Goal: Register for event/course: Sign up to attend an event or enroll in a course

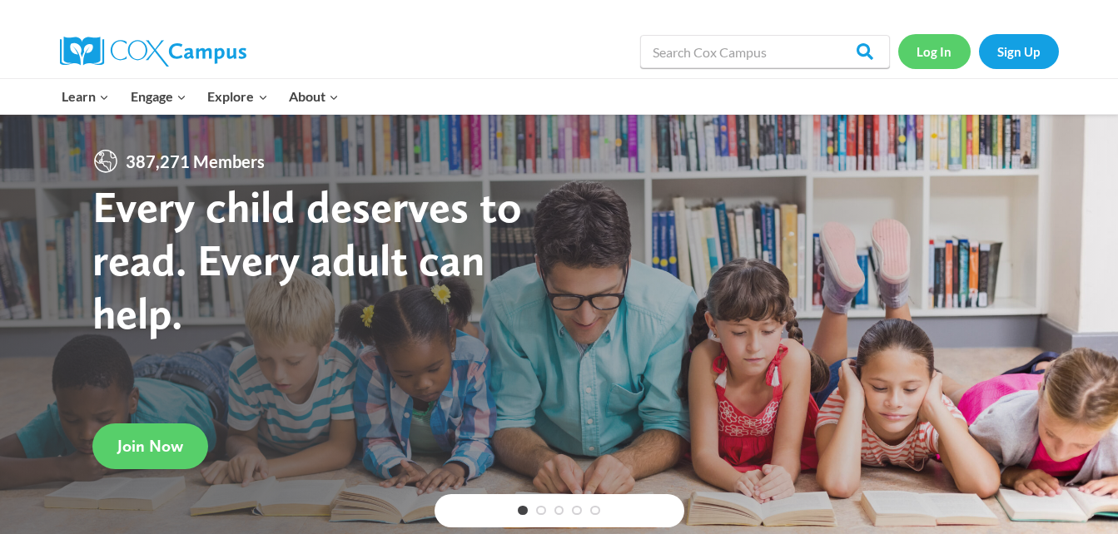
click at [945, 53] on link "Log In" at bounding box center [934, 51] width 72 height 34
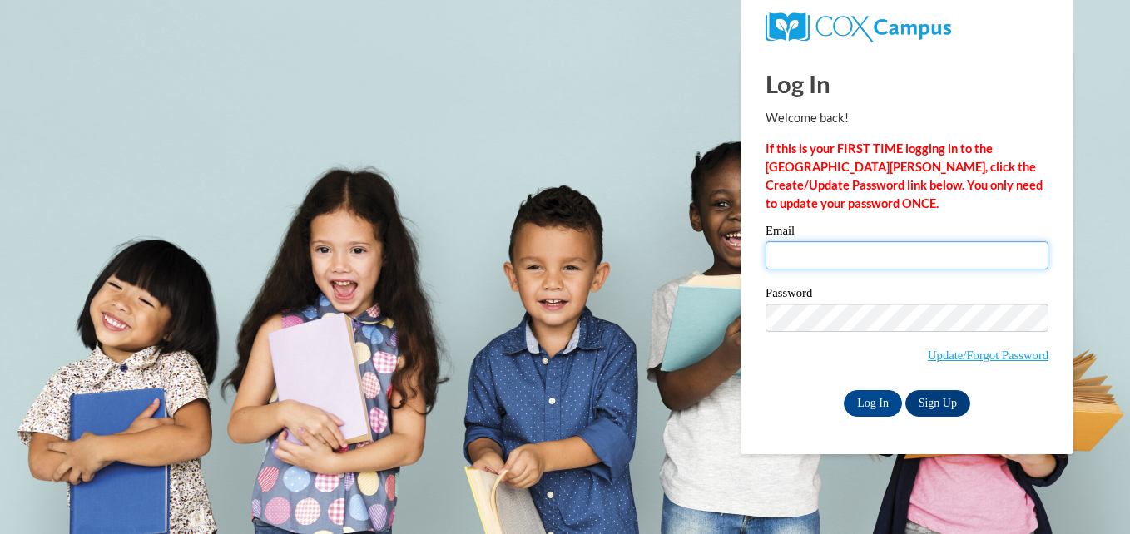
click at [800, 261] on input "Email" at bounding box center [907, 255] width 283 height 28
type input "jessica.arellano@sccpss.com"
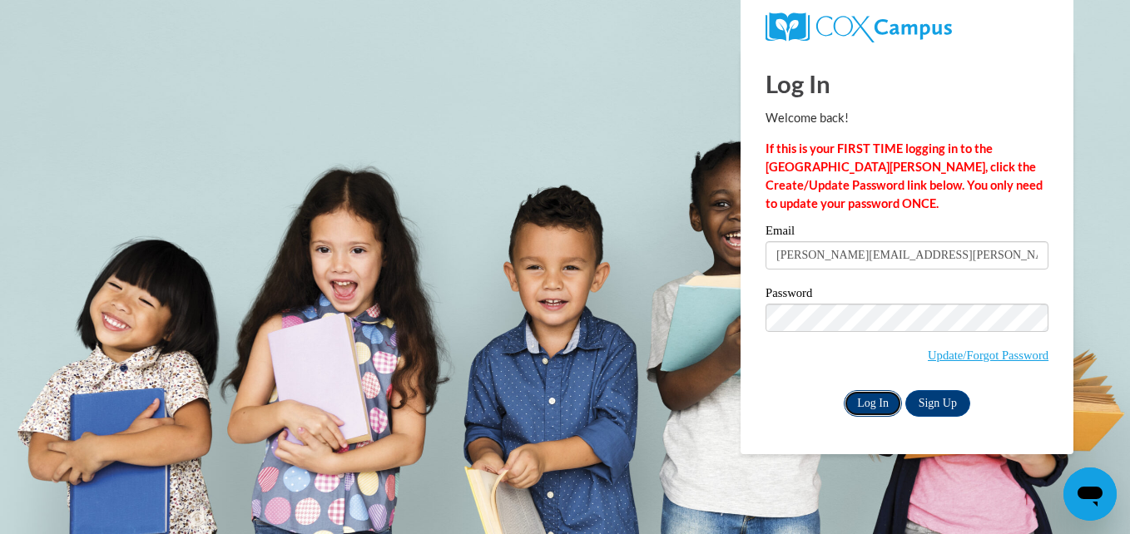
click at [874, 404] on input "Log In" at bounding box center [873, 403] width 58 height 27
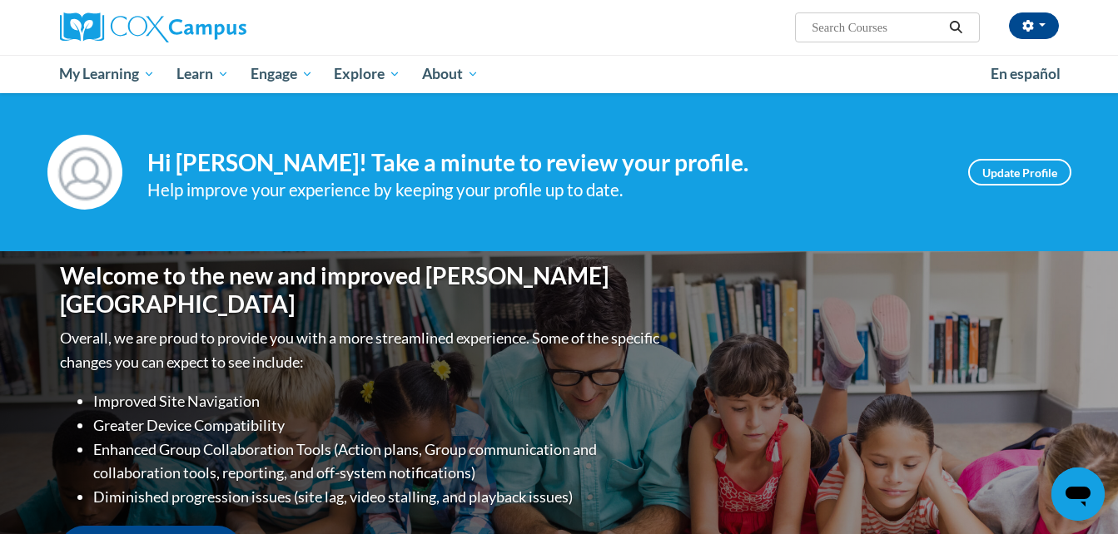
click at [847, 20] on input "Search..." at bounding box center [876, 27] width 133 height 20
type input "early literacy"
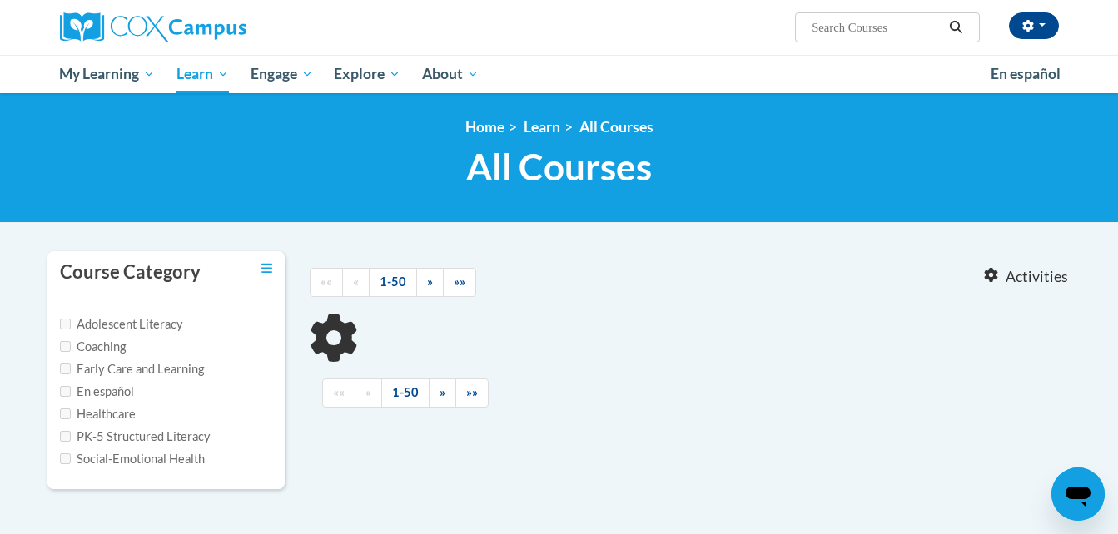
type input "early literacy"
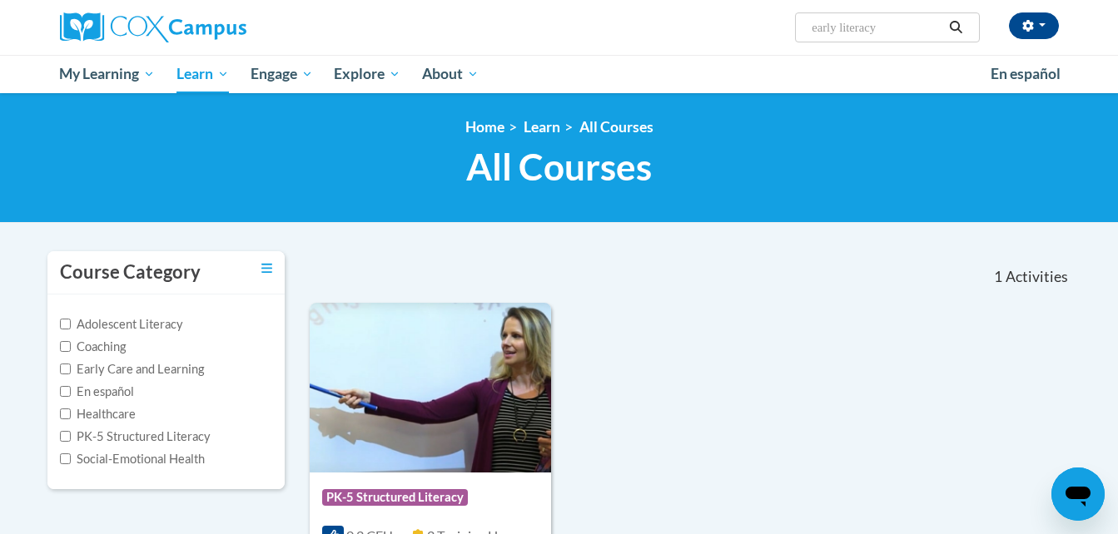
scroll to position [250, 0]
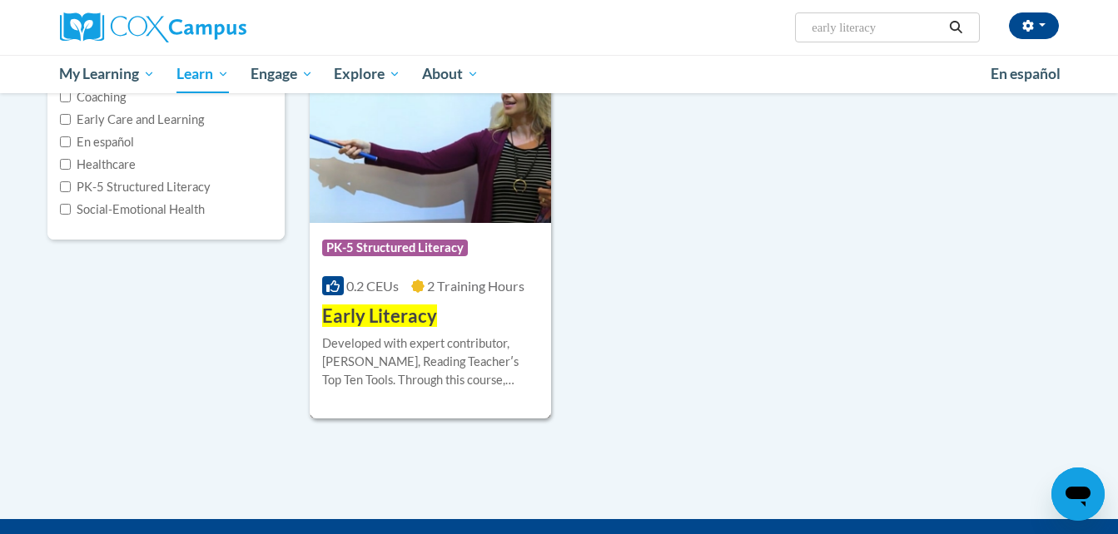
click at [376, 320] on span "Early Literacy" at bounding box center [379, 316] width 115 height 22
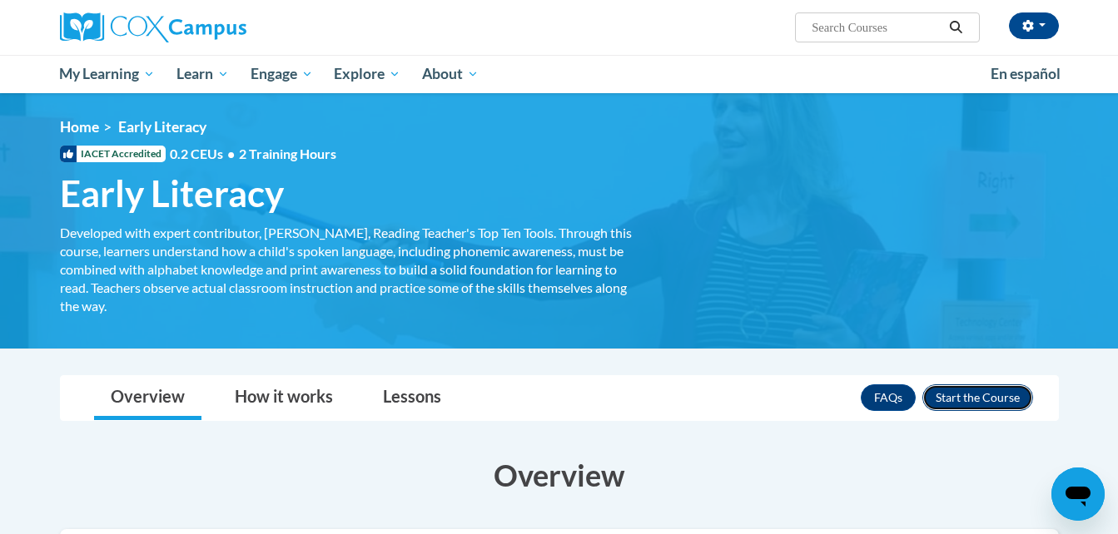
click at [956, 405] on button "Enroll" at bounding box center [977, 398] width 111 height 27
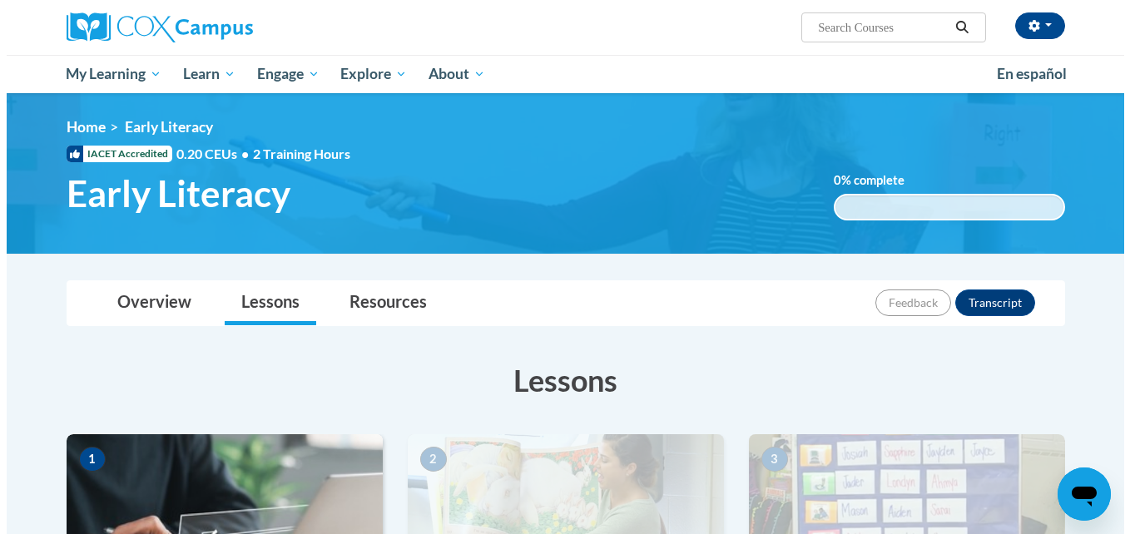
scroll to position [416, 0]
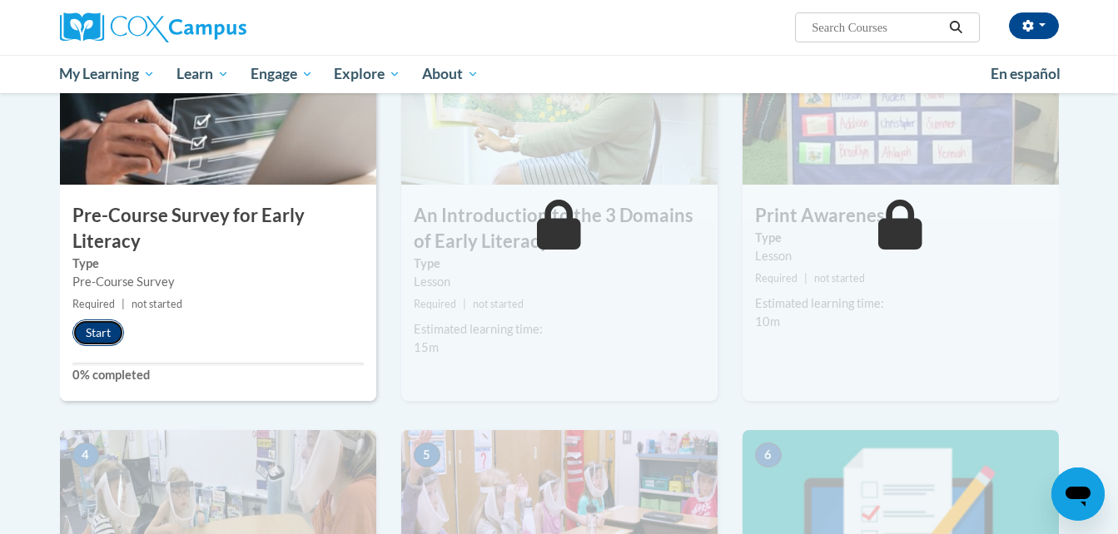
click at [108, 340] on button "Start" at bounding box center [98, 333] width 52 height 27
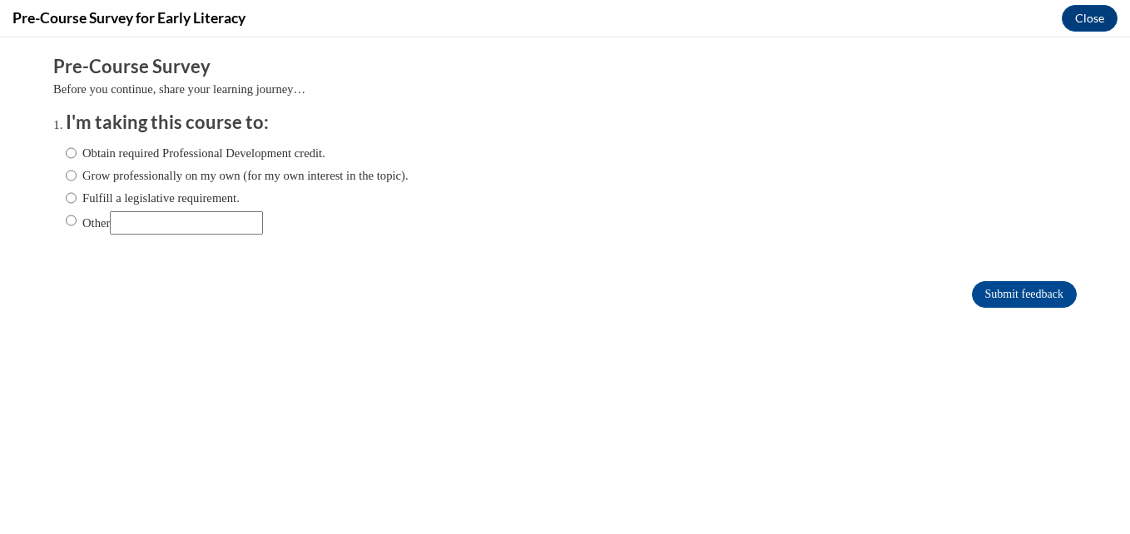
scroll to position [0, 0]
click at [66, 153] on input "Obtain required Professional Development credit." at bounding box center [71, 153] width 11 height 18
radio input "true"
click at [986, 304] on input "Submit feedback" at bounding box center [1024, 294] width 105 height 27
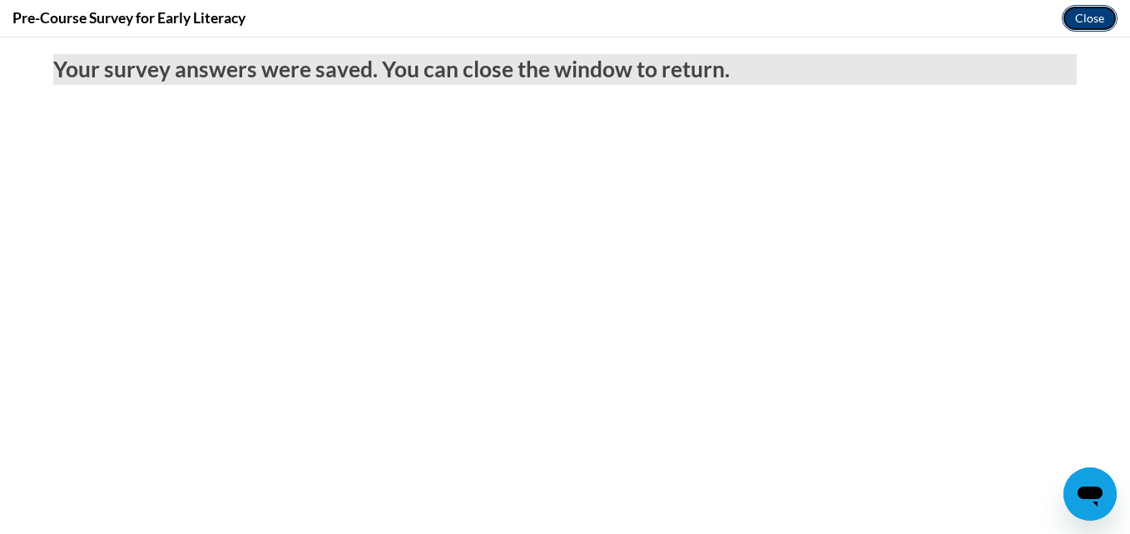
click at [1103, 25] on button "Close" at bounding box center [1090, 18] width 56 height 27
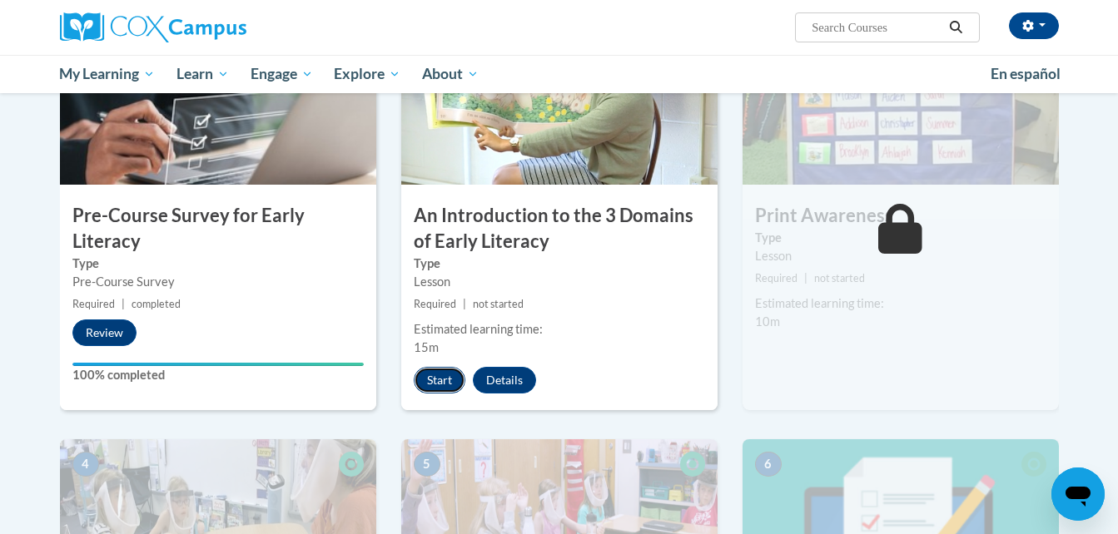
click at [454, 386] on button "Start" at bounding box center [440, 380] width 52 height 27
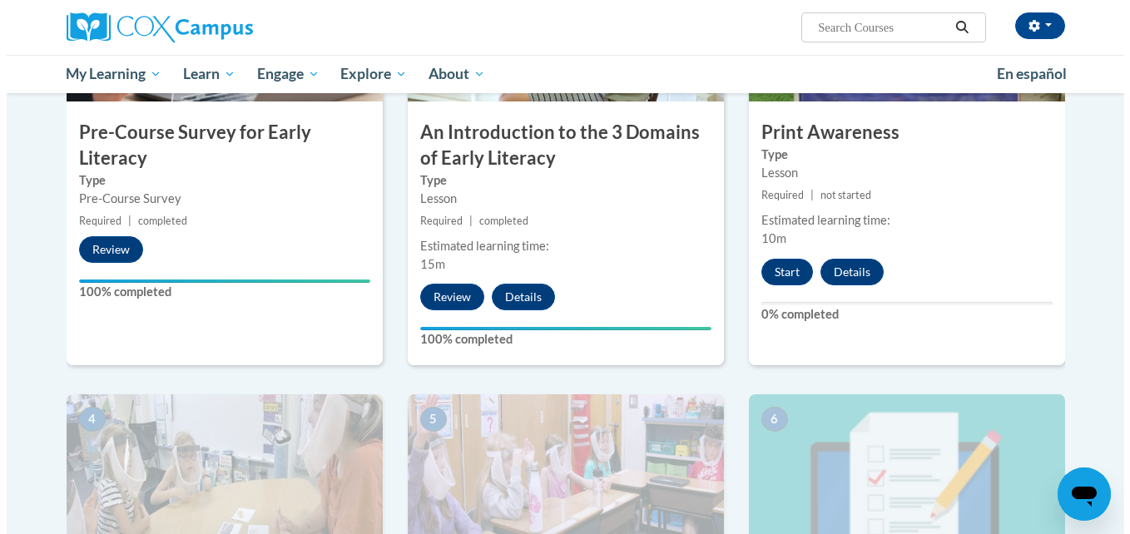
scroll to position [583, 0]
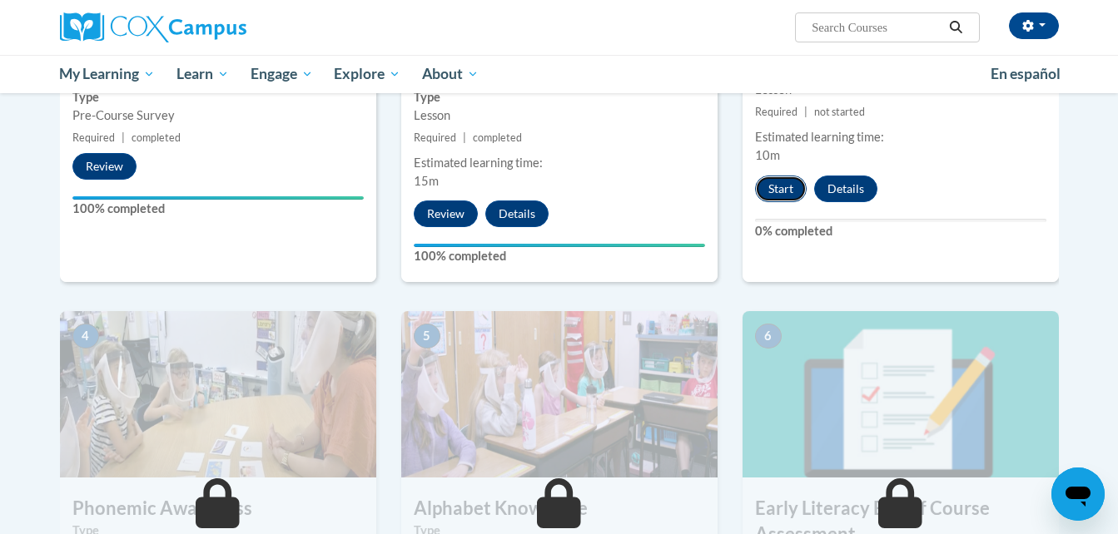
click at [769, 189] on button "Start" at bounding box center [781, 189] width 52 height 27
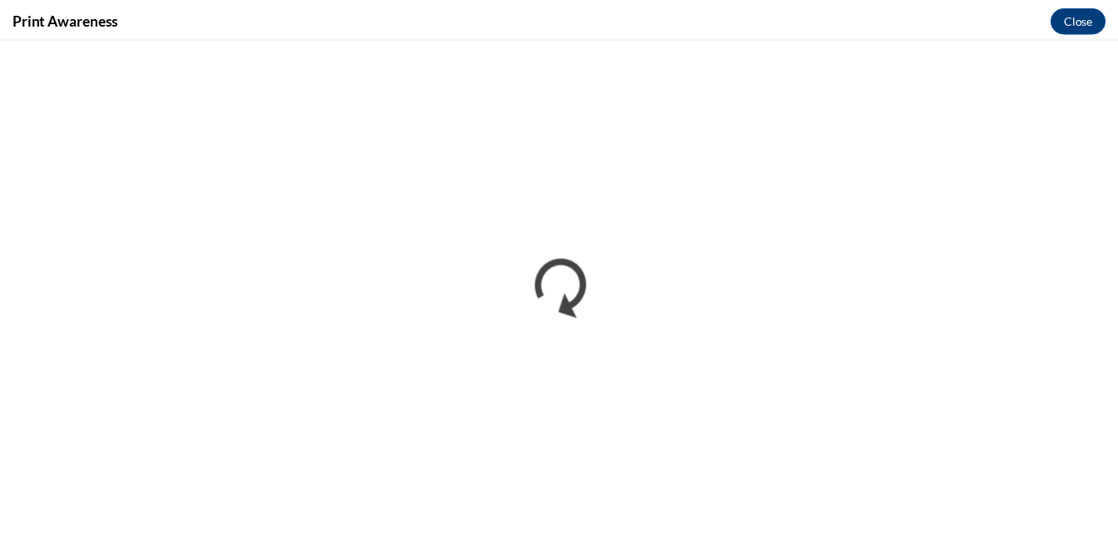
scroll to position [0, 0]
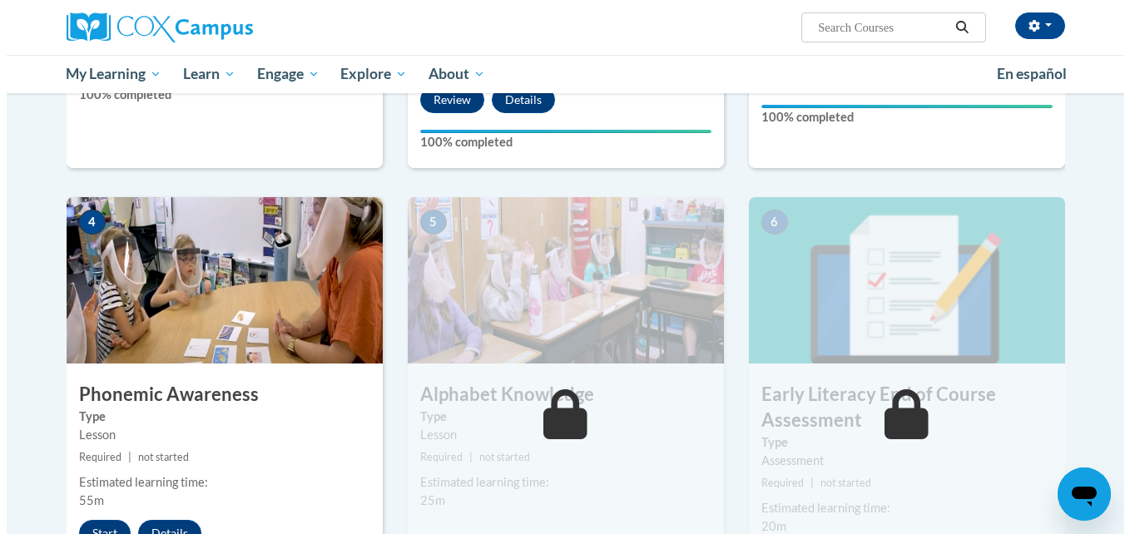
scroll to position [780, 0]
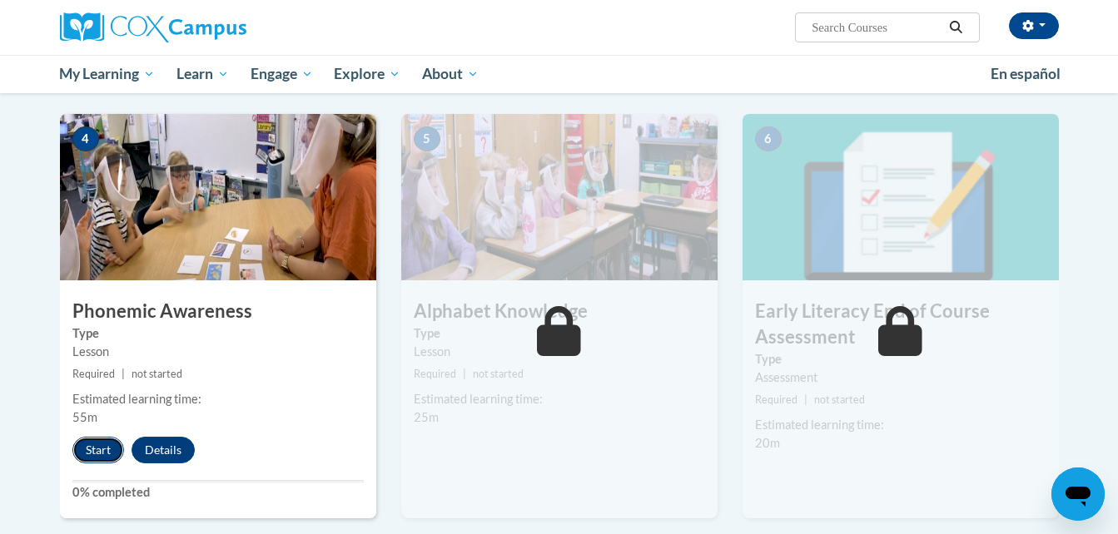
click at [93, 447] on button "Start" at bounding box center [98, 450] width 52 height 27
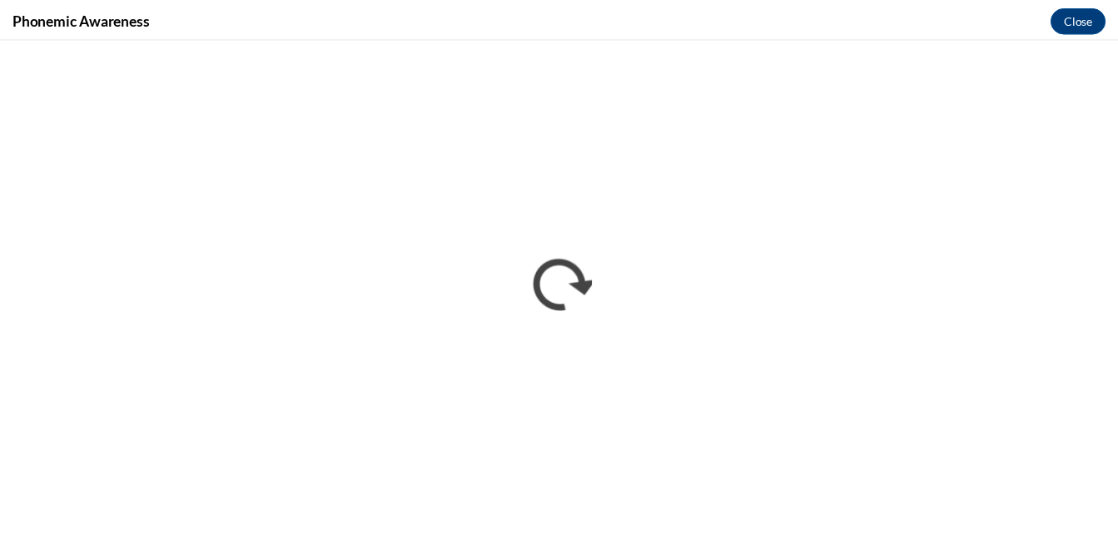
scroll to position [0, 0]
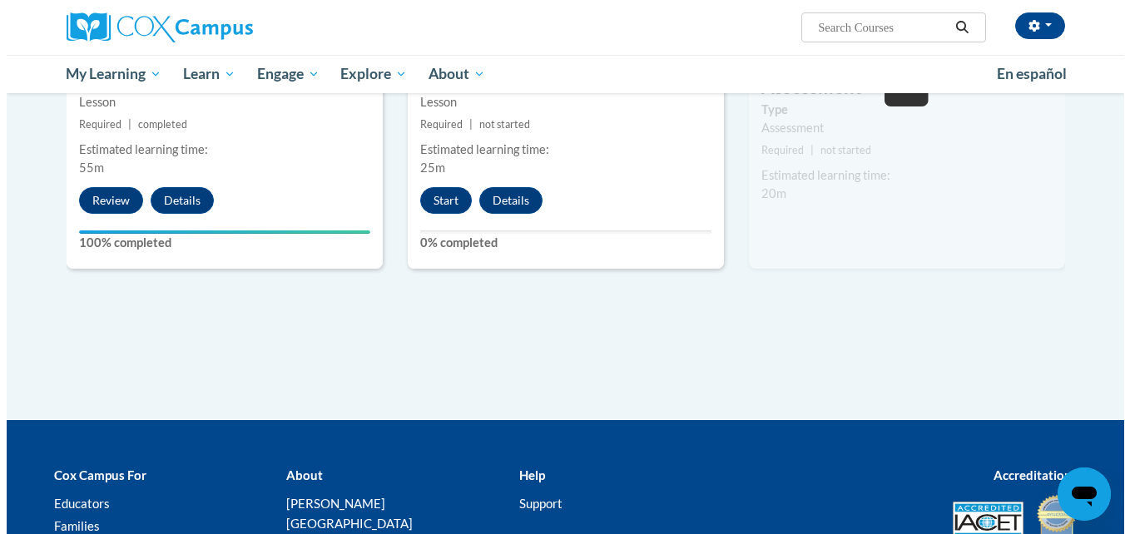
scroll to position [946, 0]
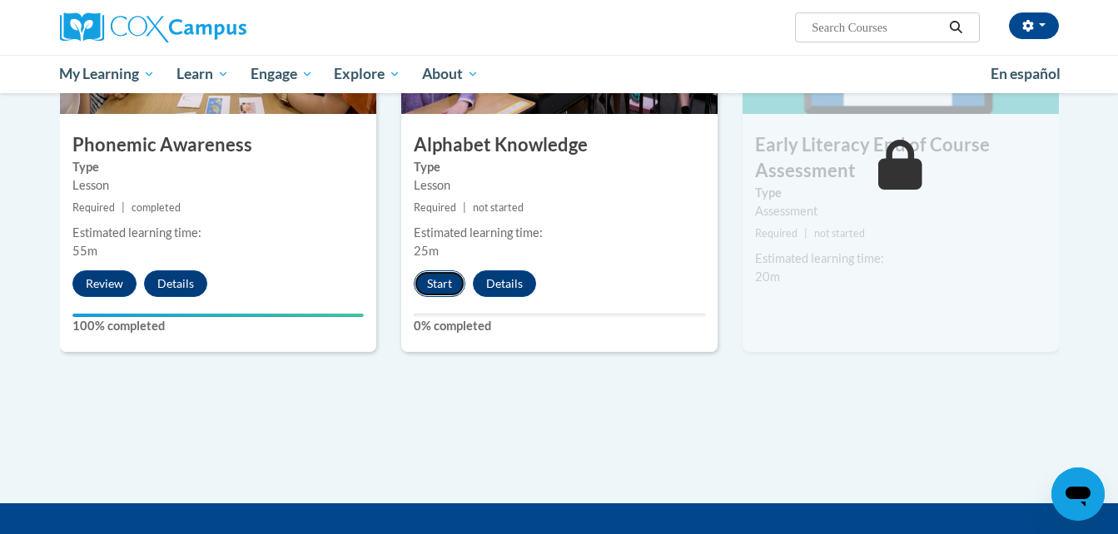
click at [433, 285] on button "Start" at bounding box center [440, 283] width 52 height 27
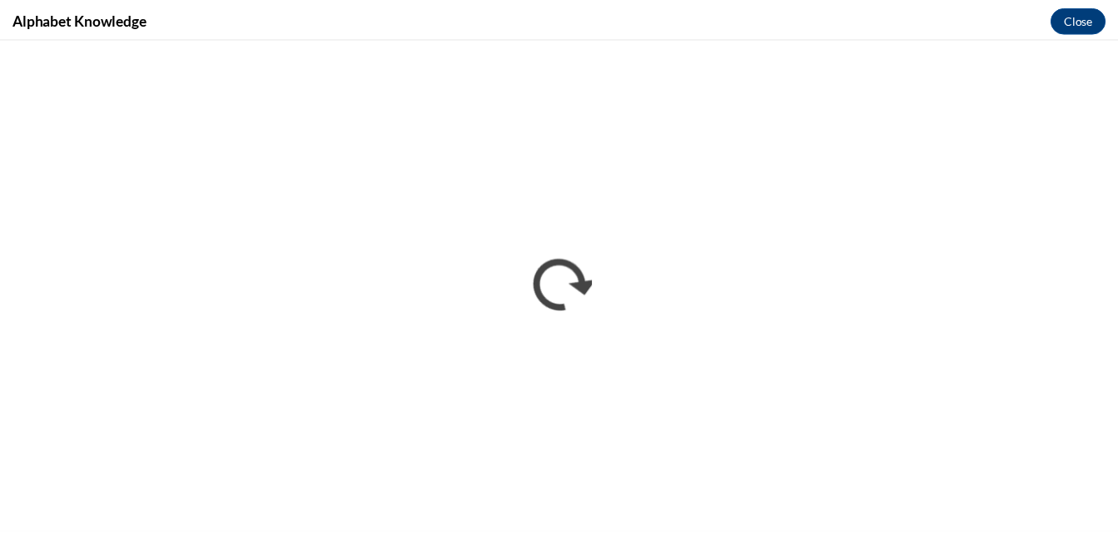
scroll to position [0, 0]
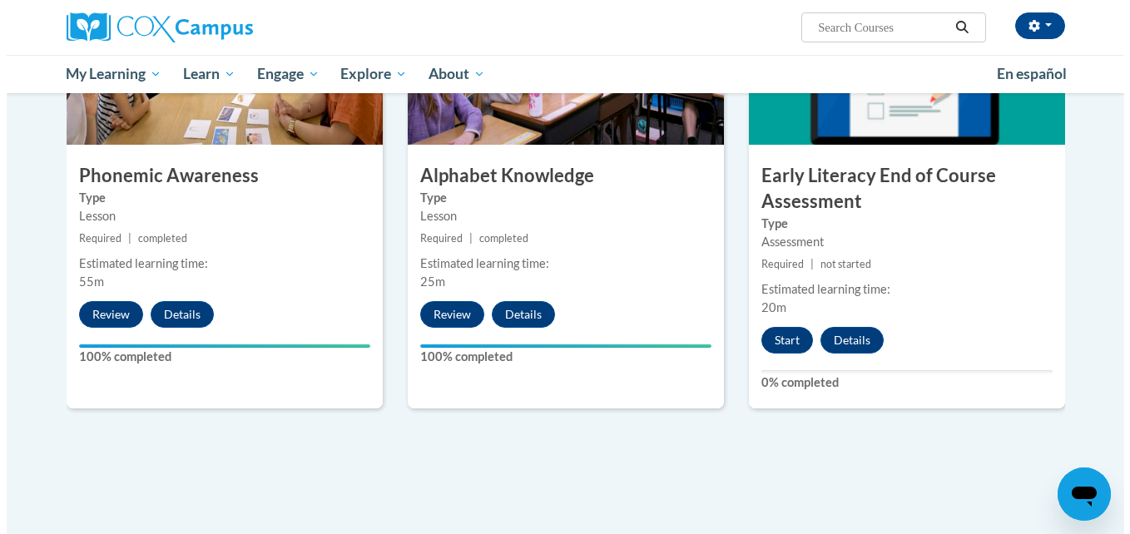
scroll to position [999, 0]
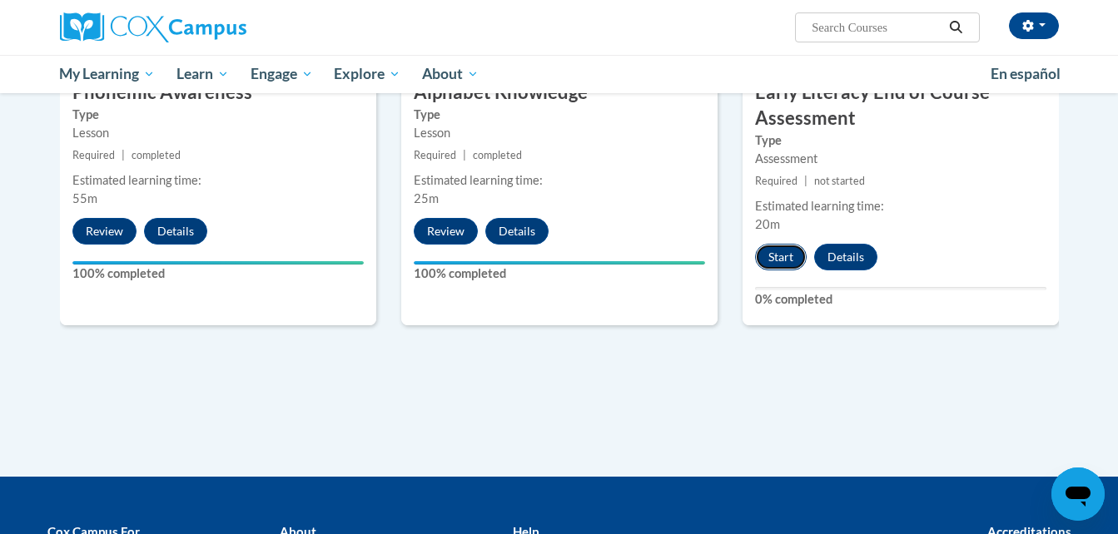
click at [781, 266] on button "Start" at bounding box center [781, 257] width 52 height 27
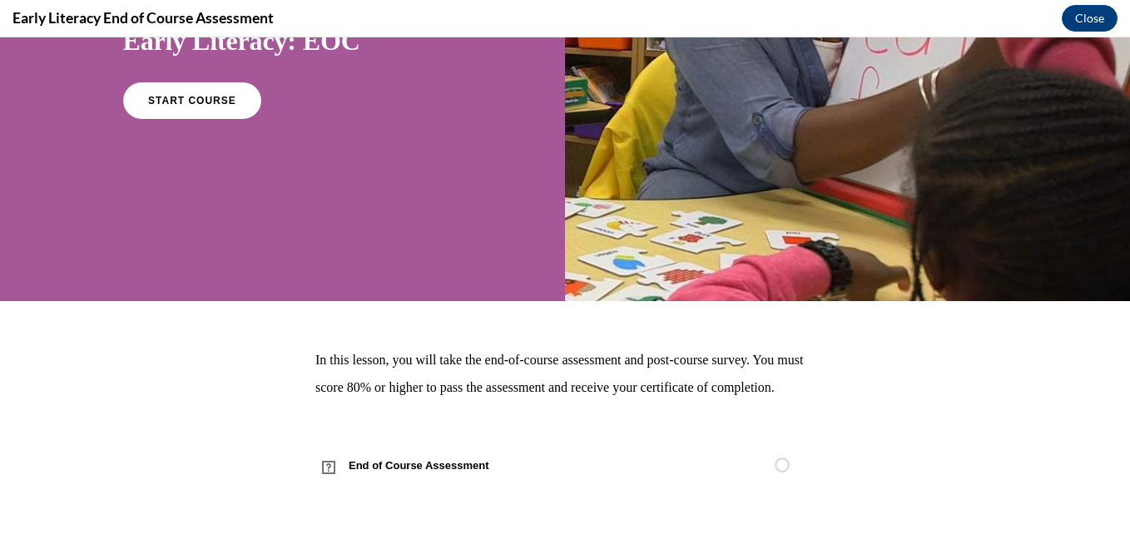
scroll to position [55, 0]
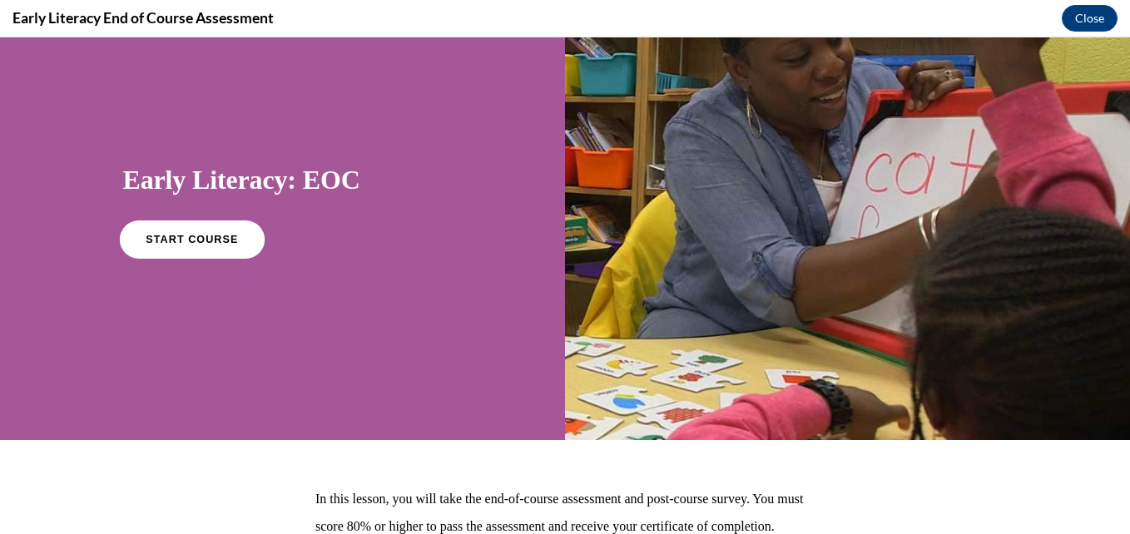
click at [189, 242] on span "START COURSE" at bounding box center [192, 240] width 92 height 12
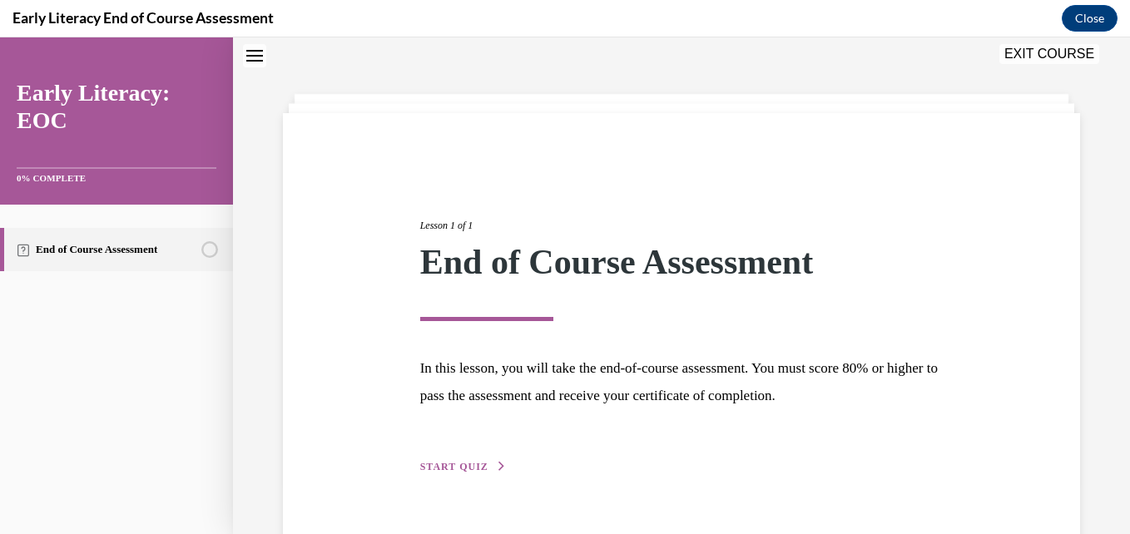
scroll to position [92, 0]
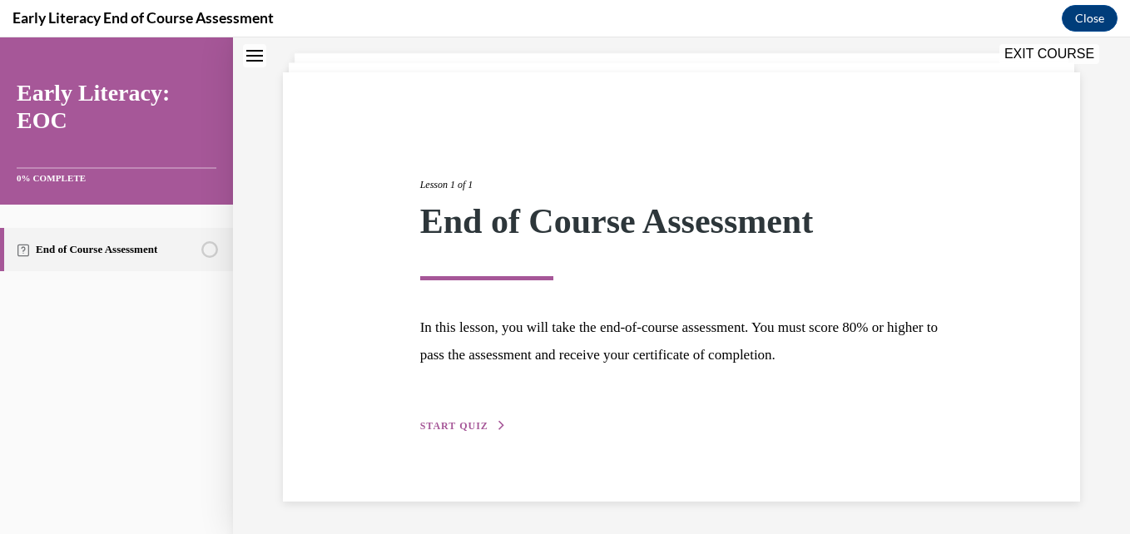
click at [457, 425] on span "START QUIZ" at bounding box center [454, 426] width 68 height 12
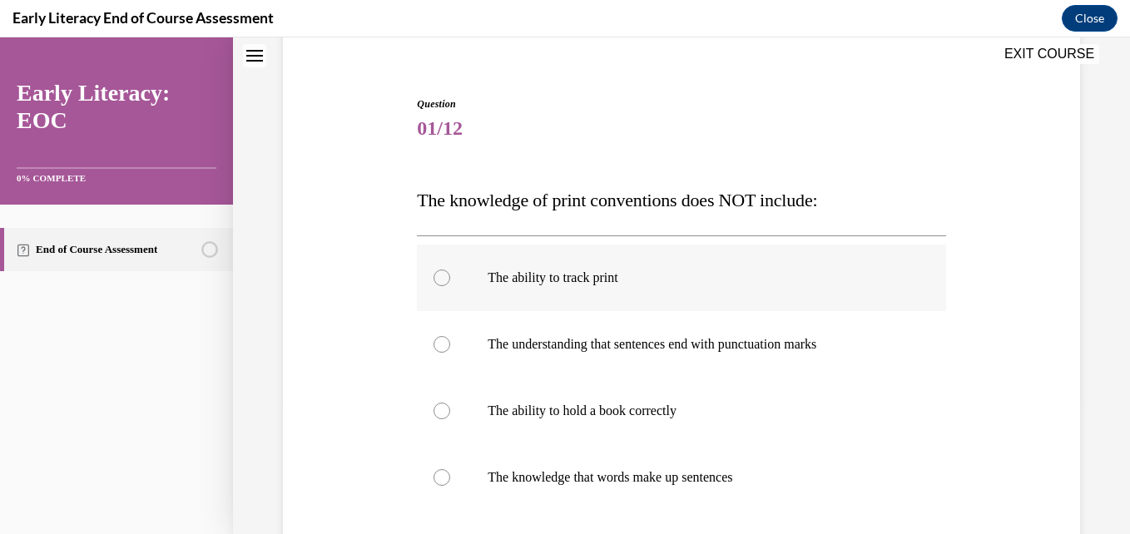
scroll to position [218, 0]
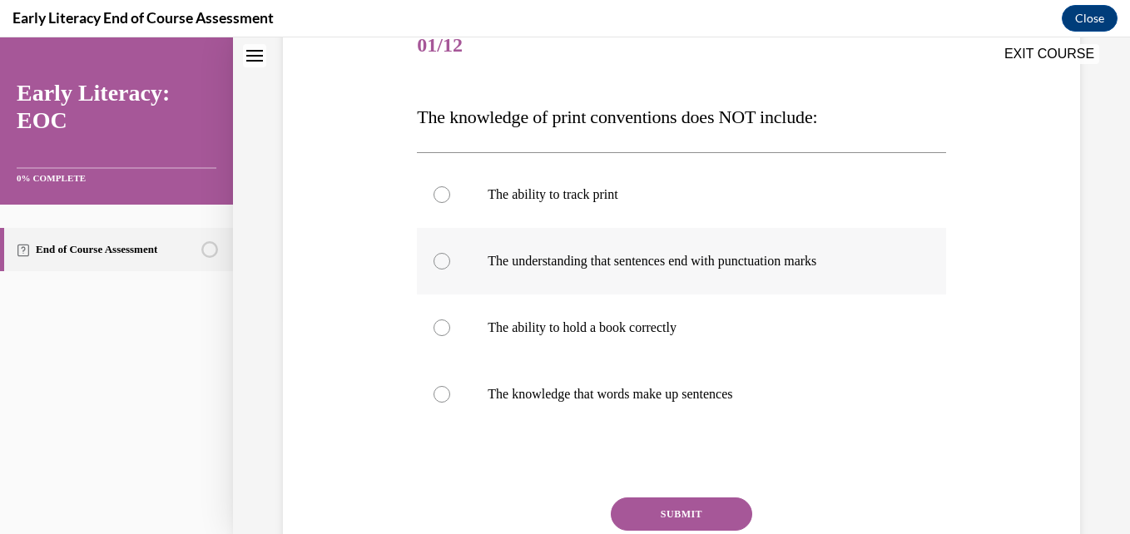
click at [439, 254] on div at bounding box center [442, 261] width 17 height 17
click at [436, 201] on div at bounding box center [442, 194] width 17 height 17
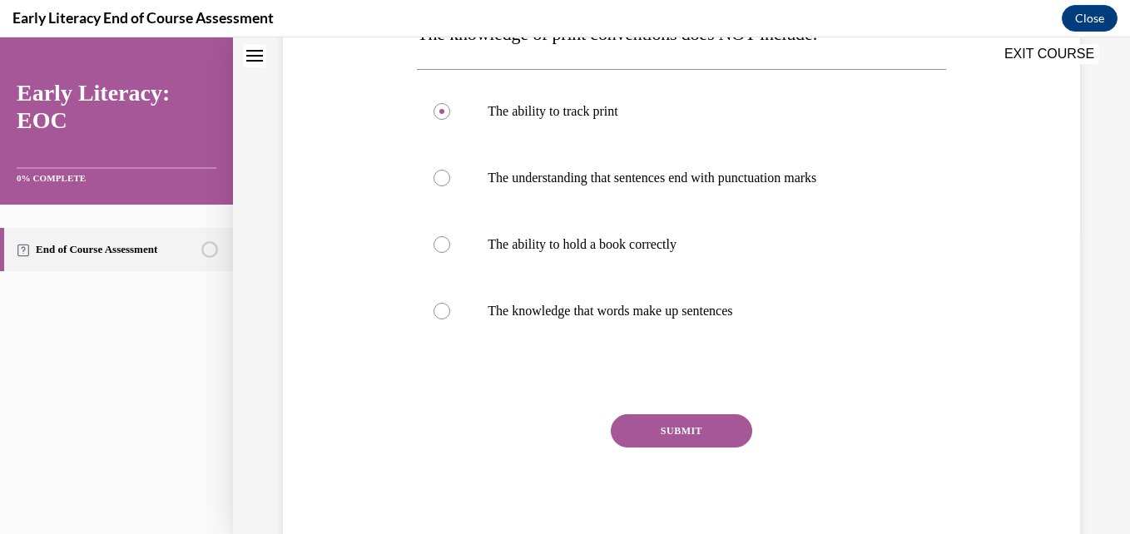
click at [660, 426] on button "SUBMIT" at bounding box center [681, 430] width 141 height 33
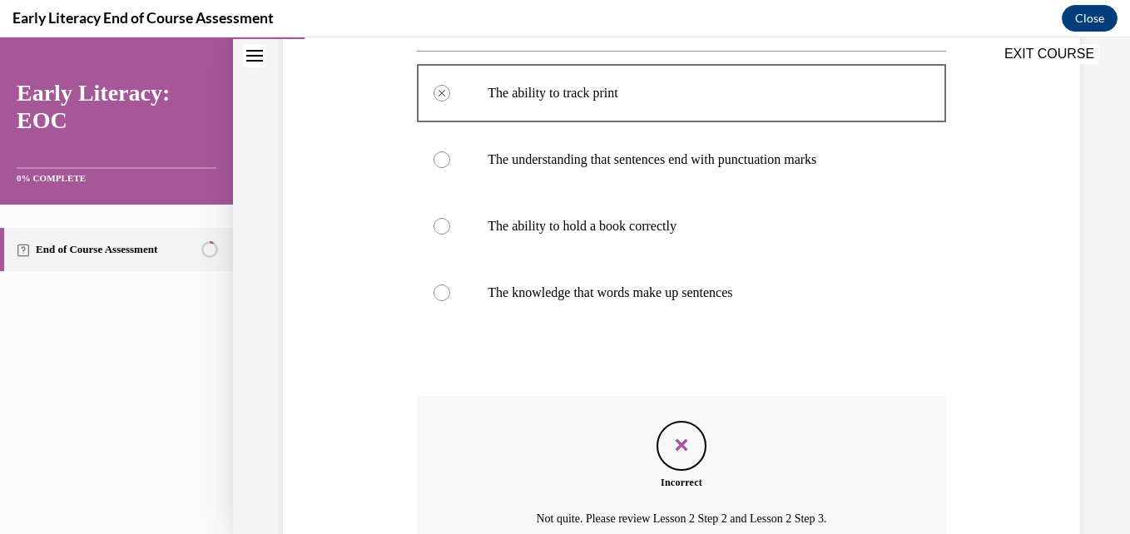
scroll to position [236, 0]
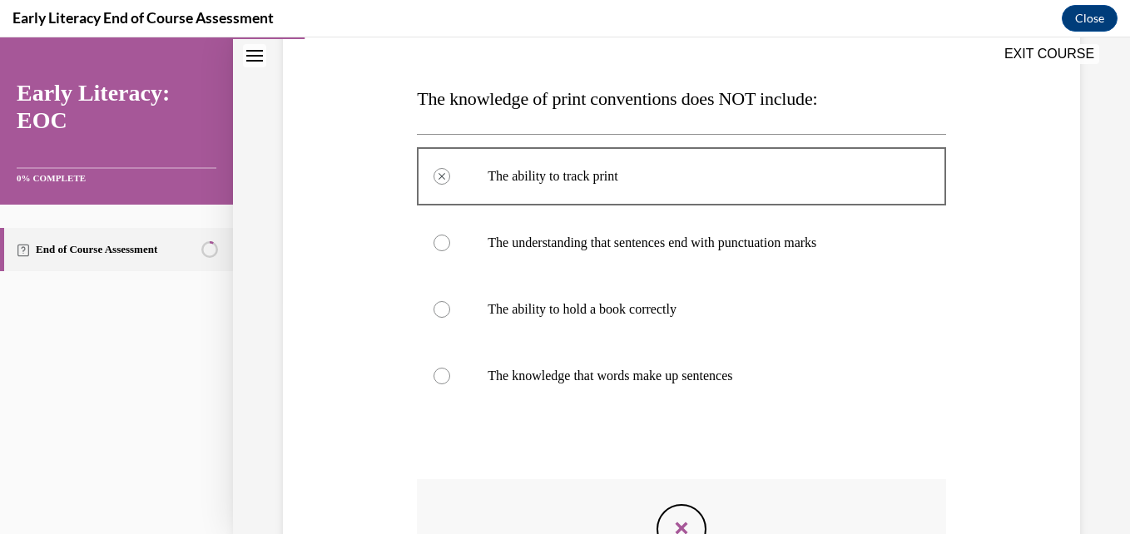
click at [443, 381] on div at bounding box center [442, 376] width 17 height 17
click at [444, 380] on div at bounding box center [442, 376] width 17 height 17
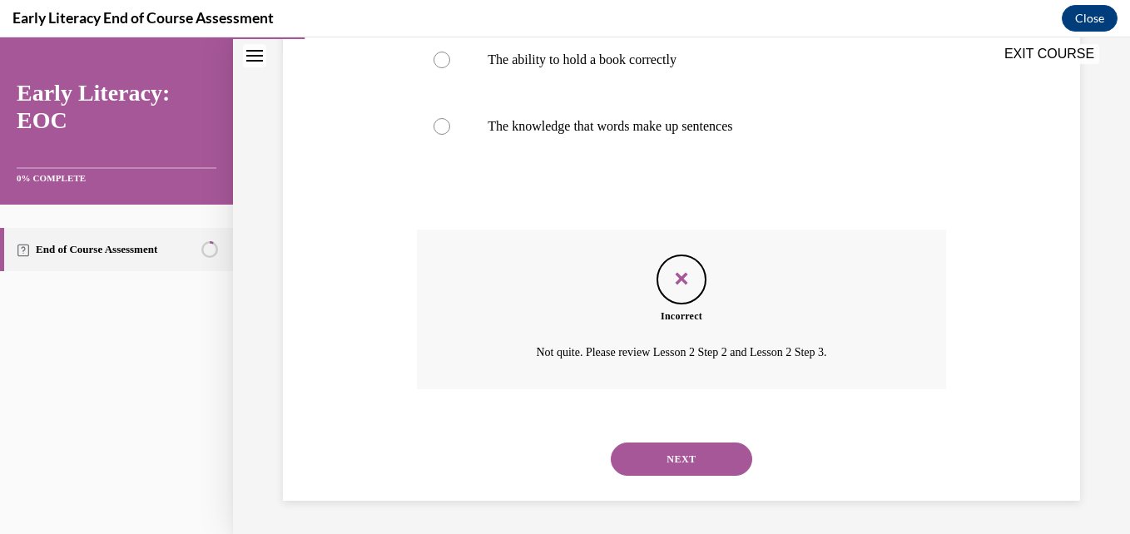
click at [690, 460] on button "NEXT" at bounding box center [681, 459] width 141 height 33
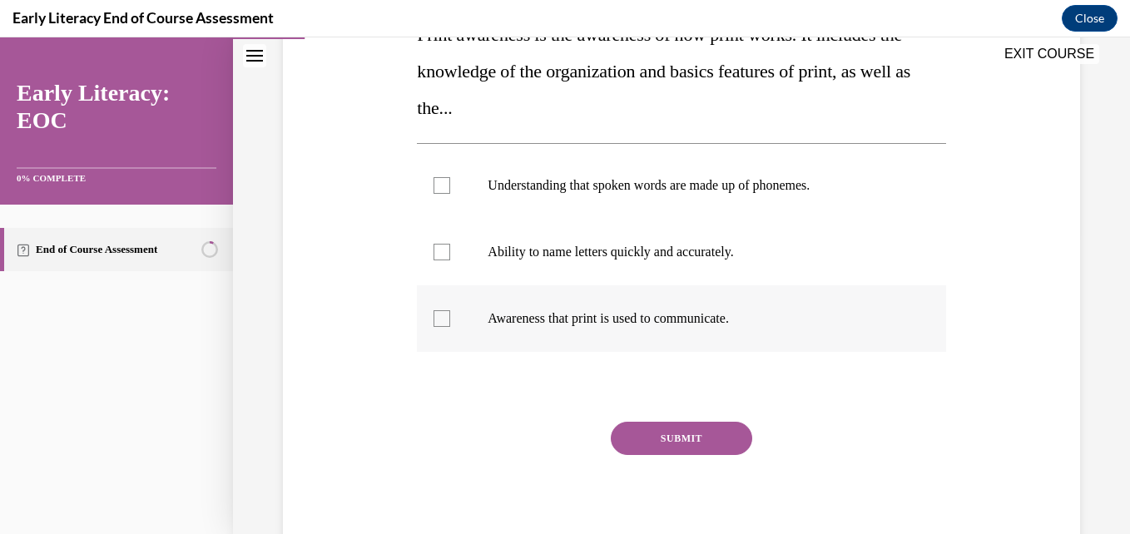
scroll to position [217, 0]
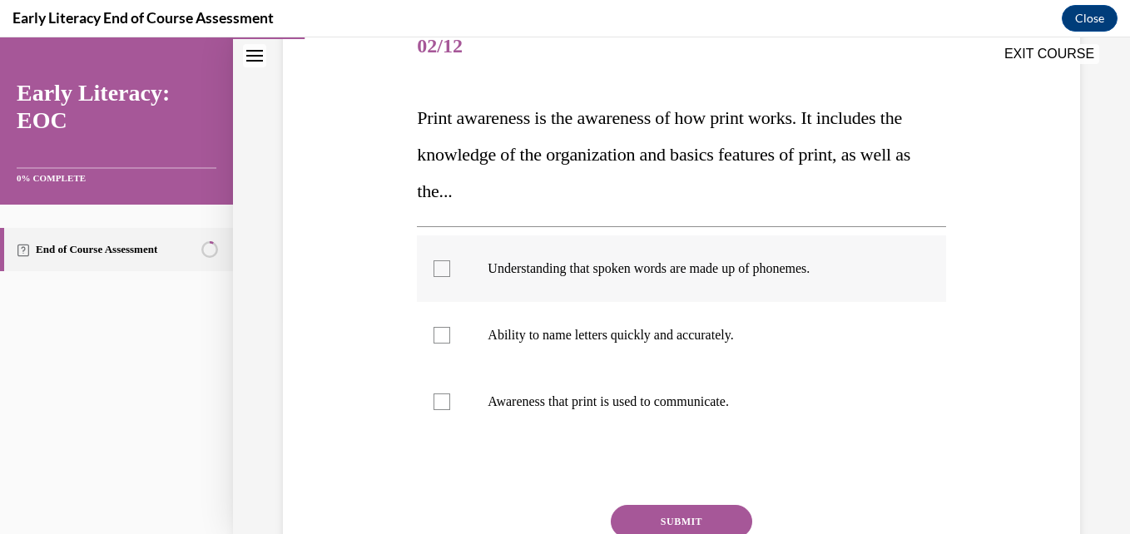
click at [439, 270] on div at bounding box center [442, 269] width 17 height 17
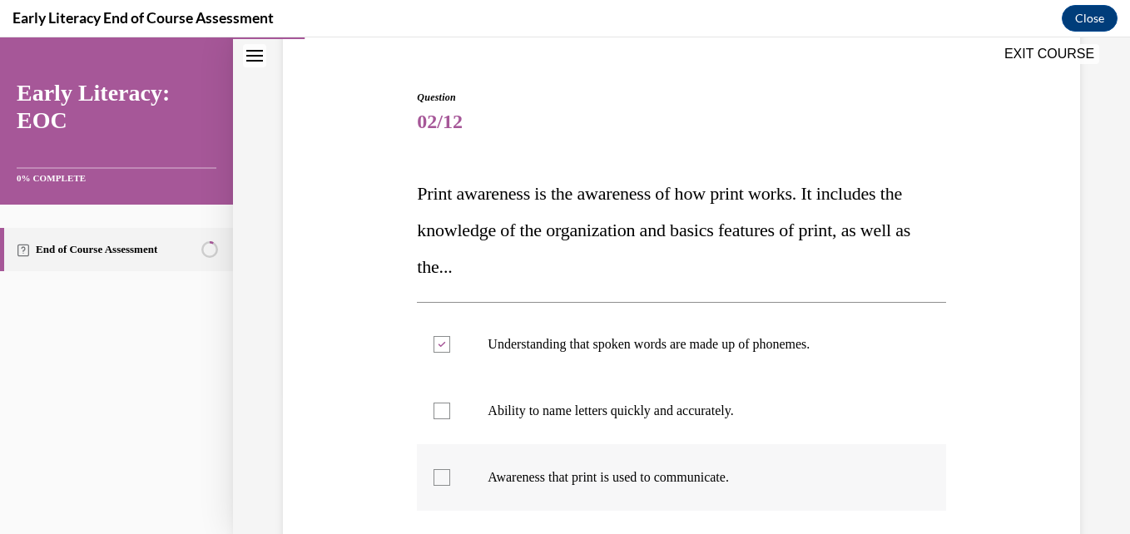
scroll to position [308, 0]
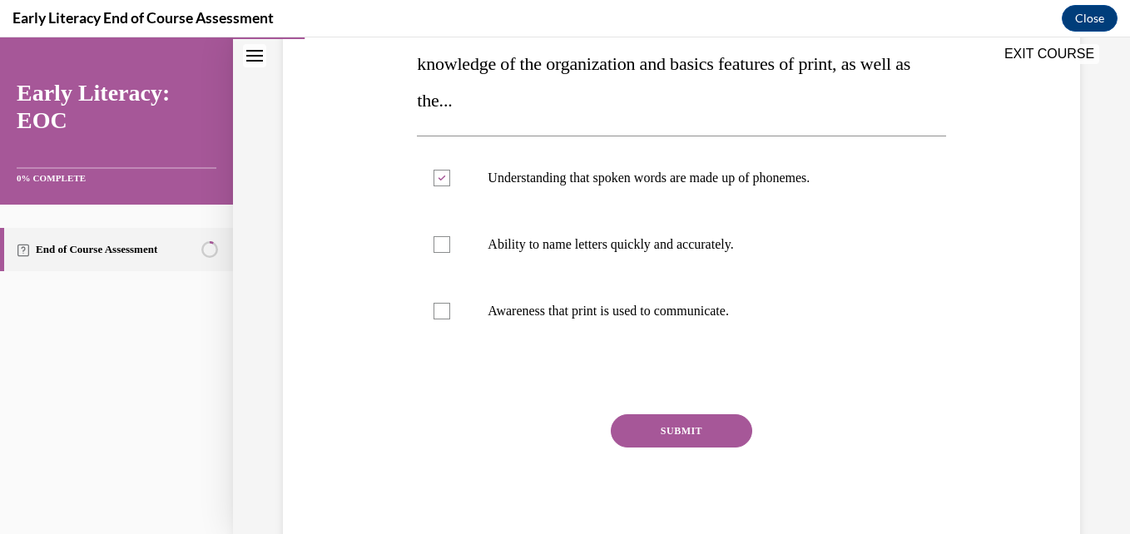
click at [654, 435] on button "SUBMIT" at bounding box center [681, 430] width 141 height 33
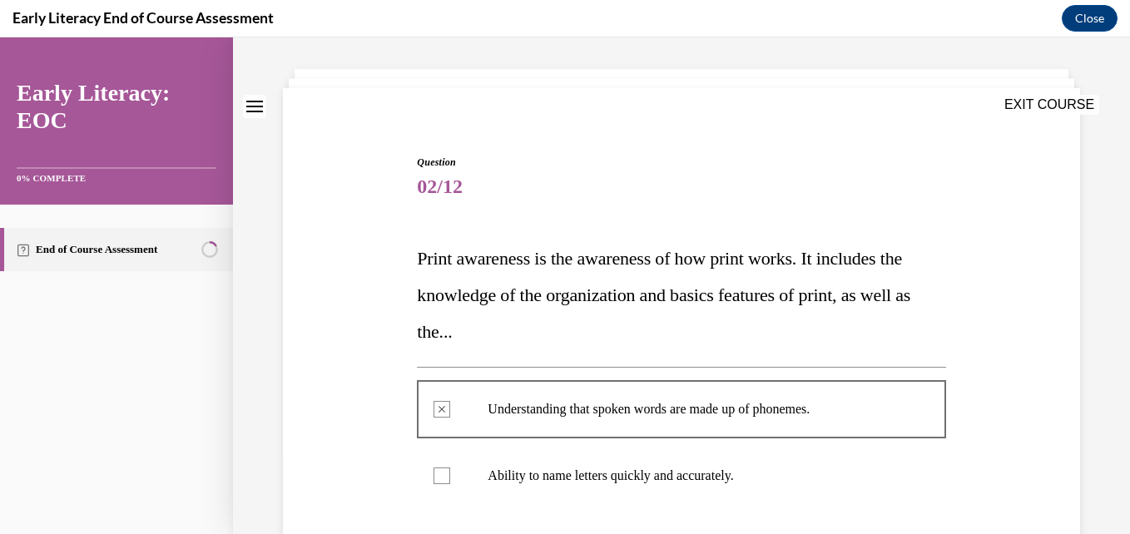
scroll to position [0, 0]
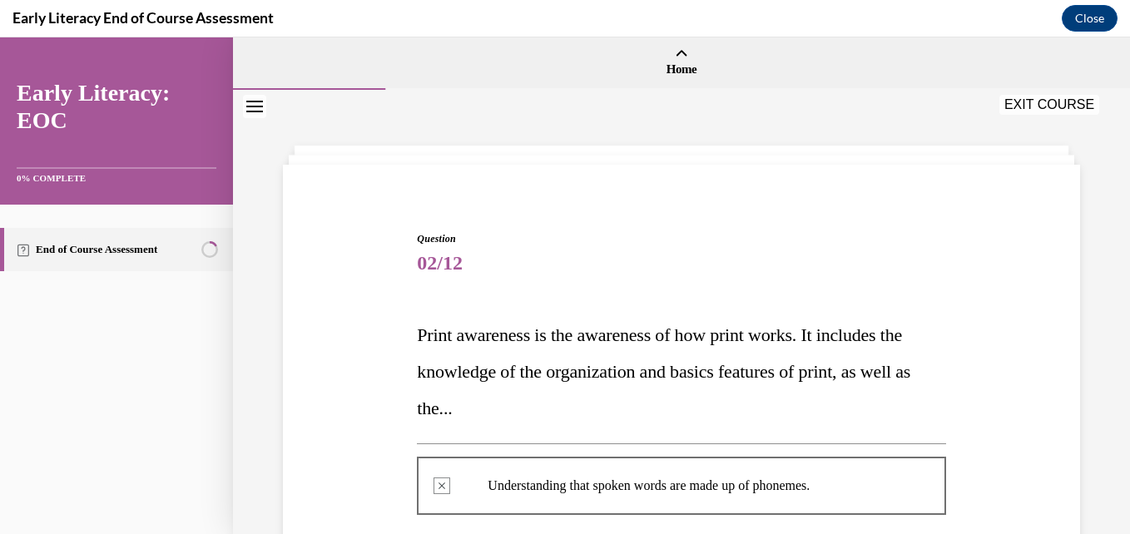
click at [243, 100] on button "Close navigation menu" at bounding box center [254, 106] width 23 height 23
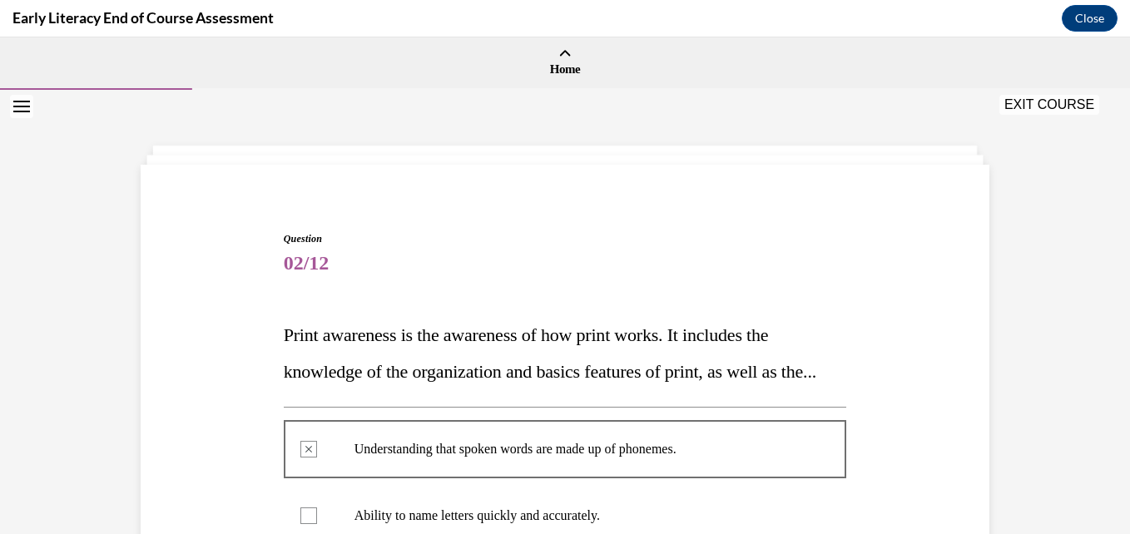
click at [17, 106] on icon "Open navigation menu" at bounding box center [21, 107] width 17 height 12
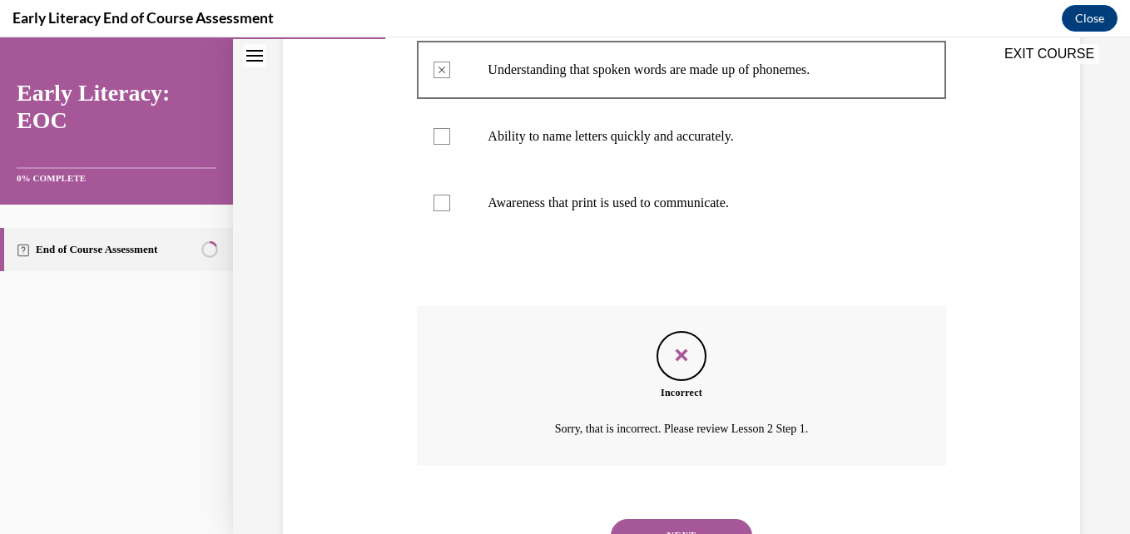
scroll to position [493, 0]
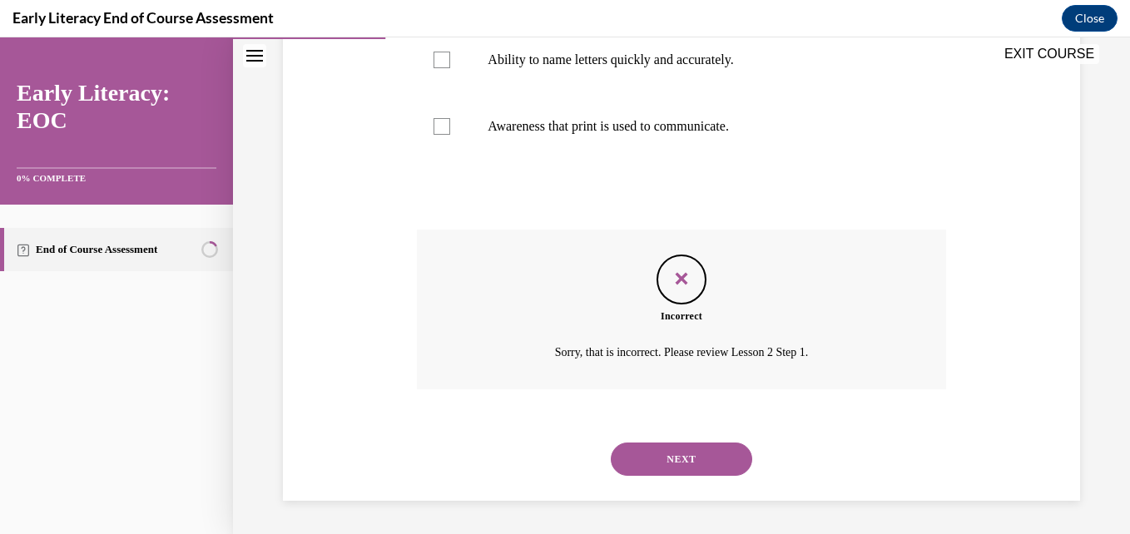
click at [683, 455] on button "NEXT" at bounding box center [681, 459] width 141 height 33
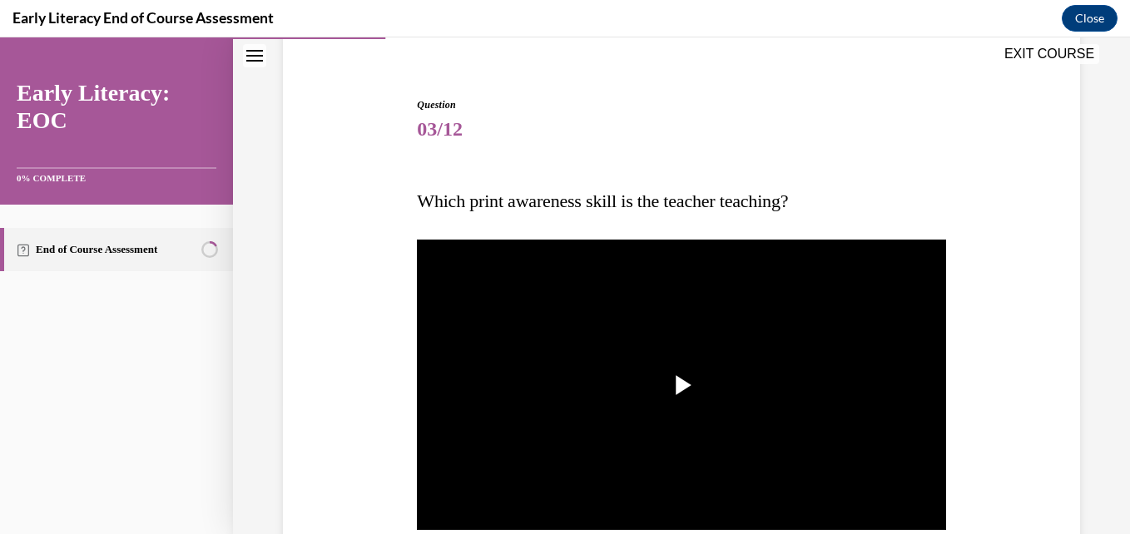
scroll to position [217, 0]
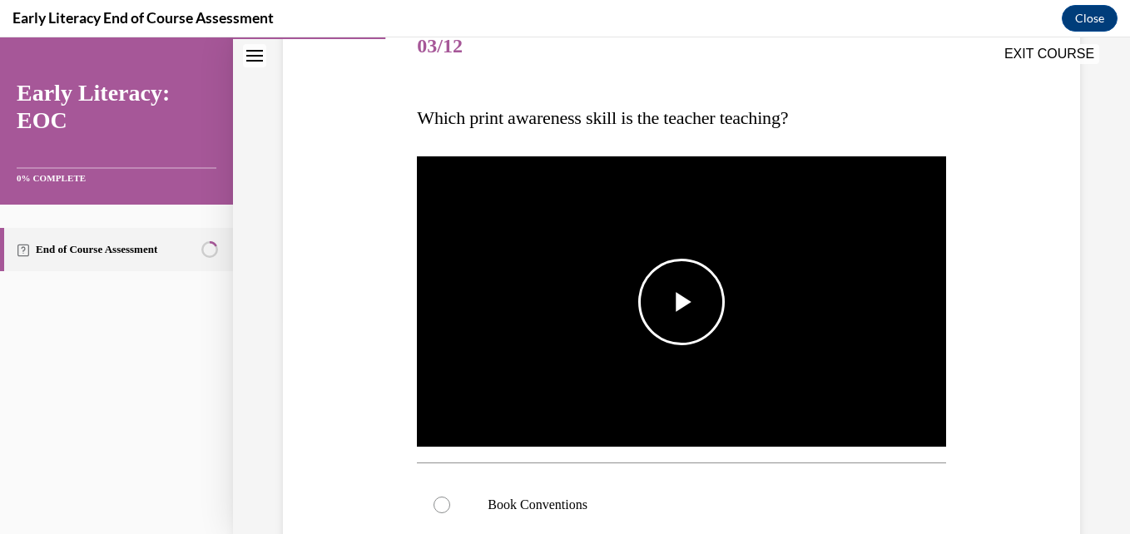
click at [682, 302] on span "Video player" at bounding box center [682, 302] width 0 height 0
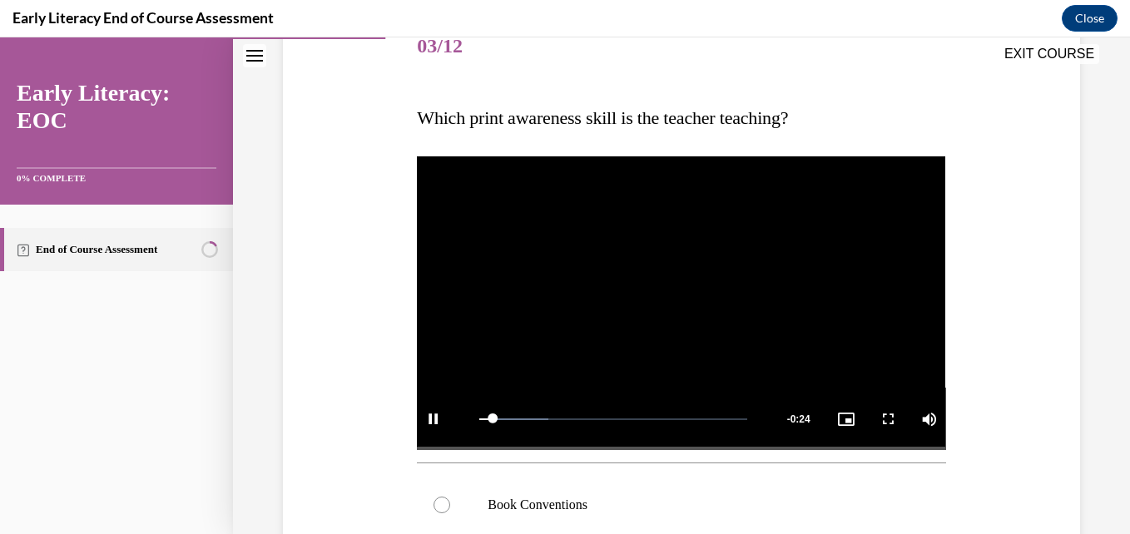
scroll to position [384, 0]
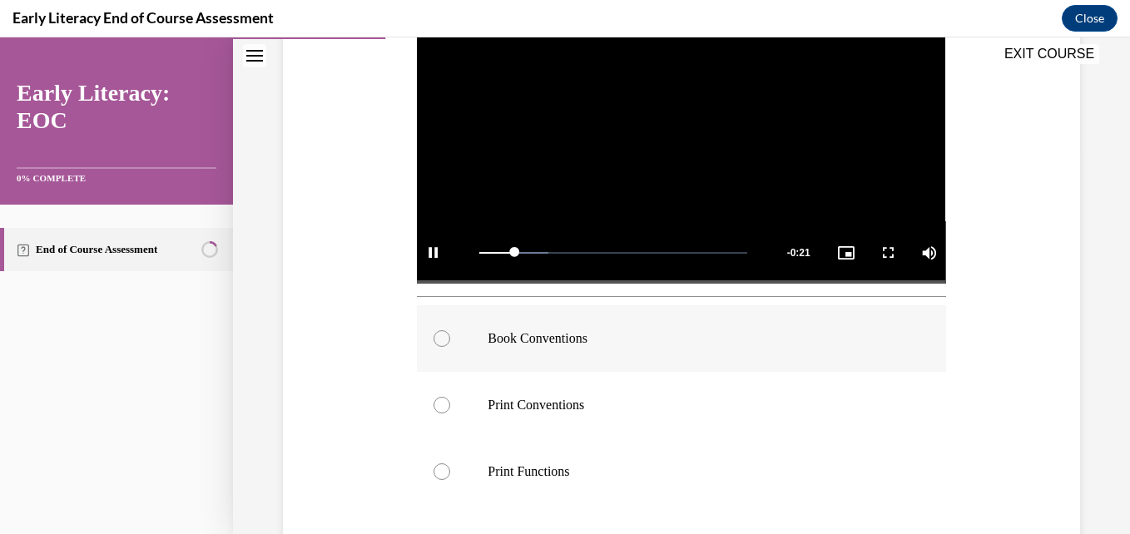
click at [439, 339] on div at bounding box center [442, 338] width 17 height 17
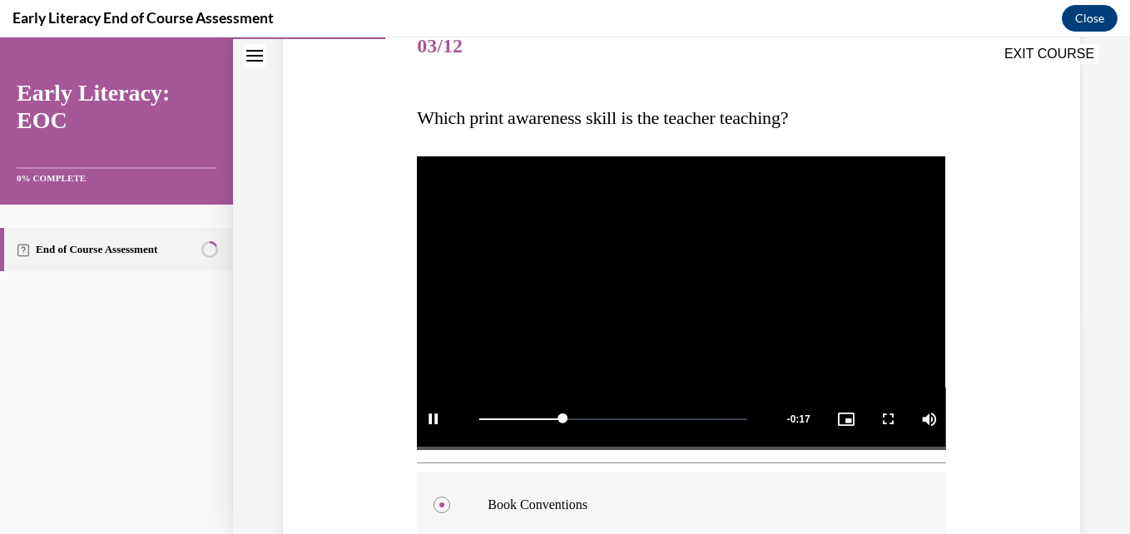
scroll to position [300, 0]
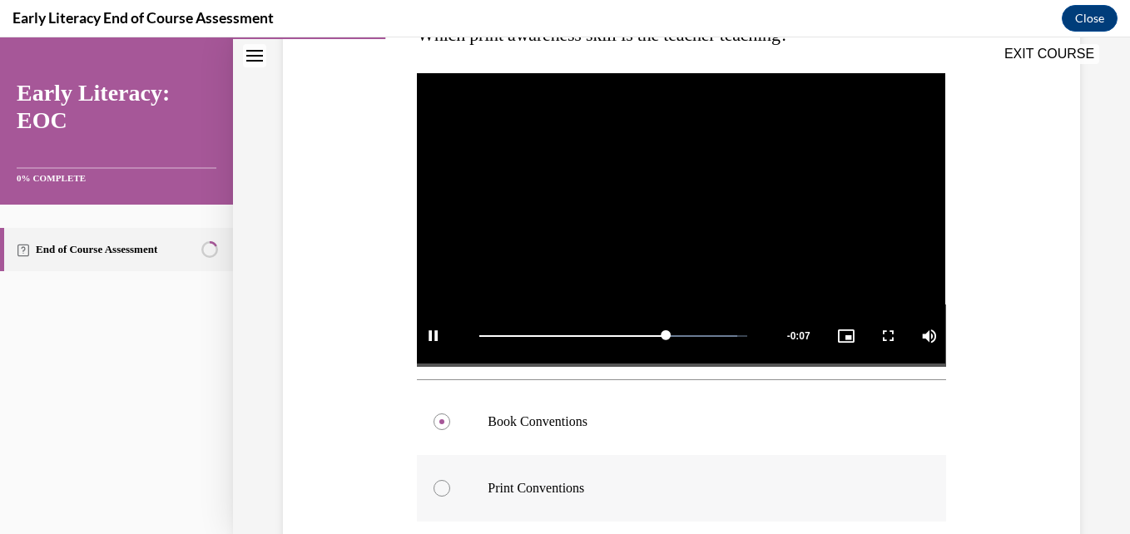
click at [449, 487] on div at bounding box center [681, 488] width 529 height 67
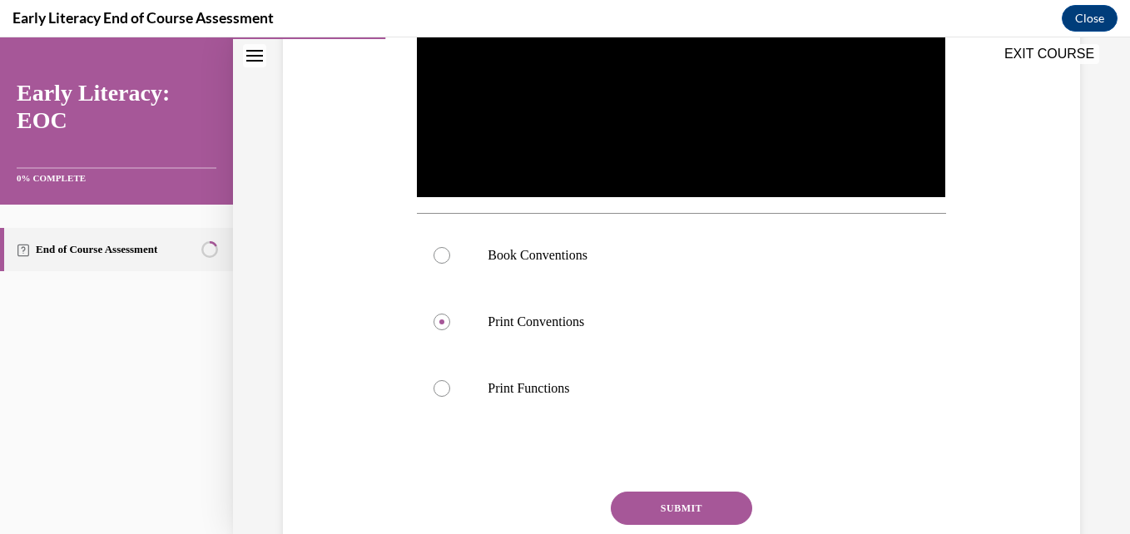
click at [692, 508] on button "SUBMIT" at bounding box center [681, 508] width 141 height 33
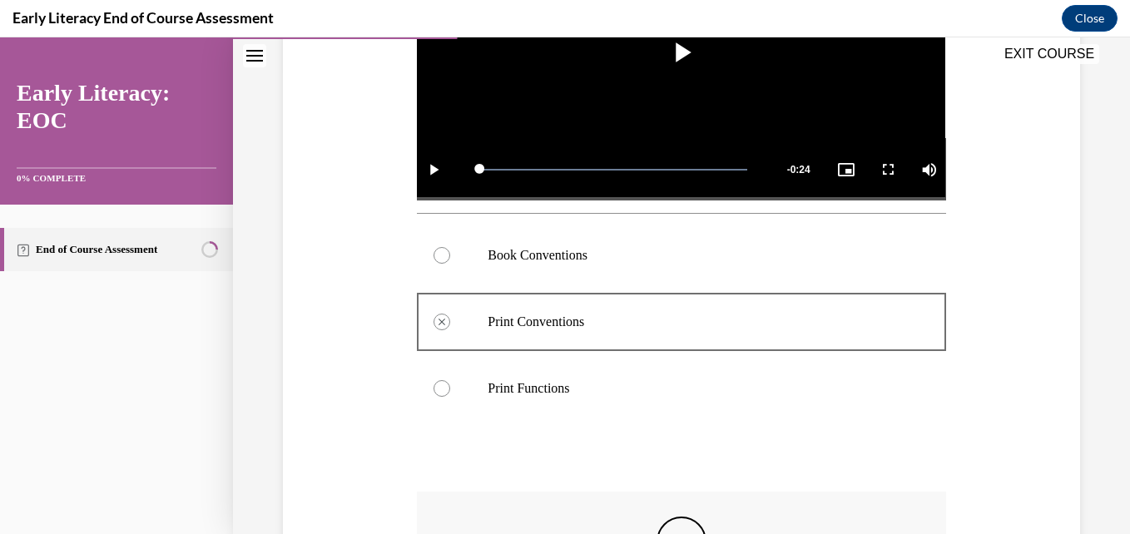
click at [439, 249] on div at bounding box center [442, 255] width 17 height 17
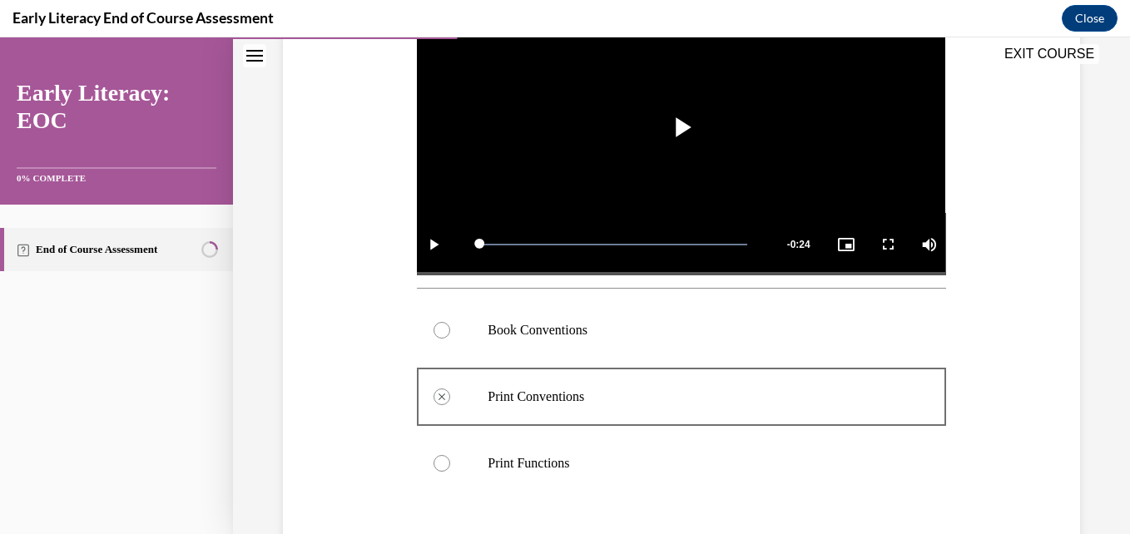
scroll to position [725, 0]
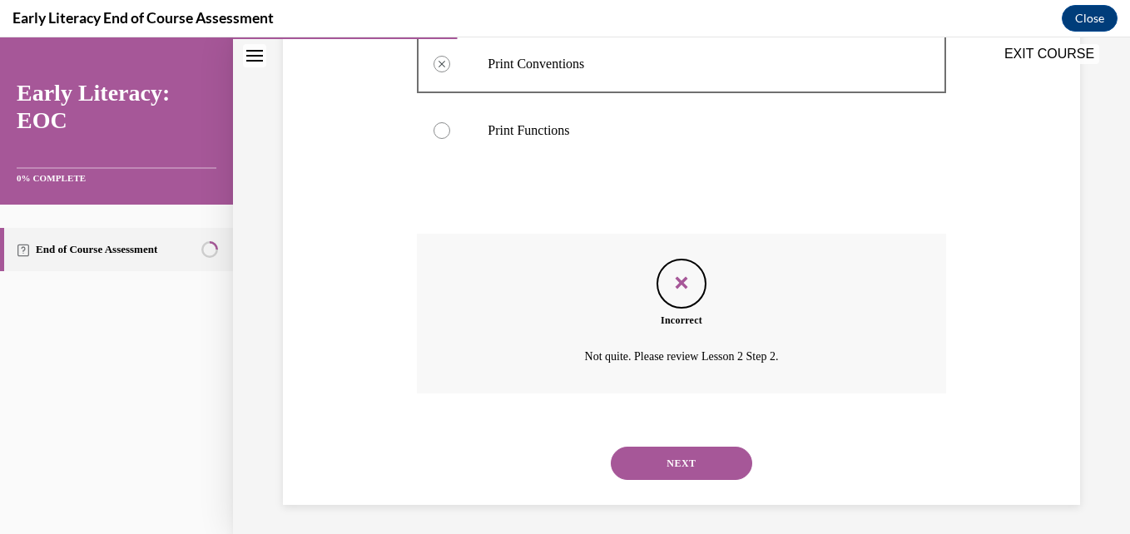
click at [677, 469] on button "NEXT" at bounding box center [681, 463] width 141 height 33
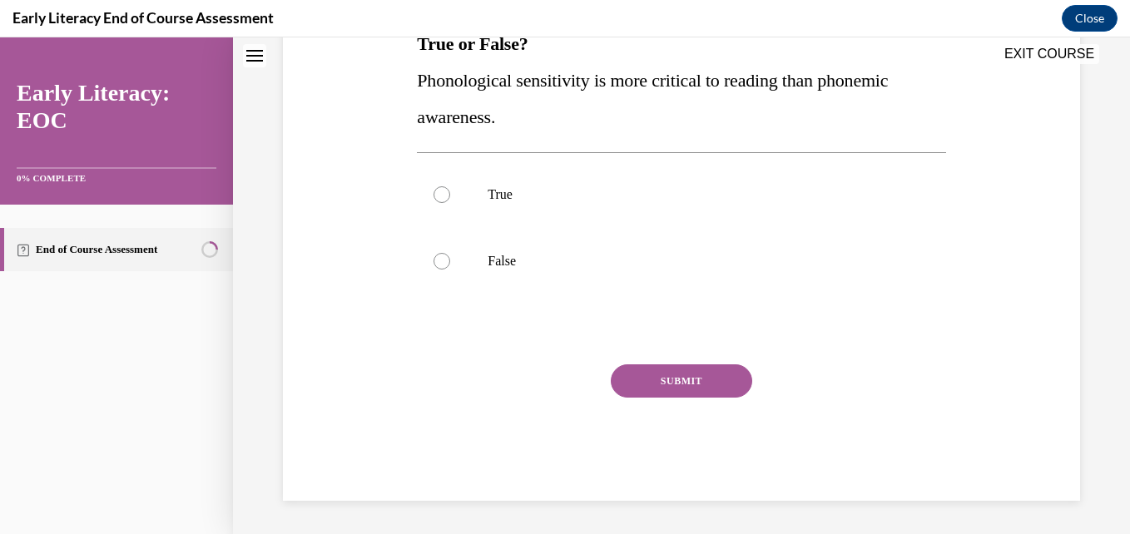
scroll to position [51, 0]
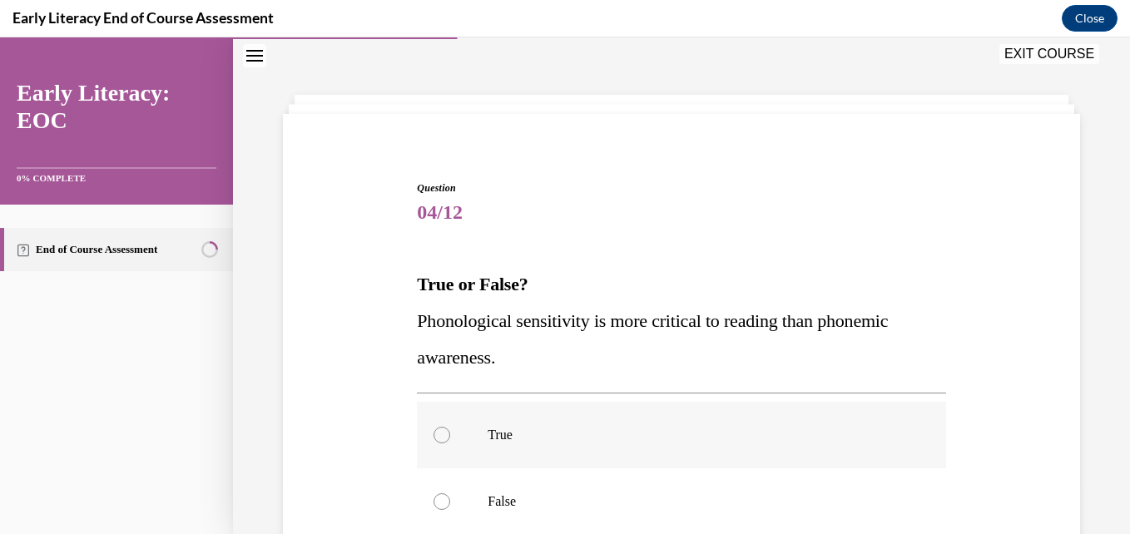
click at [439, 429] on div at bounding box center [681, 435] width 529 height 67
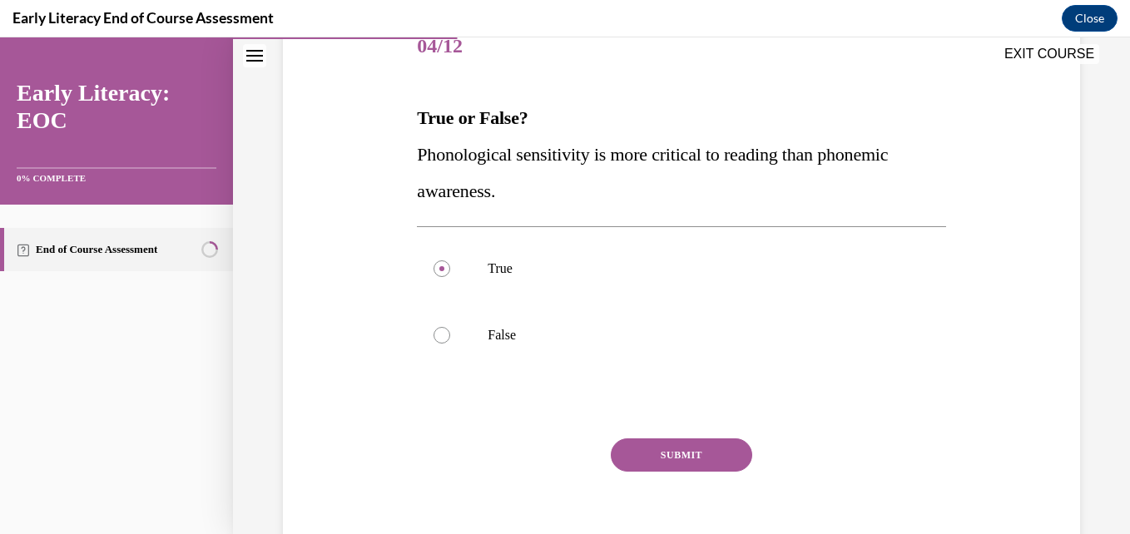
click at [687, 469] on button "SUBMIT" at bounding box center [681, 455] width 141 height 33
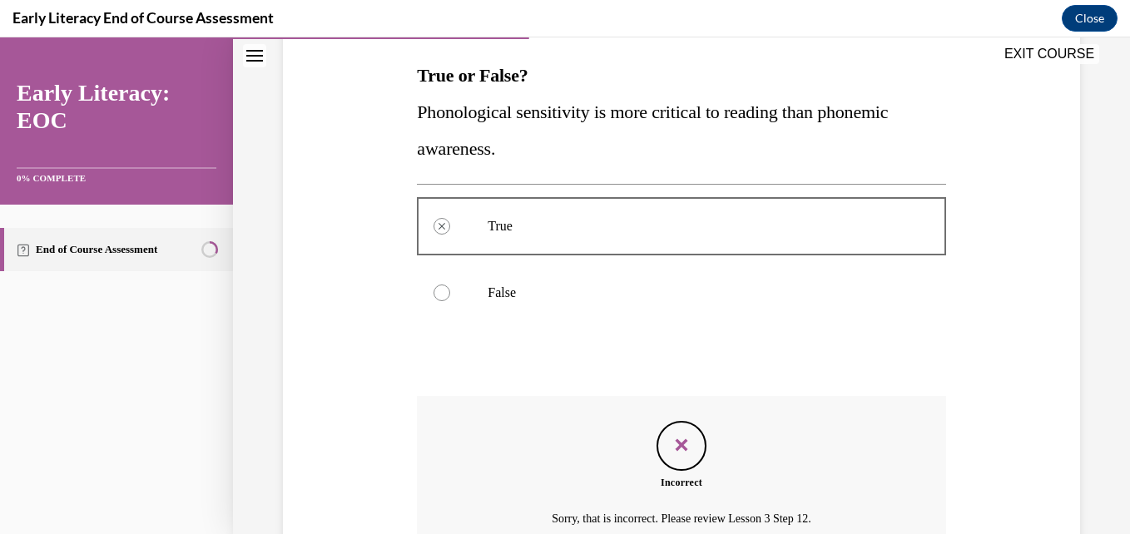
scroll to position [176, 0]
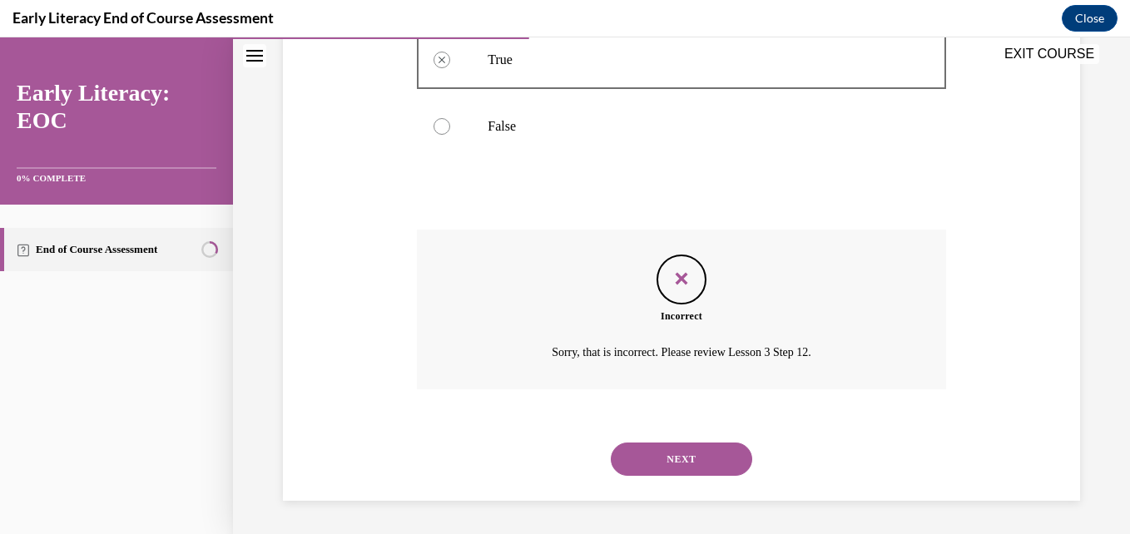
drag, startPoint x: 687, startPoint y: 459, endPoint x: 702, endPoint y: 459, distance: 15.0
click at [685, 460] on button "NEXT" at bounding box center [681, 459] width 141 height 33
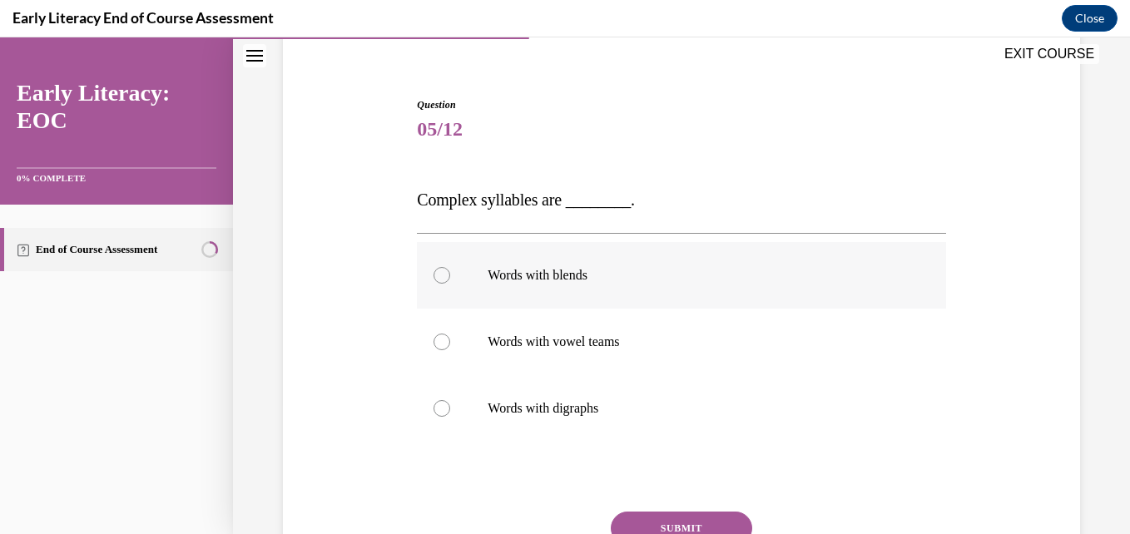
scroll to position [217, 0]
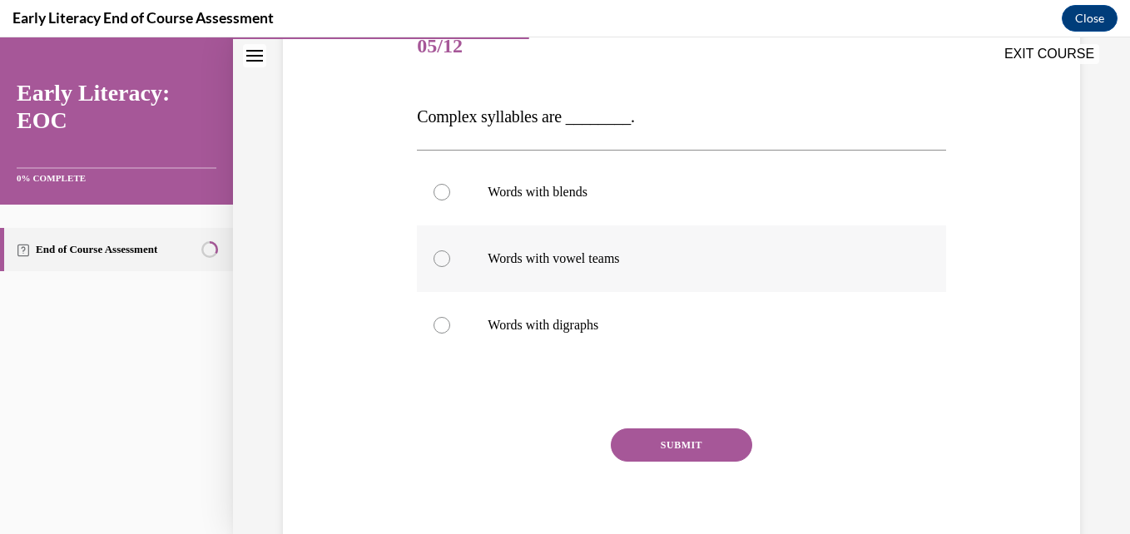
click at [440, 266] on div at bounding box center [442, 259] width 17 height 17
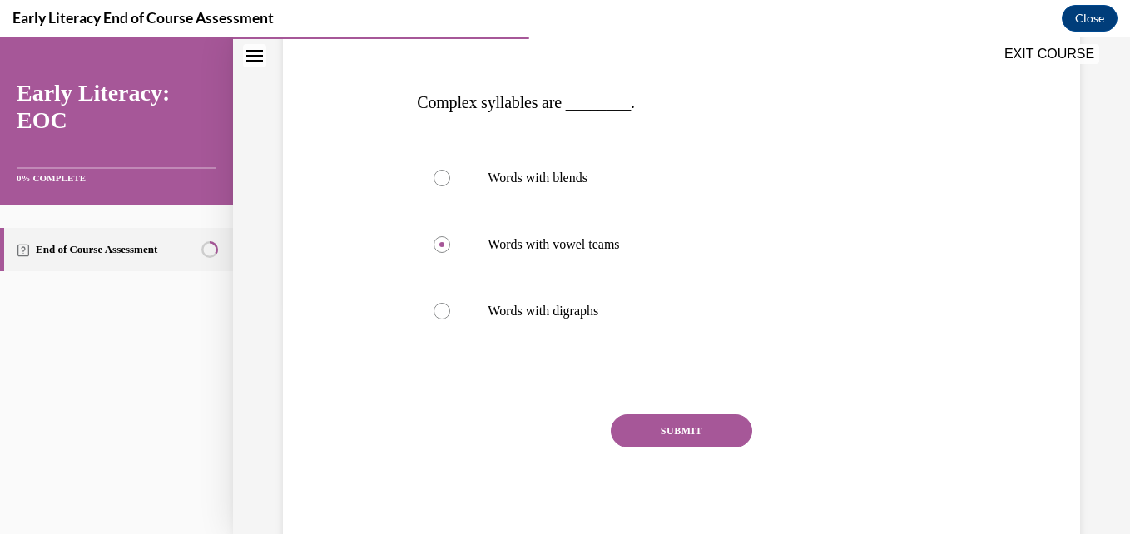
click at [658, 424] on button "SUBMIT" at bounding box center [681, 430] width 141 height 33
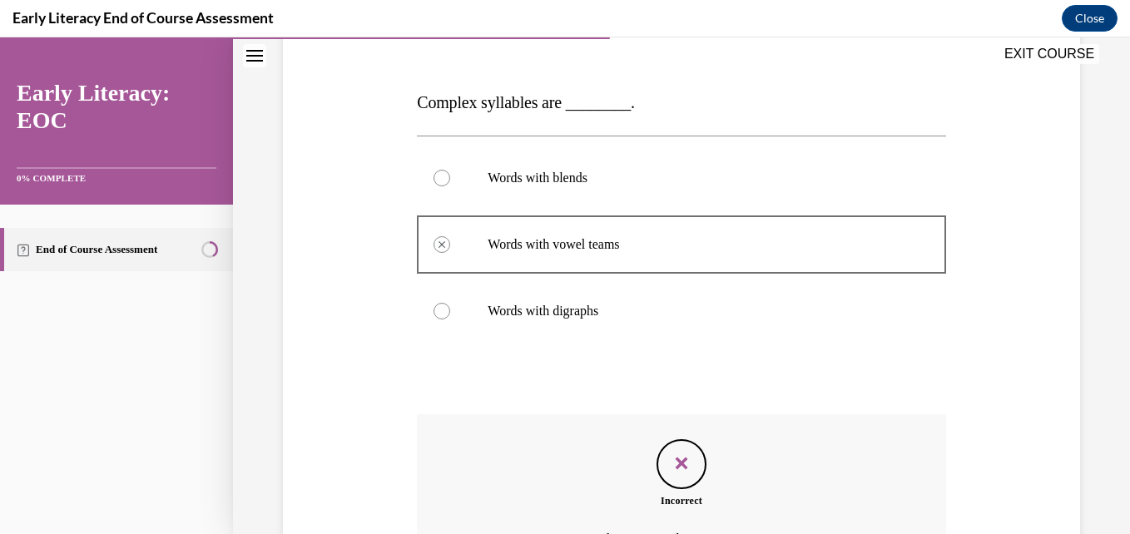
drag, startPoint x: 437, startPoint y: 166, endPoint x: 432, endPoint y: 181, distance: 15.8
click at [432, 181] on div at bounding box center [681, 178] width 529 height 67
click at [434, 181] on div at bounding box center [442, 178] width 17 height 17
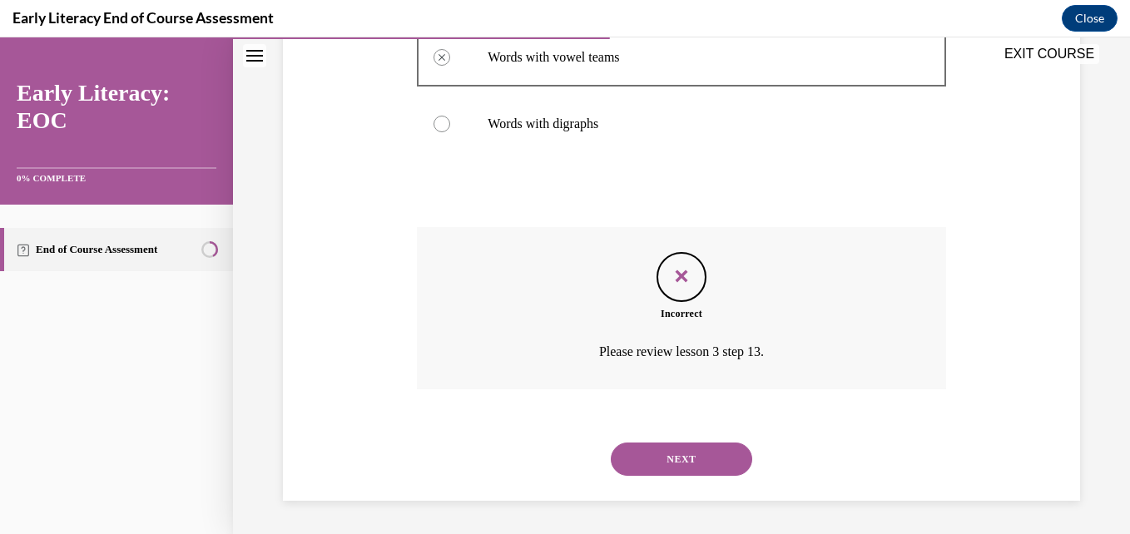
click at [672, 464] on button "NEXT" at bounding box center [681, 459] width 141 height 33
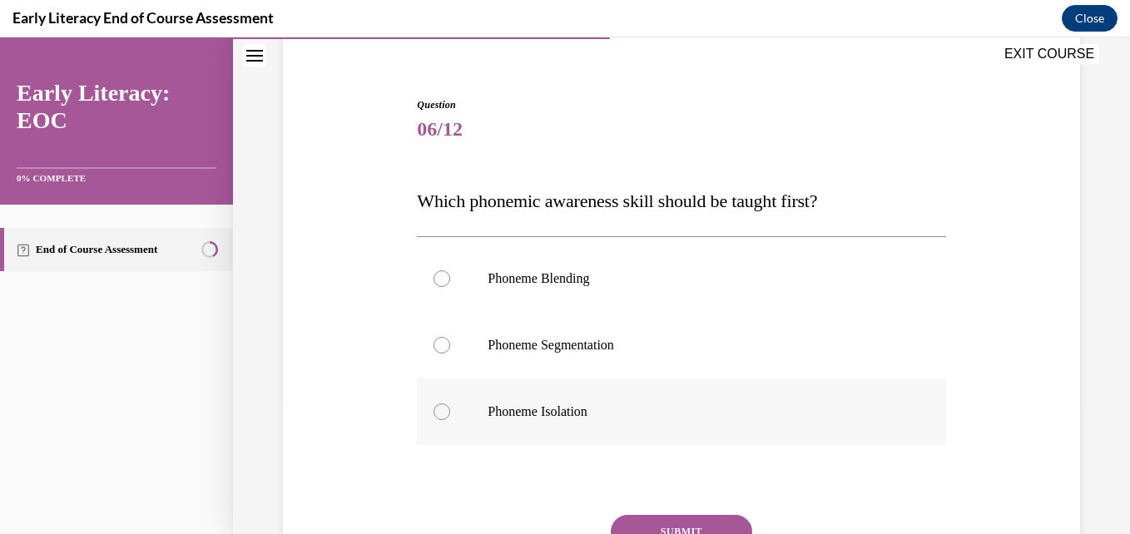
scroll to position [217, 0]
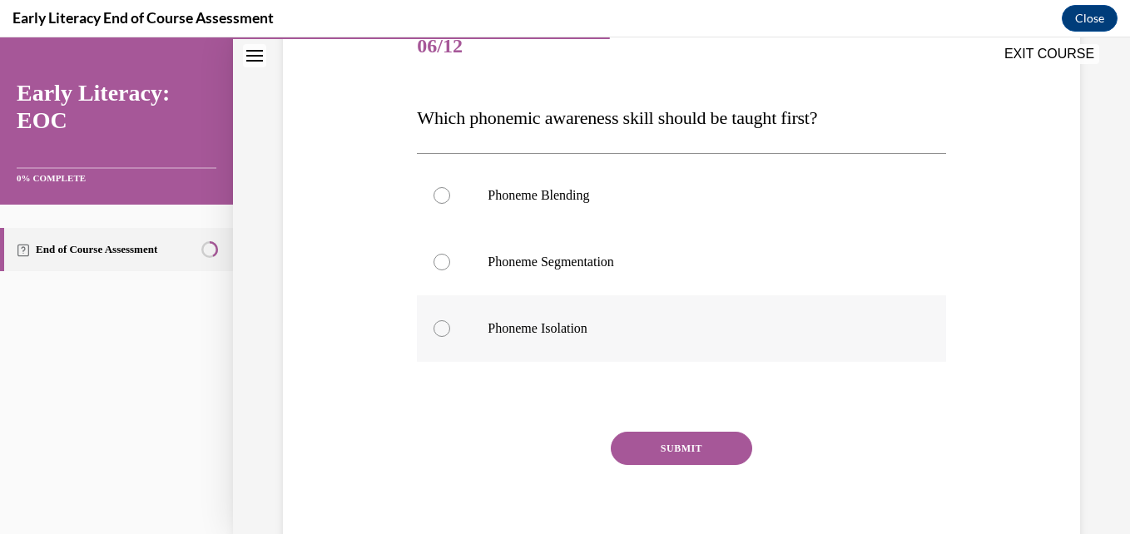
click at [446, 331] on div at bounding box center [442, 328] width 17 height 17
click at [444, 261] on div at bounding box center [442, 262] width 17 height 17
click at [435, 331] on div at bounding box center [442, 328] width 17 height 17
click at [638, 458] on button "SUBMIT" at bounding box center [681, 448] width 141 height 33
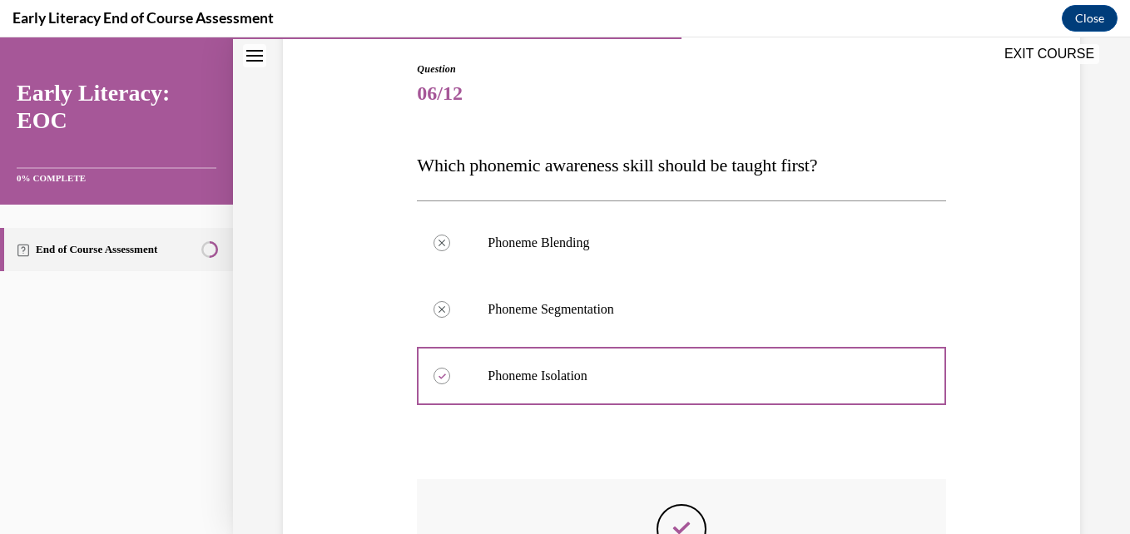
scroll to position [419, 0]
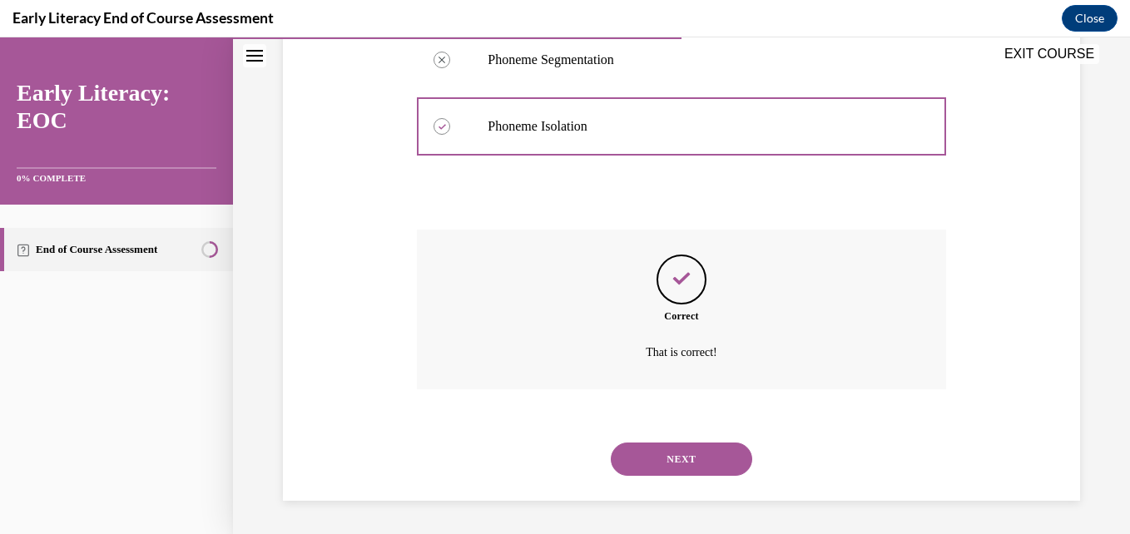
click at [653, 462] on button "NEXT" at bounding box center [681, 459] width 141 height 33
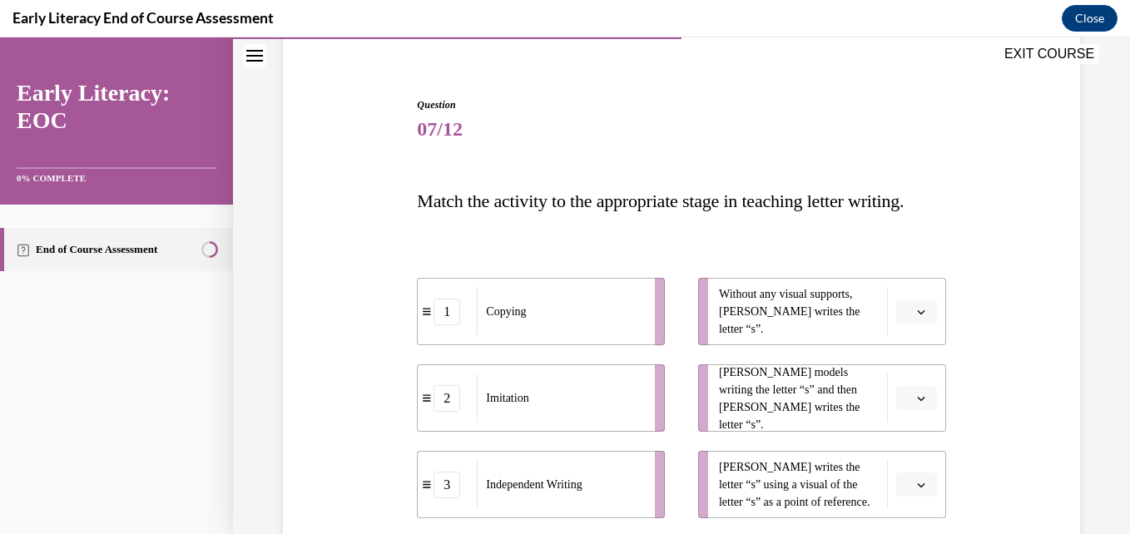
scroll to position [217, 0]
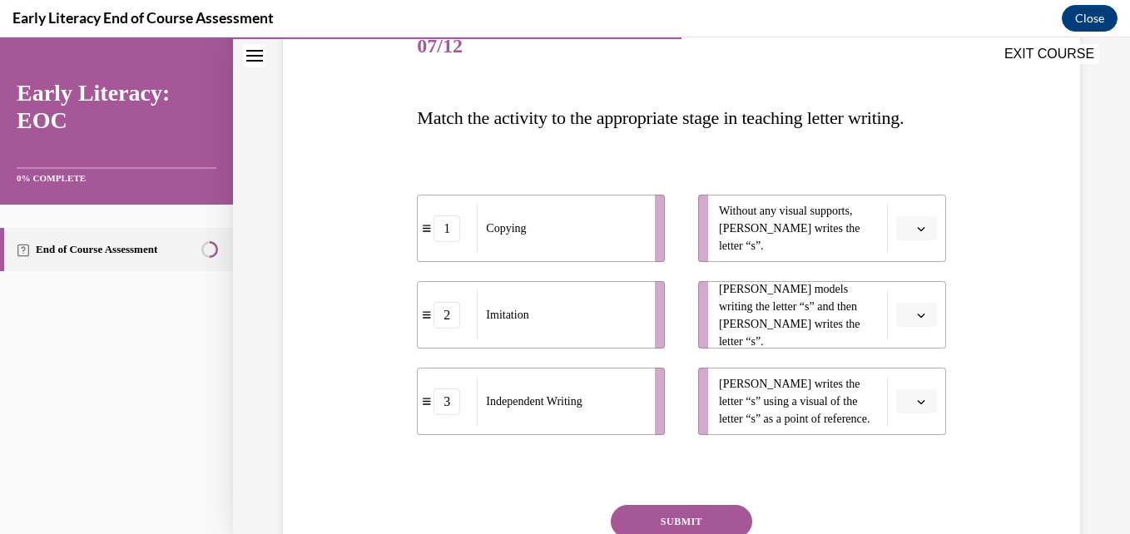
click at [921, 241] on button "button" at bounding box center [916, 228] width 41 height 25
click at [900, 403] on span "3" at bounding box center [899, 401] width 6 height 13
click at [902, 328] on button "button" at bounding box center [916, 315] width 41 height 25
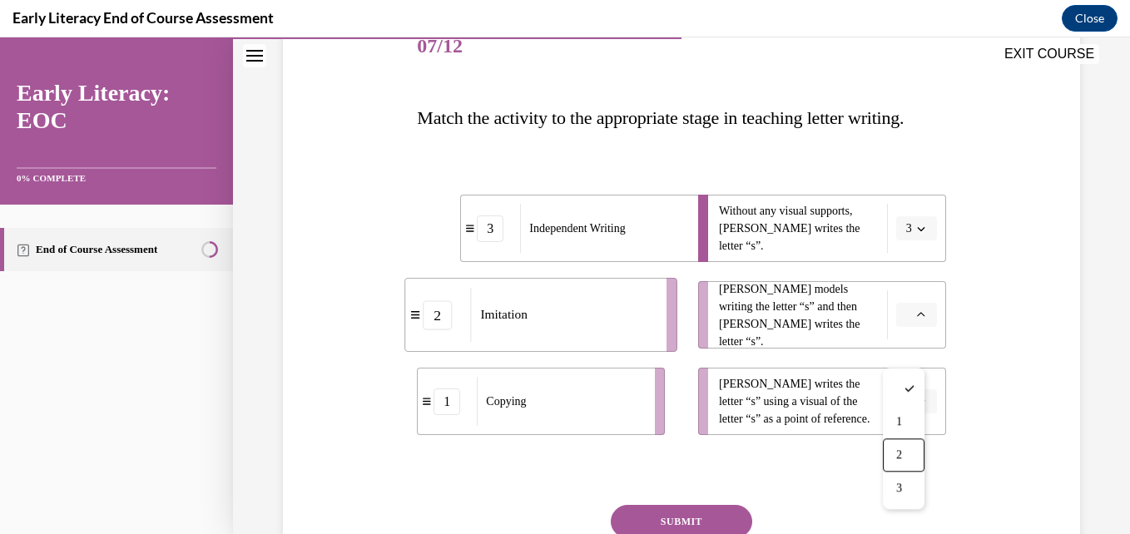
click at [896, 447] on div "2" at bounding box center [904, 455] width 42 height 33
click at [914, 414] on button "button" at bounding box center [916, 402] width 41 height 25
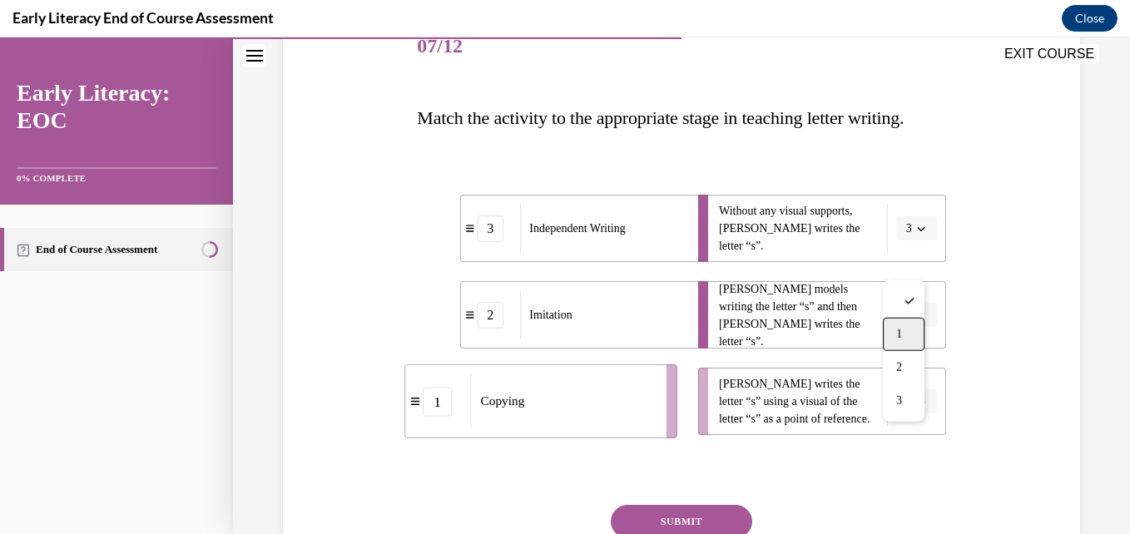
click at [909, 332] on div "1" at bounding box center [904, 334] width 42 height 33
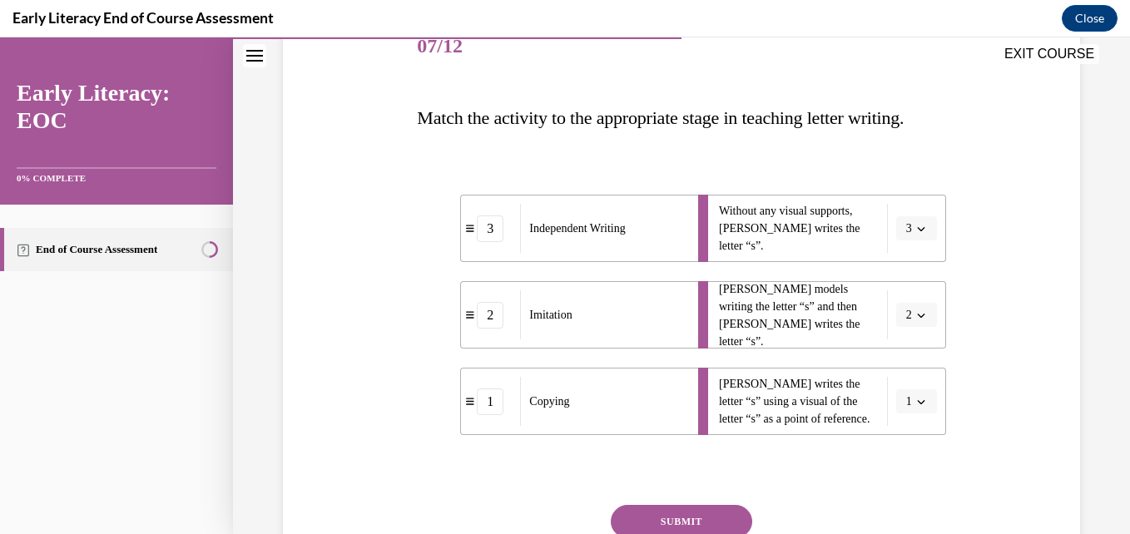
scroll to position [345, 0]
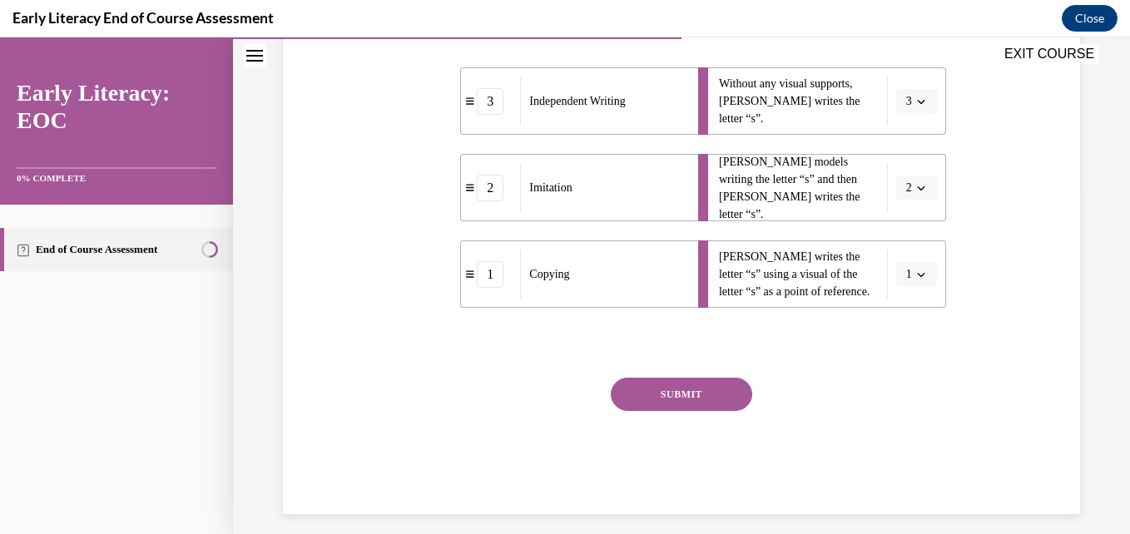
click at [701, 411] on button "SUBMIT" at bounding box center [681, 394] width 141 height 33
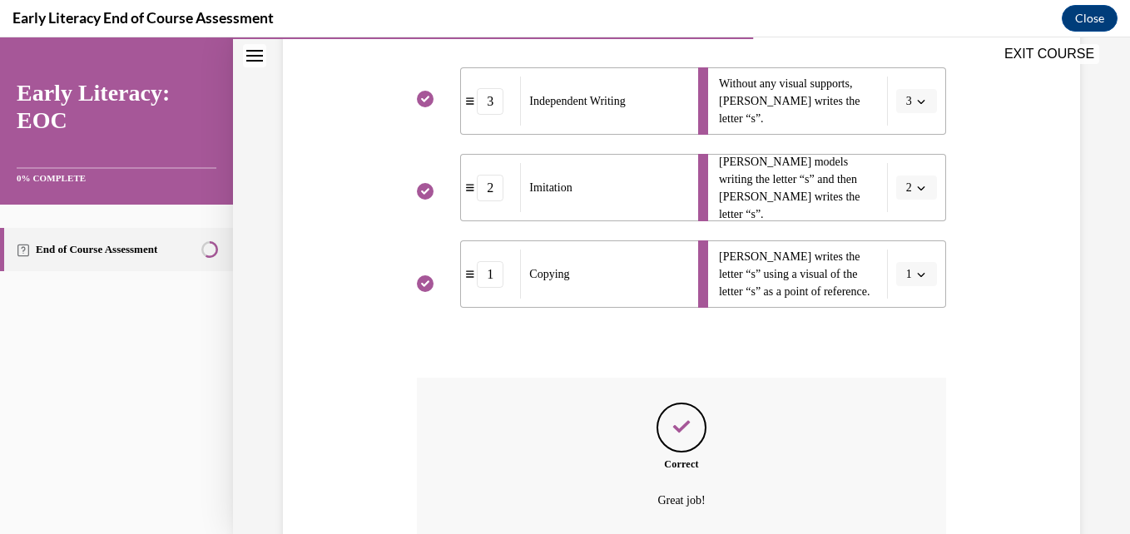
scroll to position [529, 0]
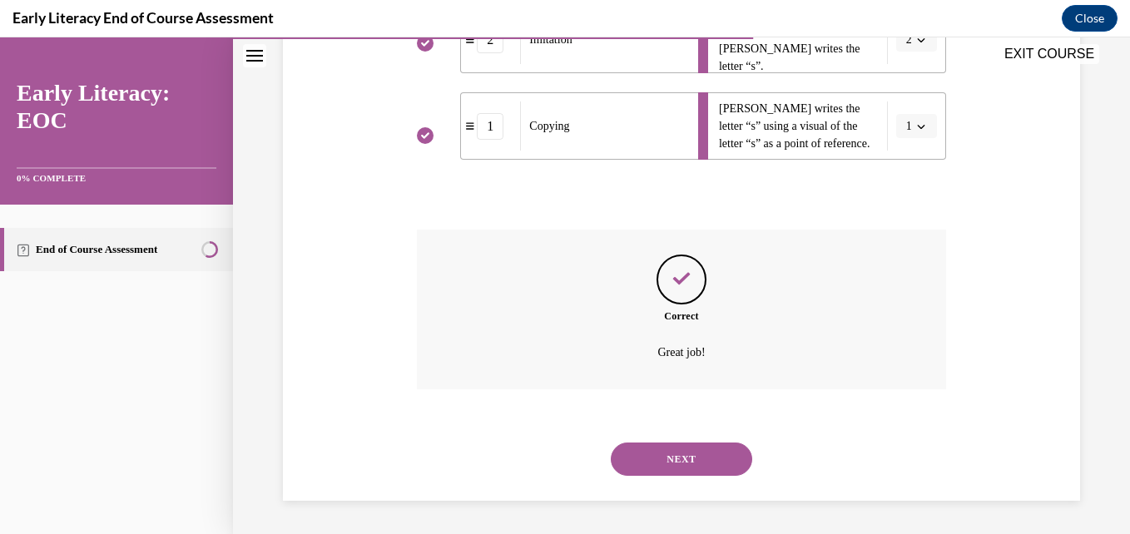
click at [682, 470] on button "NEXT" at bounding box center [681, 459] width 141 height 33
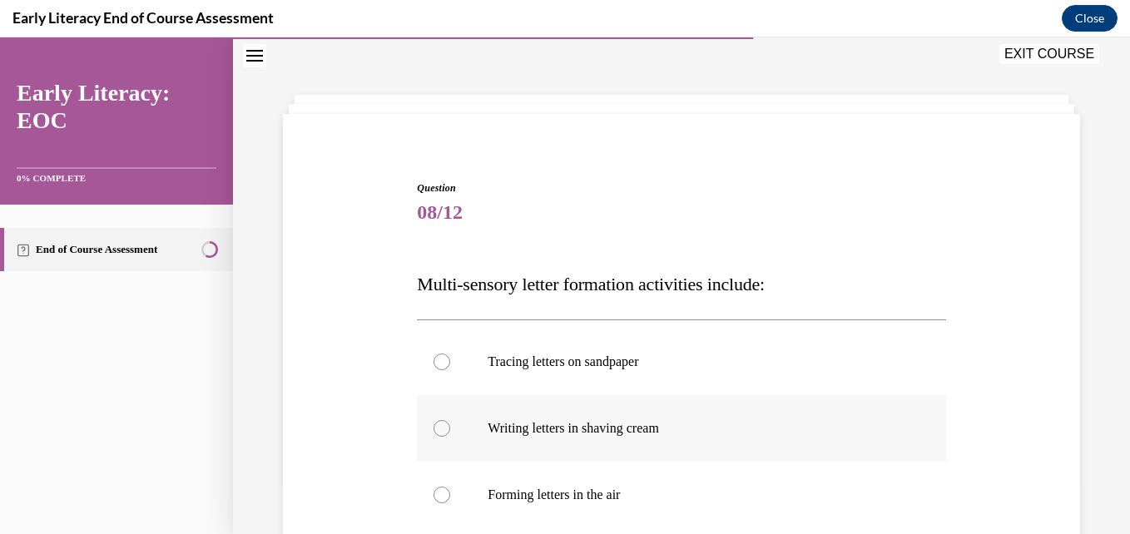
scroll to position [217, 0]
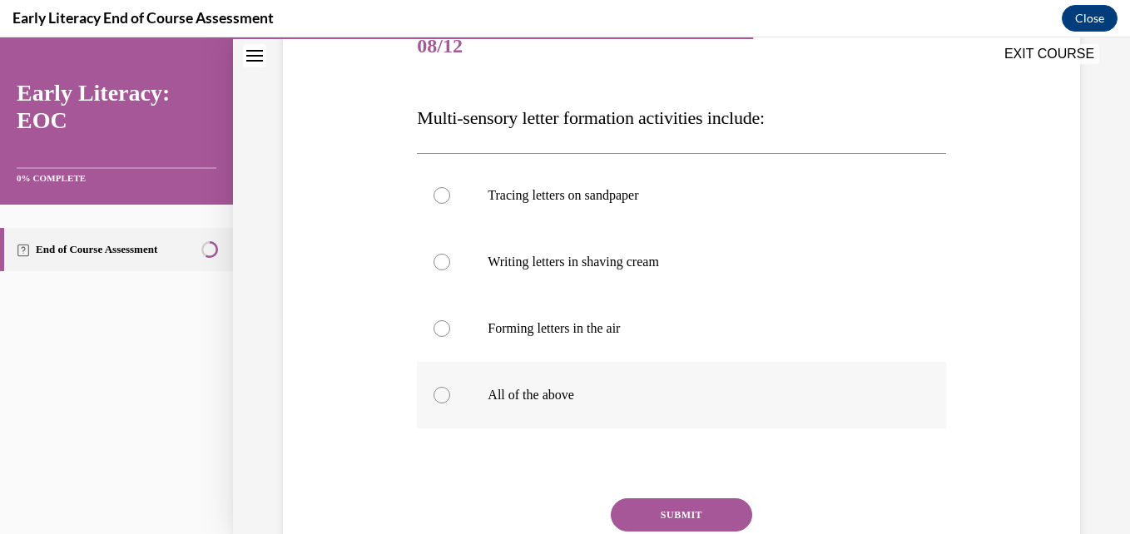
click at [439, 399] on div at bounding box center [442, 395] width 17 height 17
click at [678, 529] on button "SUBMIT" at bounding box center [681, 515] width 141 height 33
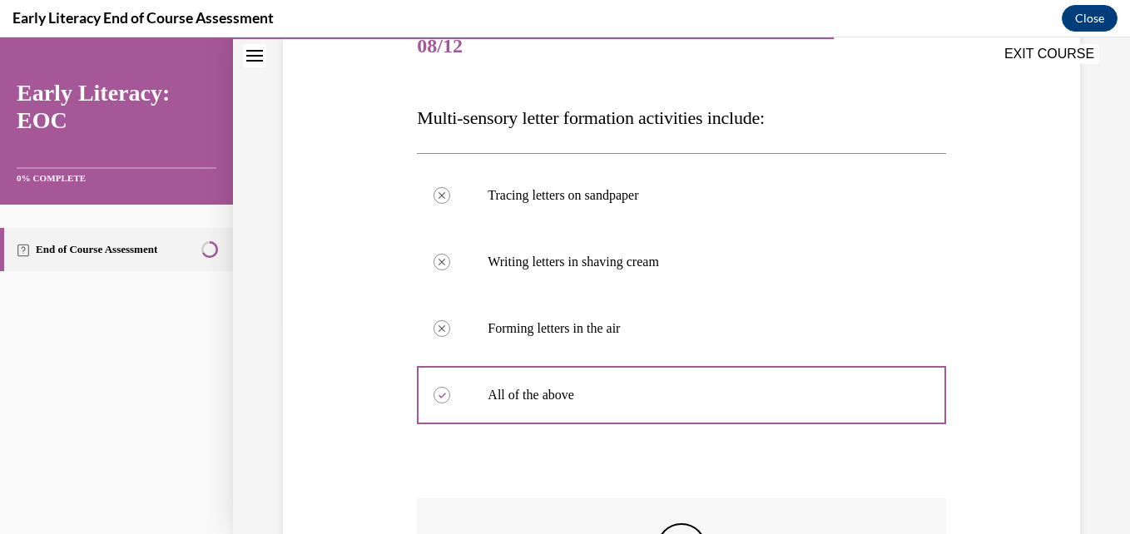
scroll to position [384, 0]
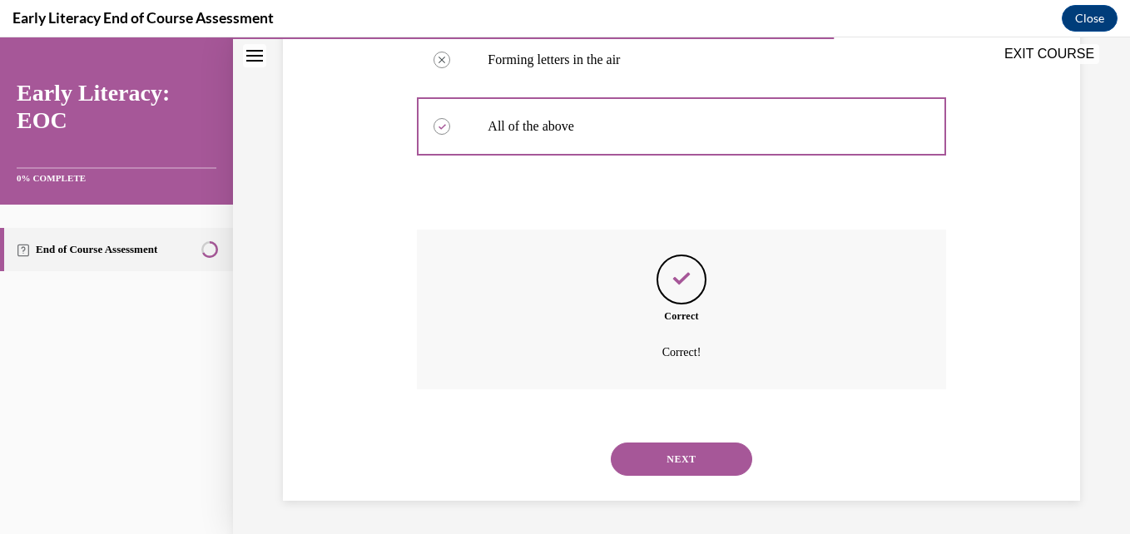
click at [672, 459] on button "NEXT" at bounding box center [681, 459] width 141 height 33
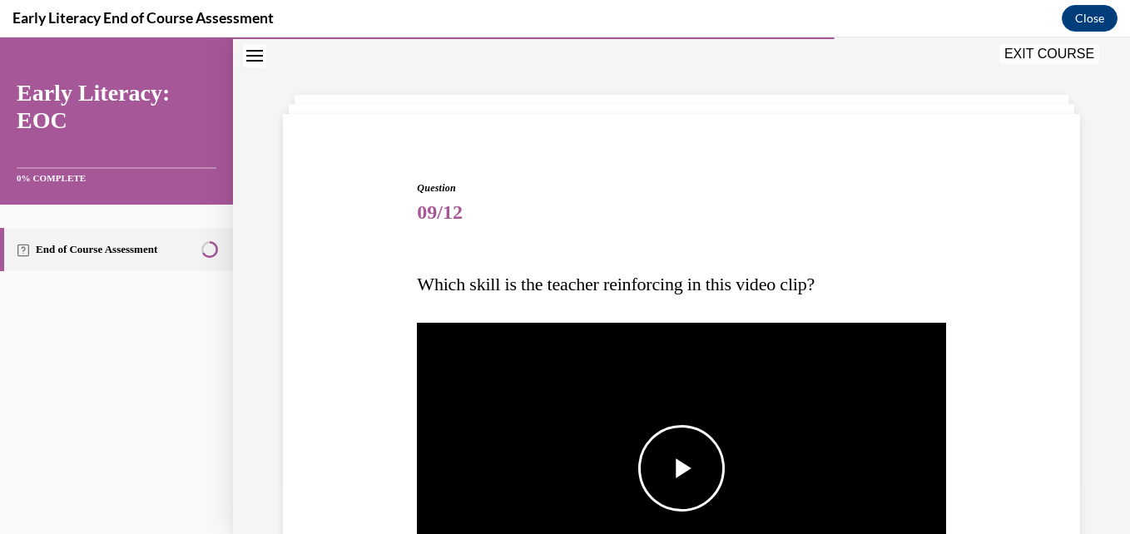
scroll to position [217, 0]
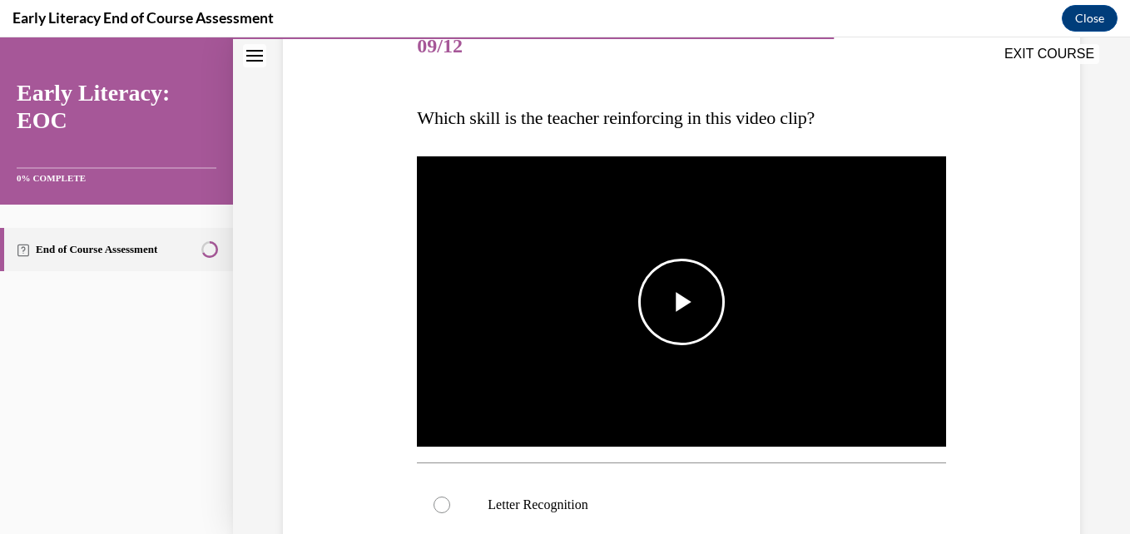
click at [682, 302] on span "Video player" at bounding box center [682, 302] width 0 height 0
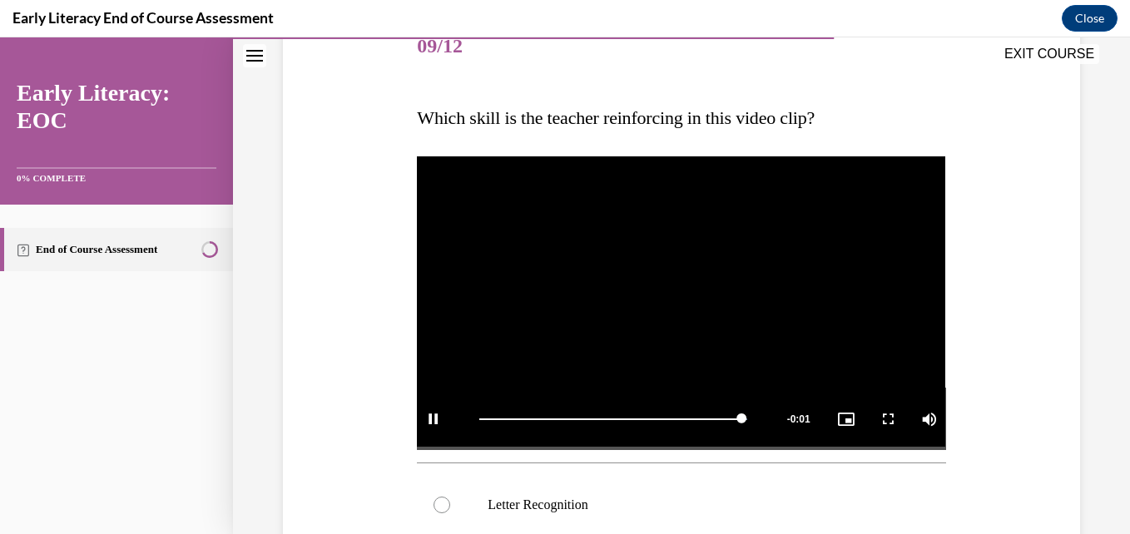
scroll to position [300, 0]
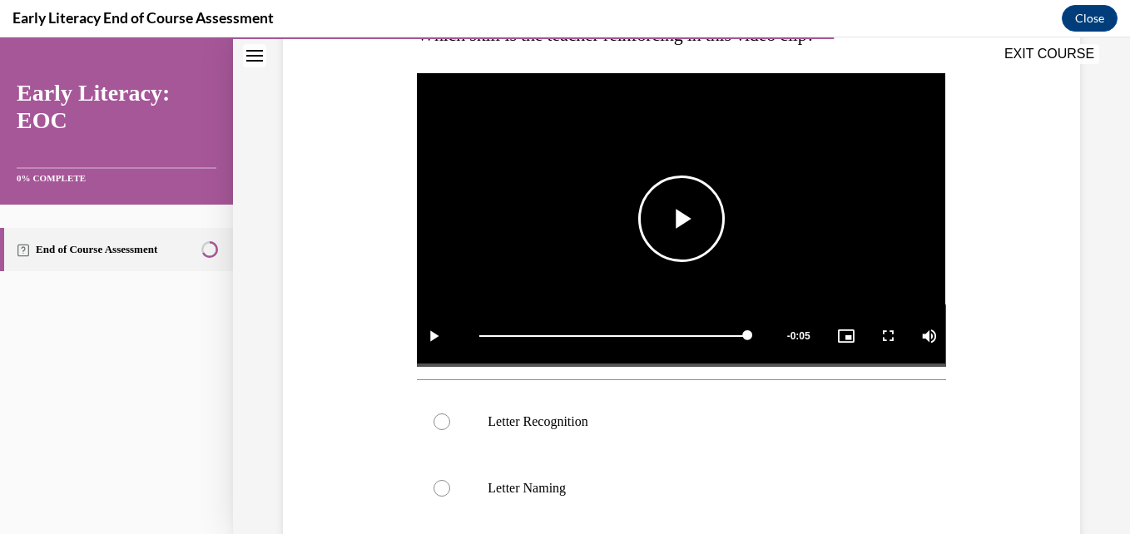
click at [682, 219] on span "Video player" at bounding box center [682, 219] width 0 height 0
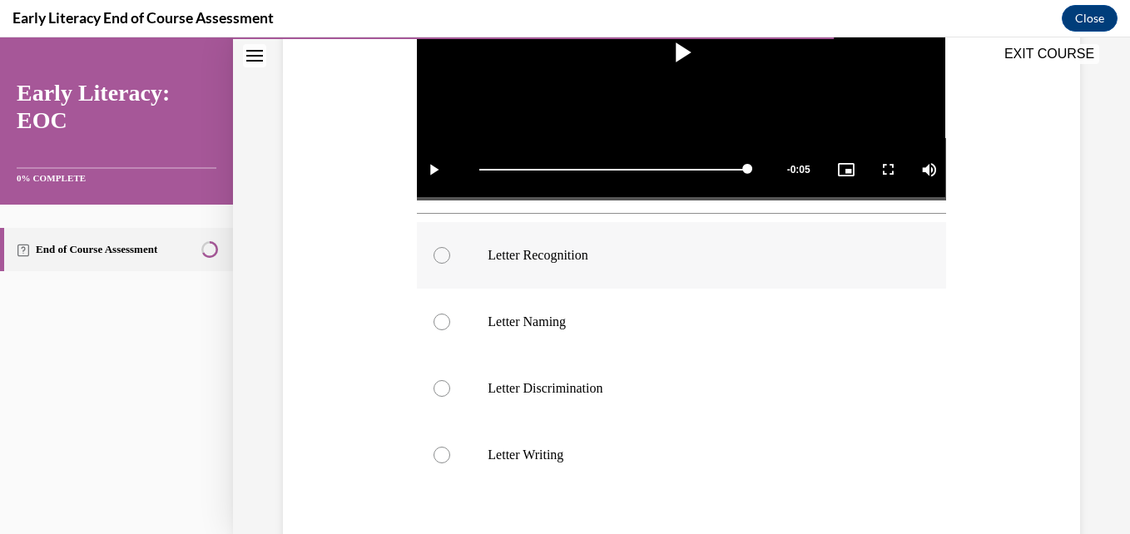
click at [440, 252] on div at bounding box center [442, 255] width 17 height 17
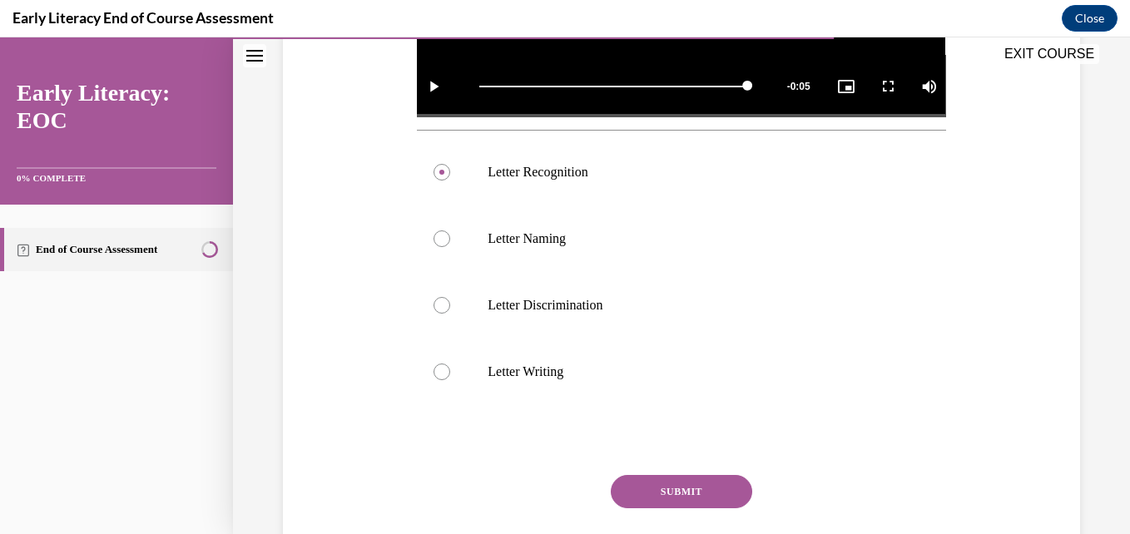
click at [646, 491] on button "SUBMIT" at bounding box center [681, 491] width 141 height 33
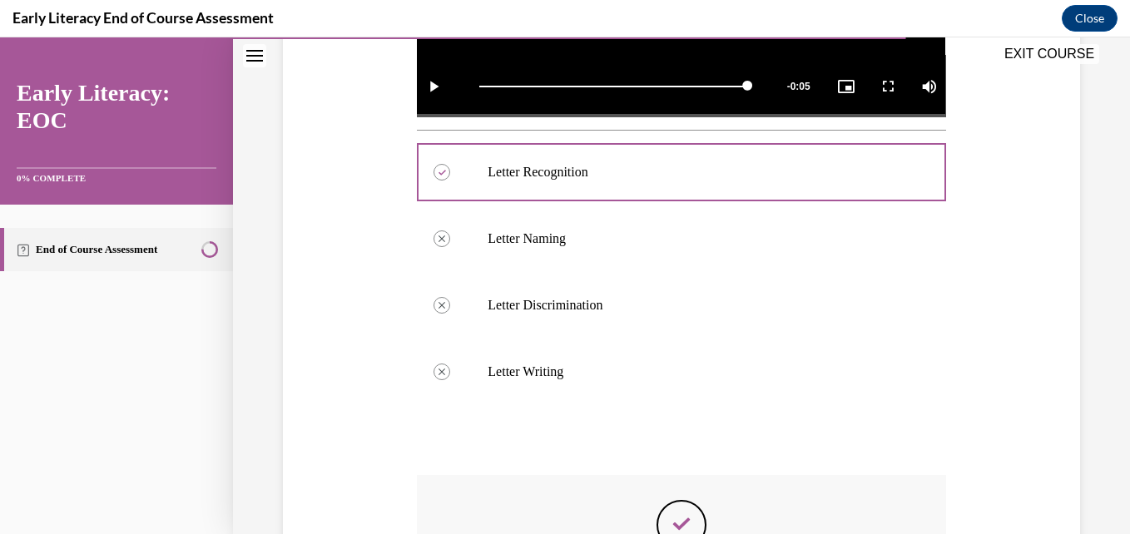
scroll to position [792, 0]
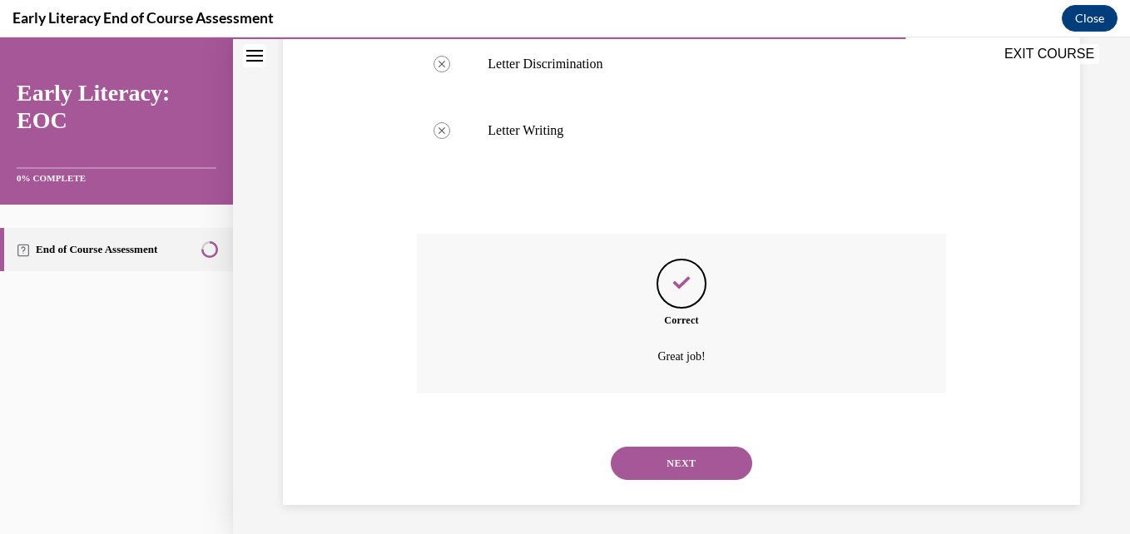
click at [680, 474] on button "NEXT" at bounding box center [681, 463] width 141 height 33
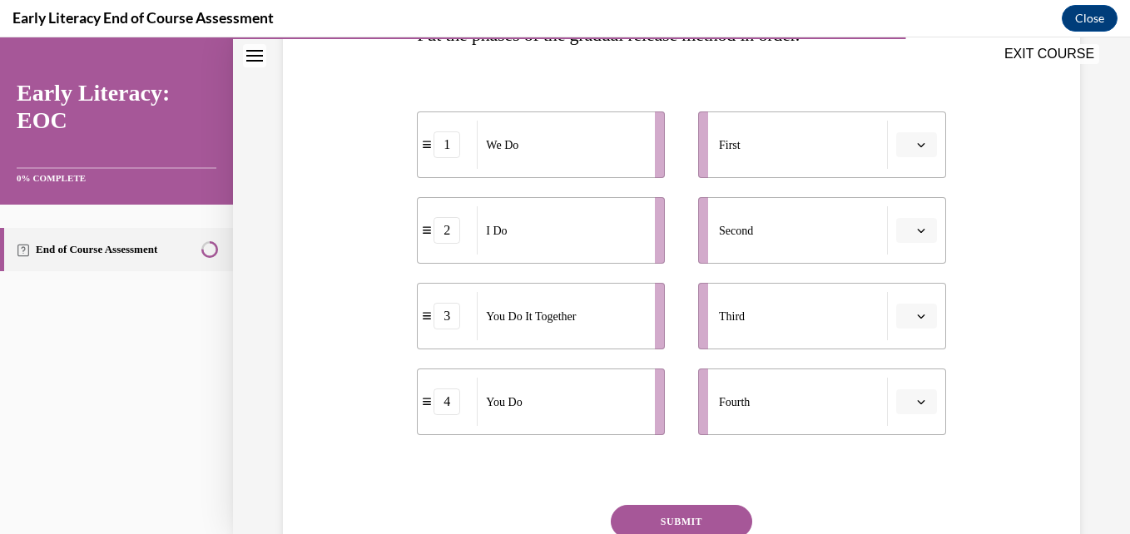
scroll to position [217, 0]
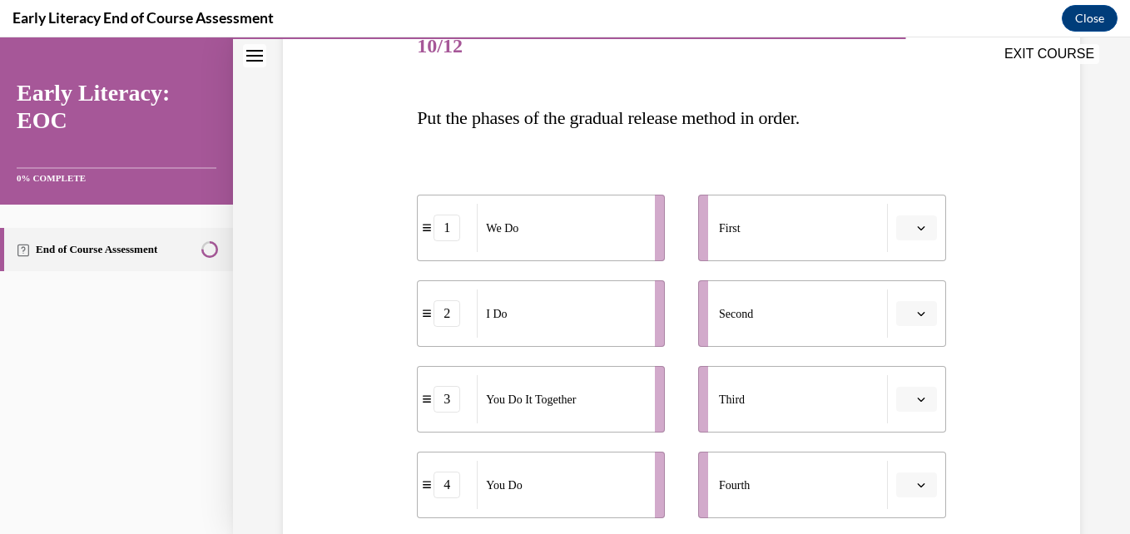
click at [904, 223] on button "button" at bounding box center [916, 228] width 41 height 25
click at [913, 332] on div "2" at bounding box center [904, 331] width 42 height 33
click at [917, 314] on button "button" at bounding box center [916, 313] width 41 height 25
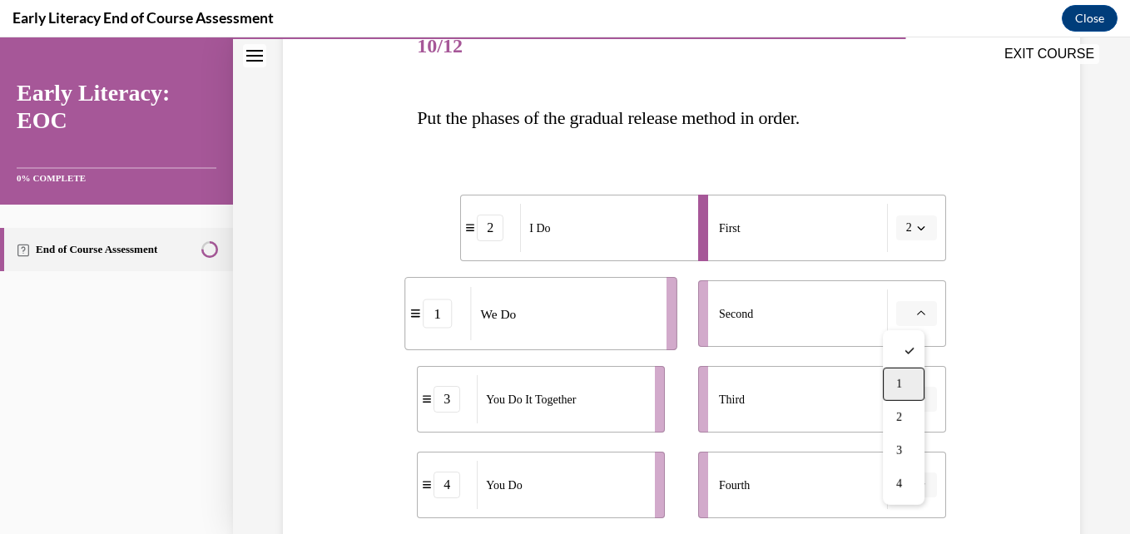
click at [890, 383] on div "1" at bounding box center [904, 384] width 42 height 33
click at [917, 397] on icon "button" at bounding box center [921, 399] width 8 height 8
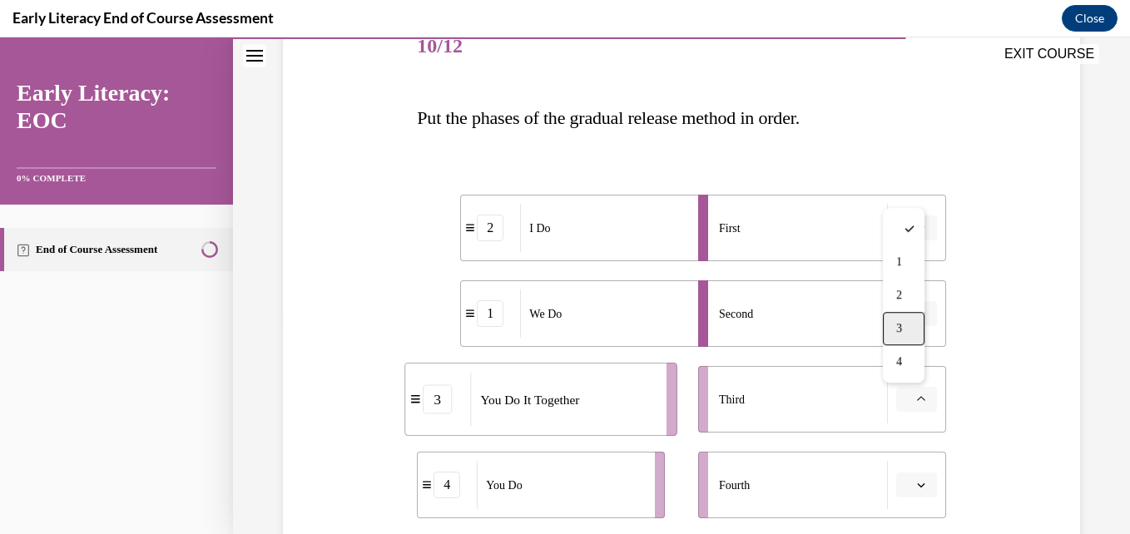
click at [899, 326] on span "3" at bounding box center [899, 328] width 6 height 13
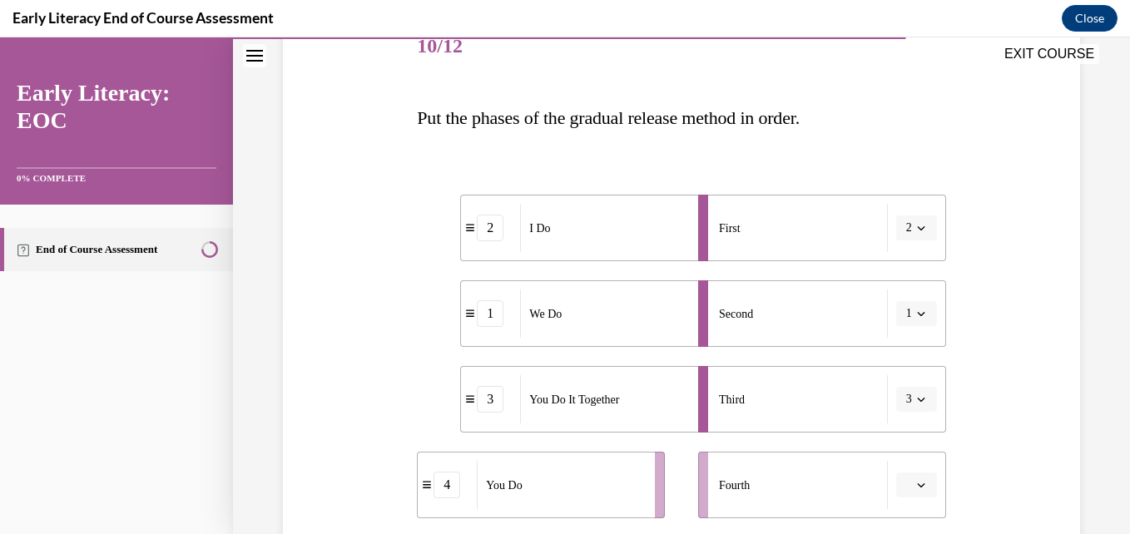
click at [910, 492] on button "button" at bounding box center [916, 485] width 41 height 25
click at [906, 444] on div "4" at bounding box center [904, 447] width 42 height 33
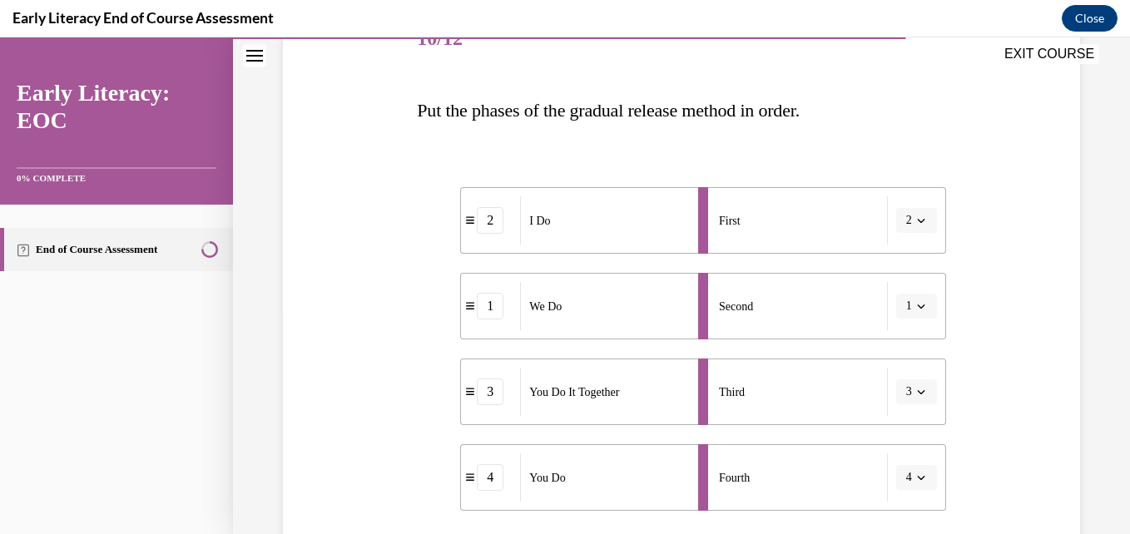
scroll to position [391, 0]
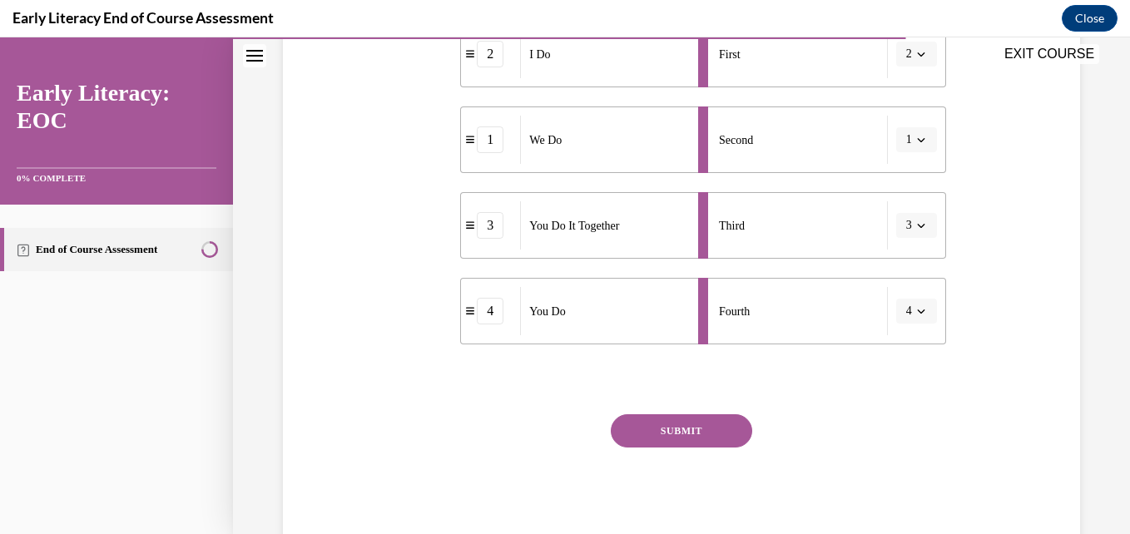
click at [717, 426] on button "SUBMIT" at bounding box center [681, 430] width 141 height 33
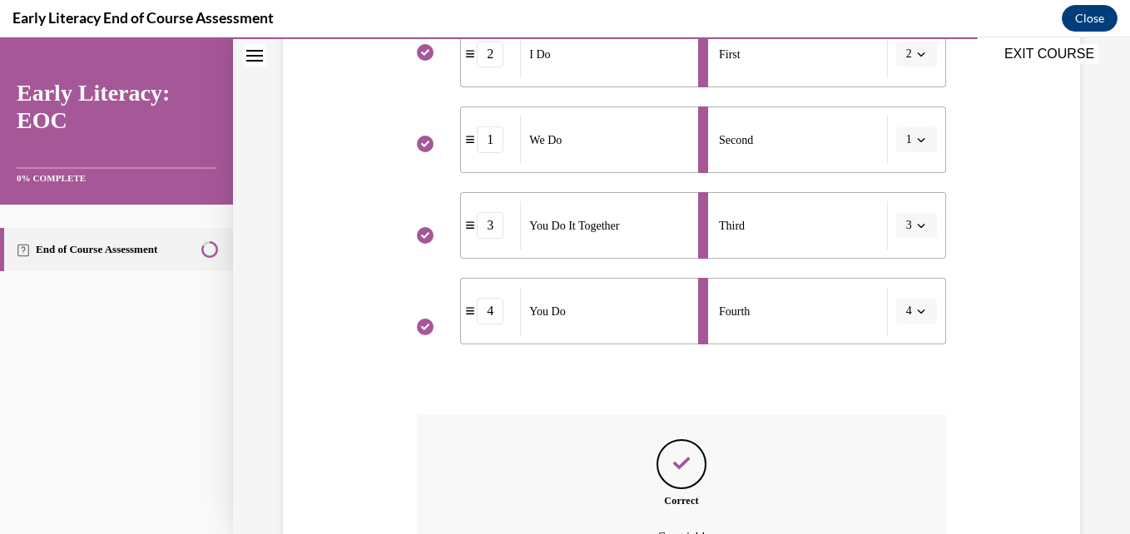
scroll to position [576, 0]
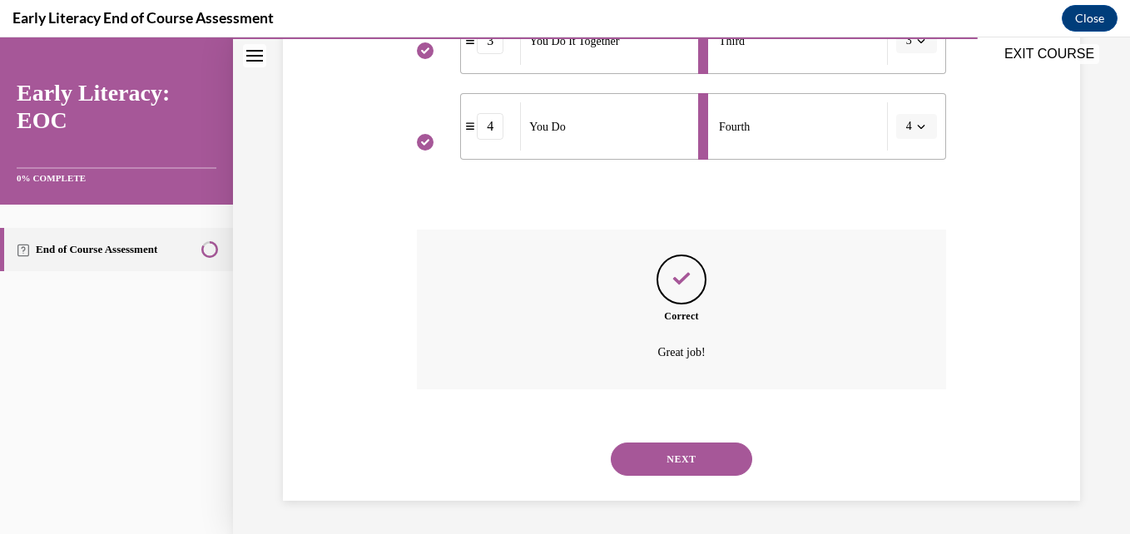
click at [649, 458] on button "NEXT" at bounding box center [681, 459] width 141 height 33
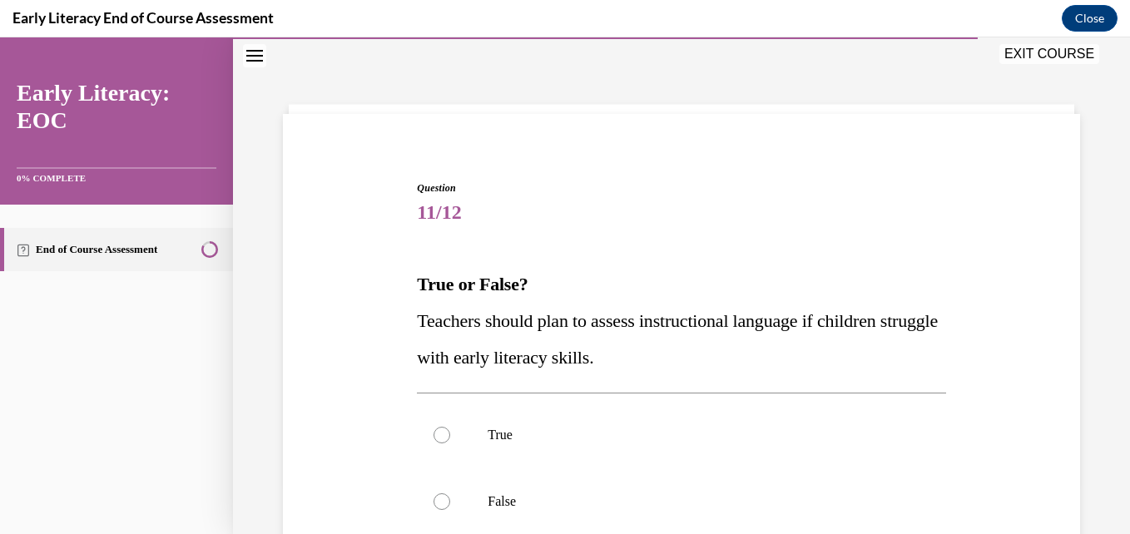
scroll to position [217, 0]
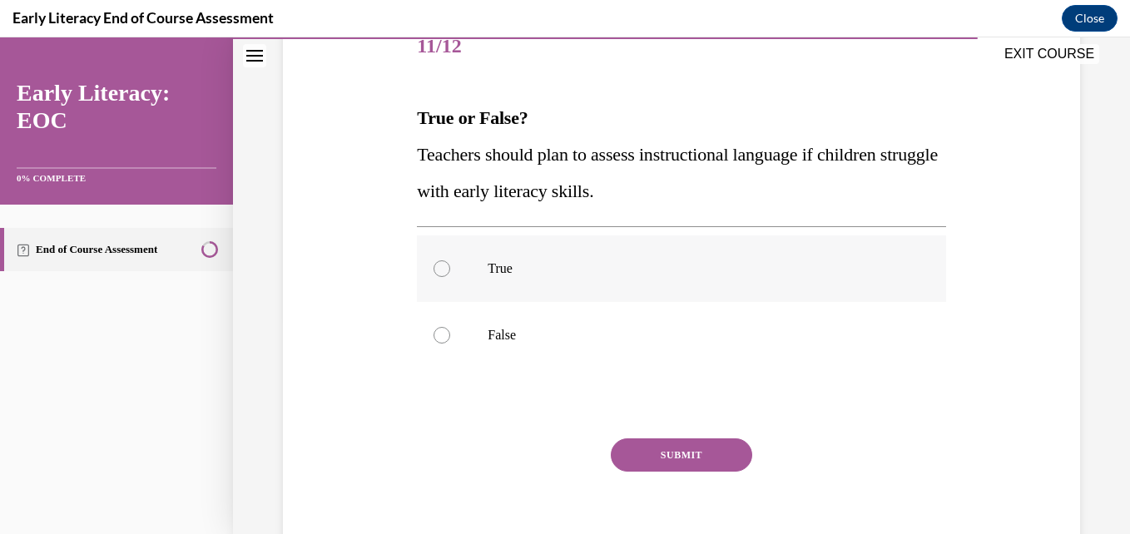
click at [439, 270] on div at bounding box center [442, 269] width 17 height 17
click at [441, 330] on div at bounding box center [442, 335] width 17 height 17
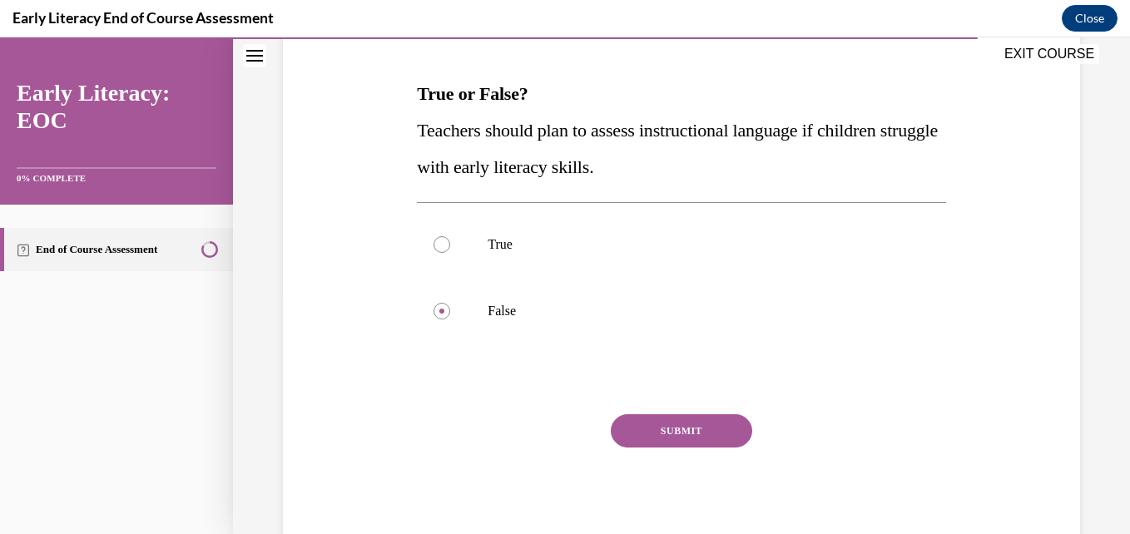
click at [677, 434] on button "SUBMIT" at bounding box center [681, 430] width 141 height 33
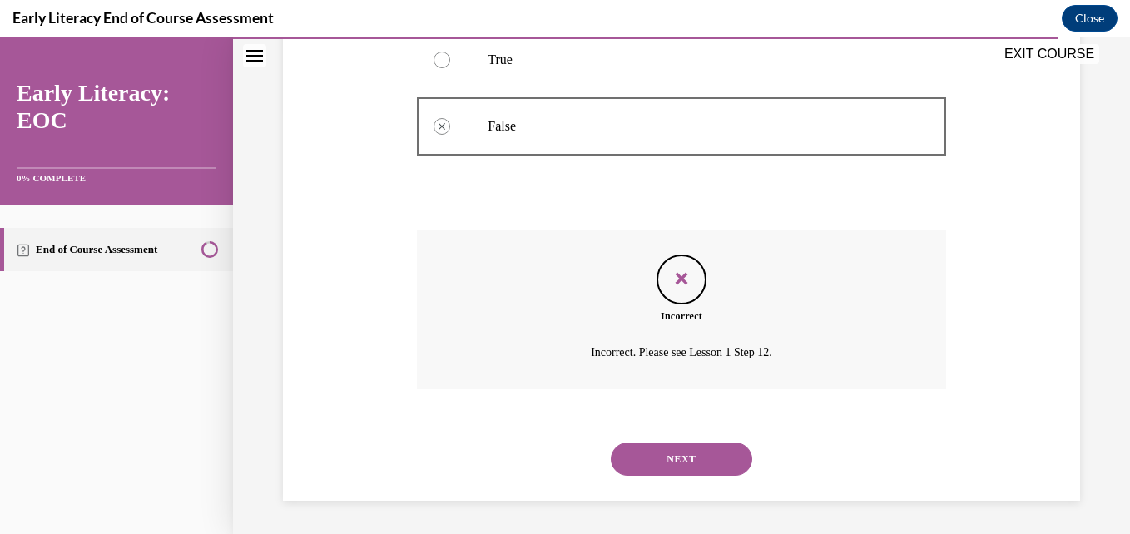
scroll to position [260, 0]
click at [623, 468] on button "NEXT" at bounding box center [681, 459] width 141 height 33
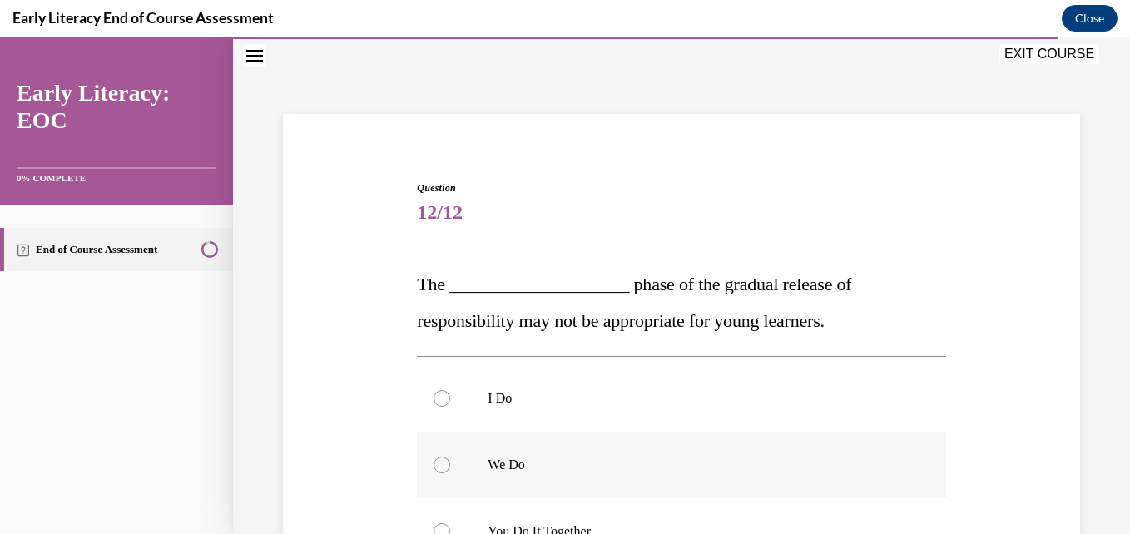
scroll to position [217, 0]
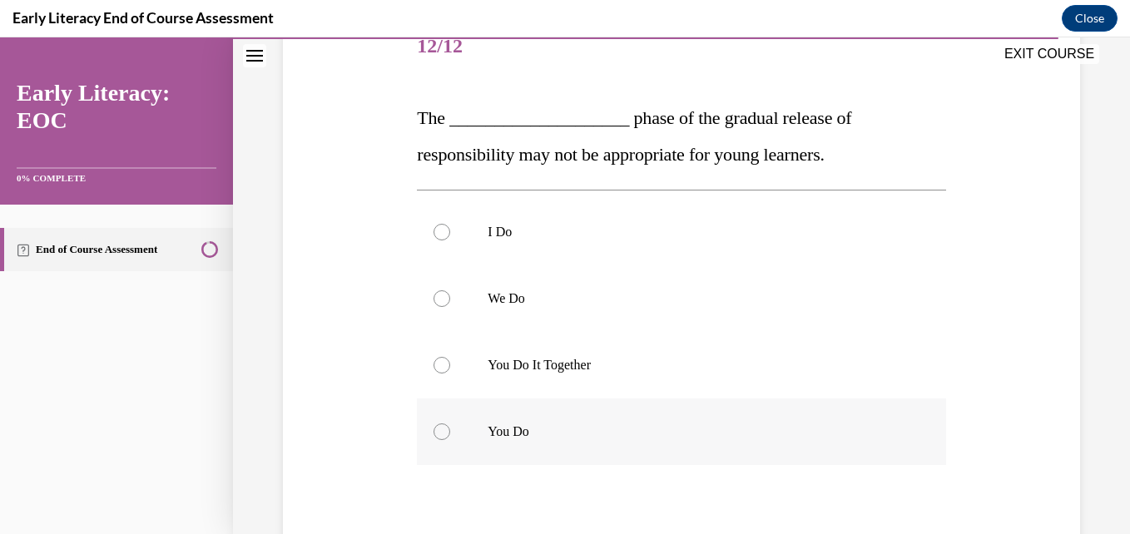
click at [439, 427] on div at bounding box center [442, 432] width 17 height 17
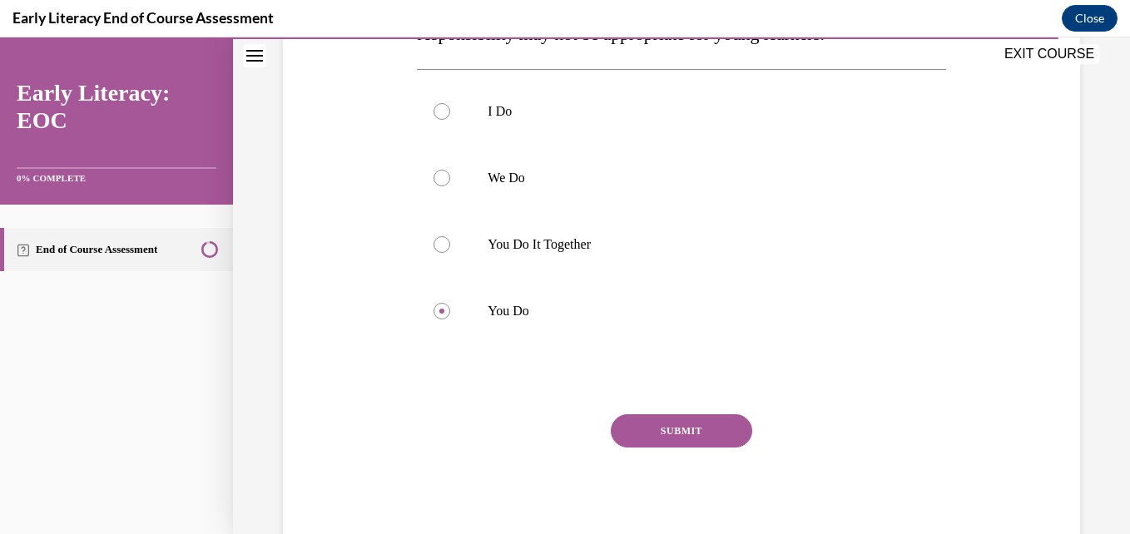
click at [668, 441] on button "SUBMIT" at bounding box center [681, 430] width 141 height 33
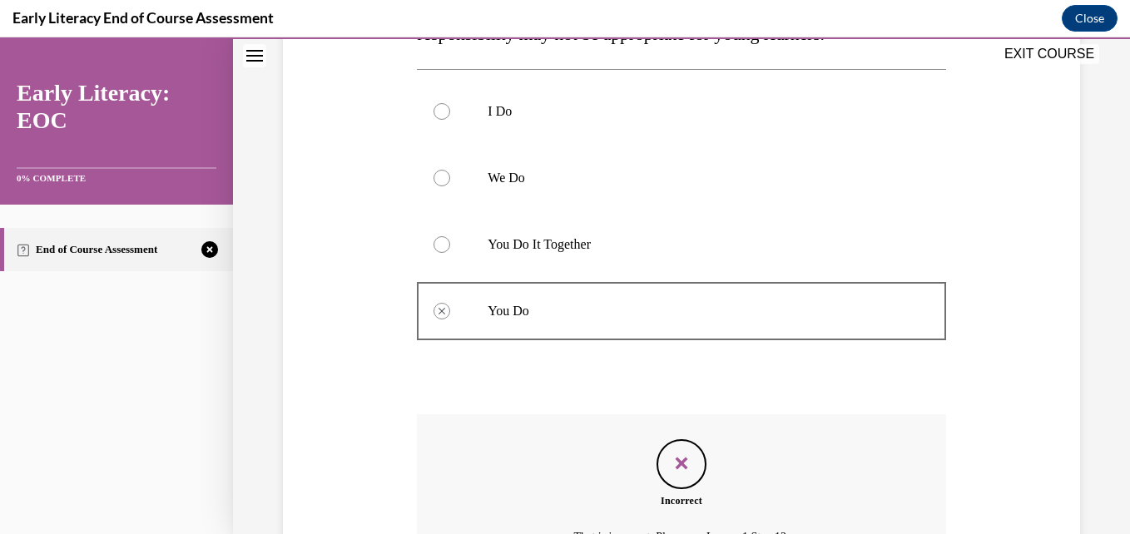
scroll to position [523, 0]
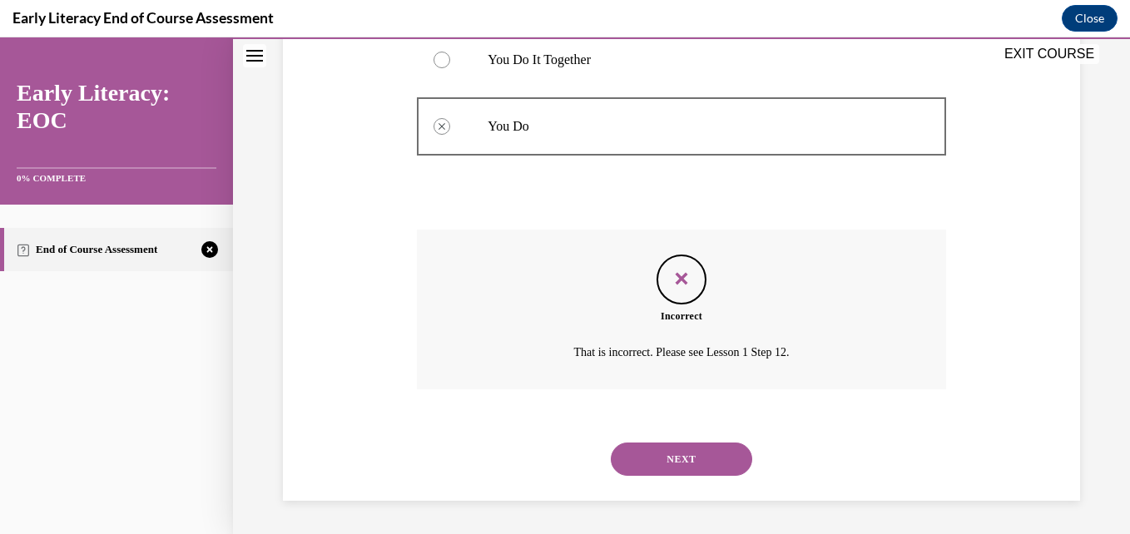
click at [727, 464] on button "NEXT" at bounding box center [681, 459] width 141 height 33
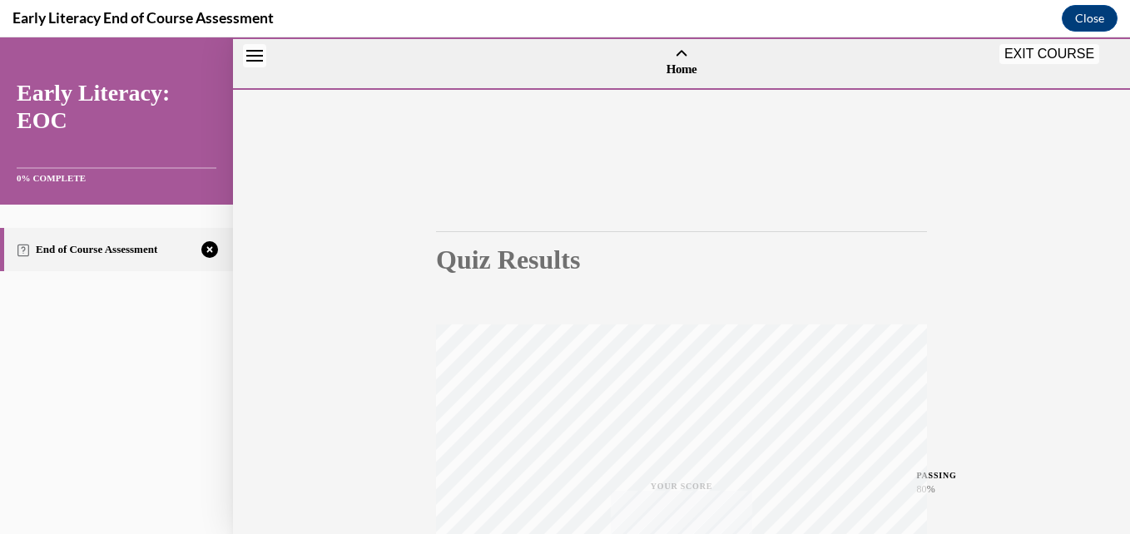
scroll to position [356, 0]
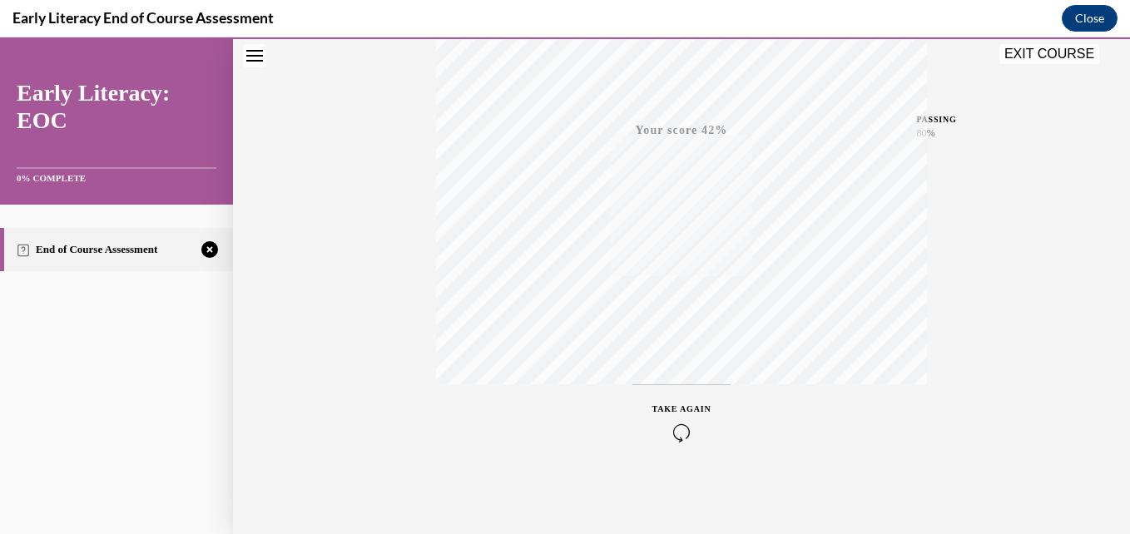
click at [676, 432] on icon "button" at bounding box center [682, 433] width 59 height 18
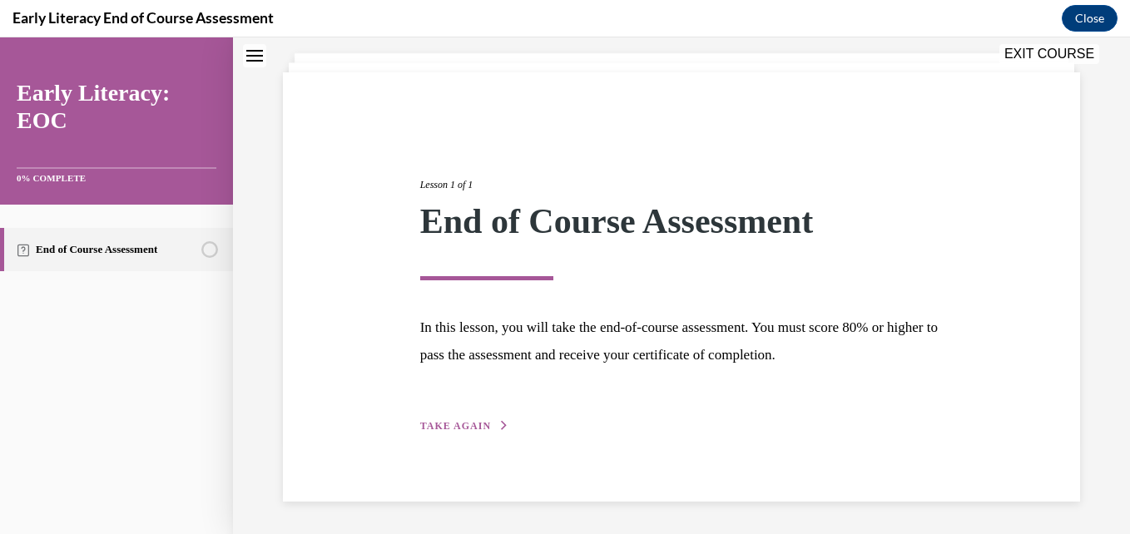
click at [454, 420] on span "TAKE AGAIN" at bounding box center [455, 426] width 71 height 12
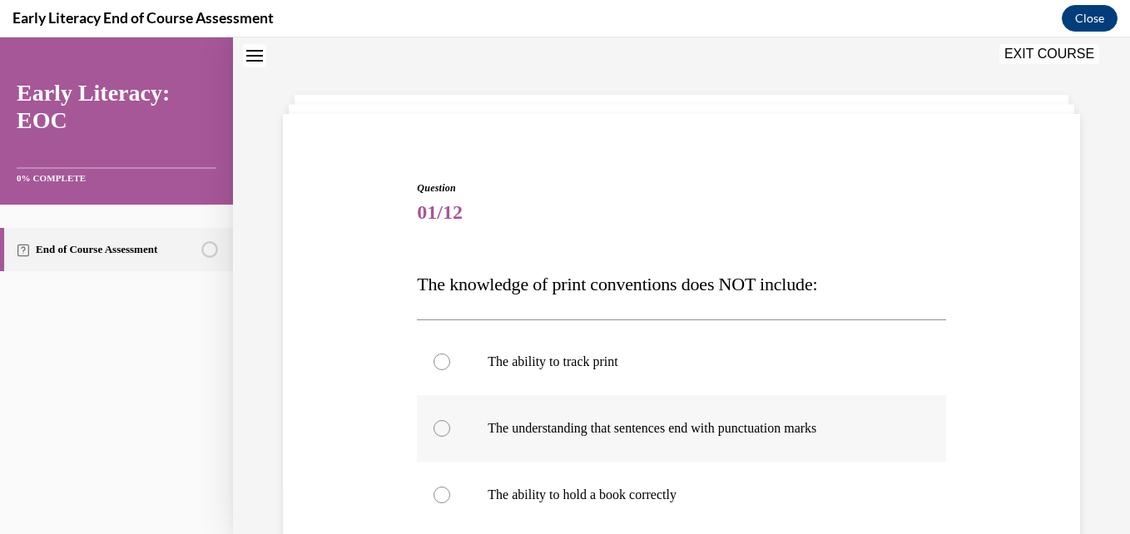
scroll to position [217, 0]
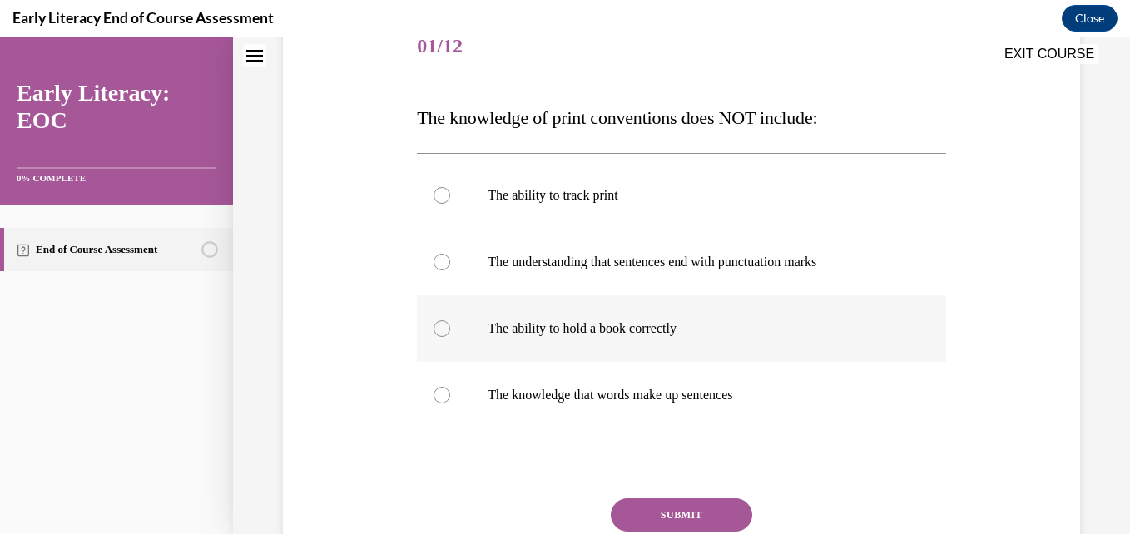
click at [437, 326] on div at bounding box center [442, 328] width 17 height 17
click at [436, 263] on div at bounding box center [442, 262] width 17 height 17
click at [439, 334] on div at bounding box center [442, 328] width 17 height 17
click at [435, 263] on div at bounding box center [442, 262] width 17 height 17
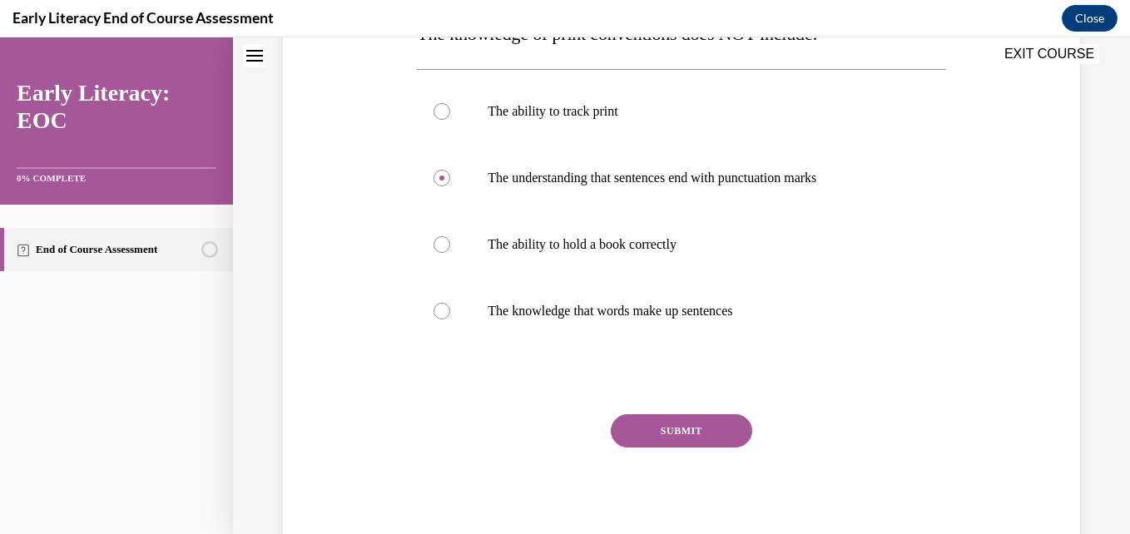
click at [684, 421] on button "SUBMIT" at bounding box center [681, 430] width 141 height 33
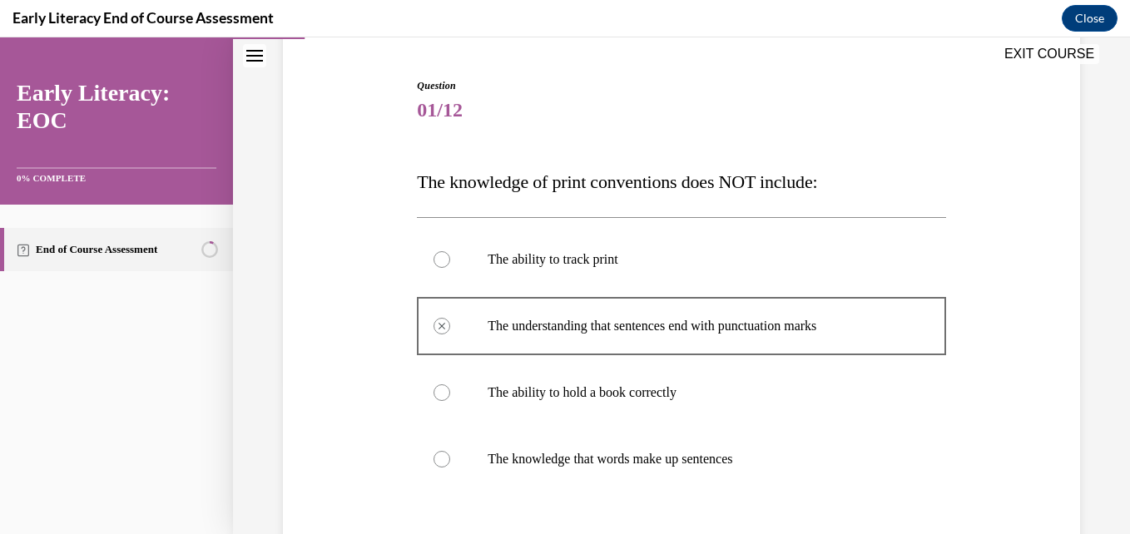
scroll to position [486, 0]
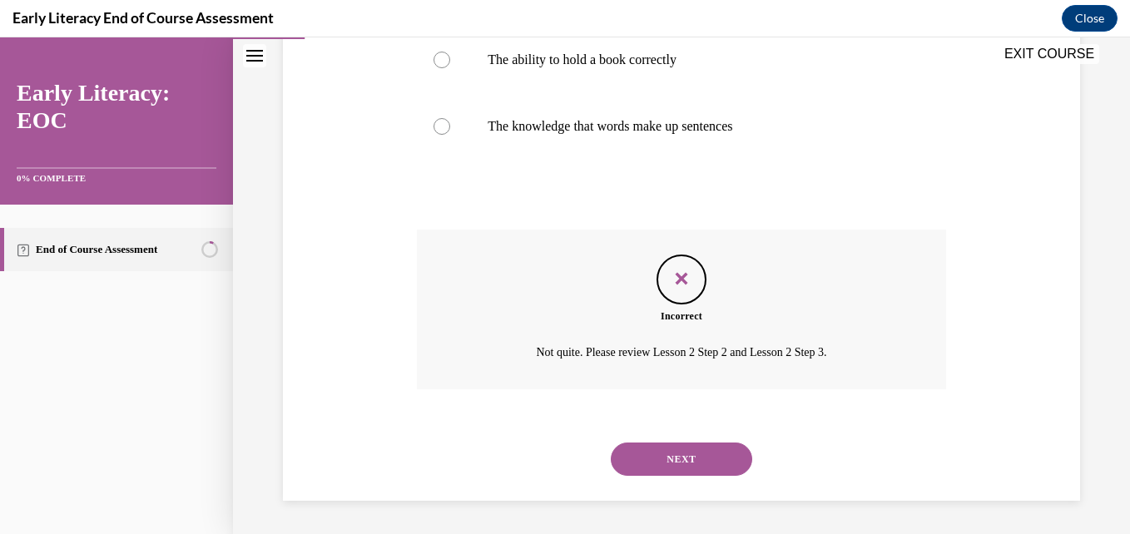
click at [709, 461] on button "NEXT" at bounding box center [681, 459] width 141 height 33
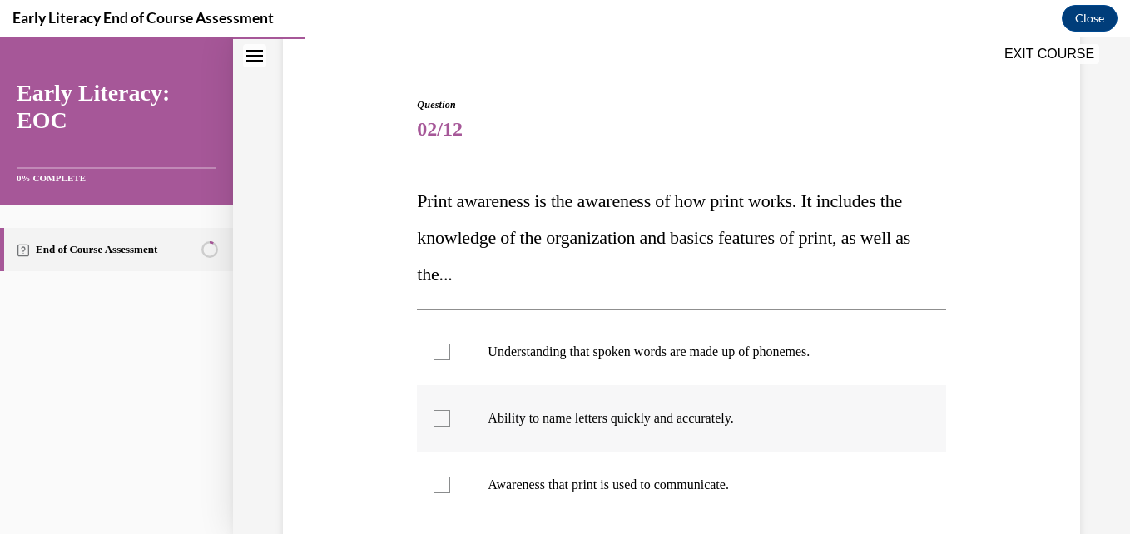
scroll to position [217, 0]
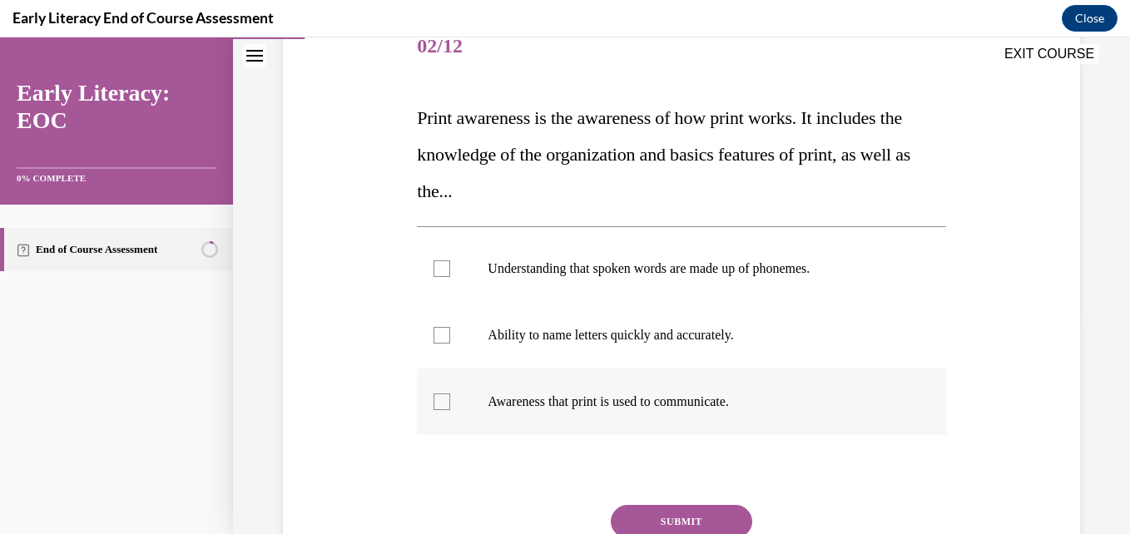
click at [436, 399] on div at bounding box center [442, 402] width 17 height 17
click at [434, 340] on div at bounding box center [442, 335] width 17 height 17
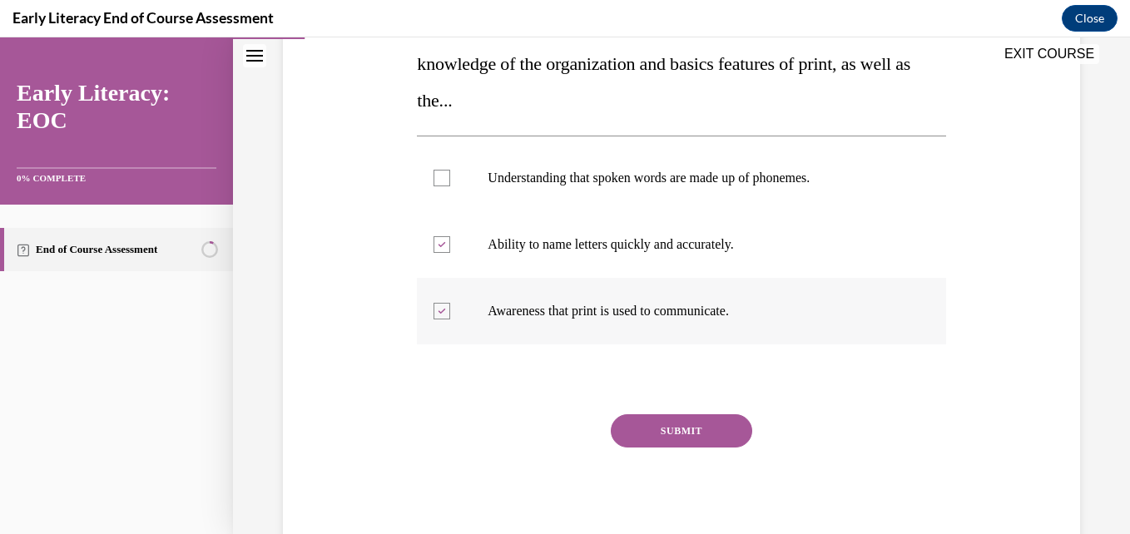
scroll to position [141, 0]
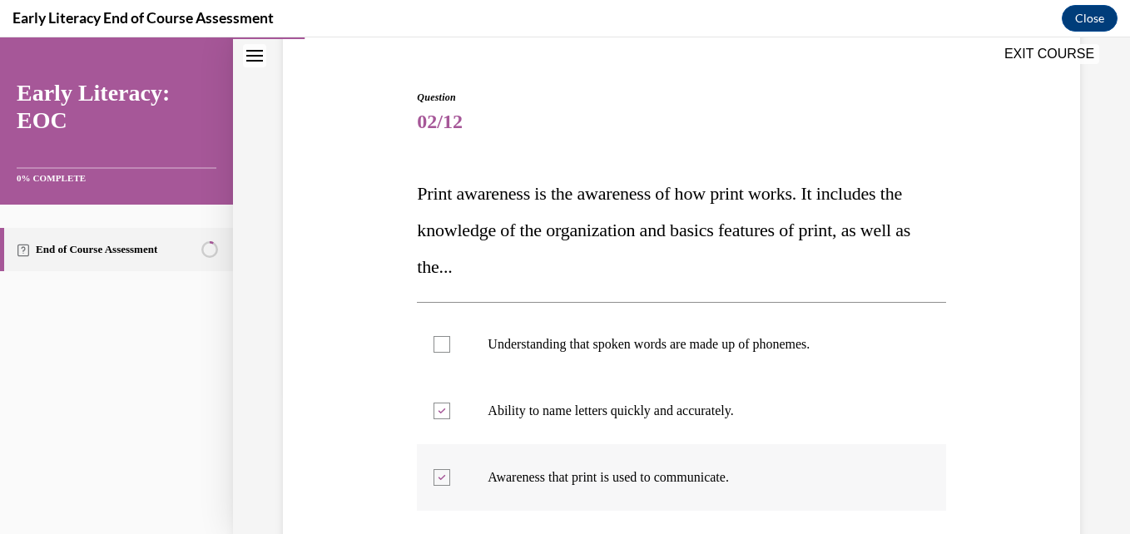
click at [438, 484] on div at bounding box center [442, 477] width 17 height 17
click at [444, 349] on div at bounding box center [442, 344] width 17 height 17
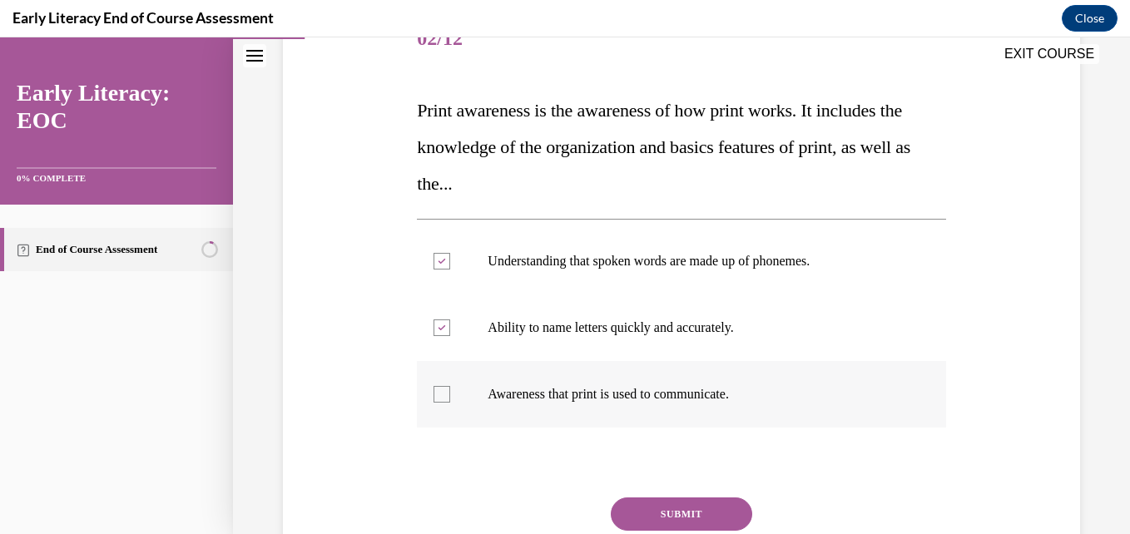
click at [444, 399] on div at bounding box center [442, 394] width 17 height 17
click at [443, 262] on icon at bounding box center [442, 262] width 7 height 6
click at [438, 337] on div at bounding box center [681, 328] width 529 height 67
click at [441, 326] on div at bounding box center [442, 328] width 17 height 17
click at [439, 260] on div at bounding box center [442, 261] width 17 height 17
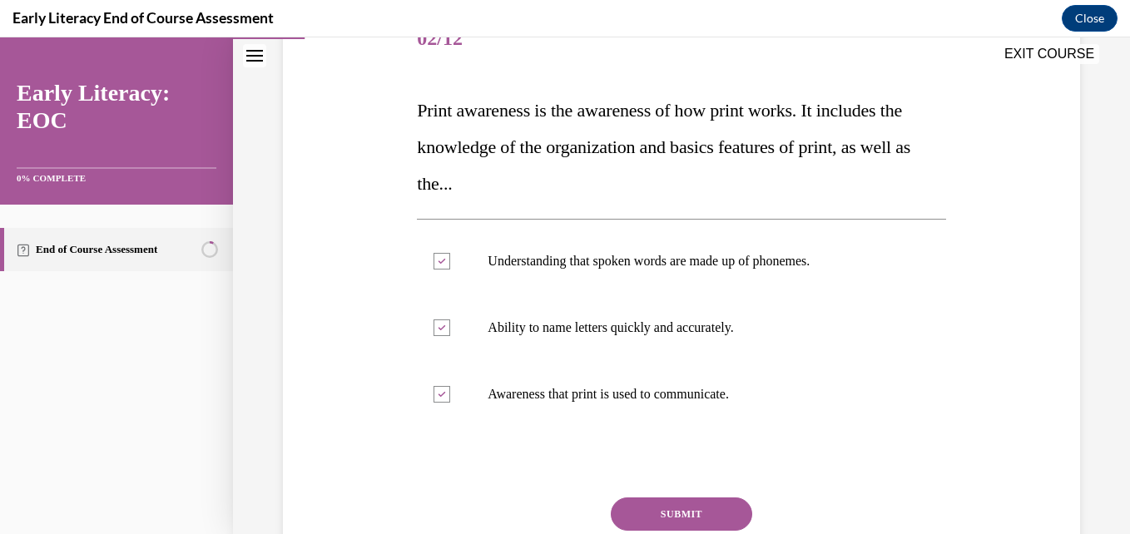
scroll to position [308, 0]
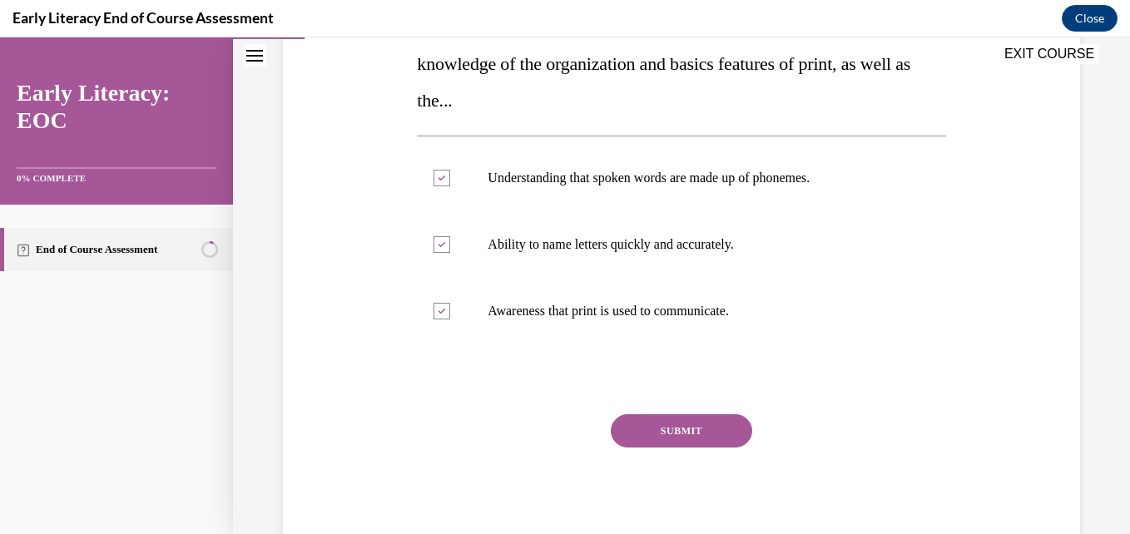
click at [676, 429] on button "SUBMIT" at bounding box center [681, 430] width 141 height 33
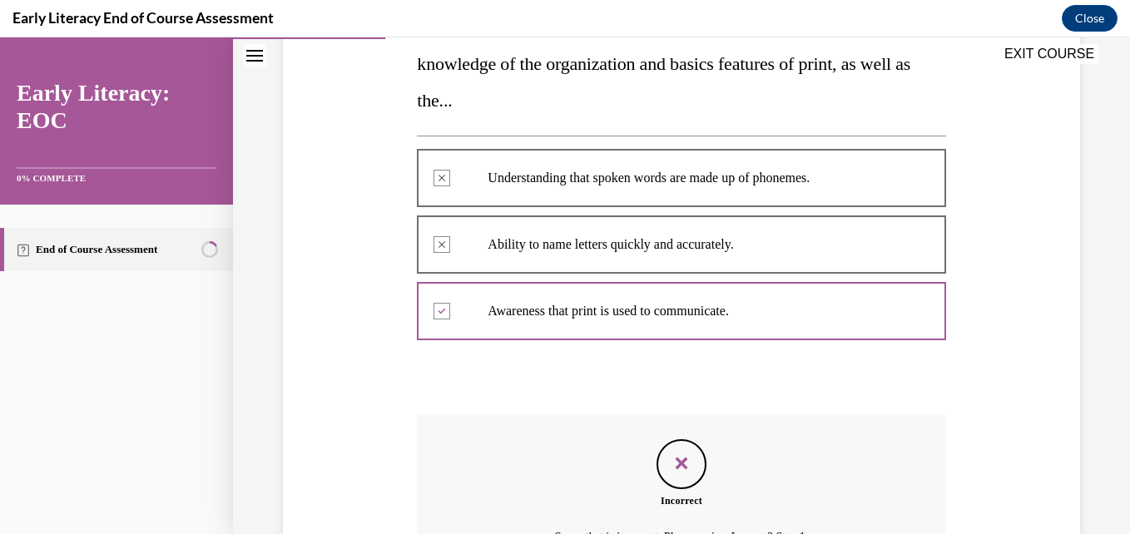
scroll to position [493, 0]
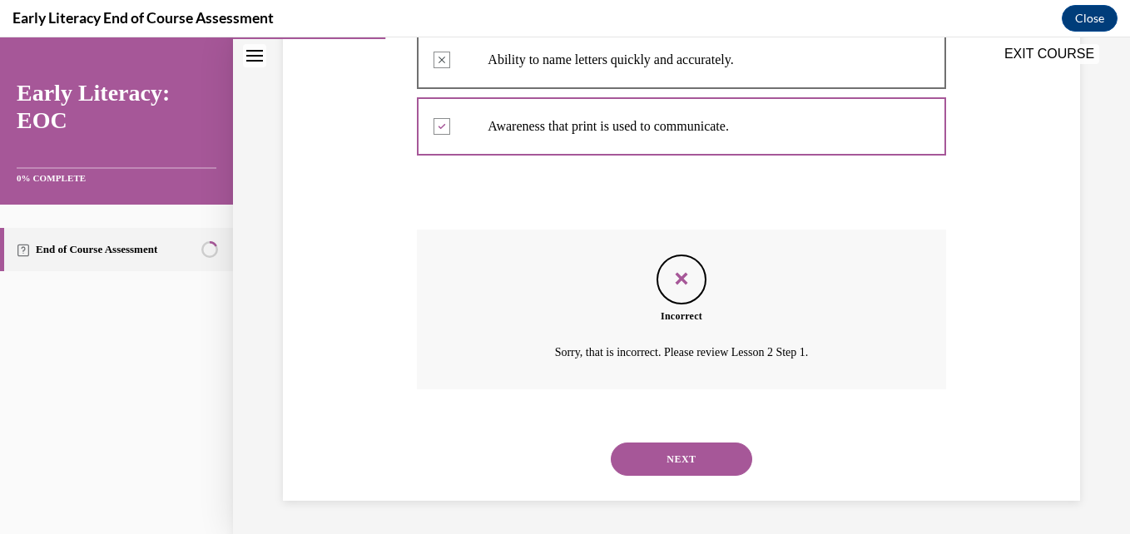
click at [688, 455] on button "NEXT" at bounding box center [681, 459] width 141 height 33
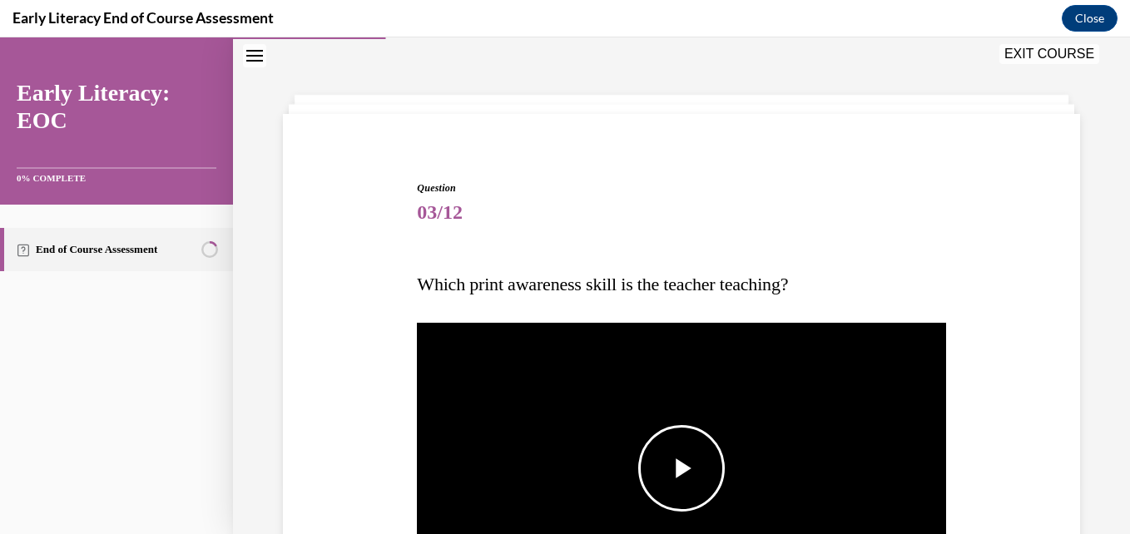
scroll to position [300, 0]
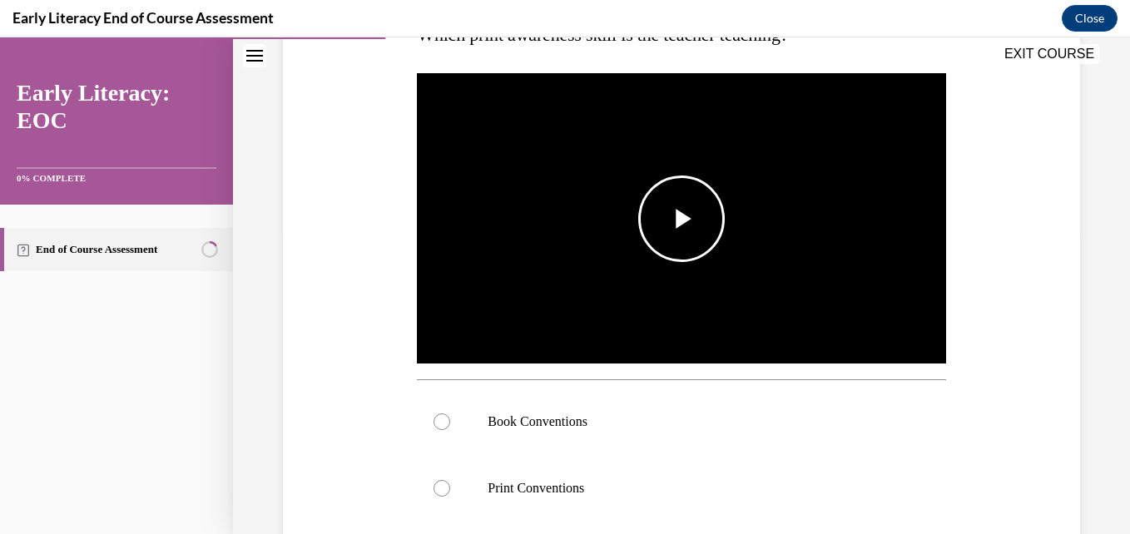
click at [682, 219] on span "Video player" at bounding box center [682, 219] width 0 height 0
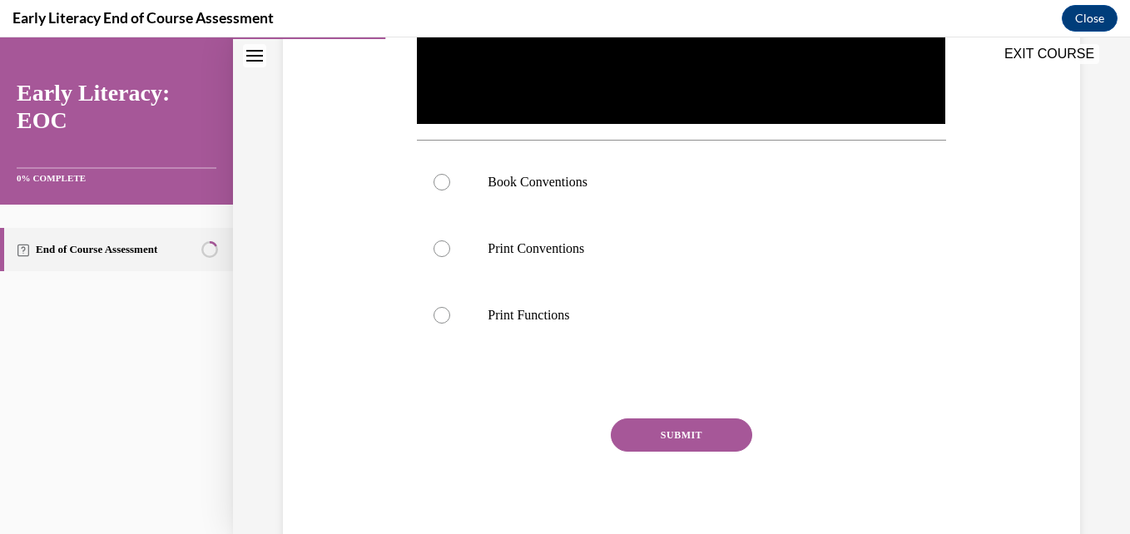
scroll to position [457, 0]
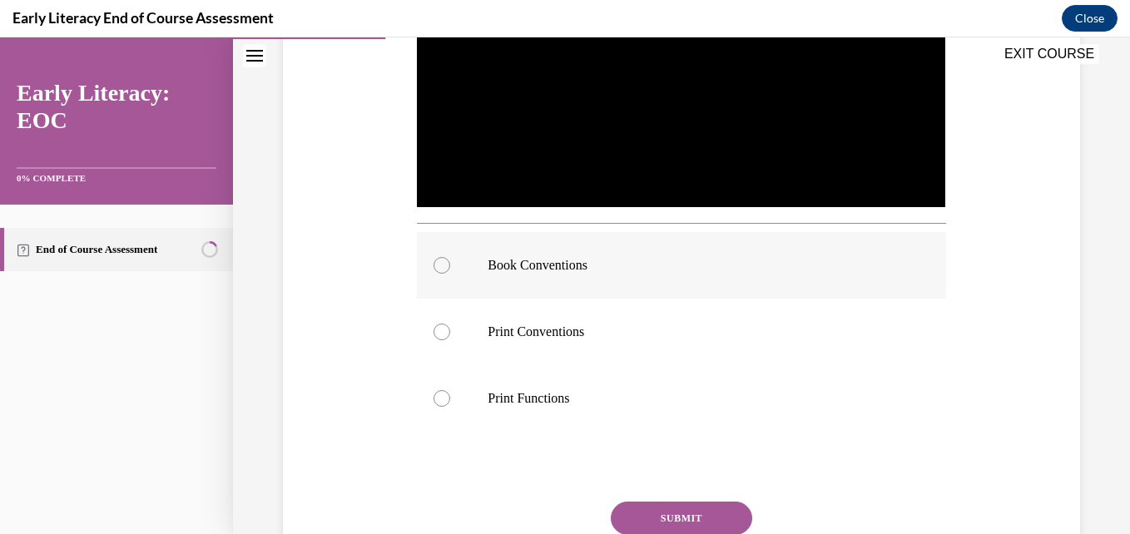
click at [439, 262] on div at bounding box center [442, 265] width 17 height 17
click at [659, 510] on button "SUBMIT" at bounding box center [681, 518] width 141 height 33
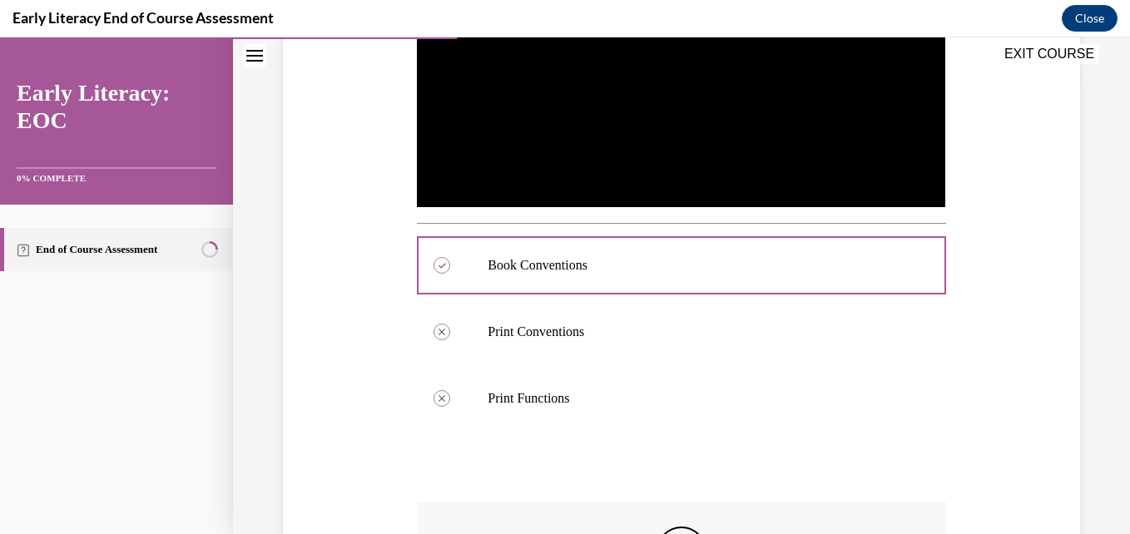
scroll to position [707, 0]
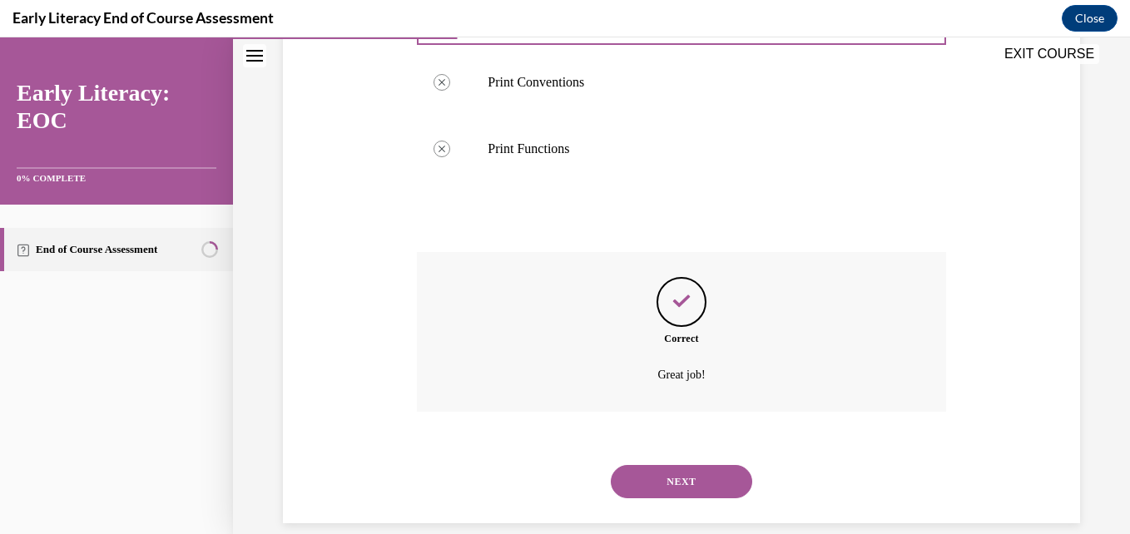
click at [704, 474] on button "NEXT" at bounding box center [681, 481] width 141 height 33
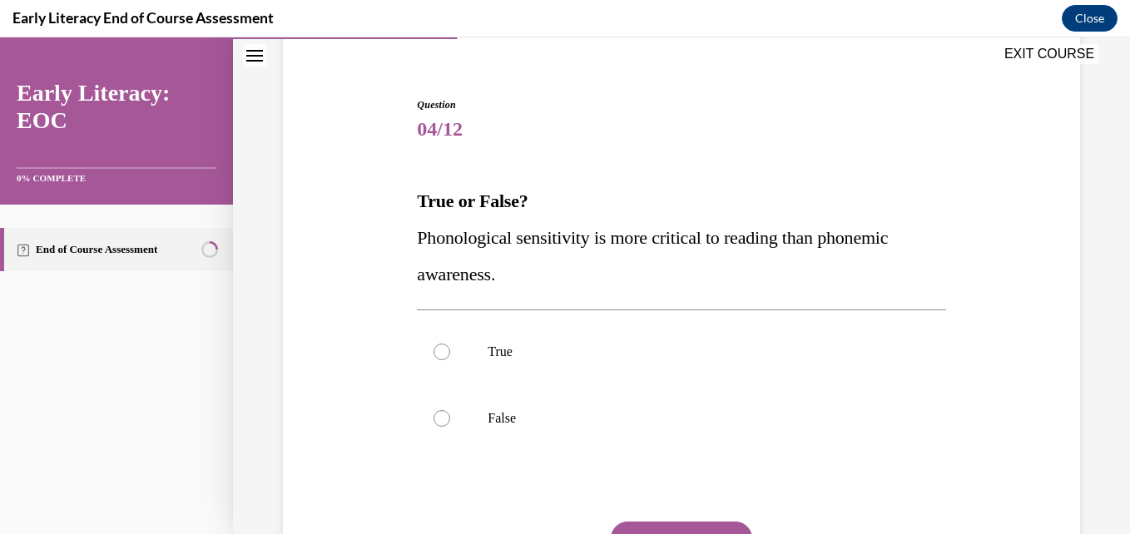
scroll to position [217, 0]
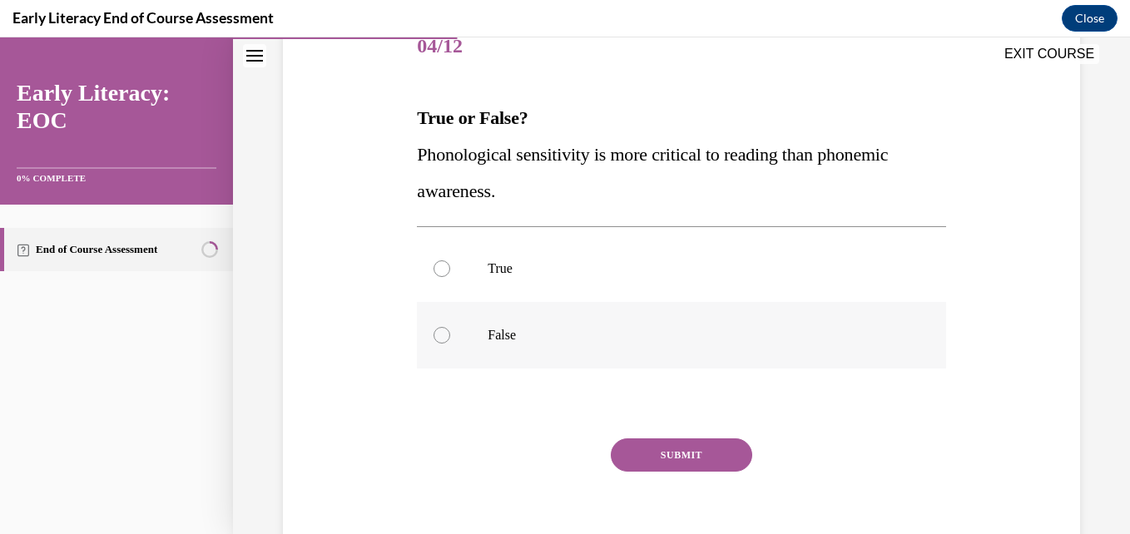
click at [449, 339] on div at bounding box center [681, 335] width 529 height 67
click at [658, 447] on button "SUBMIT" at bounding box center [681, 455] width 141 height 33
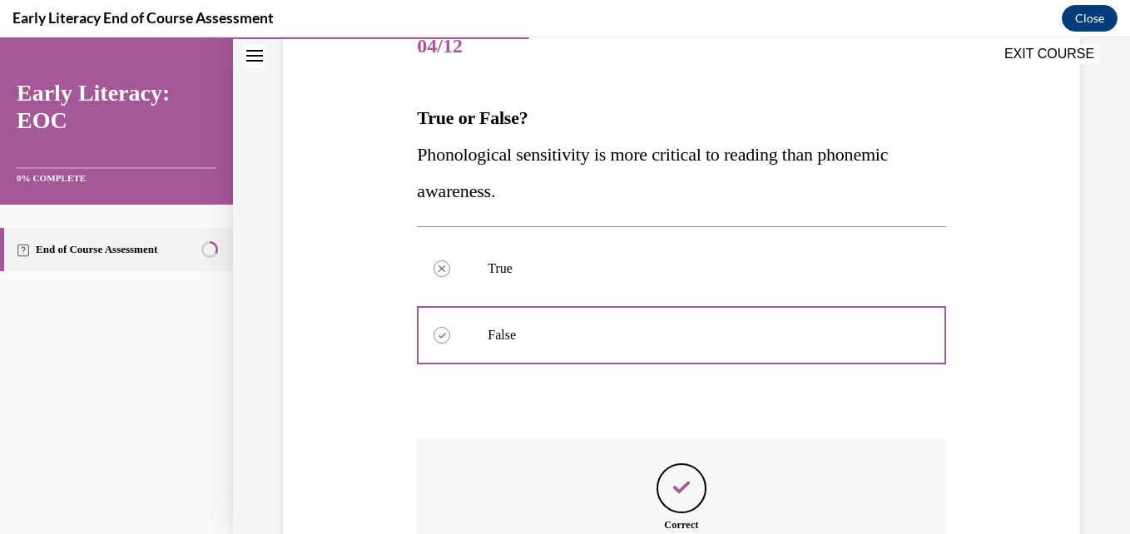
scroll to position [426, 0]
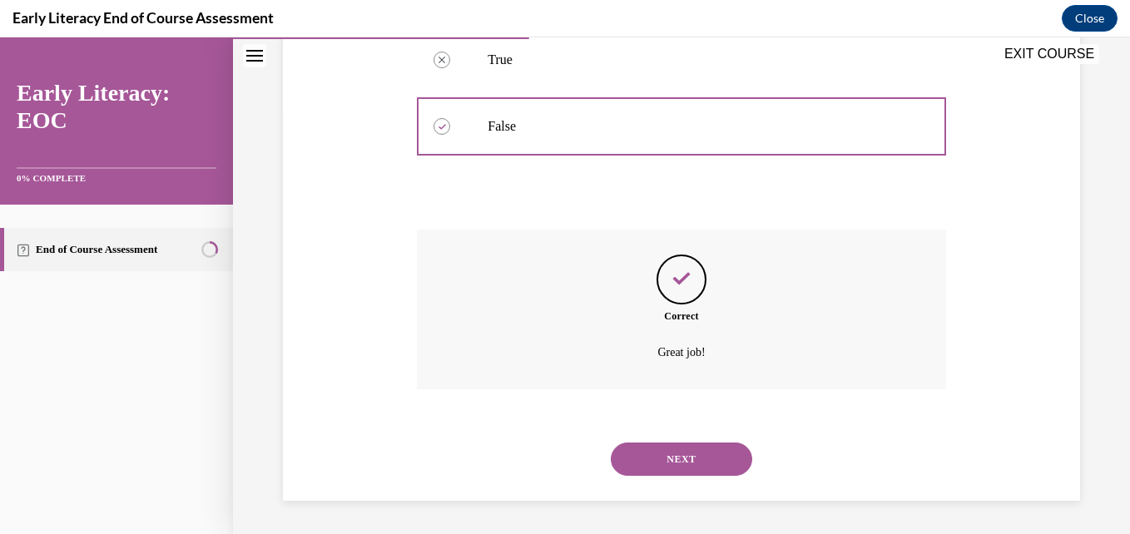
click at [699, 455] on button "NEXT" at bounding box center [681, 459] width 141 height 33
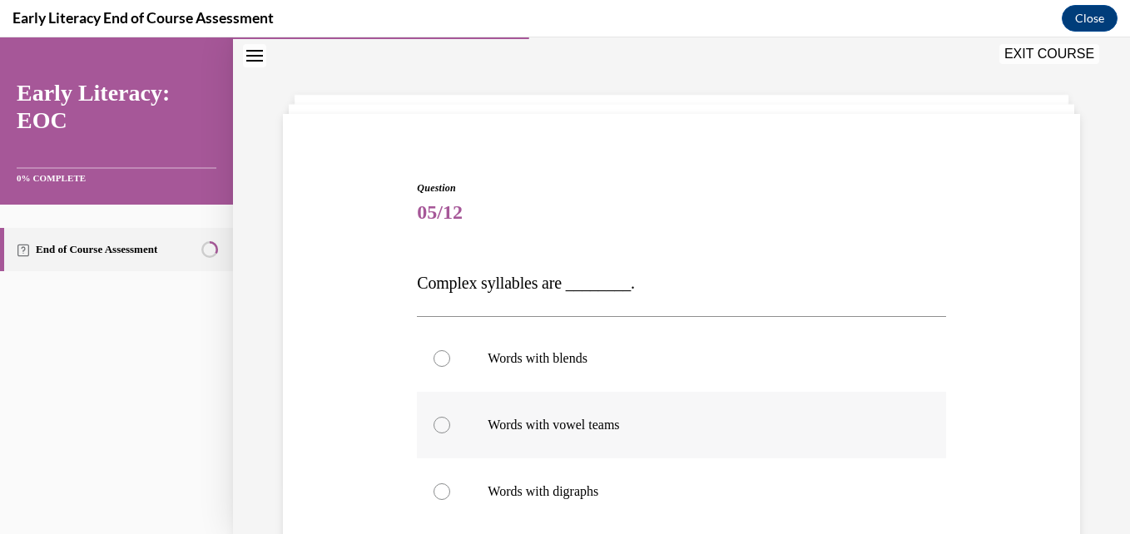
scroll to position [134, 0]
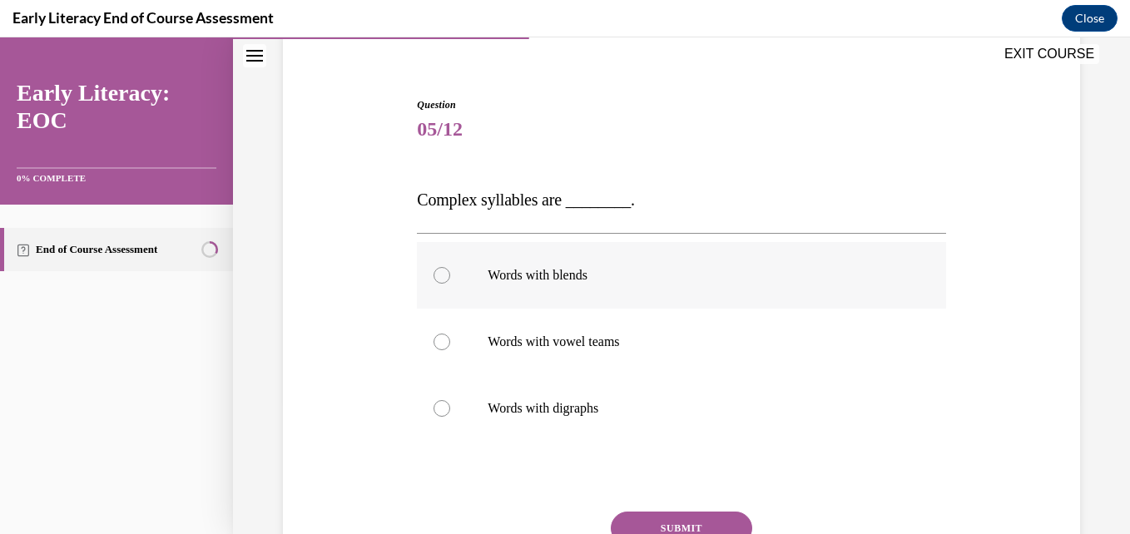
click at [439, 278] on div at bounding box center [442, 275] width 17 height 17
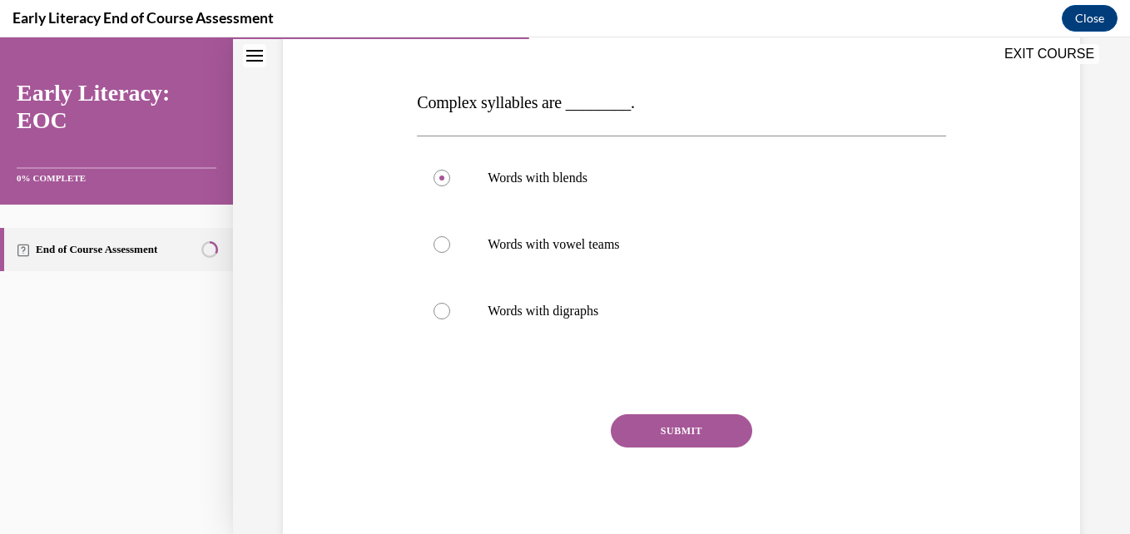
click at [695, 444] on button "SUBMIT" at bounding box center [681, 430] width 141 height 33
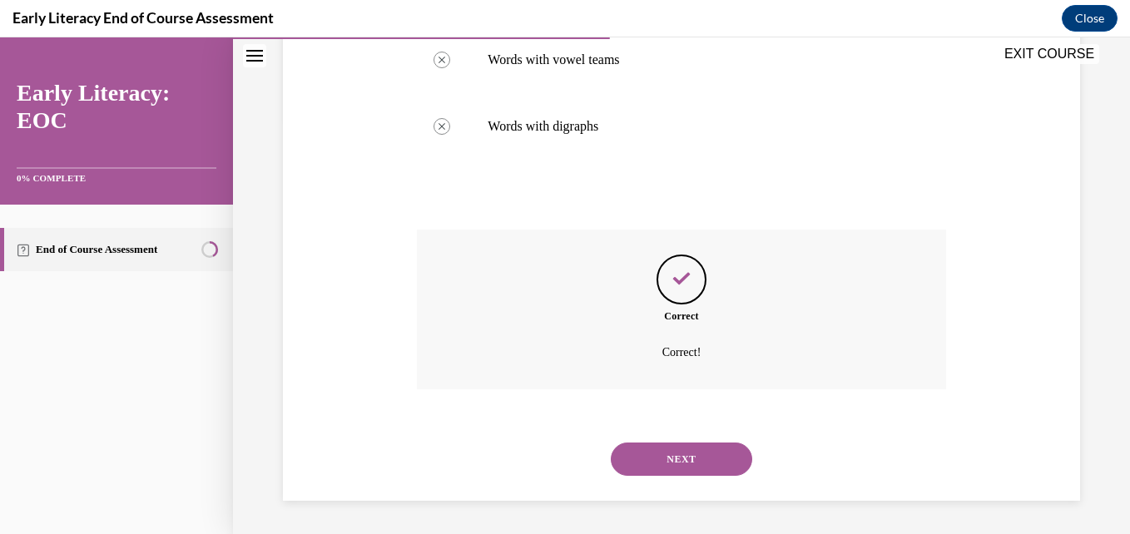
click at [693, 449] on button "NEXT" at bounding box center [681, 459] width 141 height 33
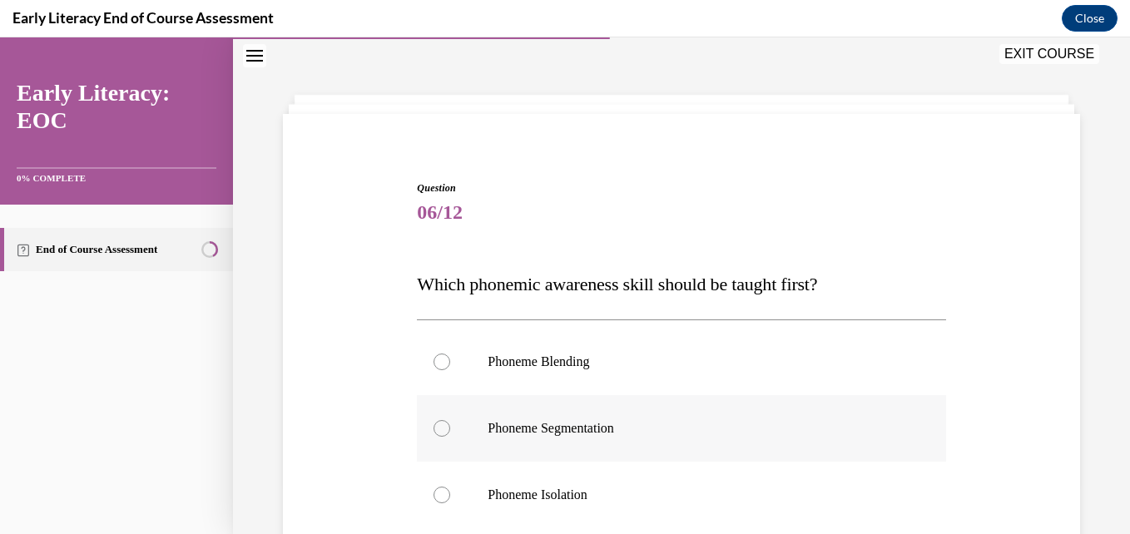
scroll to position [134, 0]
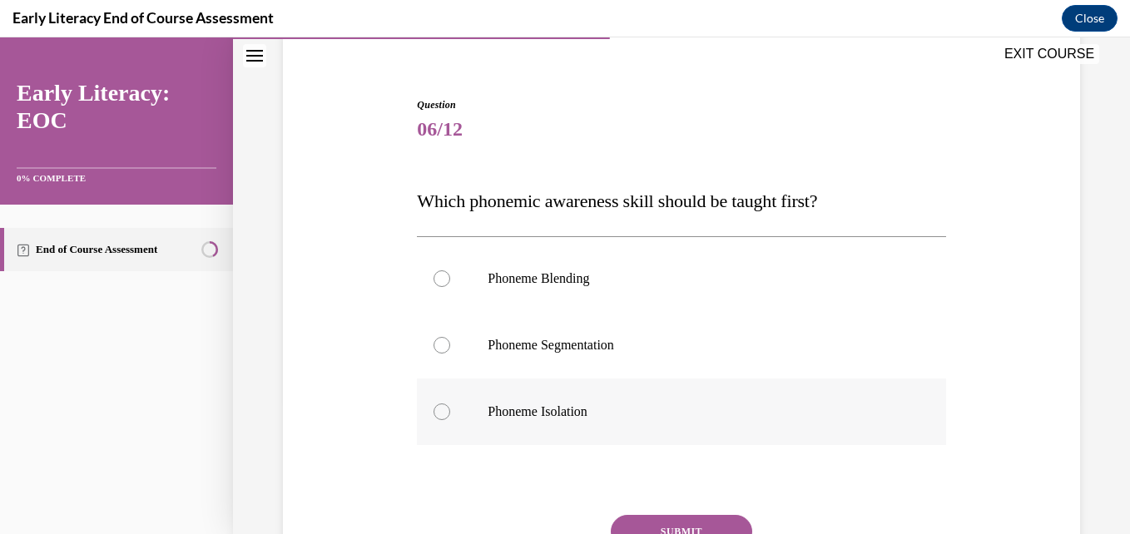
click at [443, 407] on div at bounding box center [442, 412] width 17 height 17
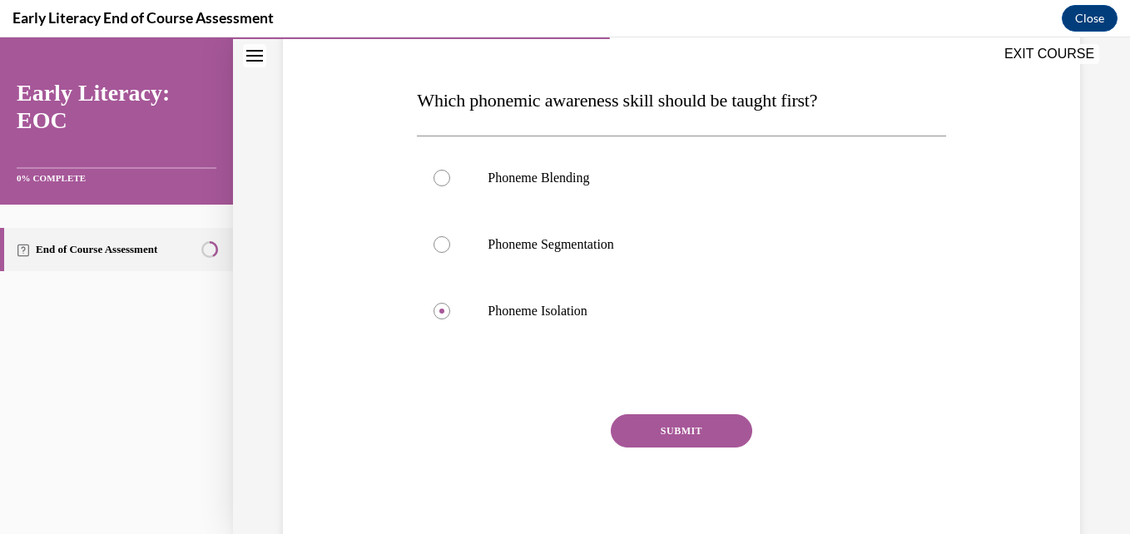
click at [668, 430] on button "SUBMIT" at bounding box center [681, 430] width 141 height 33
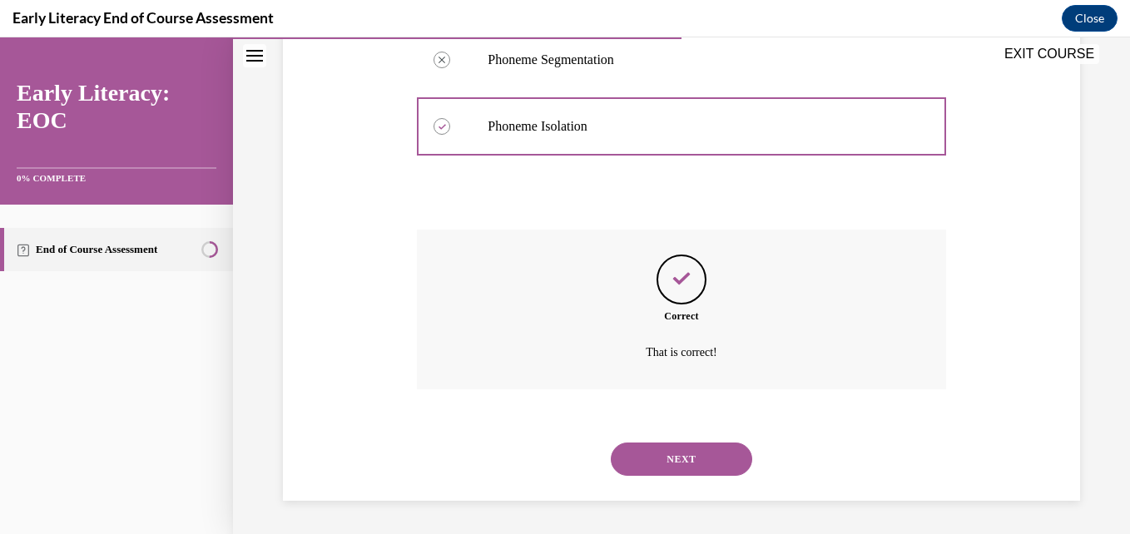
click at [684, 449] on button "NEXT" at bounding box center [681, 459] width 141 height 33
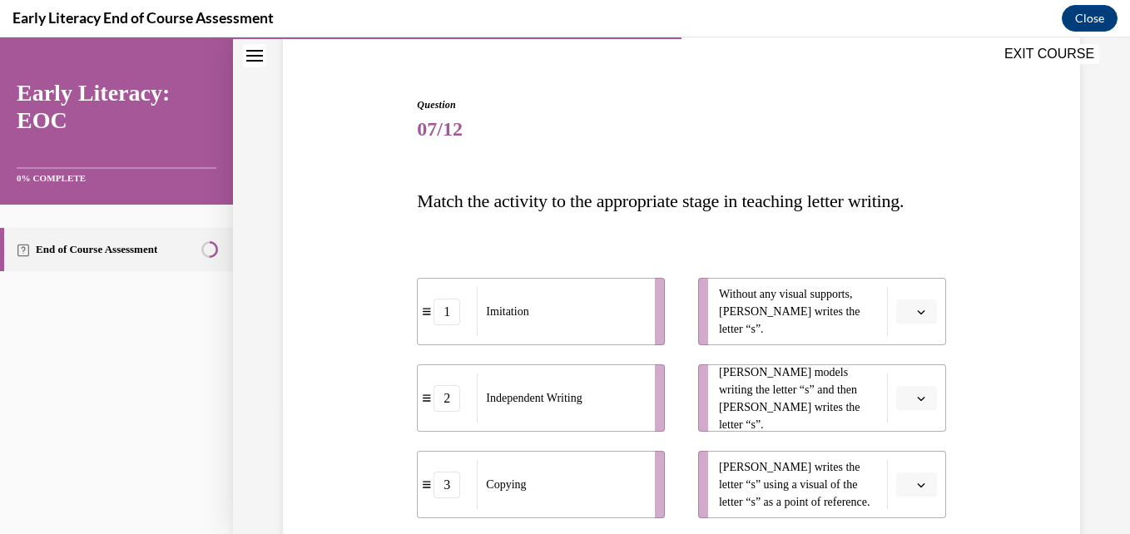
scroll to position [217, 0]
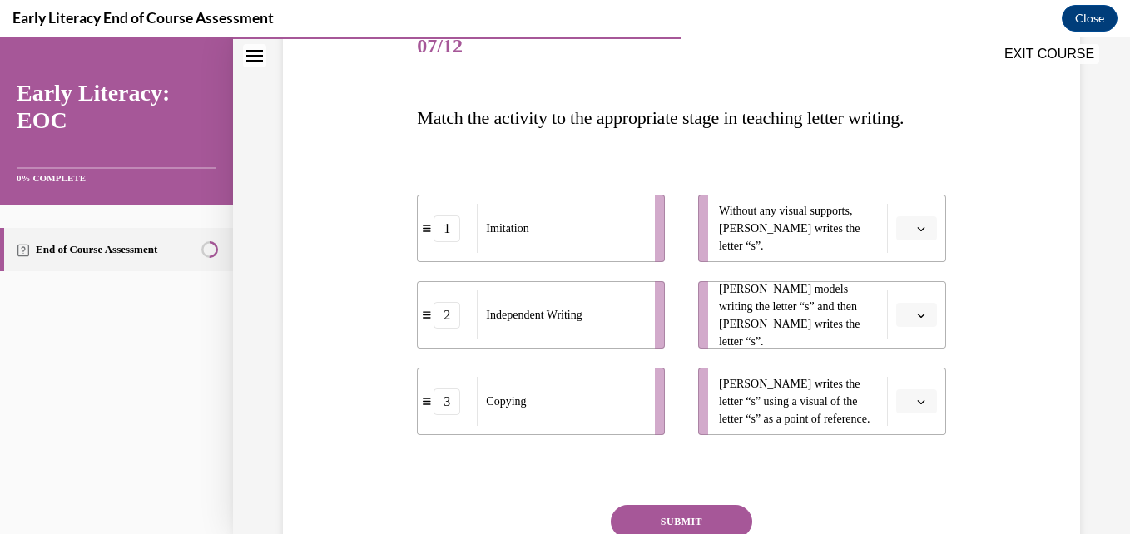
click at [916, 235] on span "button" at bounding box center [922, 229] width 12 height 12
click at [901, 392] on div "3" at bounding box center [904, 401] width 42 height 33
click at [917, 328] on button "button" at bounding box center [916, 315] width 41 height 25
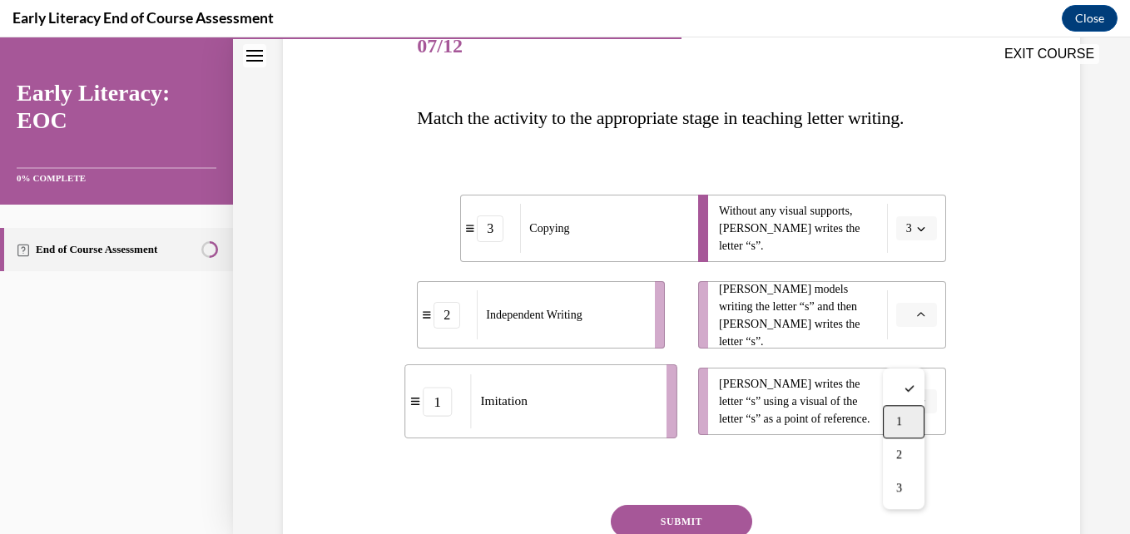
click at [904, 430] on div "1" at bounding box center [904, 421] width 42 height 33
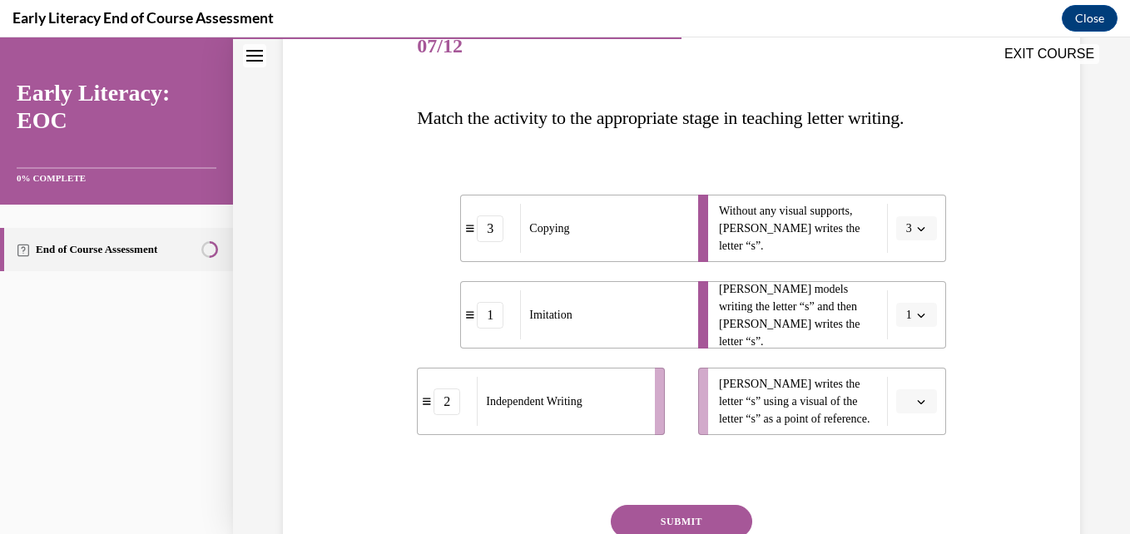
click at [917, 406] on icon "button" at bounding box center [921, 402] width 8 height 8
click at [902, 419] on div "1 2 3" at bounding box center [904, 350] width 42 height 141
click at [902, 407] on span "3" at bounding box center [899, 401] width 6 height 13
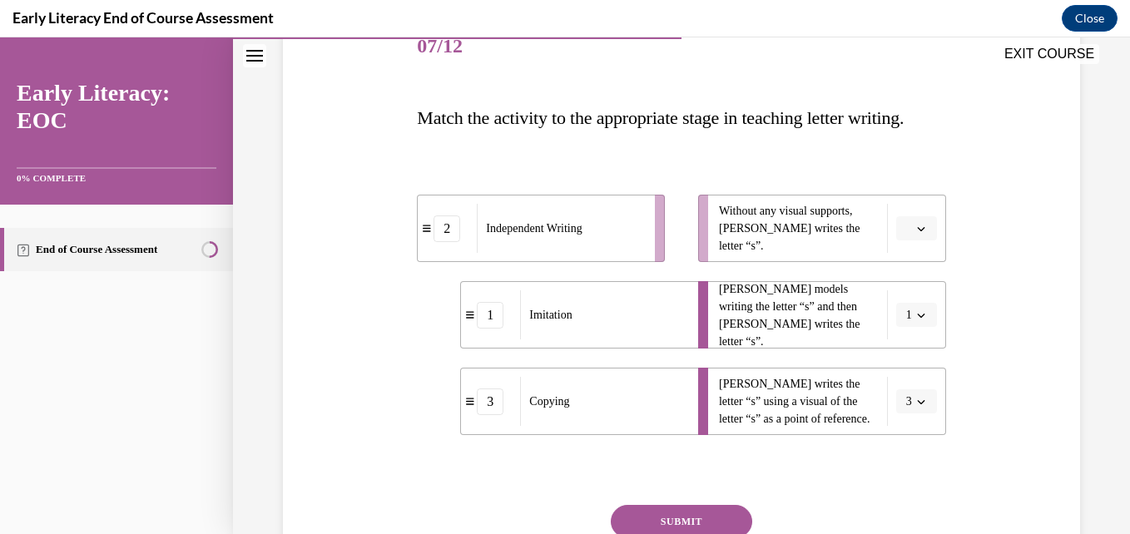
click at [916, 235] on span "button" at bounding box center [922, 229] width 12 height 12
click at [906, 364] on div "2" at bounding box center [904, 368] width 42 height 33
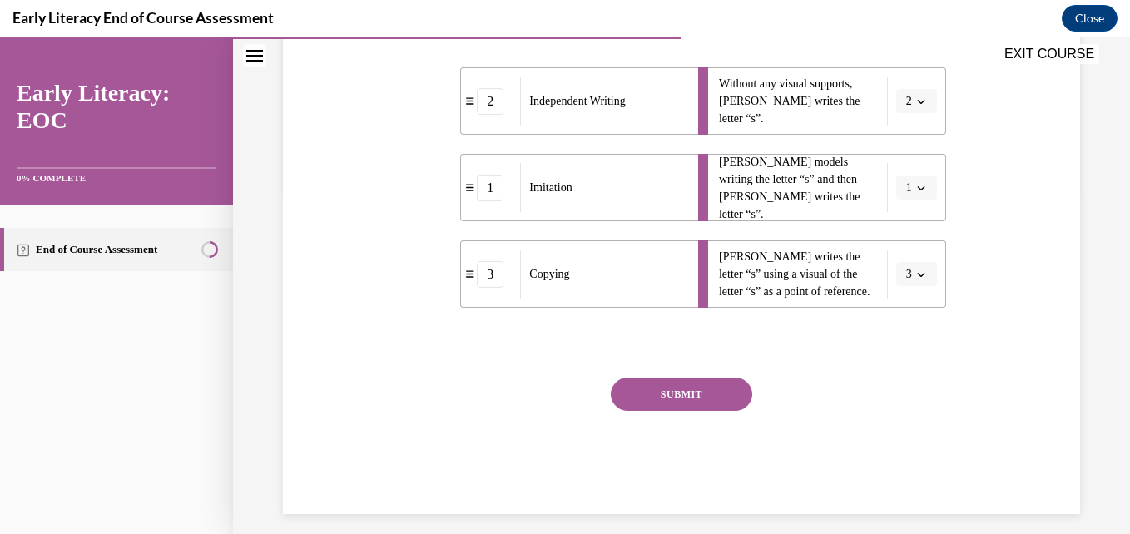
click at [688, 411] on button "SUBMIT" at bounding box center [681, 394] width 141 height 33
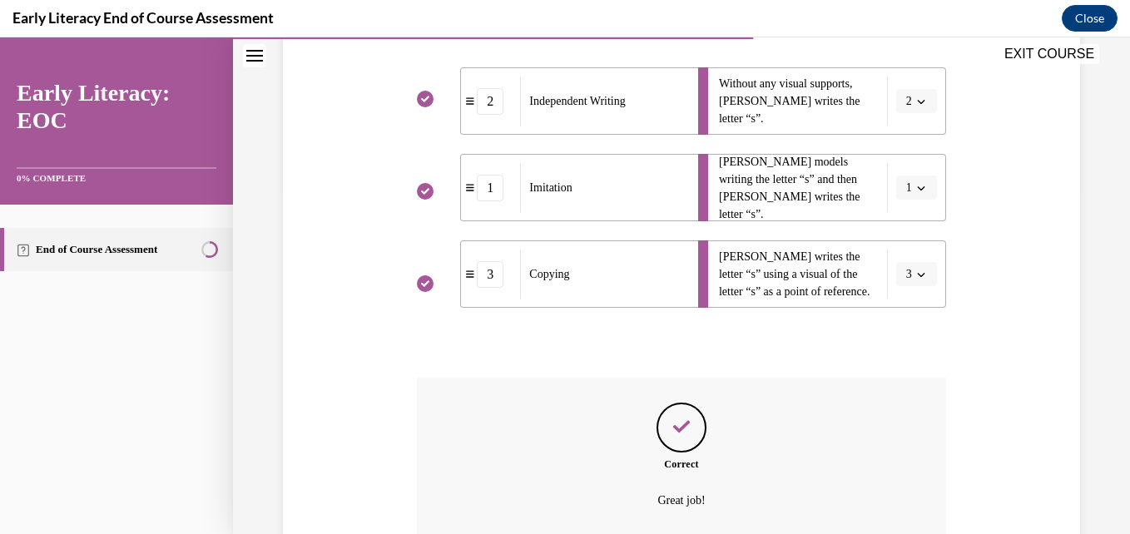
scroll to position [511, 0]
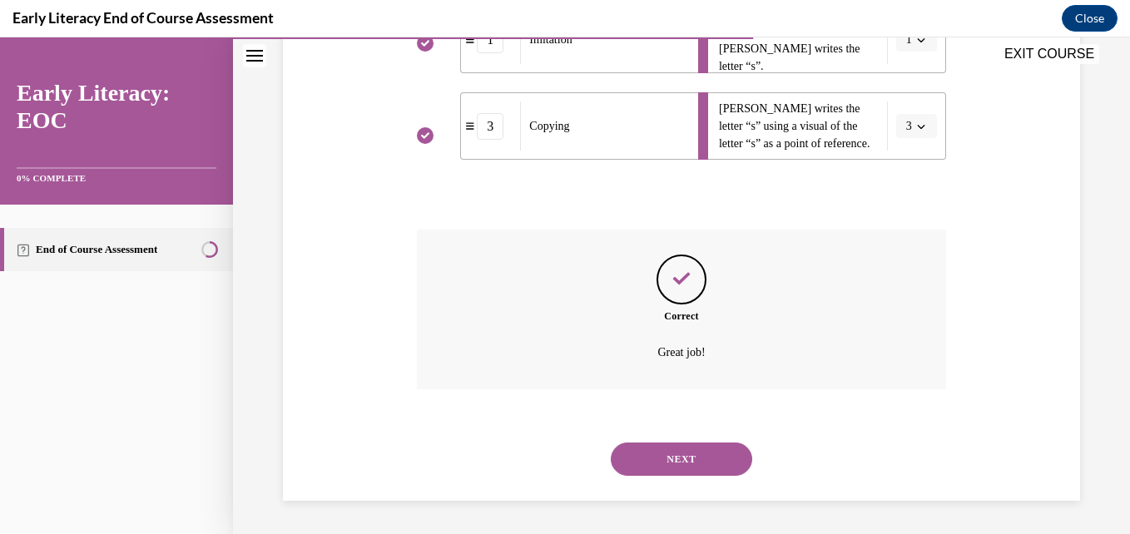
click at [687, 476] on button "NEXT" at bounding box center [681, 459] width 141 height 33
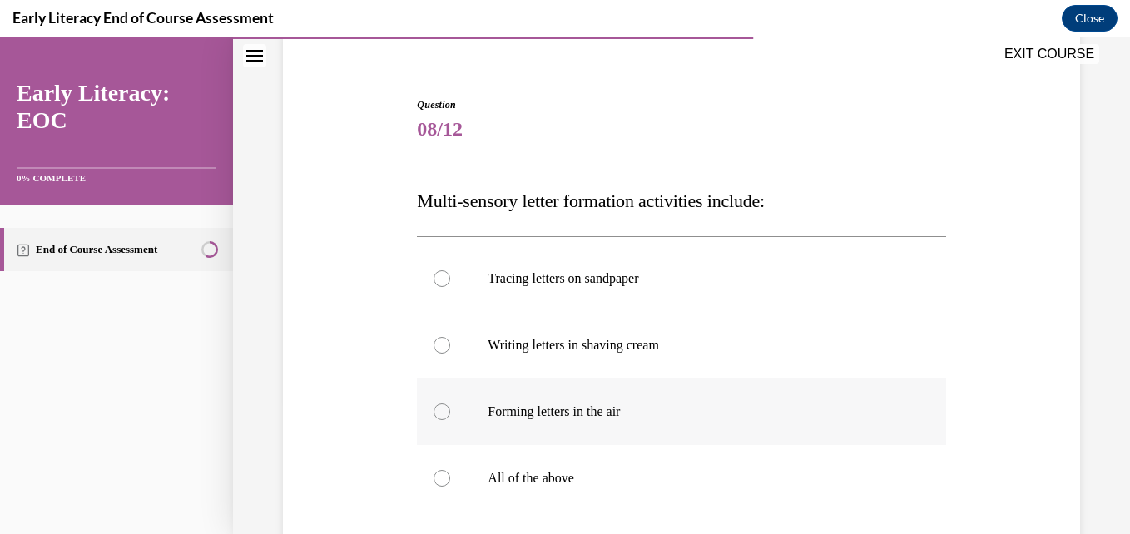
scroll to position [301, 0]
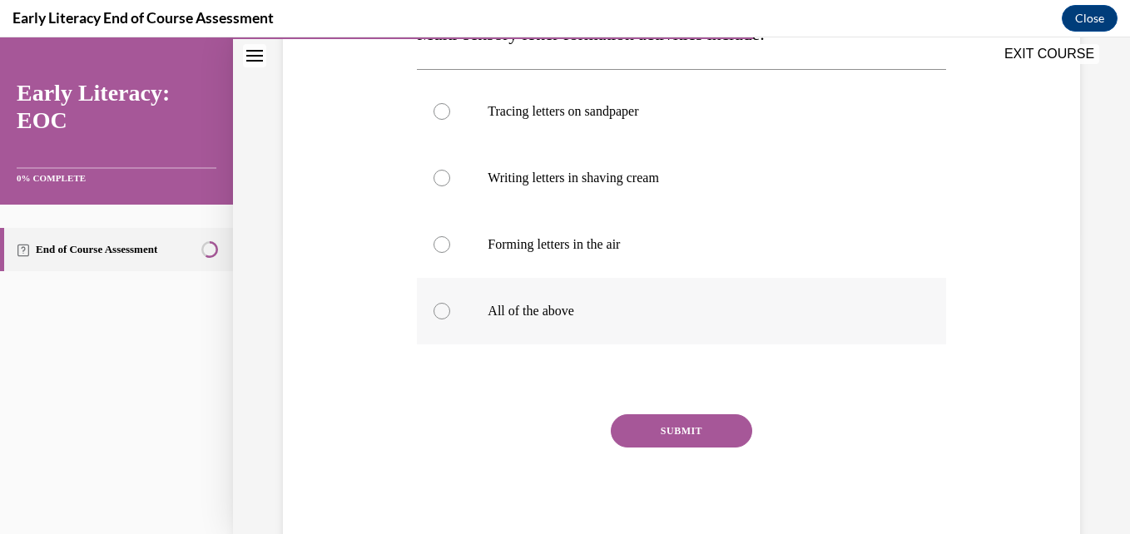
click at [439, 308] on div at bounding box center [442, 311] width 17 height 17
click at [677, 424] on button "SUBMIT" at bounding box center [681, 430] width 141 height 33
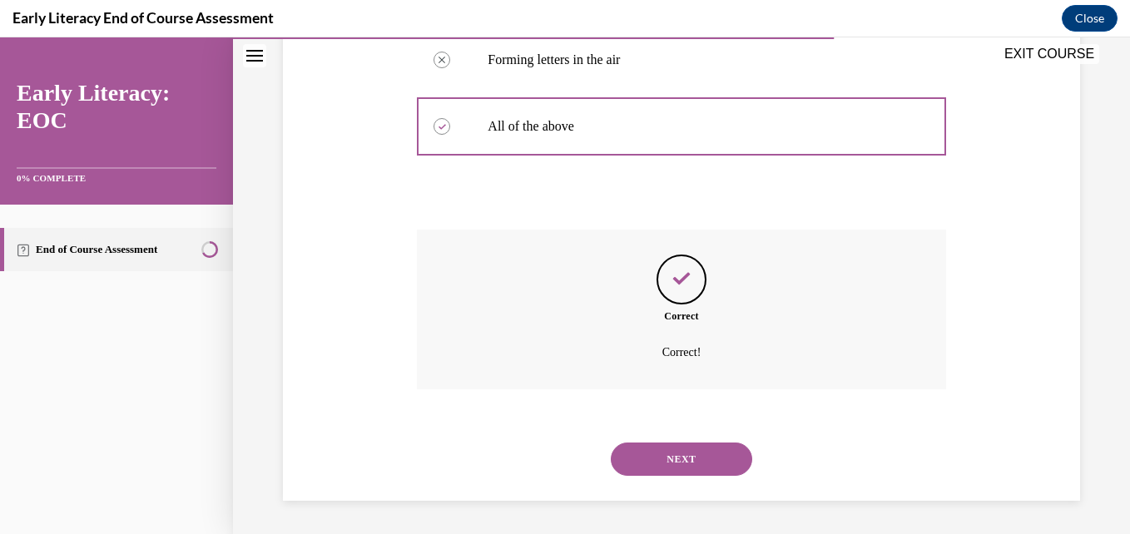
click at [666, 452] on button "NEXT" at bounding box center [681, 459] width 141 height 33
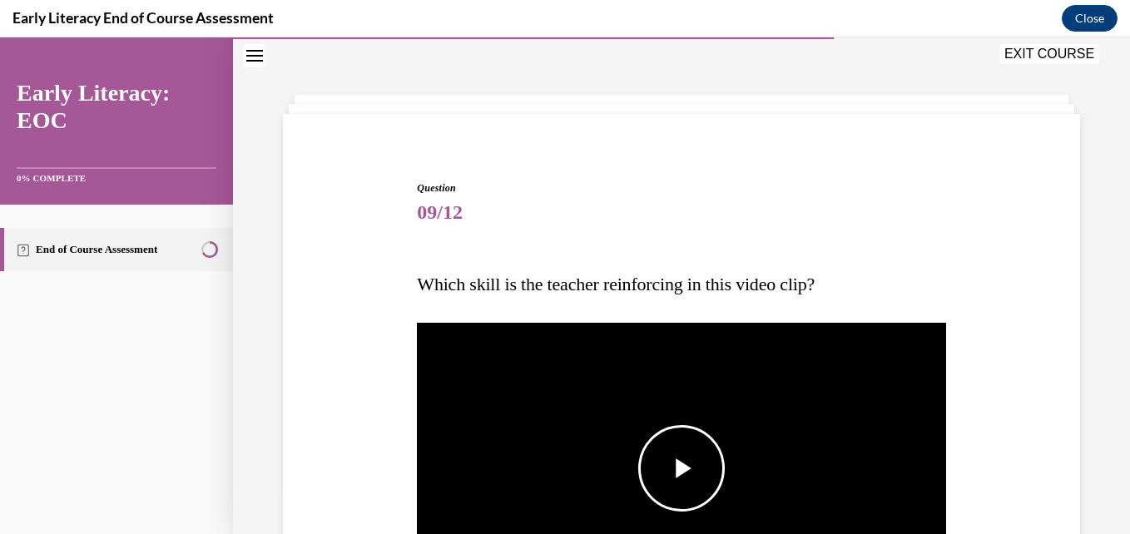
scroll to position [134, 0]
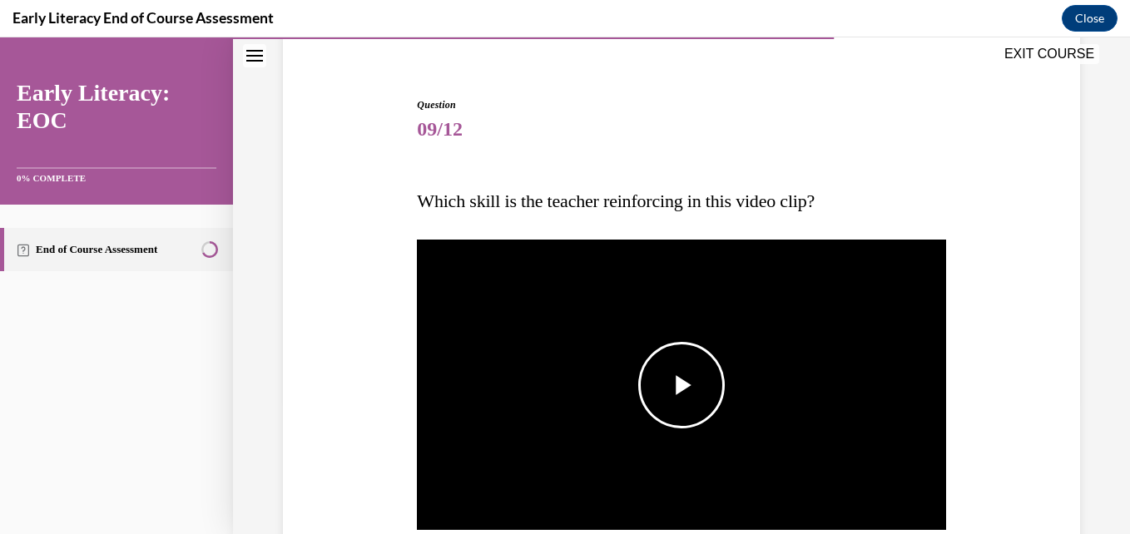
click at [682, 385] on span "Video player" at bounding box center [682, 385] width 0 height 0
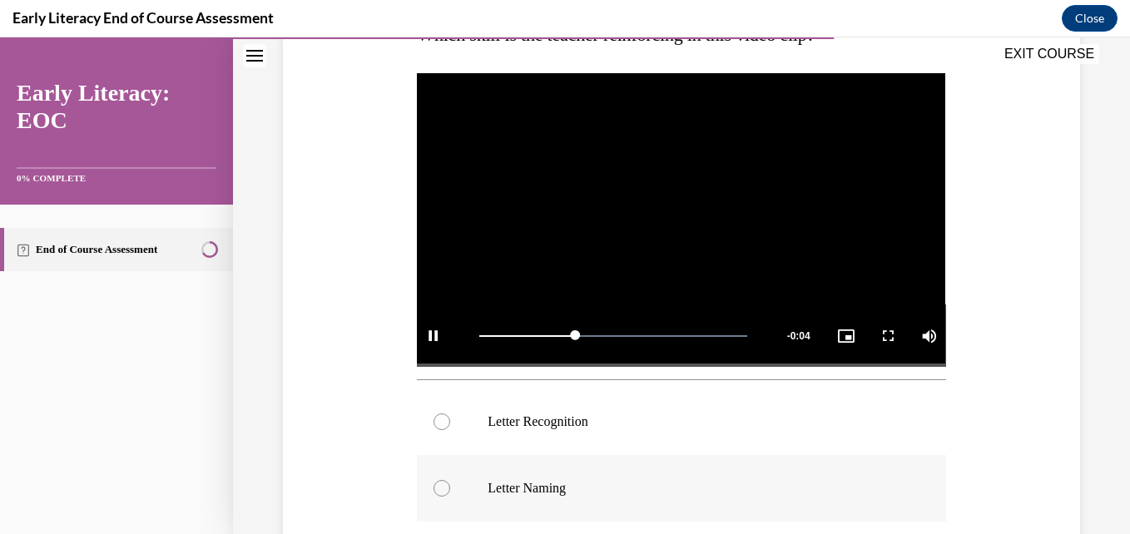
scroll to position [384, 0]
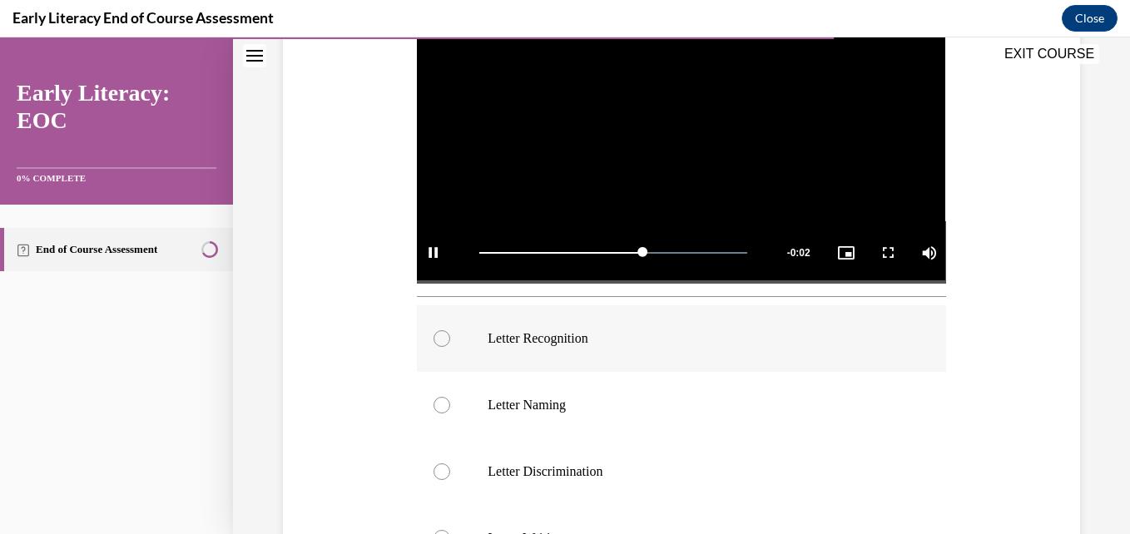
click at [444, 335] on div at bounding box center [442, 338] width 17 height 17
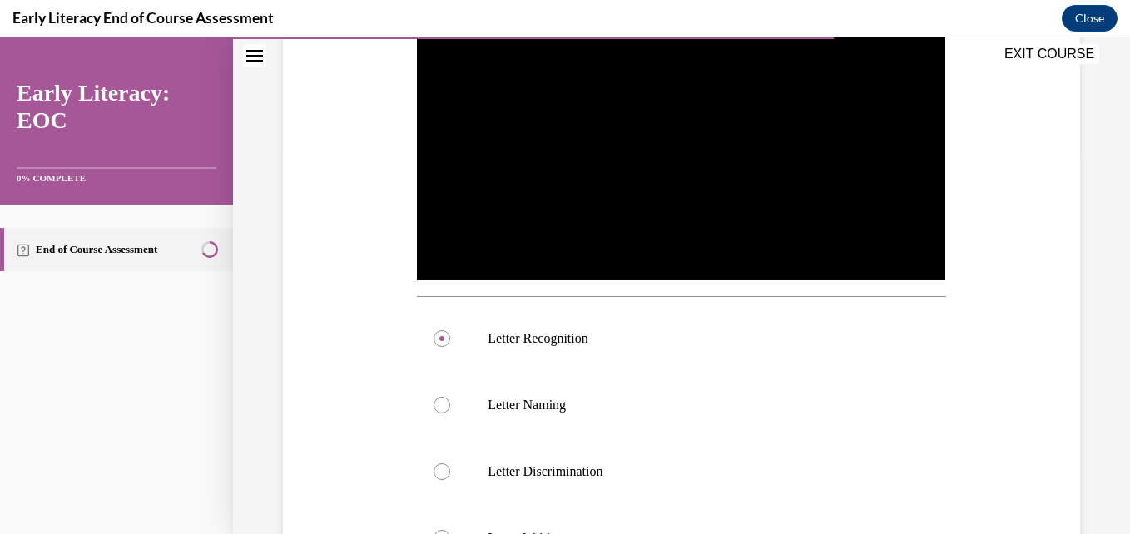
scroll to position [607, 0]
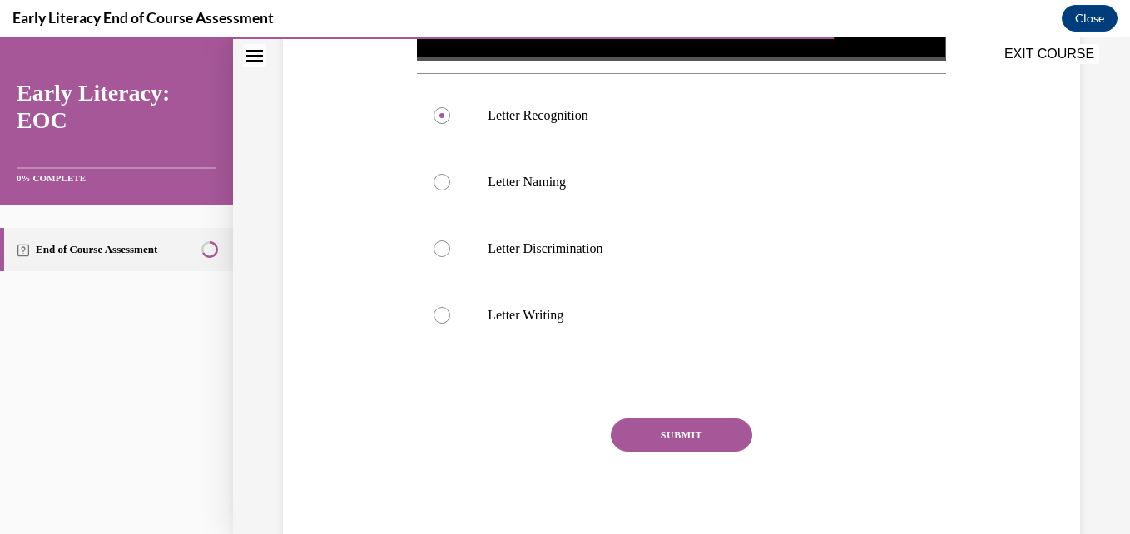
click at [675, 434] on button "SUBMIT" at bounding box center [681, 435] width 141 height 33
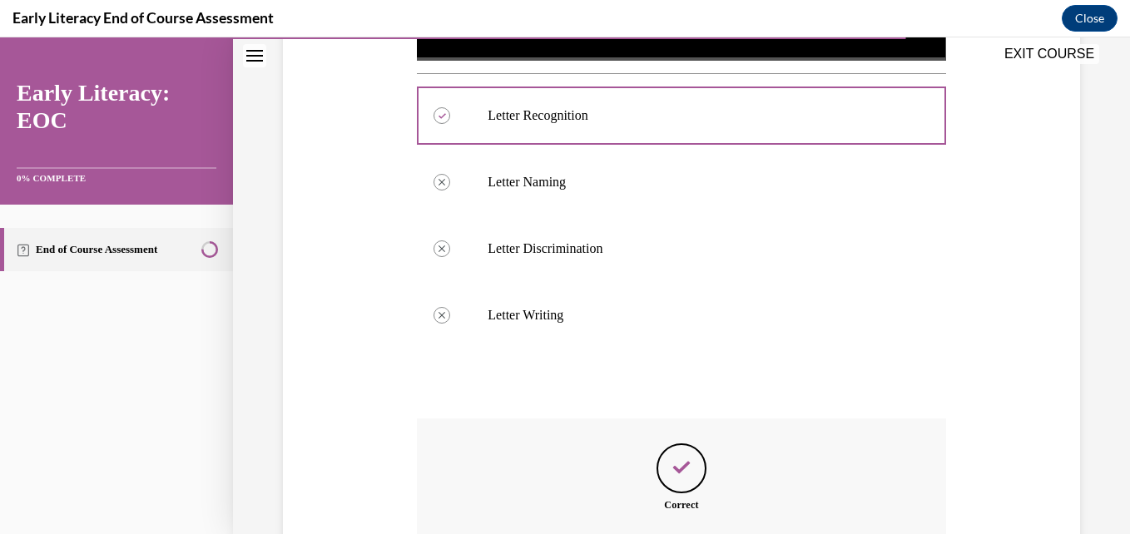
scroll to position [773, 0]
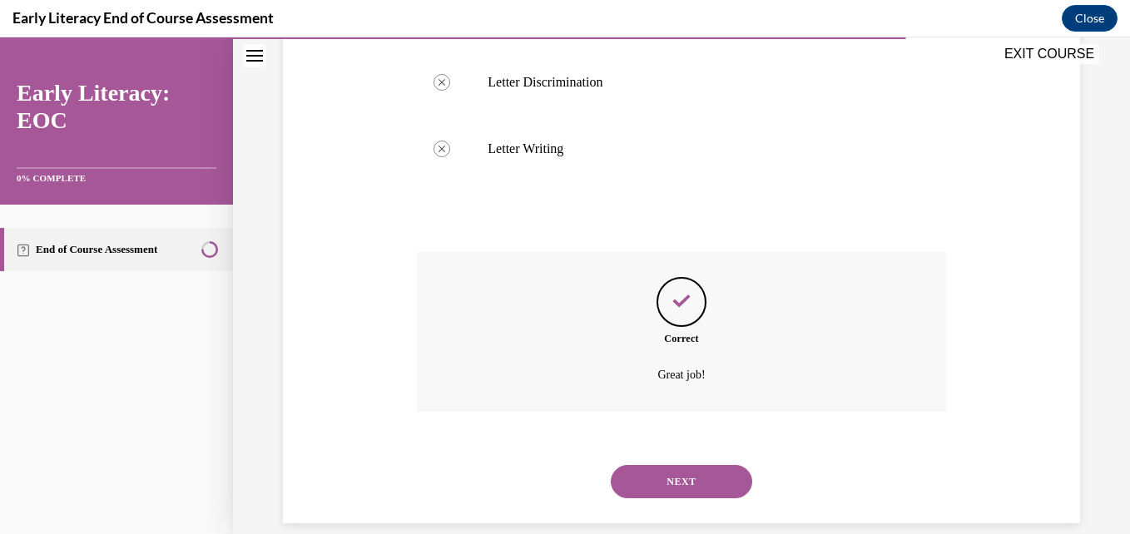
click at [688, 475] on button "NEXT" at bounding box center [681, 481] width 141 height 33
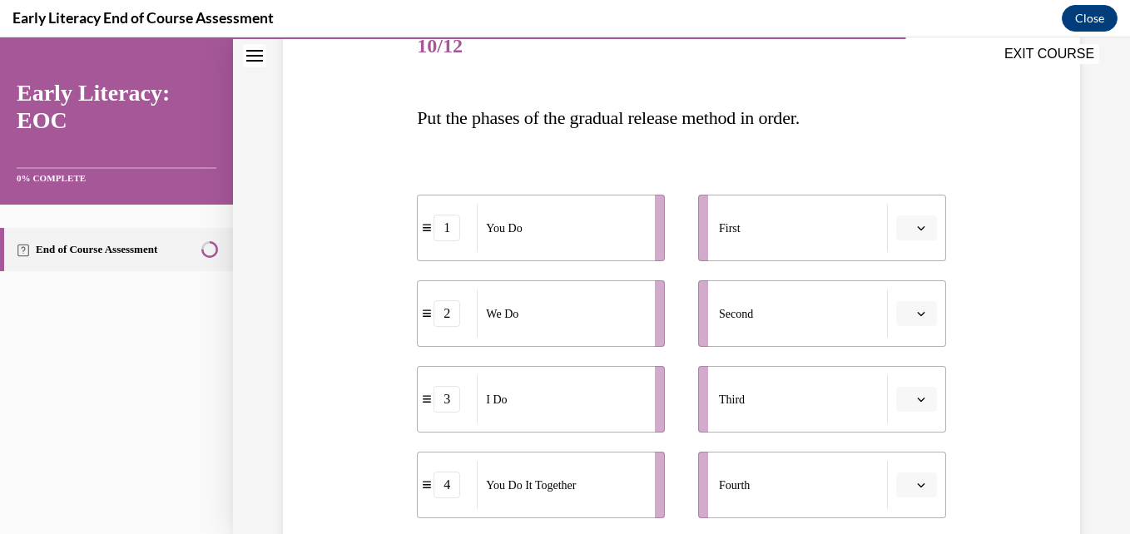
scroll to position [300, 0]
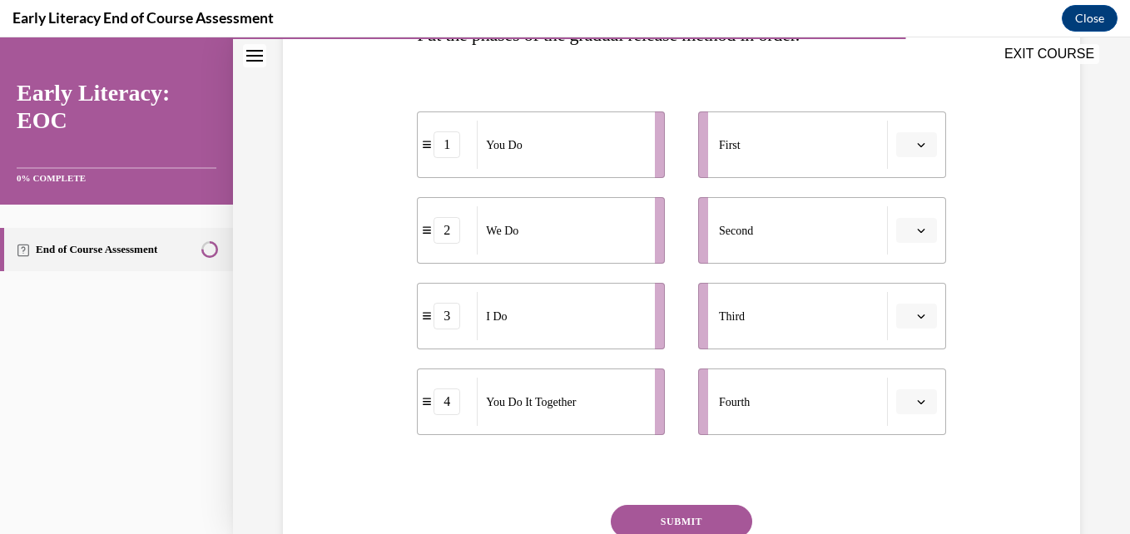
click at [917, 142] on icon "button" at bounding box center [921, 145] width 8 height 8
click at [900, 282] on span "3" at bounding box center [899, 281] width 6 height 13
click at [917, 233] on icon "button" at bounding box center [921, 230] width 8 height 8
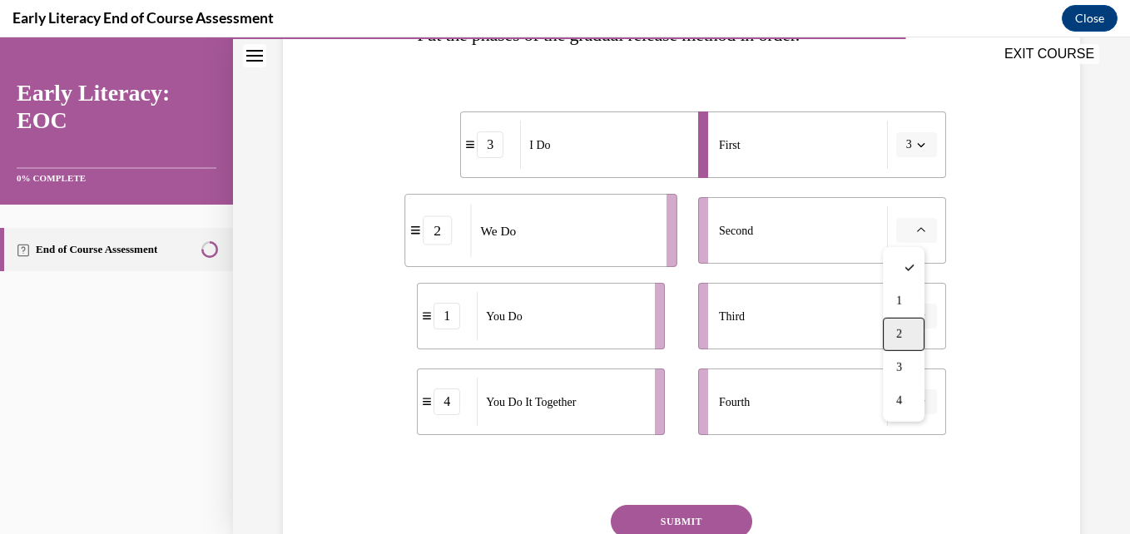
click at [905, 338] on div "2" at bounding box center [904, 334] width 42 height 33
click at [906, 309] on button "button" at bounding box center [916, 316] width 41 height 25
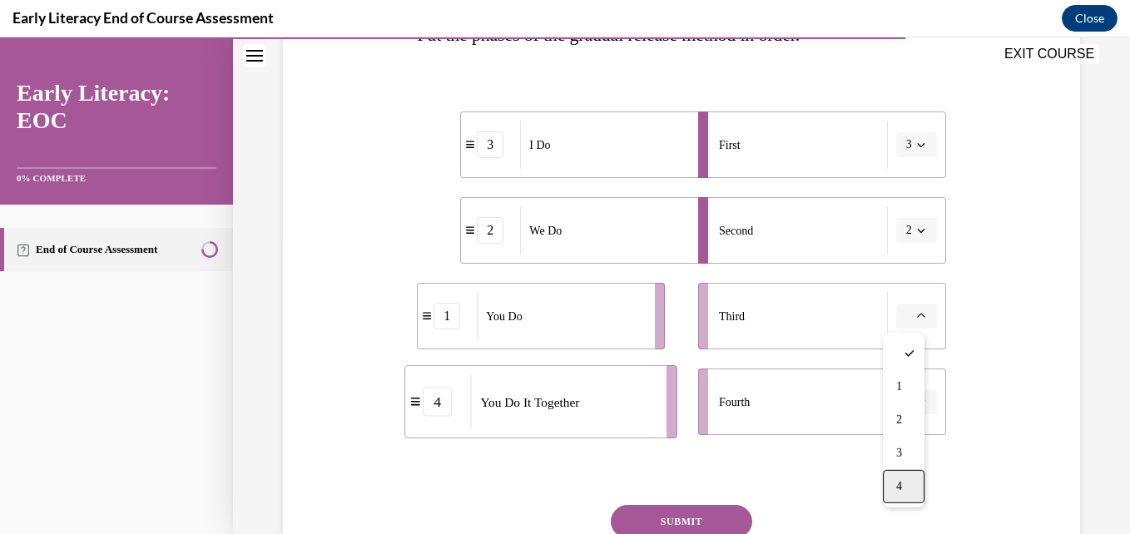
click at [902, 489] on span "4" at bounding box center [899, 486] width 6 height 13
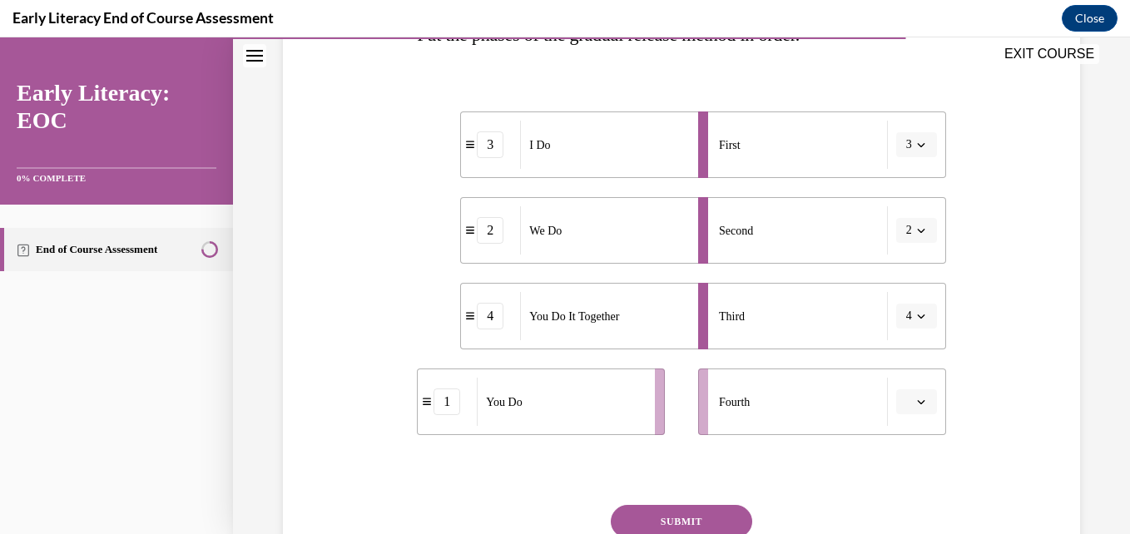
click at [917, 400] on icon "button" at bounding box center [921, 402] width 8 height 8
click at [904, 273] on div "1" at bounding box center [904, 264] width 42 height 33
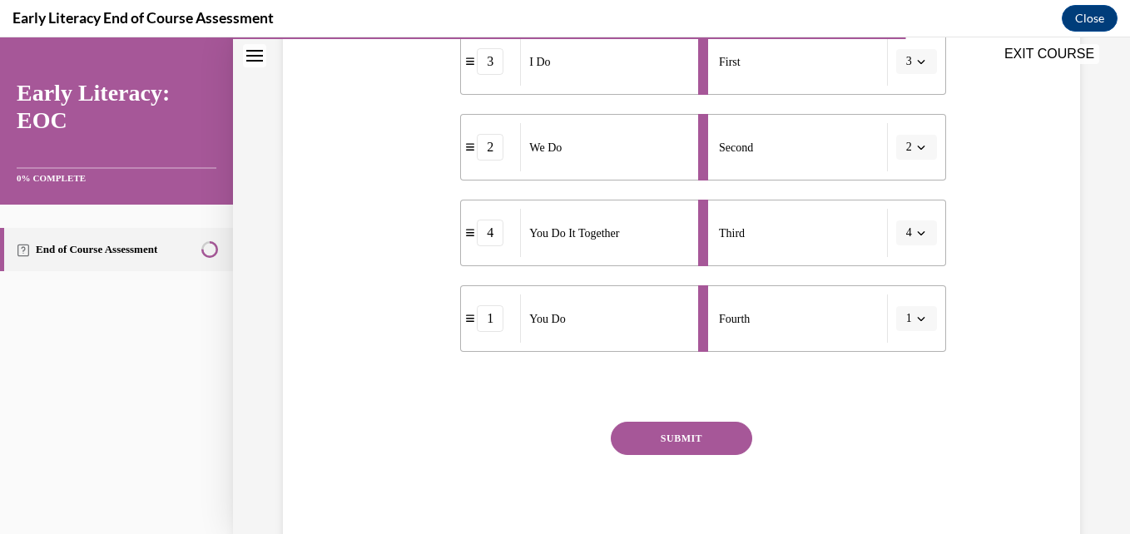
click at [676, 440] on button "SUBMIT" at bounding box center [681, 438] width 141 height 33
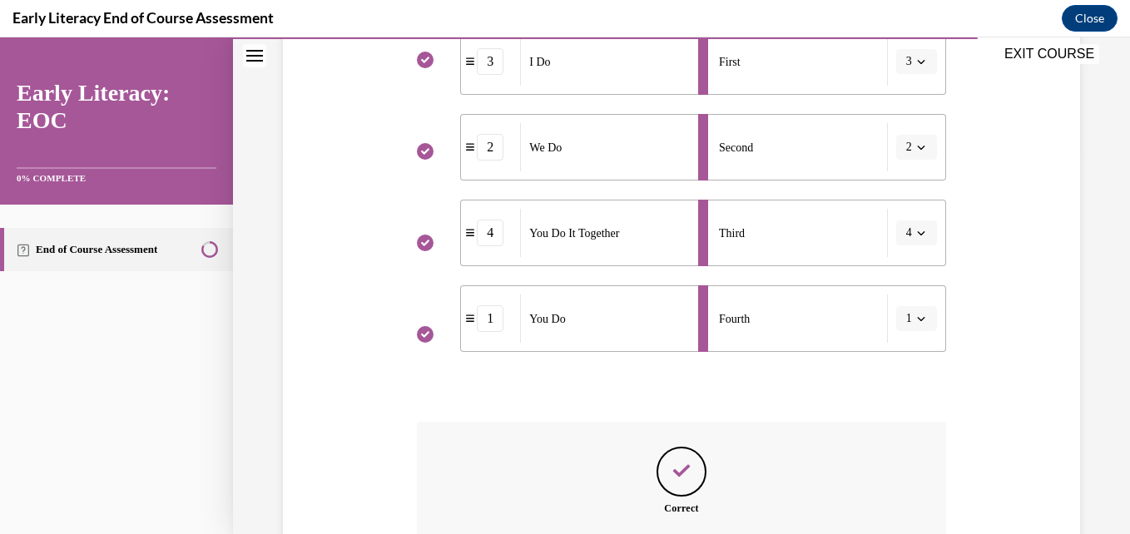
scroll to position [576, 0]
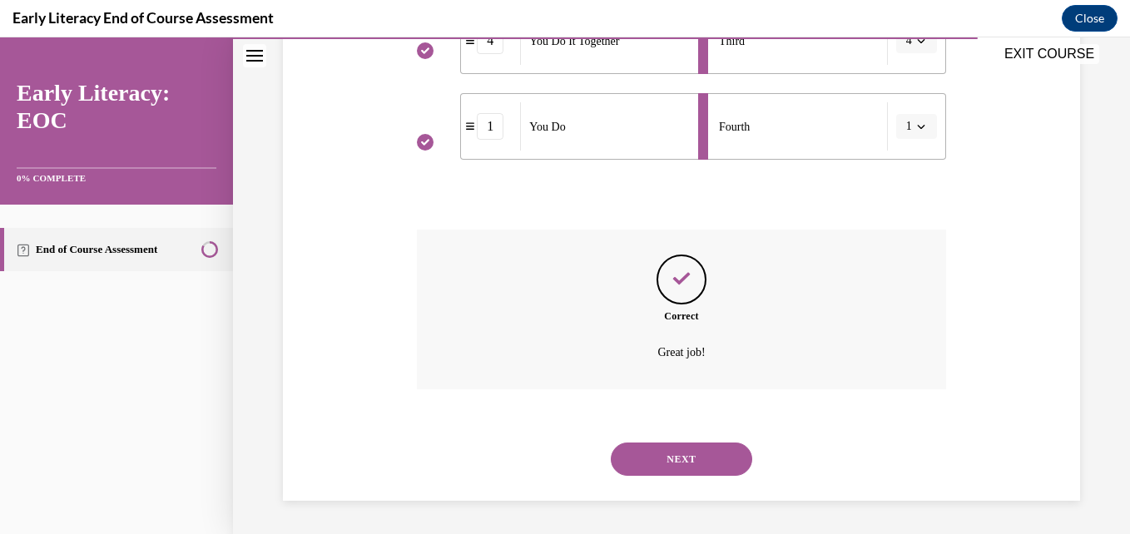
click at [667, 459] on button "NEXT" at bounding box center [681, 459] width 141 height 33
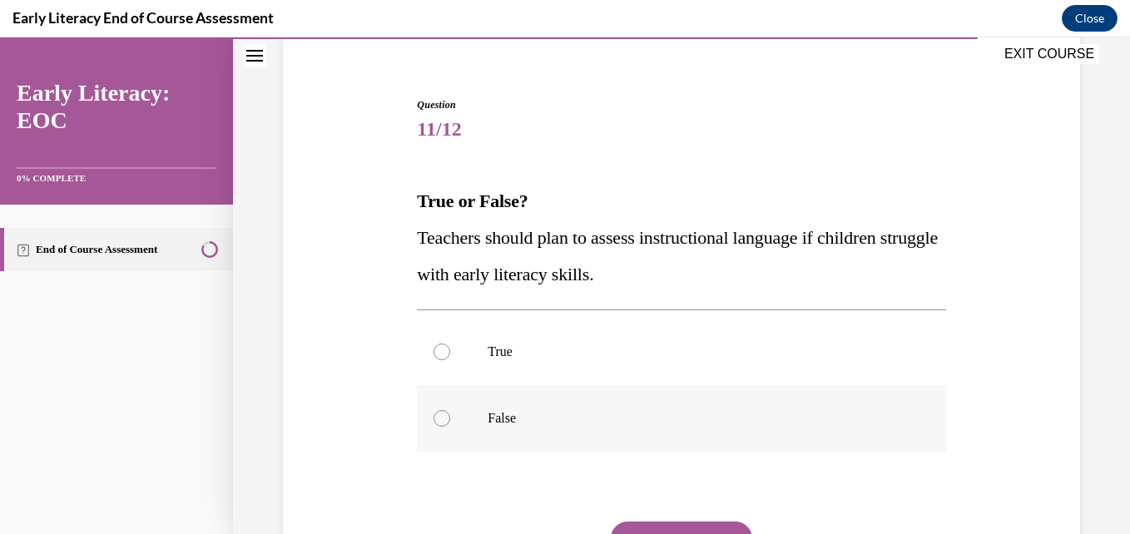
scroll to position [217, 0]
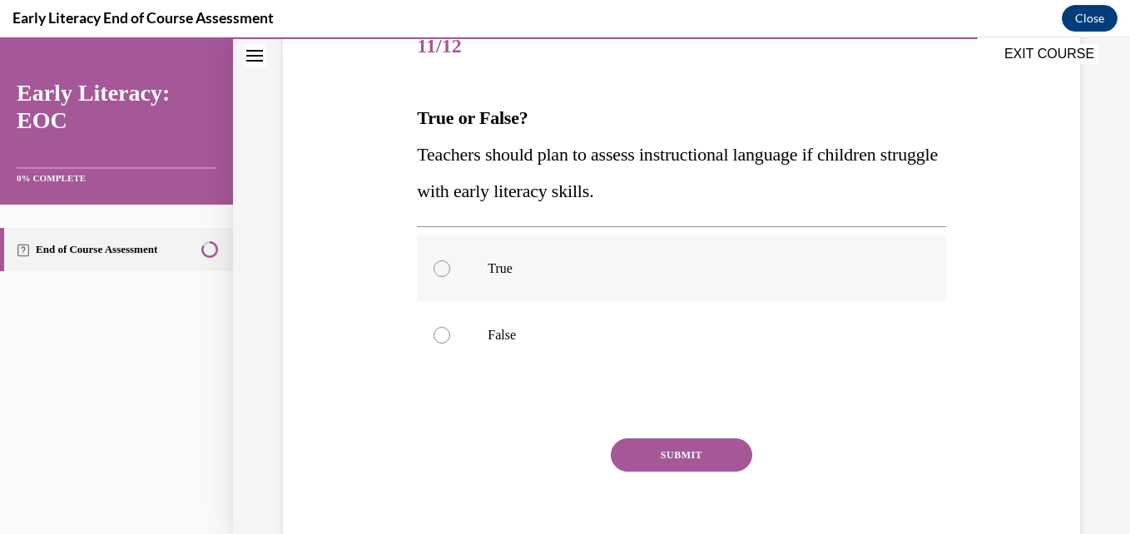
click at [433, 259] on div at bounding box center [681, 269] width 529 height 67
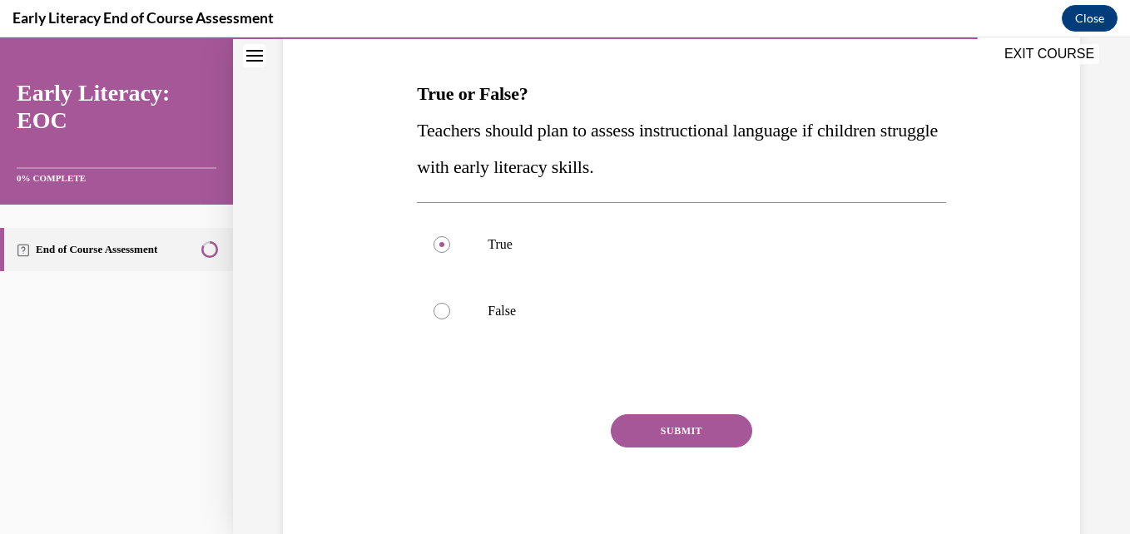
click at [697, 434] on button "SUBMIT" at bounding box center [681, 430] width 141 height 33
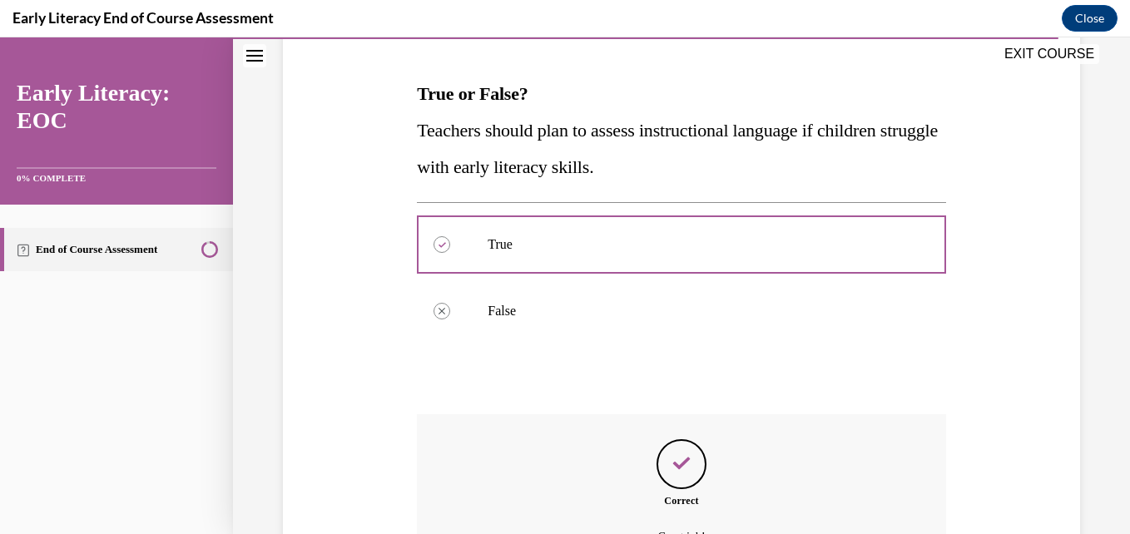
scroll to position [426, 0]
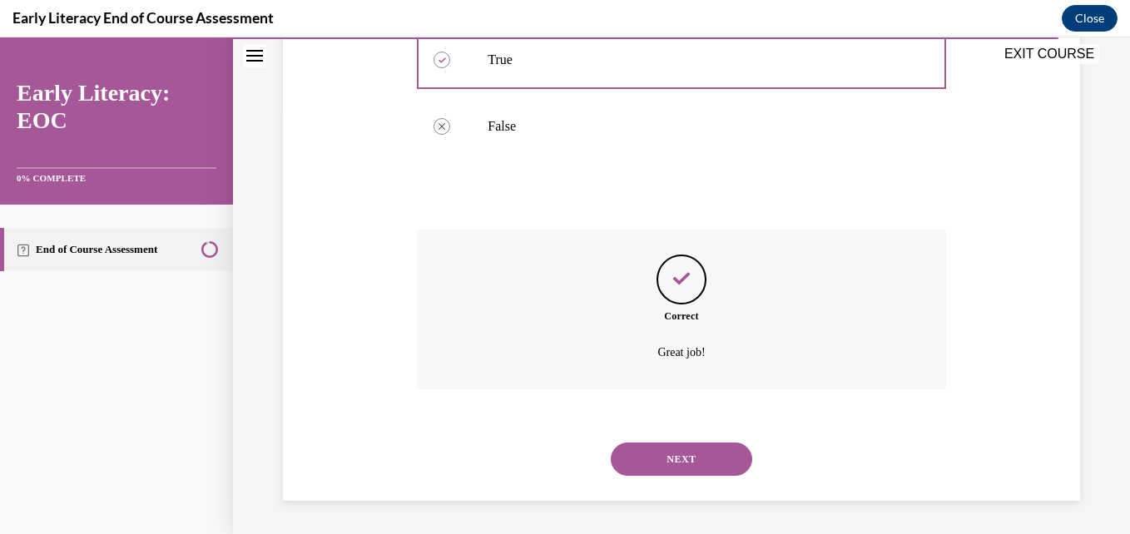
click at [670, 465] on button "NEXT" at bounding box center [681, 459] width 141 height 33
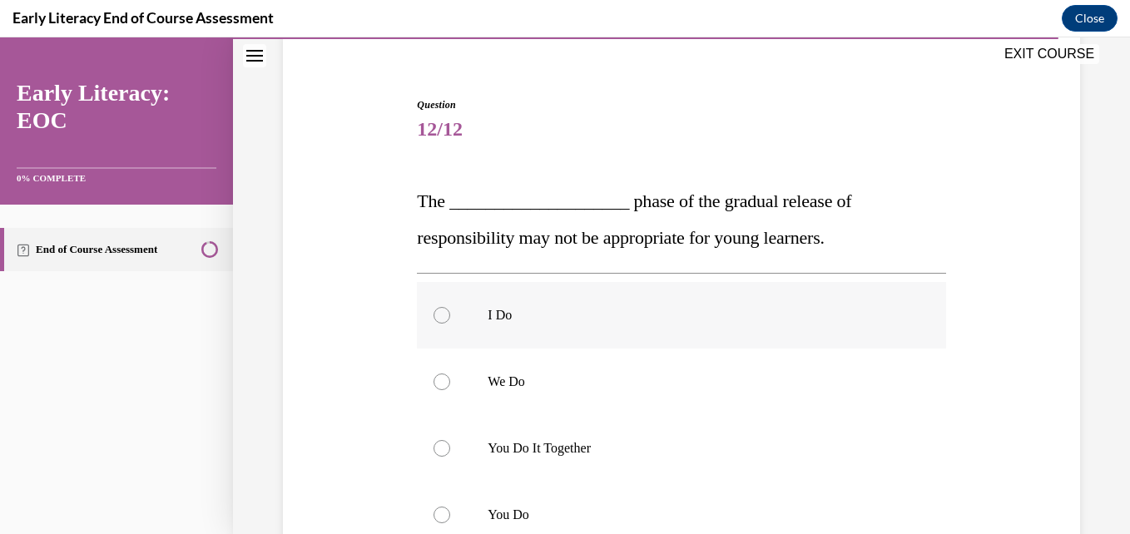
scroll to position [217, 0]
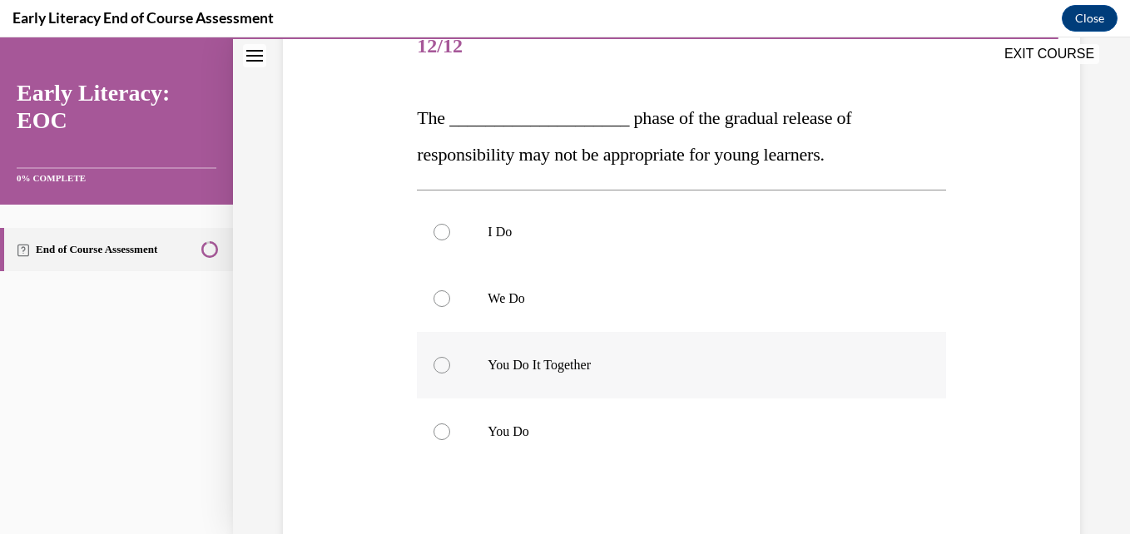
click at [434, 365] on div at bounding box center [442, 365] width 17 height 17
click at [455, 226] on div at bounding box center [681, 232] width 529 height 67
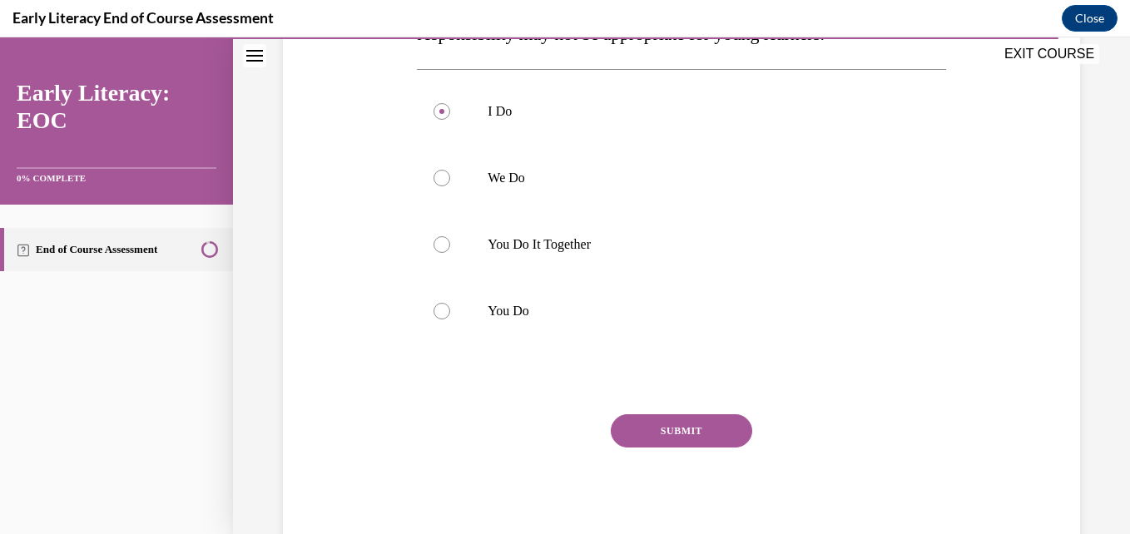
click at [689, 443] on button "SUBMIT" at bounding box center [681, 430] width 141 height 33
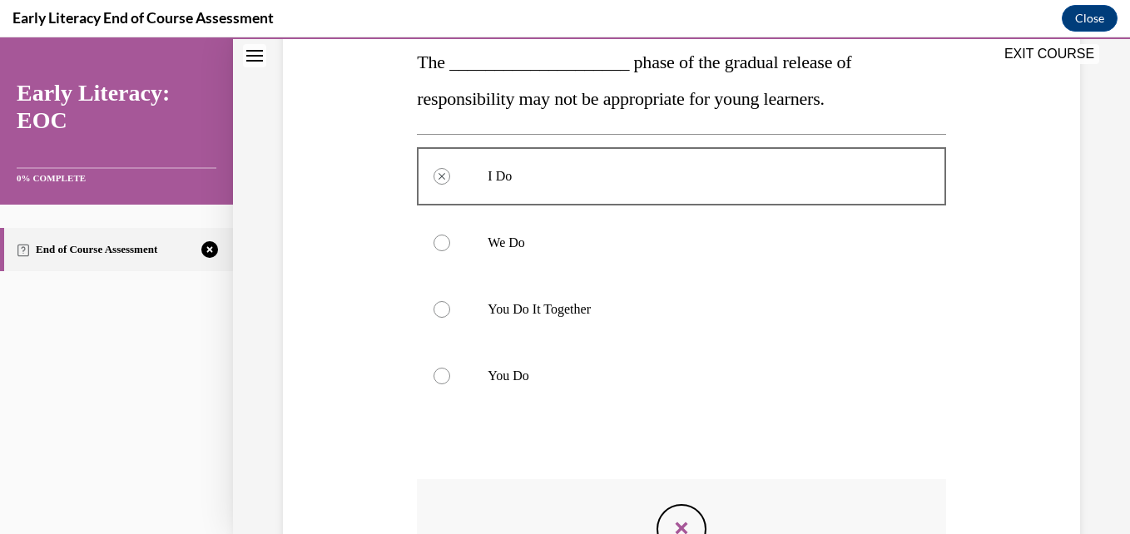
scroll to position [523, 0]
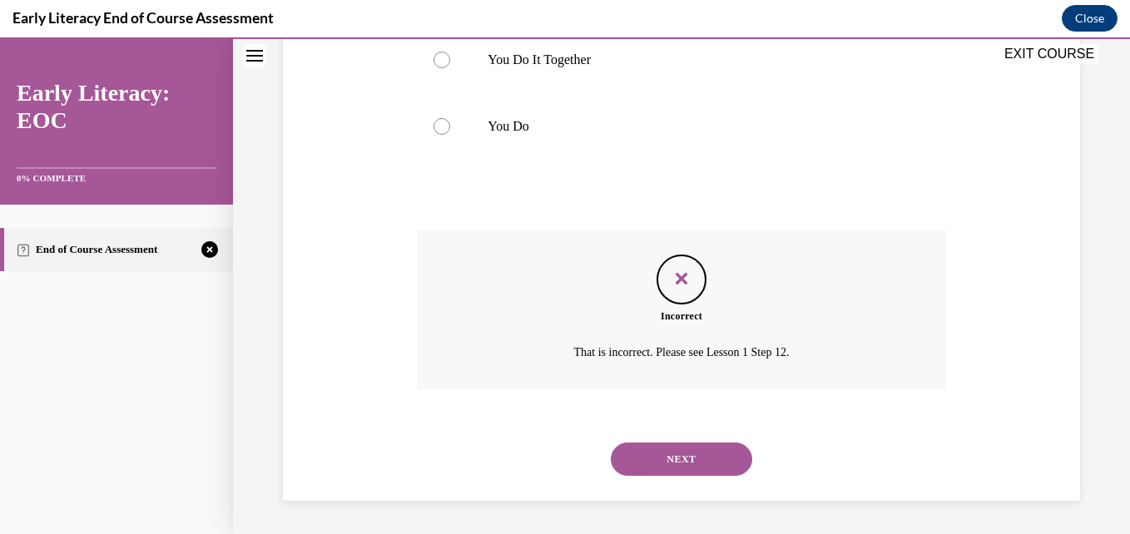
click at [683, 454] on button "NEXT" at bounding box center [681, 459] width 141 height 33
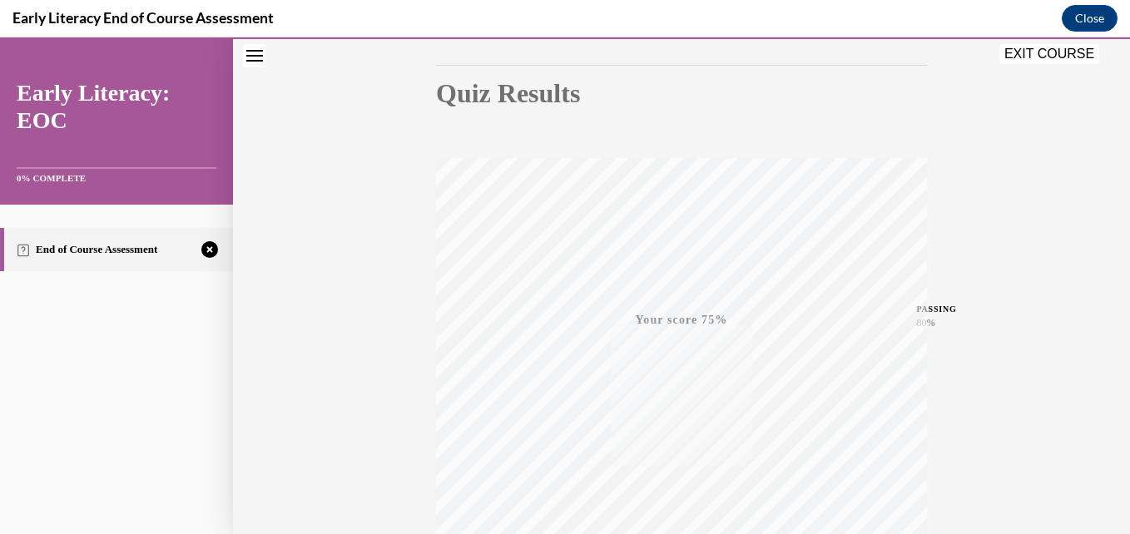
scroll to position [356, 0]
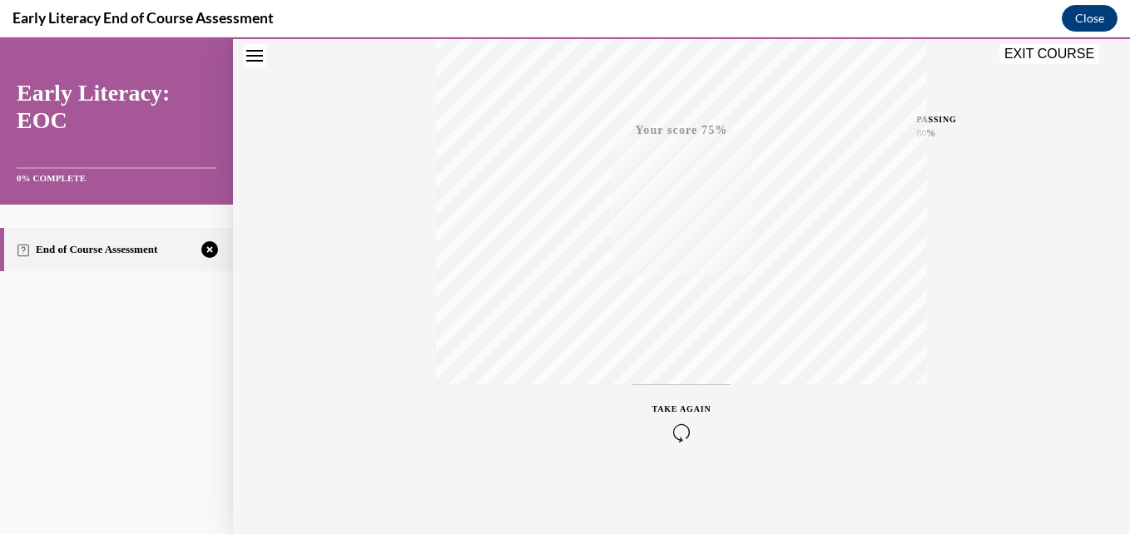
click at [676, 428] on icon "button" at bounding box center [682, 433] width 59 height 18
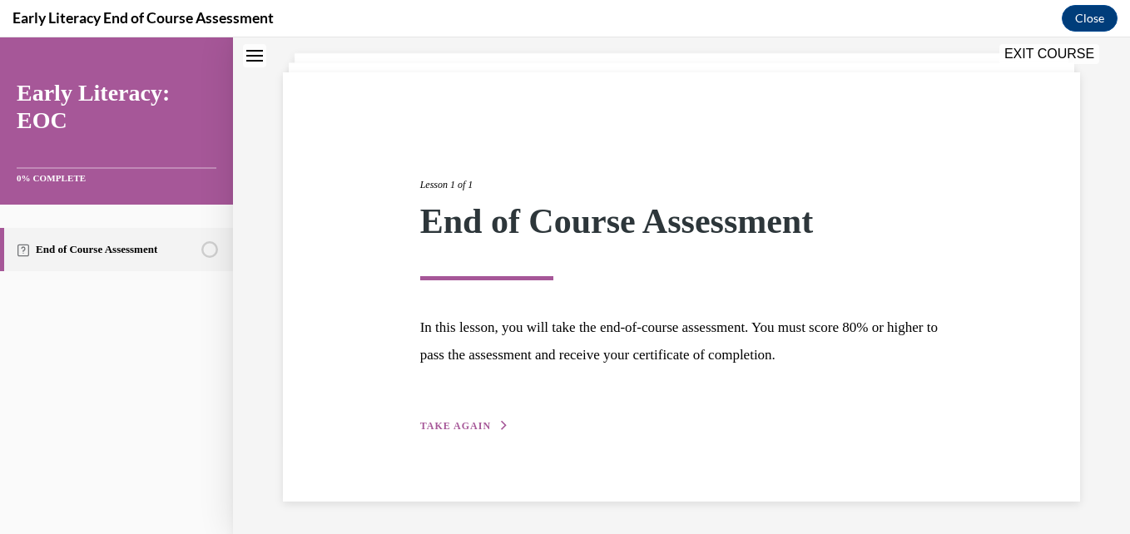
click at [466, 423] on span "TAKE AGAIN" at bounding box center [455, 426] width 71 height 12
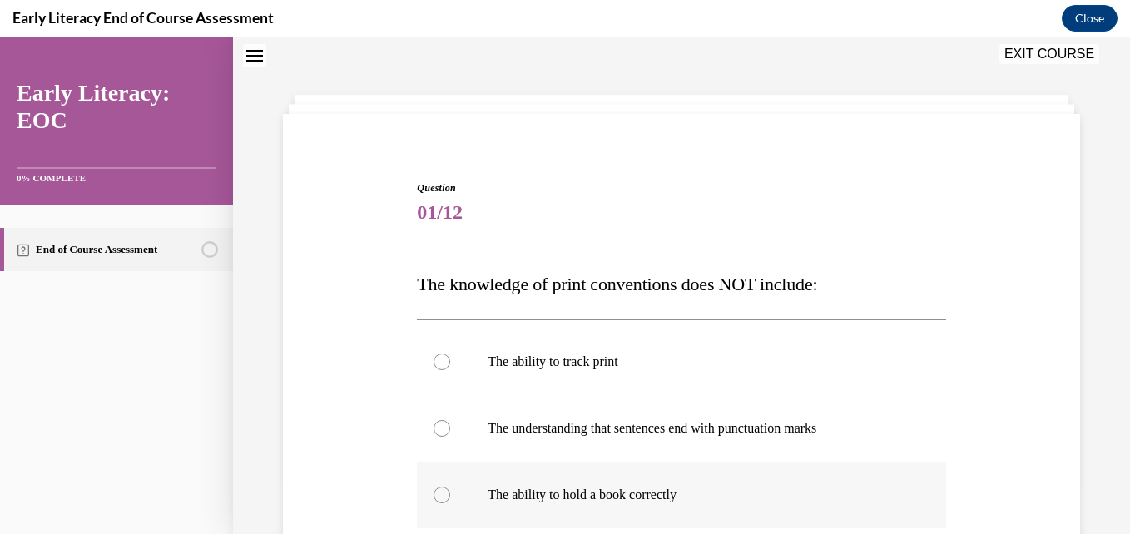
scroll to position [217, 0]
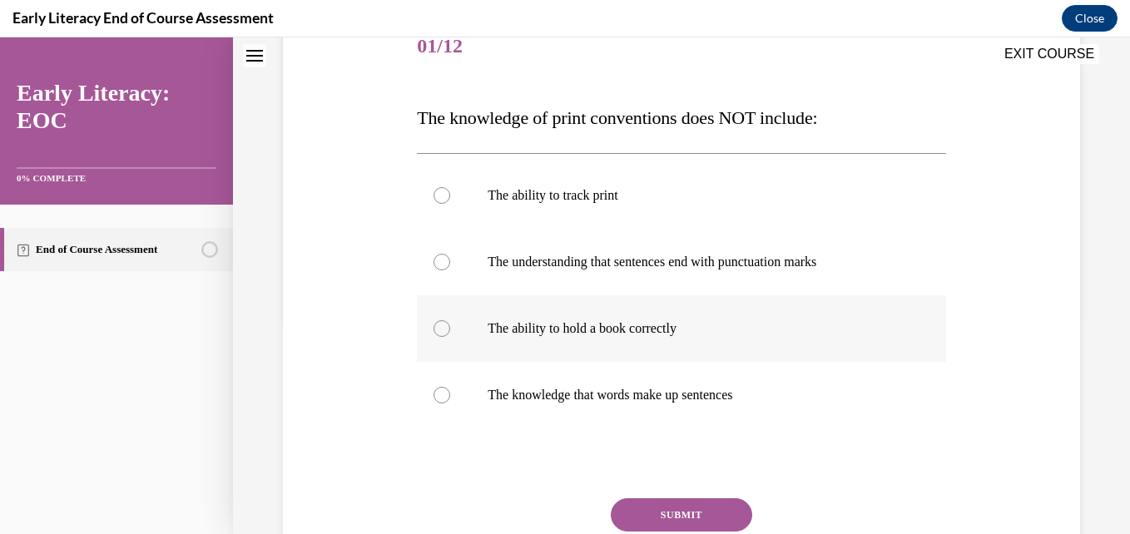
click at [440, 332] on div at bounding box center [442, 328] width 17 height 17
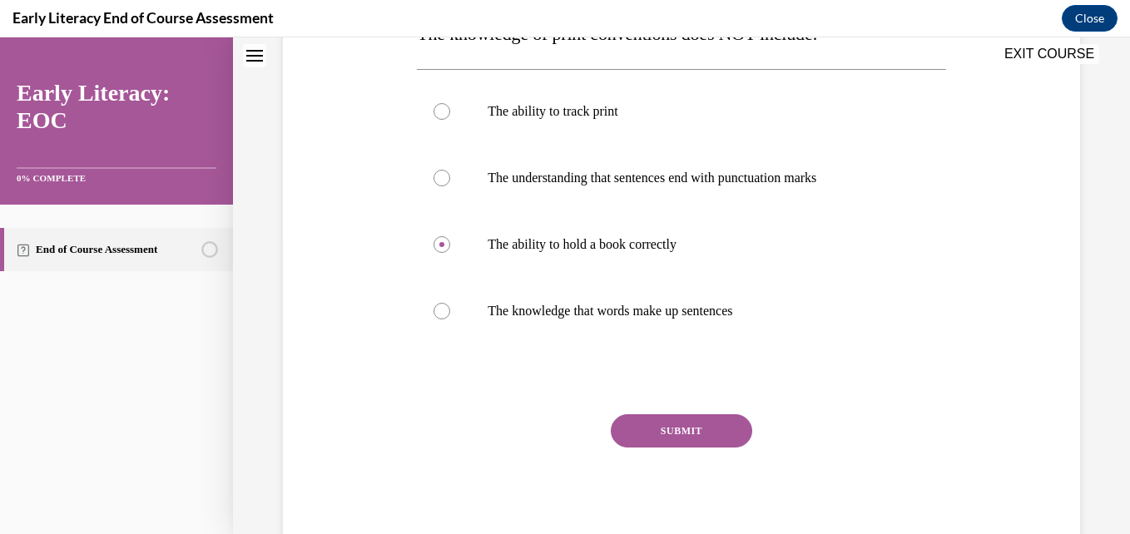
click at [692, 449] on div "SUBMIT NEXT" at bounding box center [681, 482] width 529 height 136
click at [689, 440] on button "SUBMIT" at bounding box center [681, 430] width 141 height 33
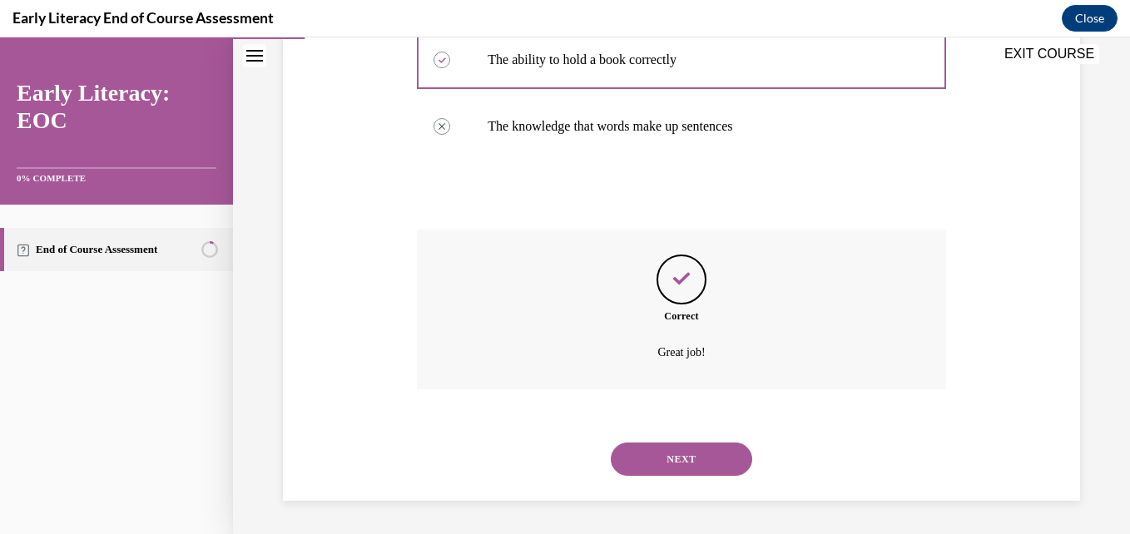
click at [702, 471] on button "NEXT" at bounding box center [681, 459] width 141 height 33
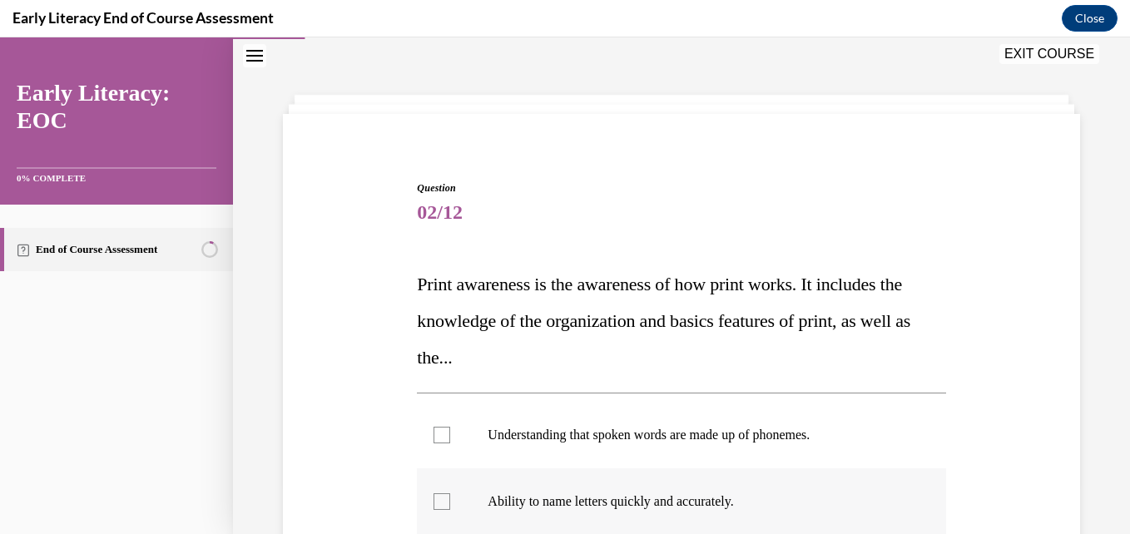
scroll to position [217, 0]
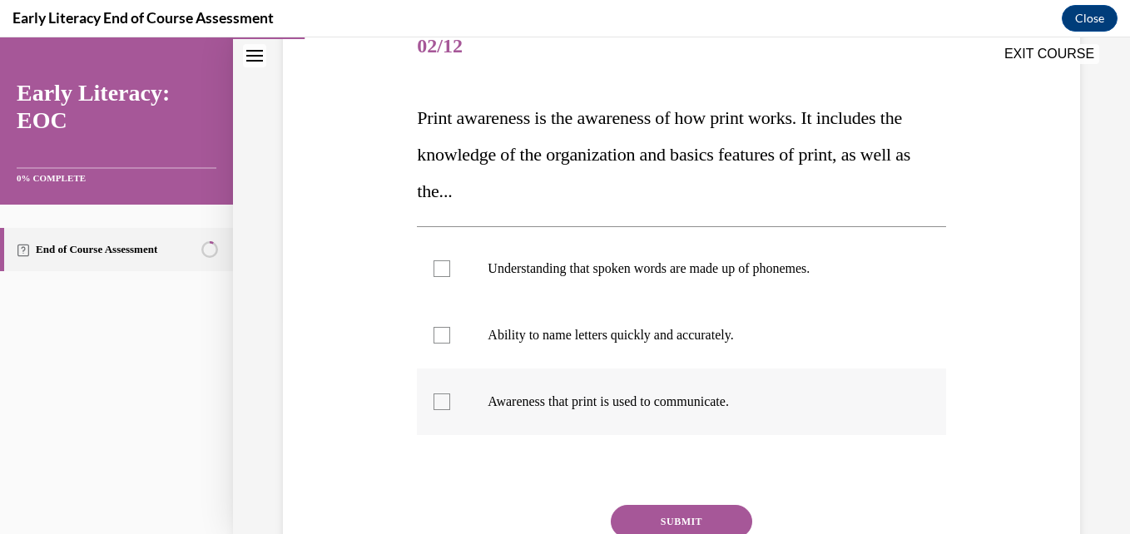
click at [442, 404] on div at bounding box center [442, 402] width 17 height 17
click at [660, 524] on button "SUBMIT" at bounding box center [681, 521] width 141 height 33
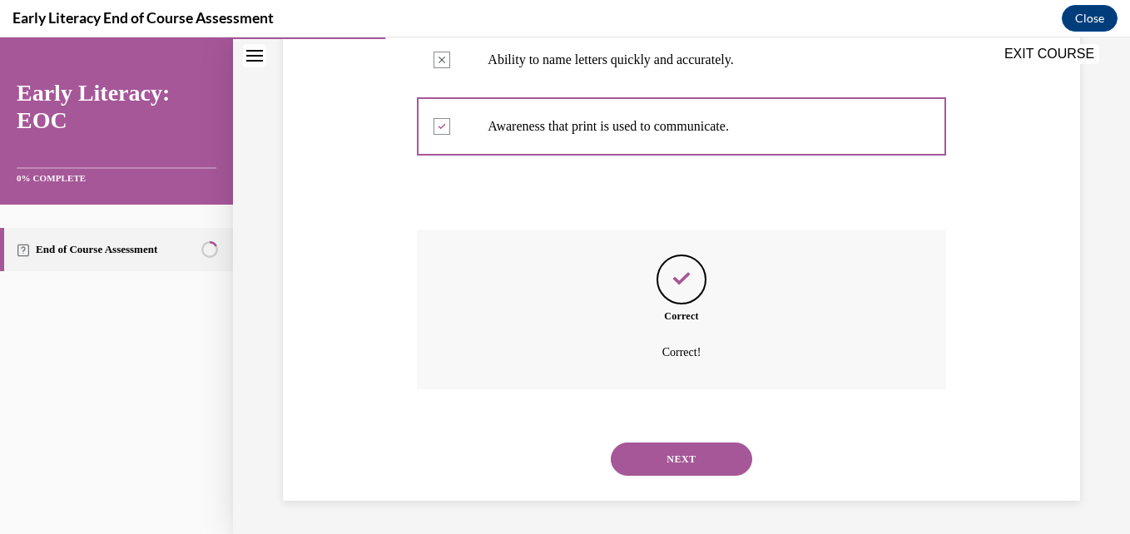
click at [674, 454] on button "NEXT" at bounding box center [681, 459] width 141 height 33
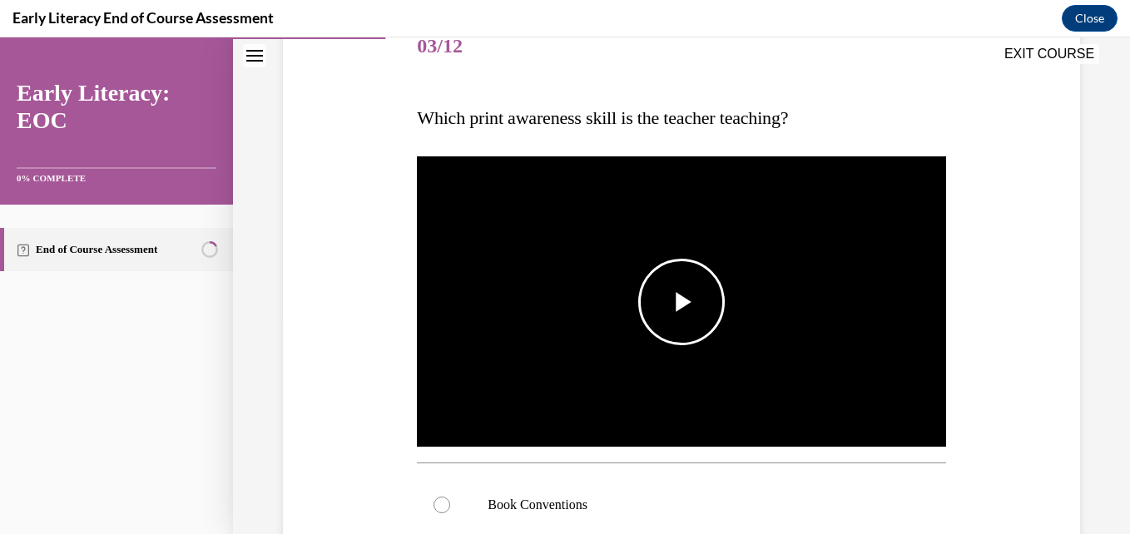
click at [682, 302] on span "Video player" at bounding box center [682, 302] width 0 height 0
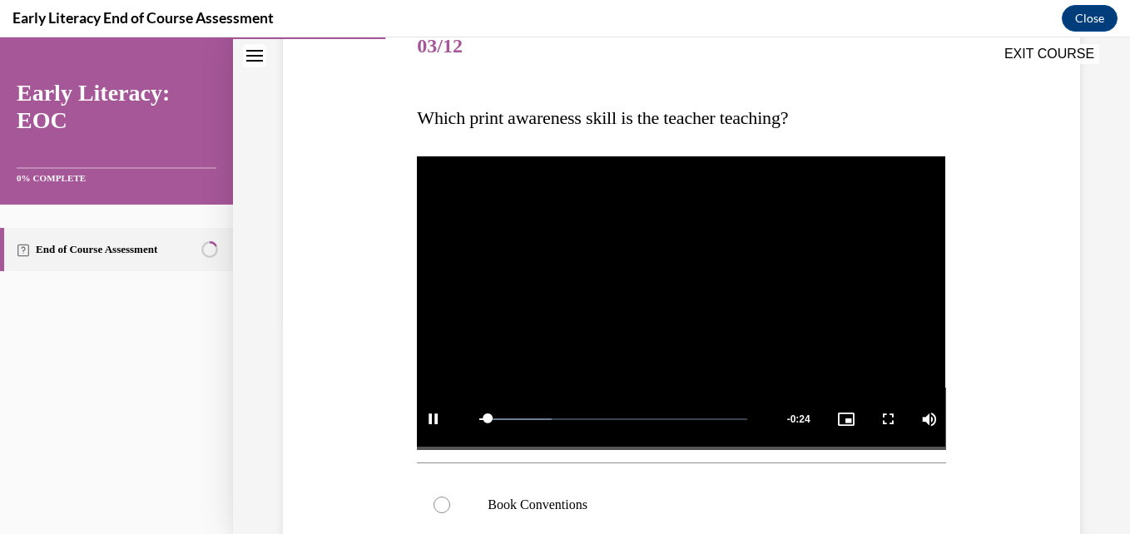
scroll to position [384, 0]
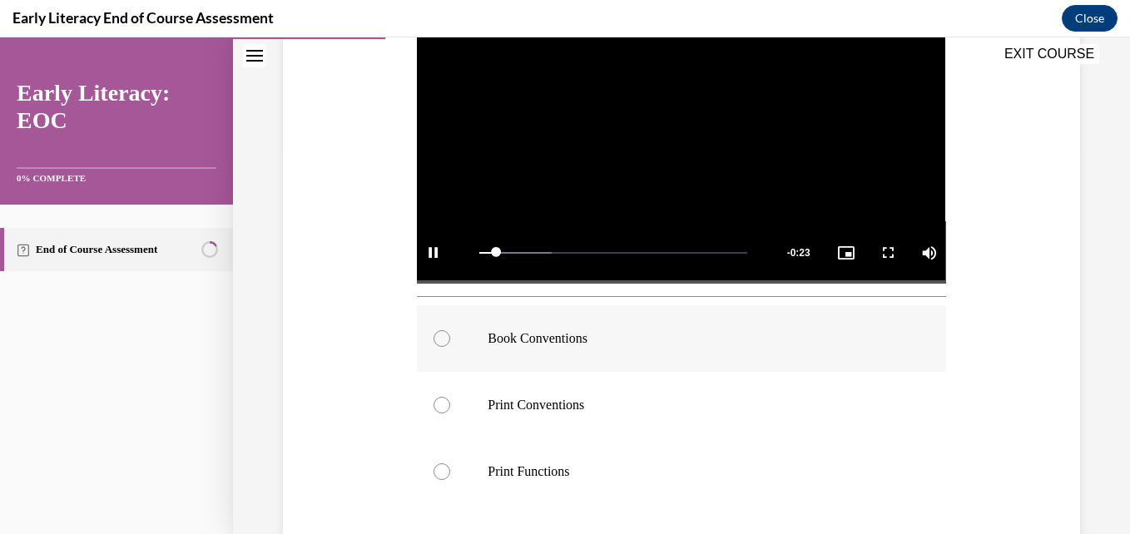
click at [440, 335] on div at bounding box center [442, 338] width 17 height 17
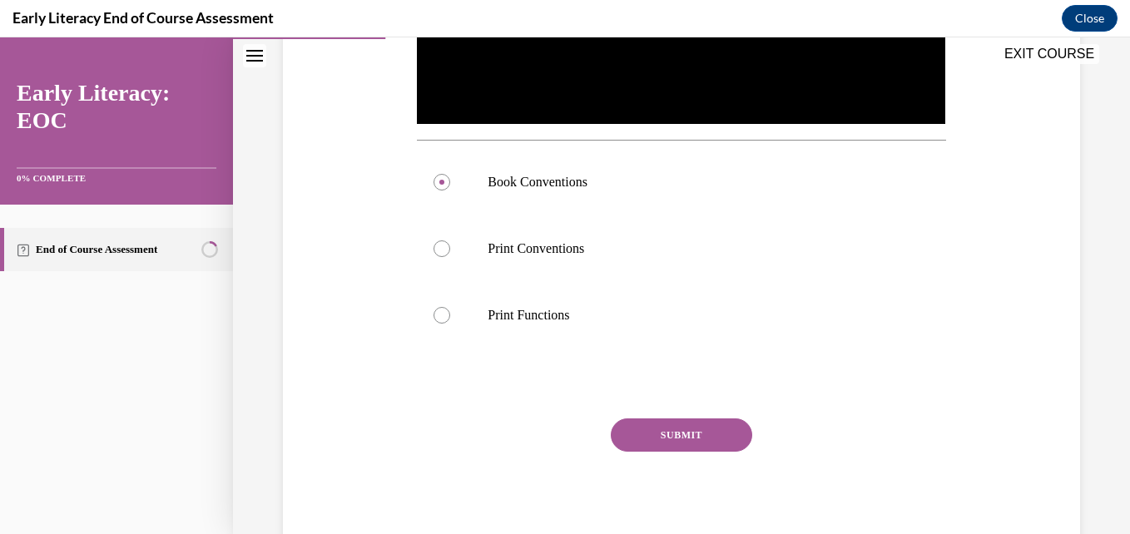
click at [695, 424] on button "SUBMIT" at bounding box center [681, 435] width 141 height 33
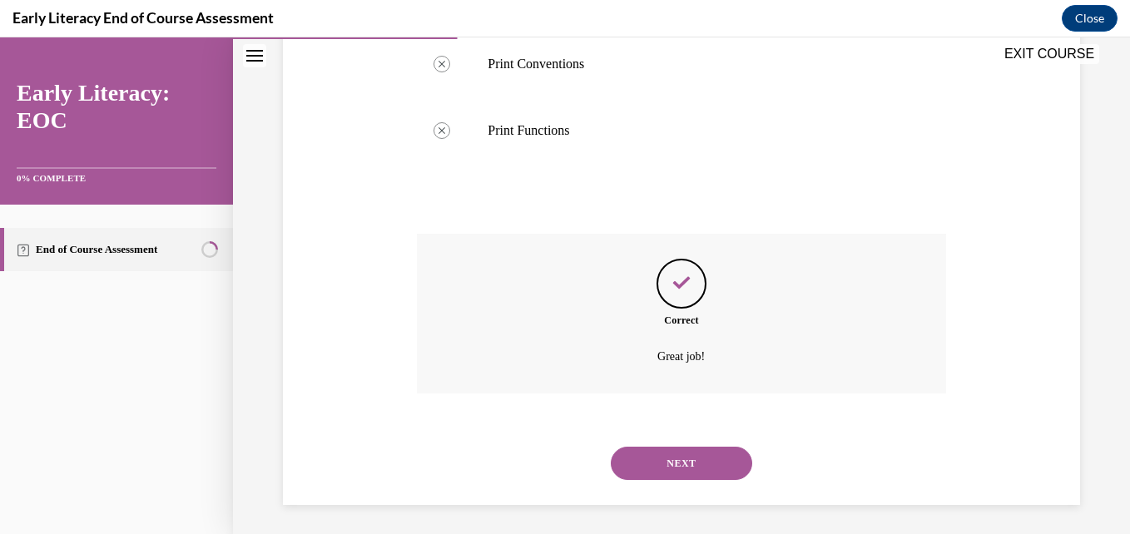
click at [663, 465] on button "NEXT" at bounding box center [681, 463] width 141 height 33
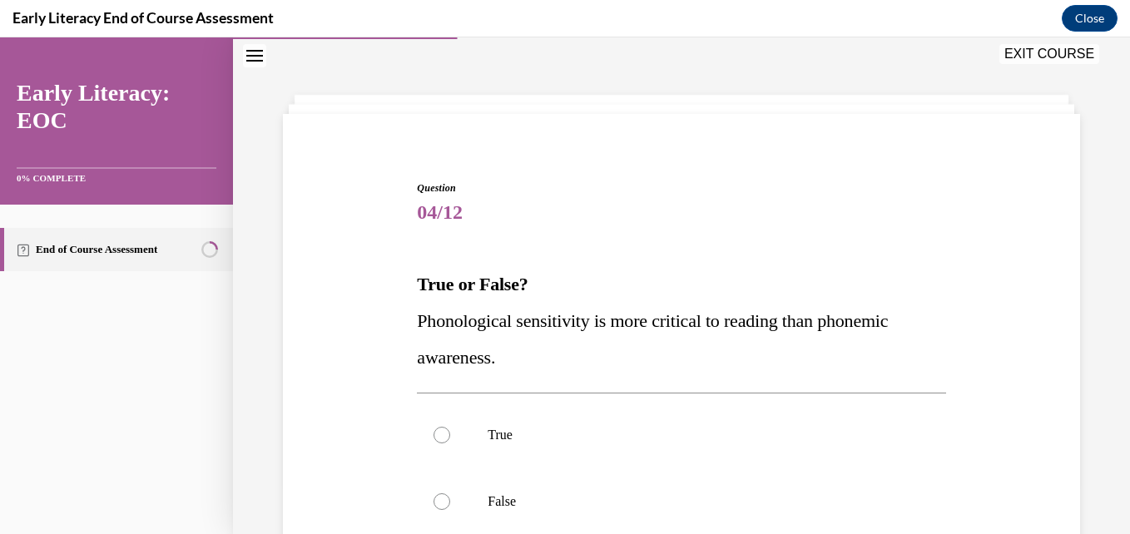
scroll to position [217, 0]
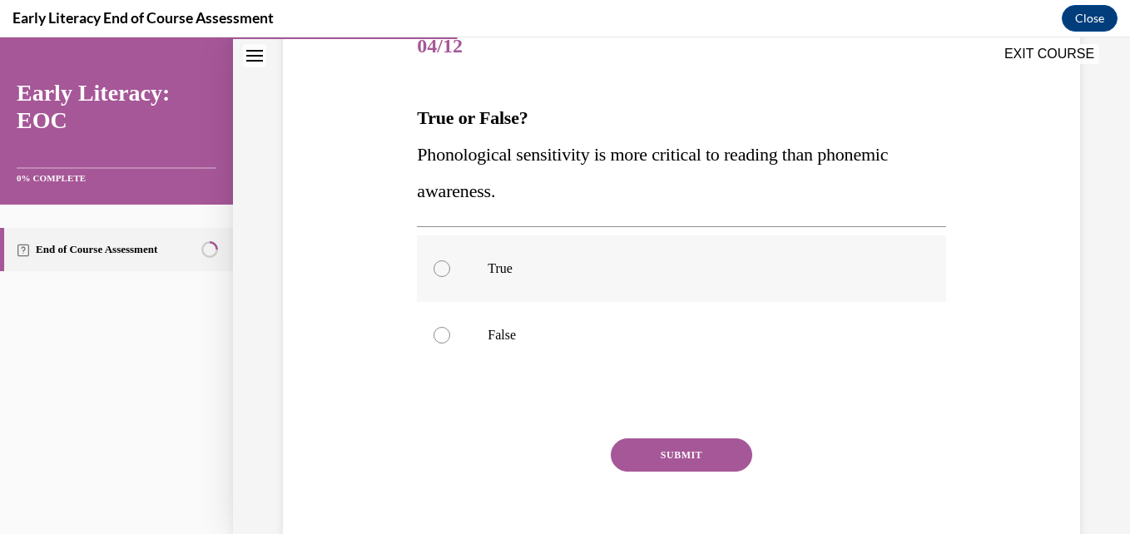
drag, startPoint x: 441, startPoint y: 334, endPoint x: 495, endPoint y: 300, distance: 64.0
click at [442, 334] on div at bounding box center [442, 335] width 17 height 17
click at [680, 453] on button "SUBMIT" at bounding box center [681, 455] width 141 height 33
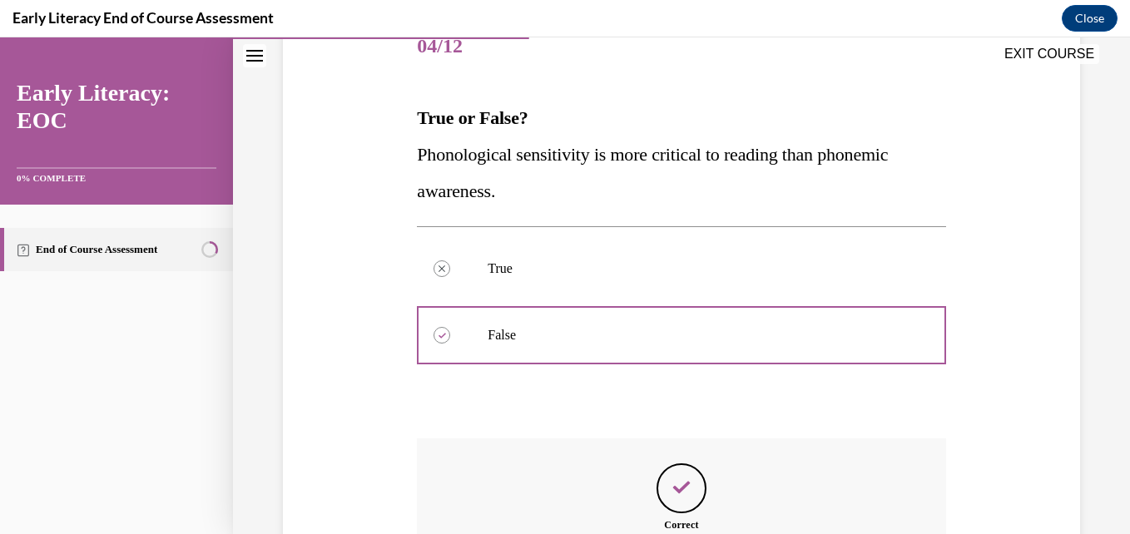
scroll to position [426, 0]
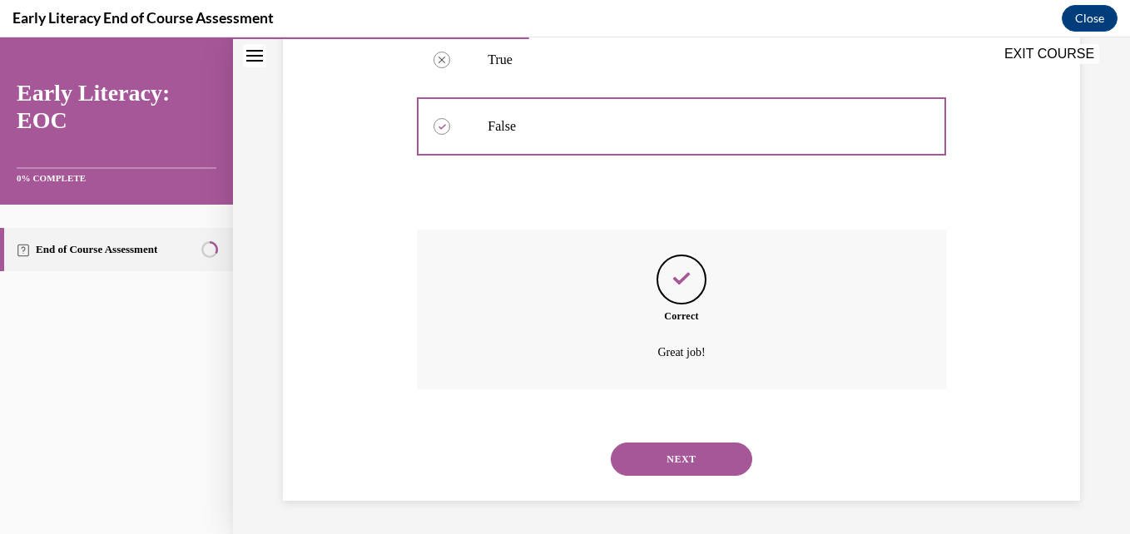
click at [676, 459] on button "NEXT" at bounding box center [681, 459] width 141 height 33
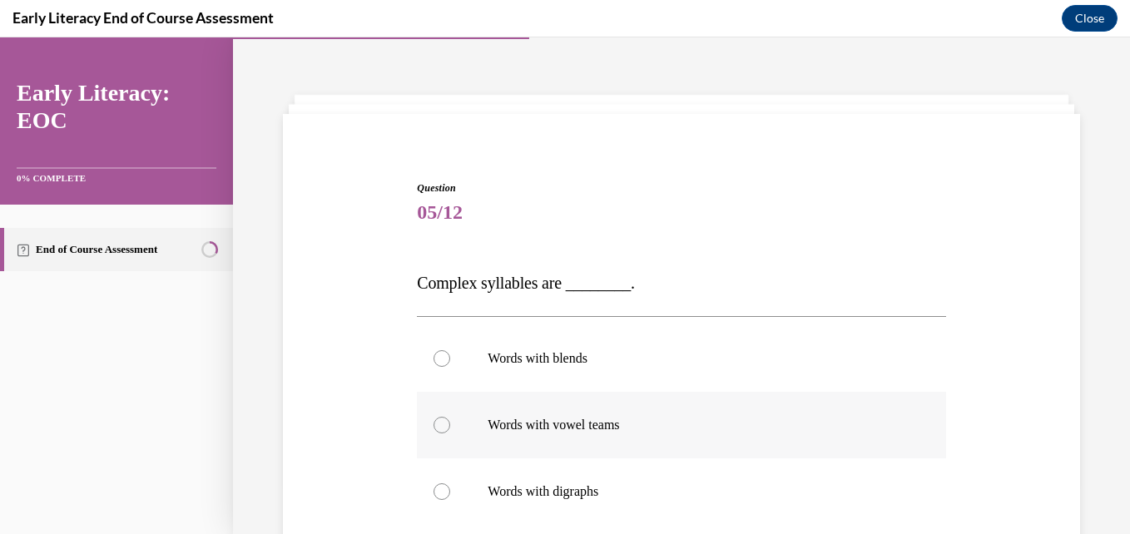
scroll to position [134, 0]
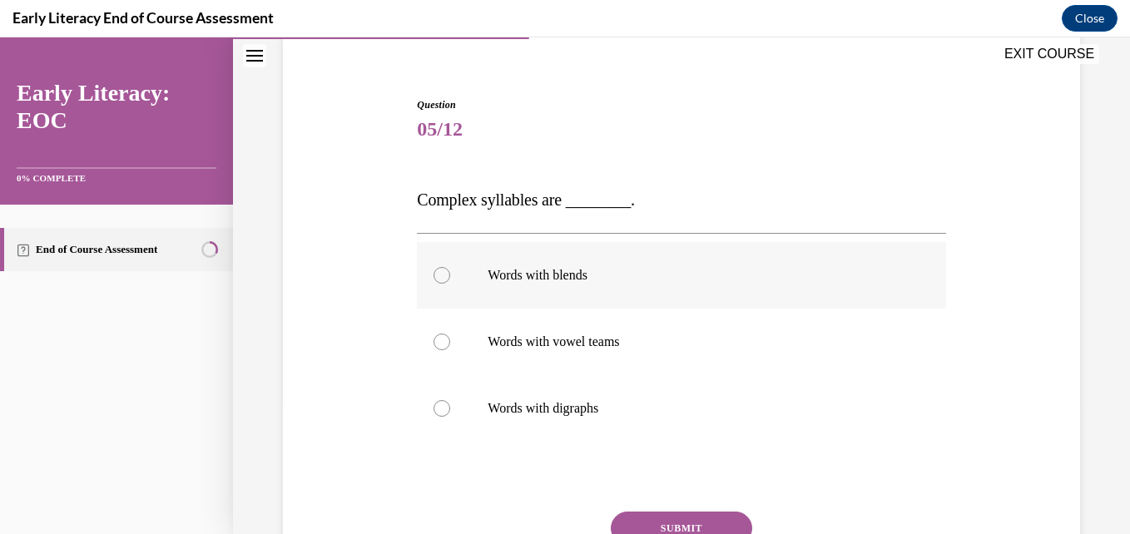
click at [446, 280] on div at bounding box center [442, 275] width 17 height 17
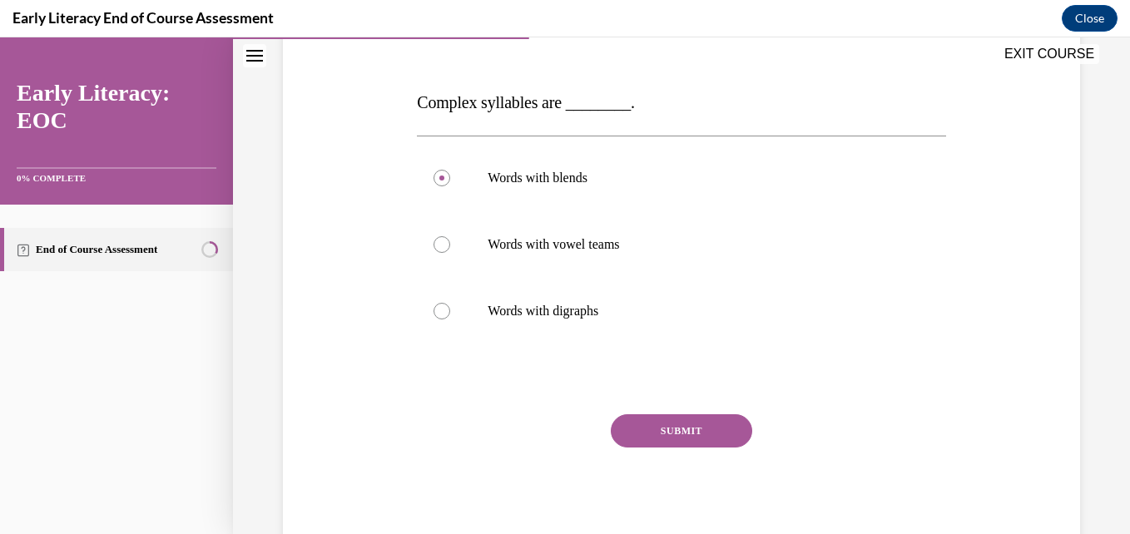
click at [682, 440] on button "SUBMIT" at bounding box center [681, 430] width 141 height 33
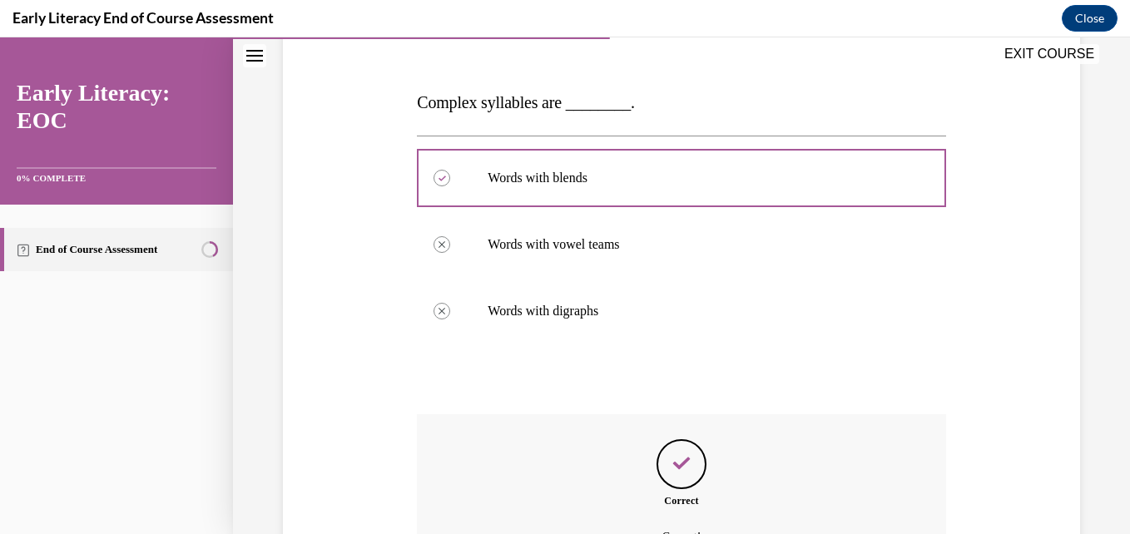
scroll to position [416, 0]
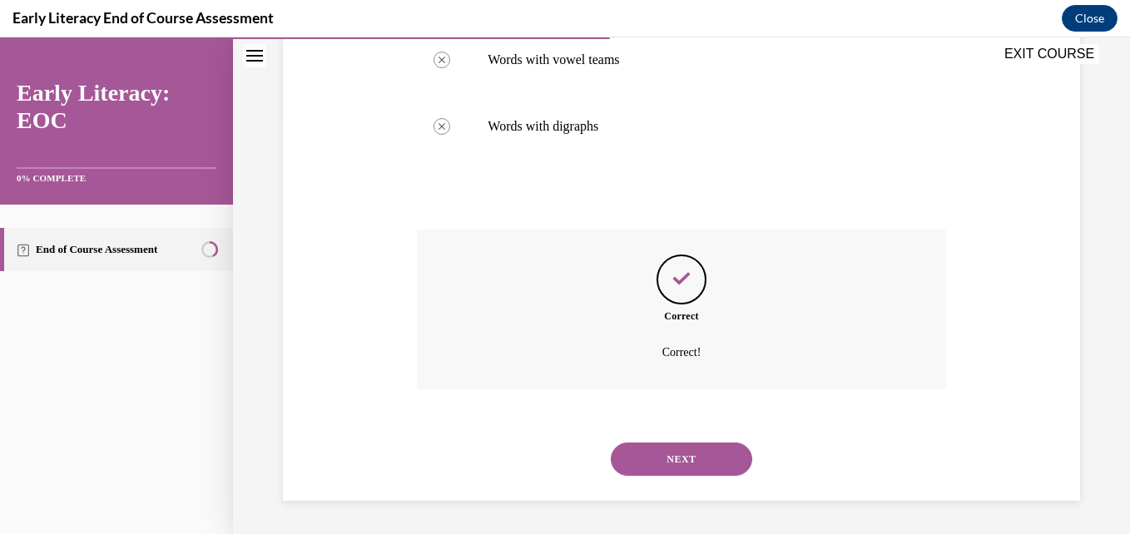
click at [678, 469] on button "NEXT" at bounding box center [681, 459] width 141 height 33
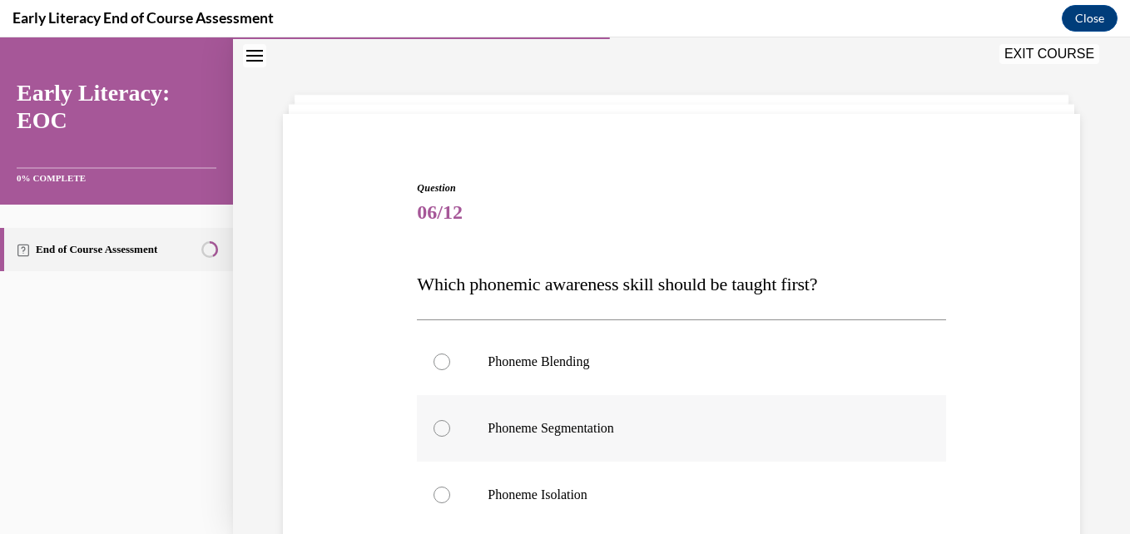
scroll to position [134, 0]
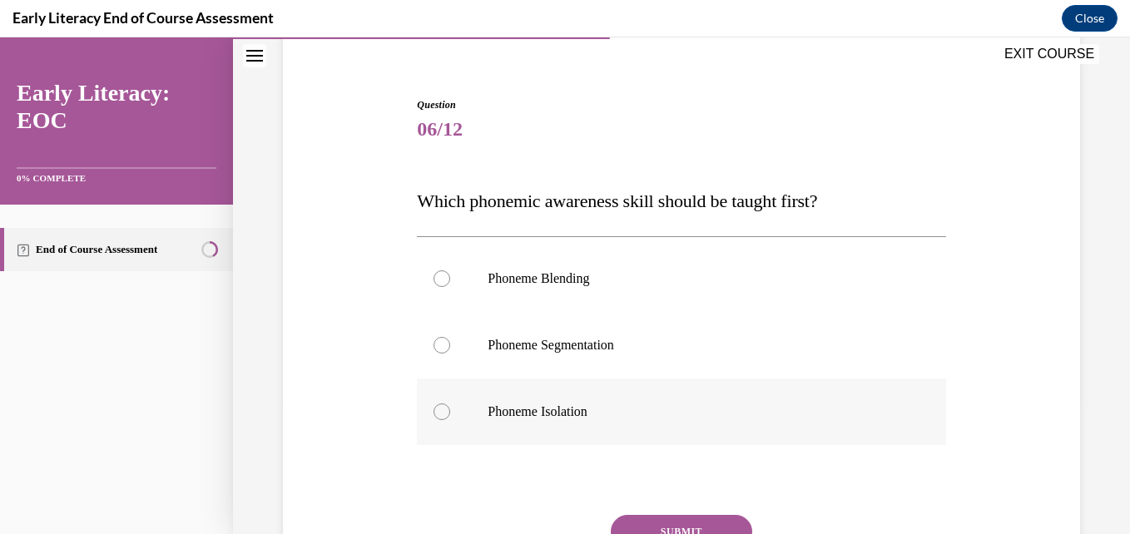
click at [434, 407] on div at bounding box center [442, 412] width 17 height 17
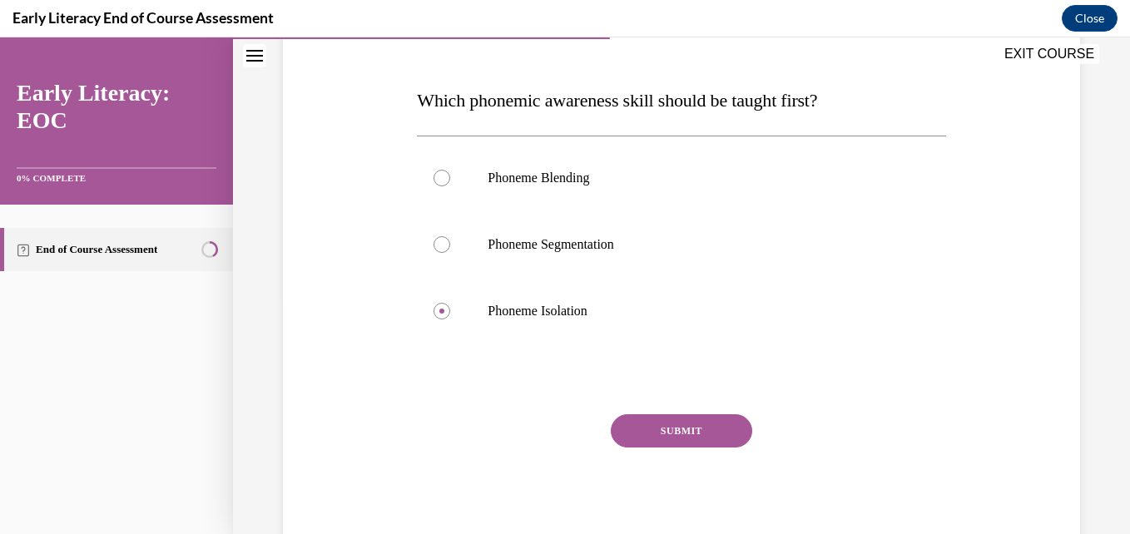
click at [691, 424] on button "SUBMIT" at bounding box center [681, 430] width 141 height 33
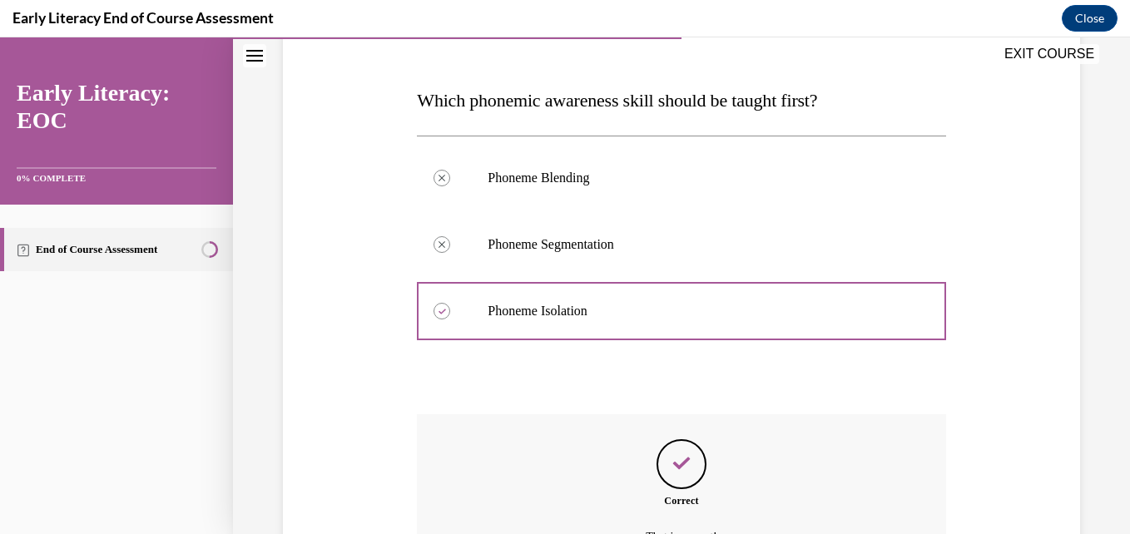
scroll to position [419, 0]
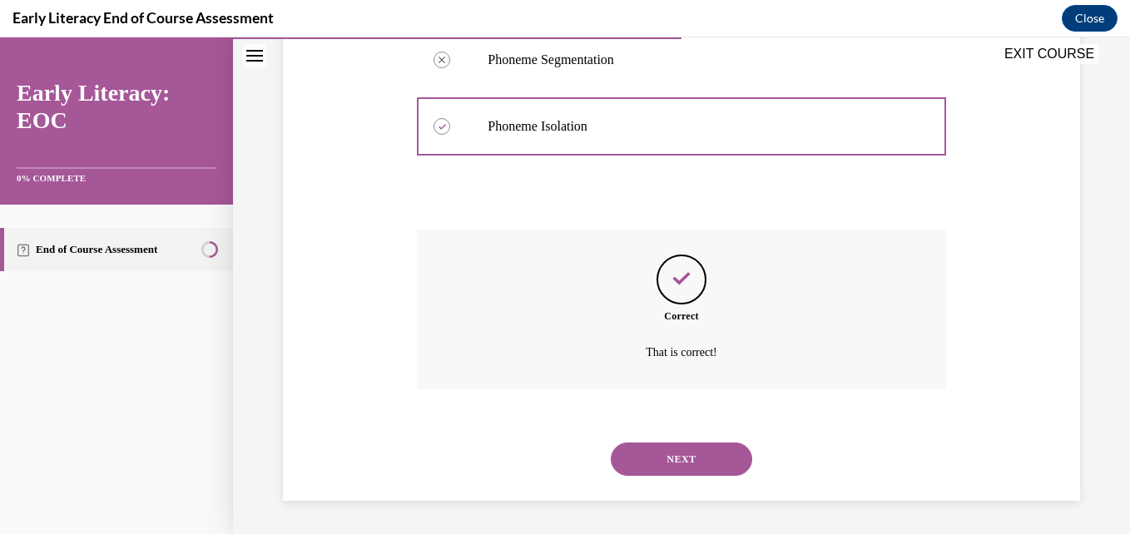
click at [673, 459] on button "NEXT" at bounding box center [681, 459] width 141 height 33
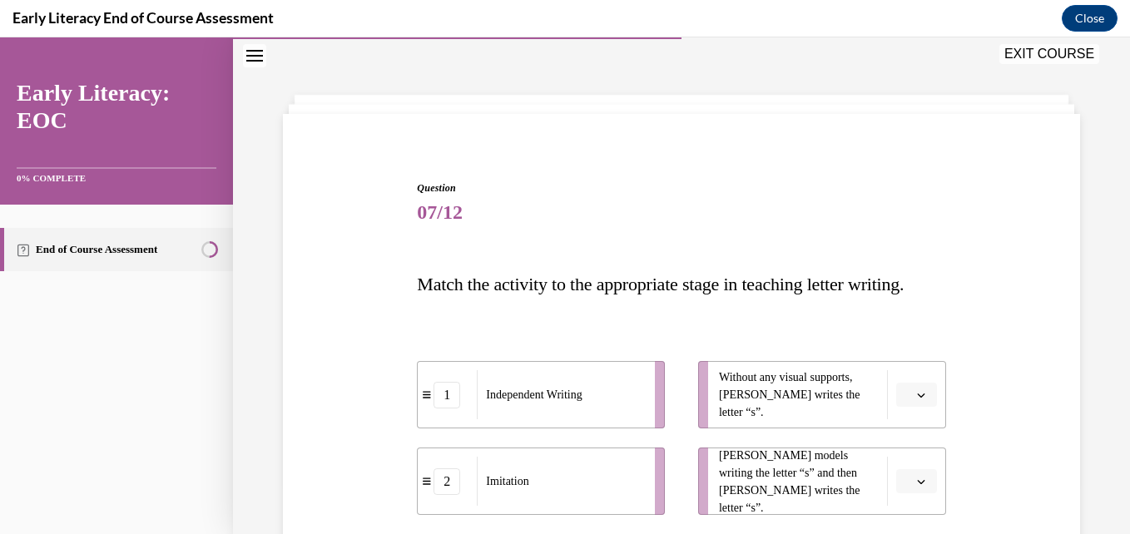
scroll to position [300, 0]
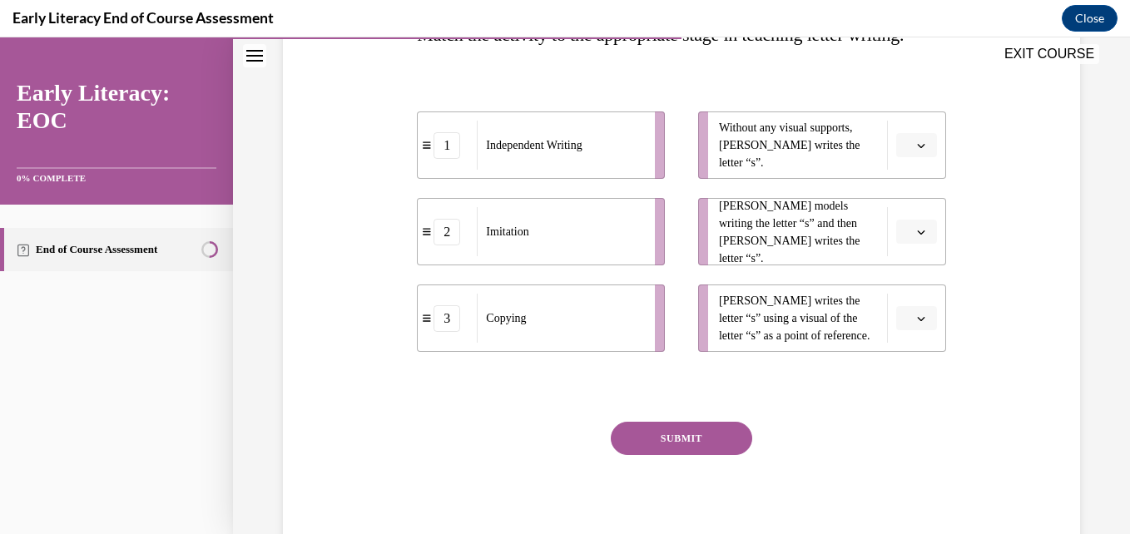
click at [917, 148] on icon "button" at bounding box center [920, 146] width 7 height 4
click at [905, 246] on div "1" at bounding box center [904, 252] width 42 height 33
click at [906, 241] on span "Please select an option" at bounding box center [909, 232] width 6 height 17
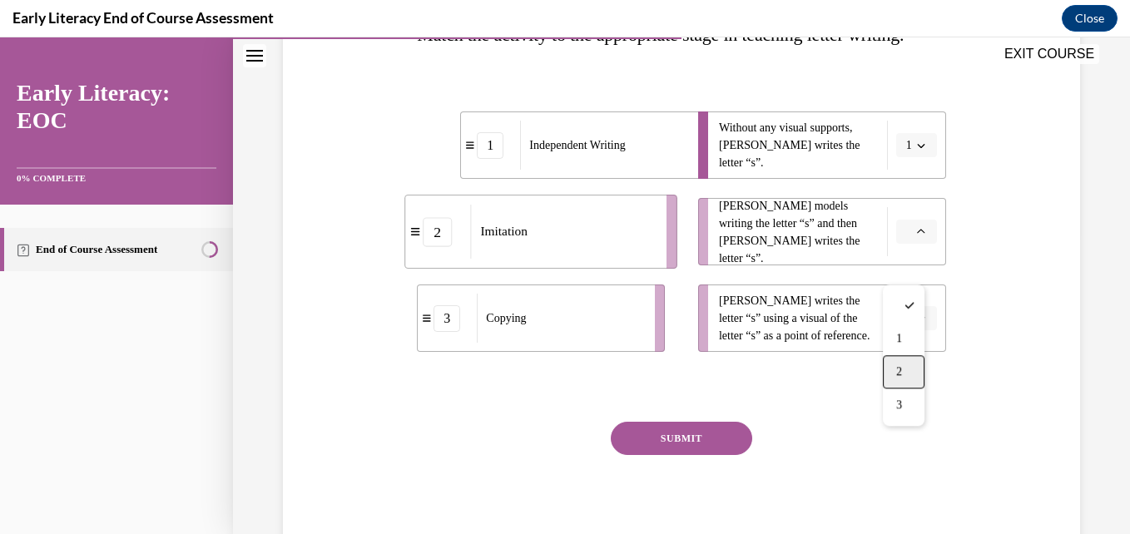
click at [906, 368] on div "2" at bounding box center [904, 371] width 42 height 33
click at [916, 325] on span "button" at bounding box center [922, 319] width 12 height 12
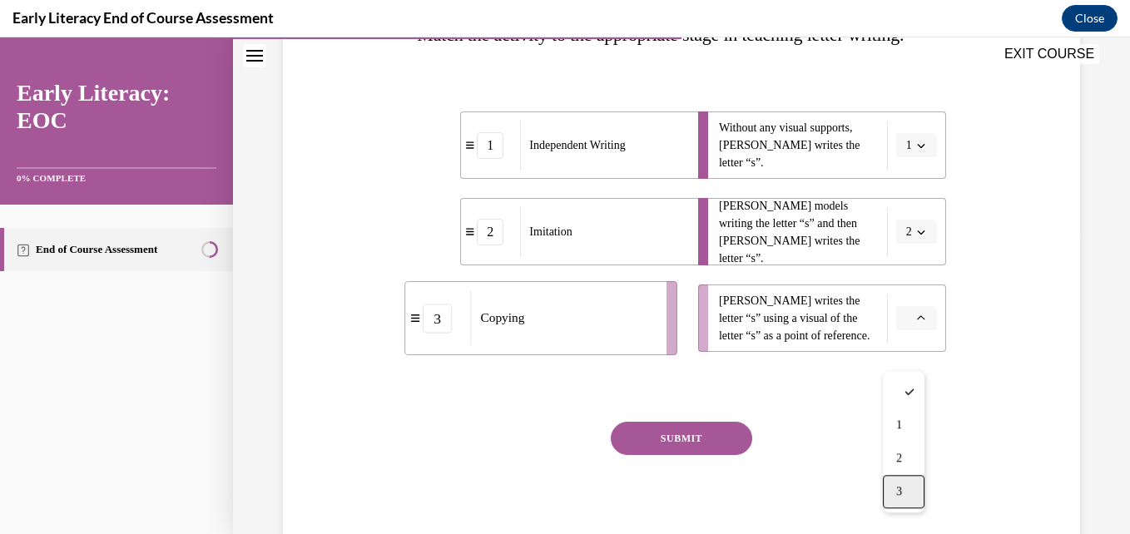
click at [916, 487] on div "3" at bounding box center [904, 491] width 42 height 33
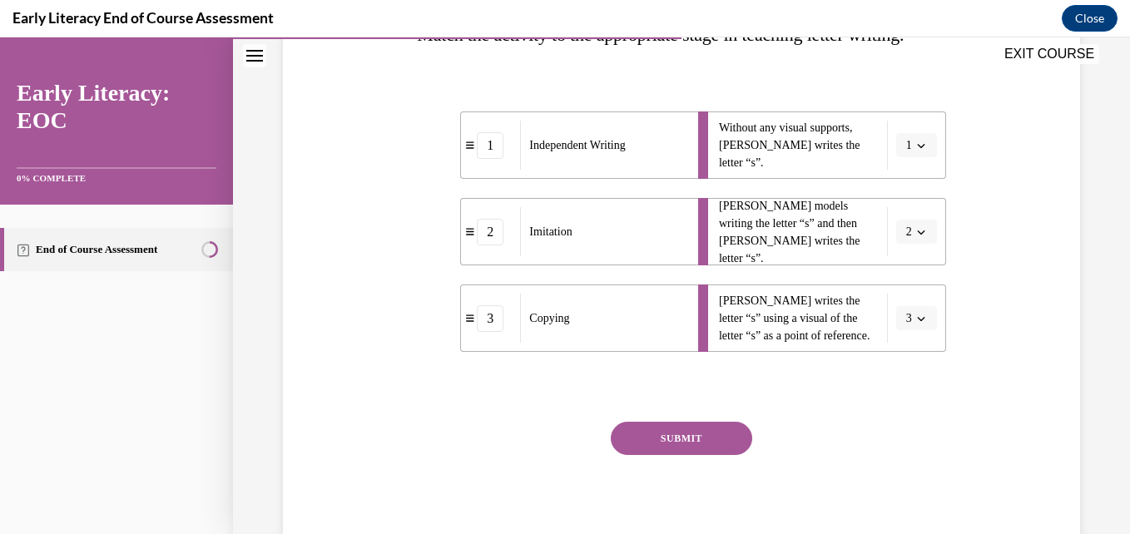
click at [699, 455] on button "SUBMIT" at bounding box center [681, 438] width 141 height 33
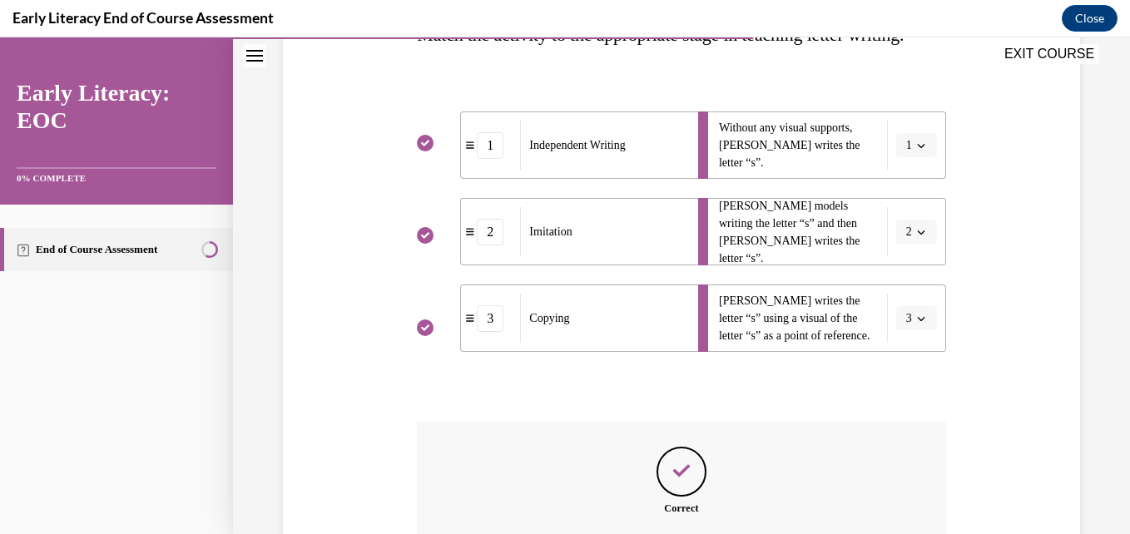
scroll to position [529, 0]
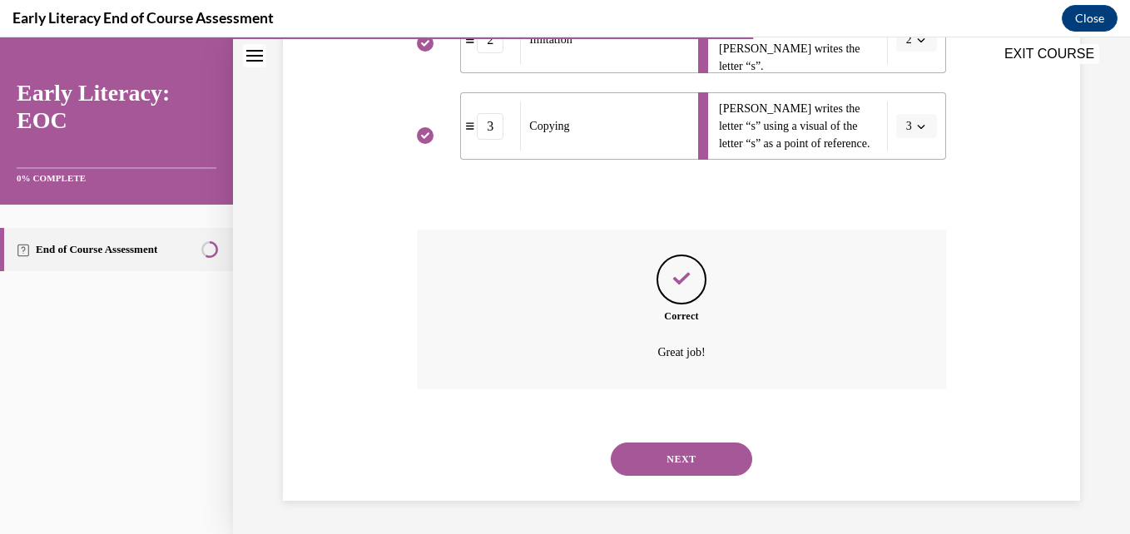
click at [671, 473] on button "NEXT" at bounding box center [681, 459] width 141 height 33
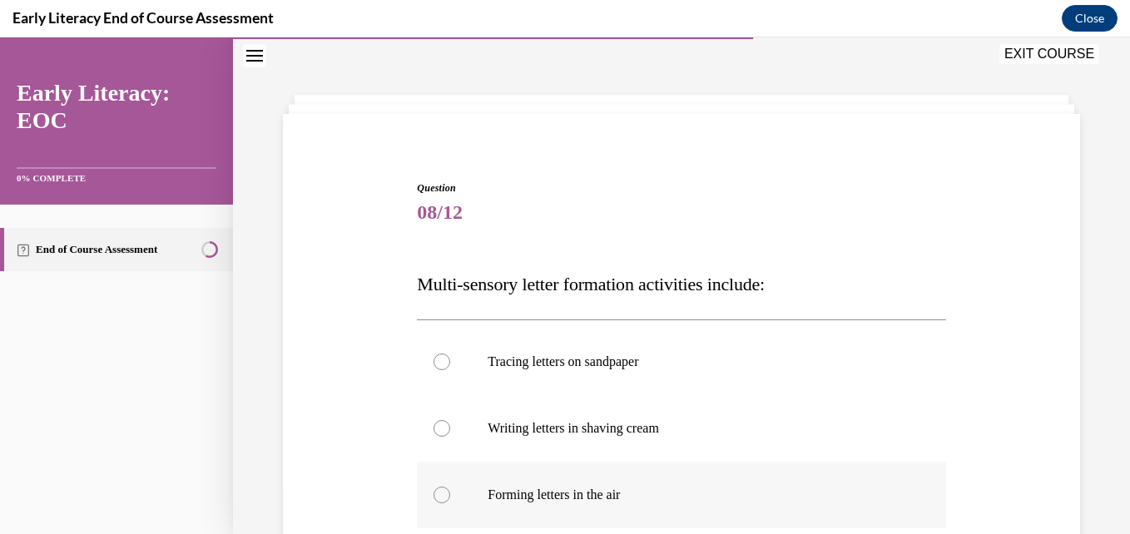
scroll to position [217, 0]
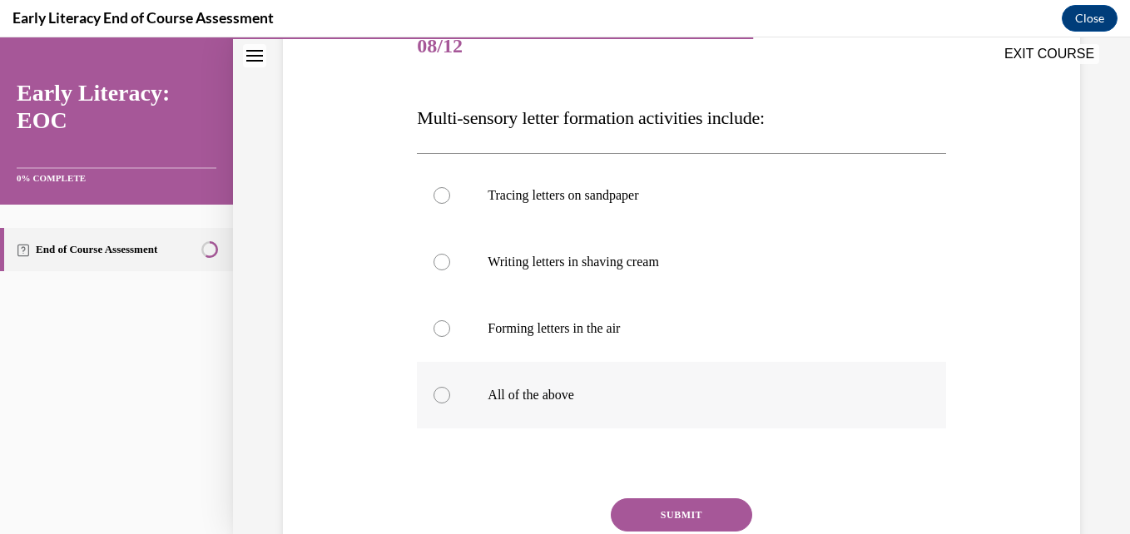
click at [449, 393] on div at bounding box center [681, 395] width 529 height 67
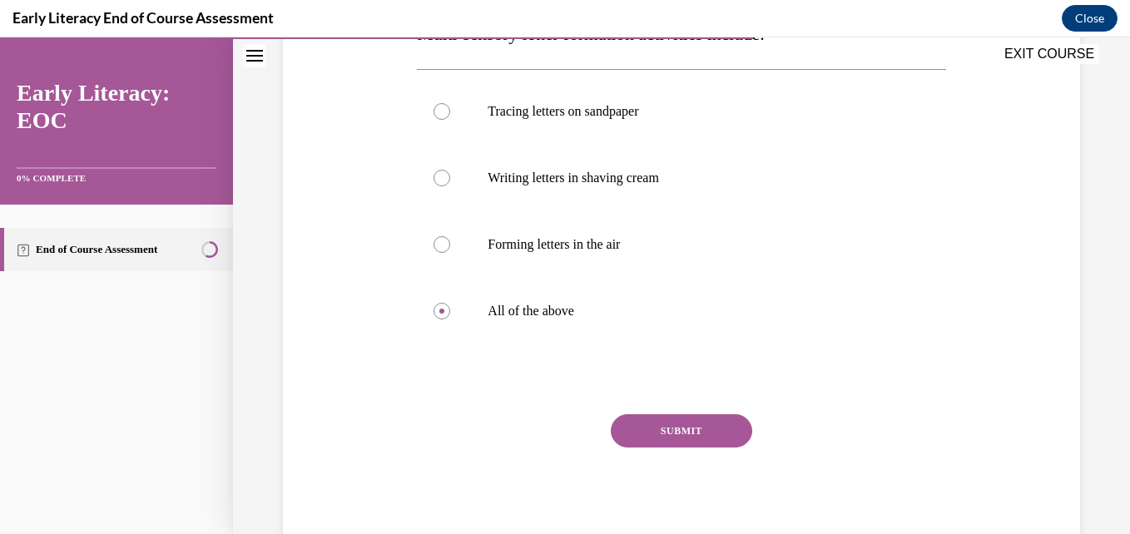
click at [680, 428] on button "SUBMIT" at bounding box center [681, 430] width 141 height 33
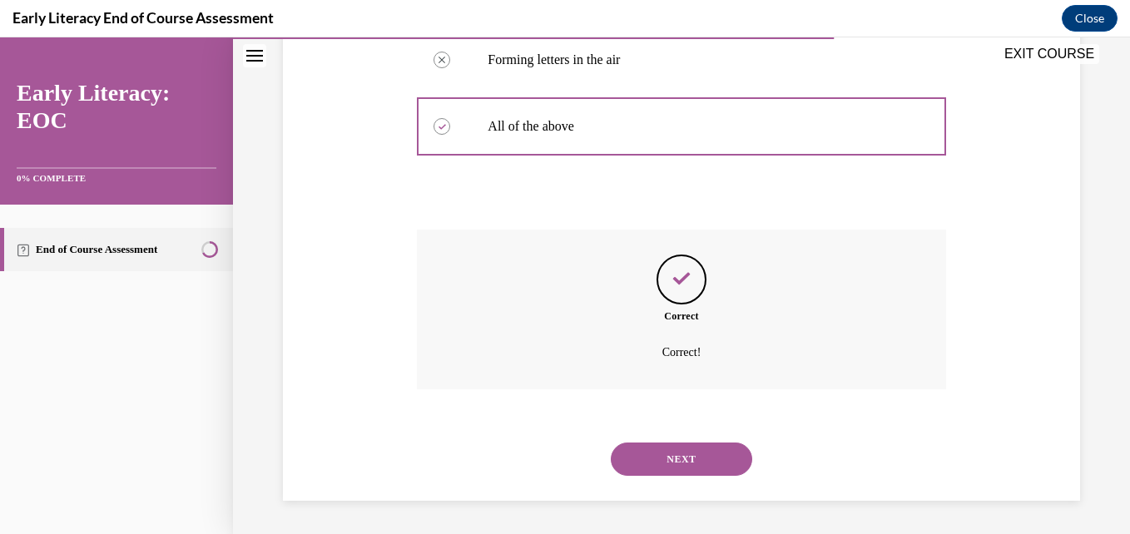
click at [655, 473] on button "NEXT" at bounding box center [681, 459] width 141 height 33
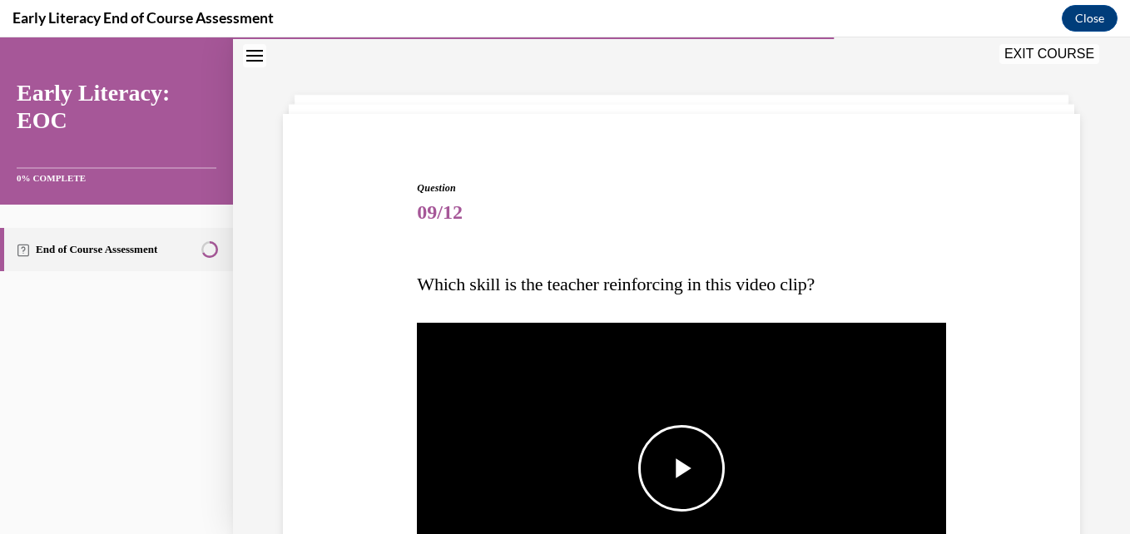
scroll to position [300, 0]
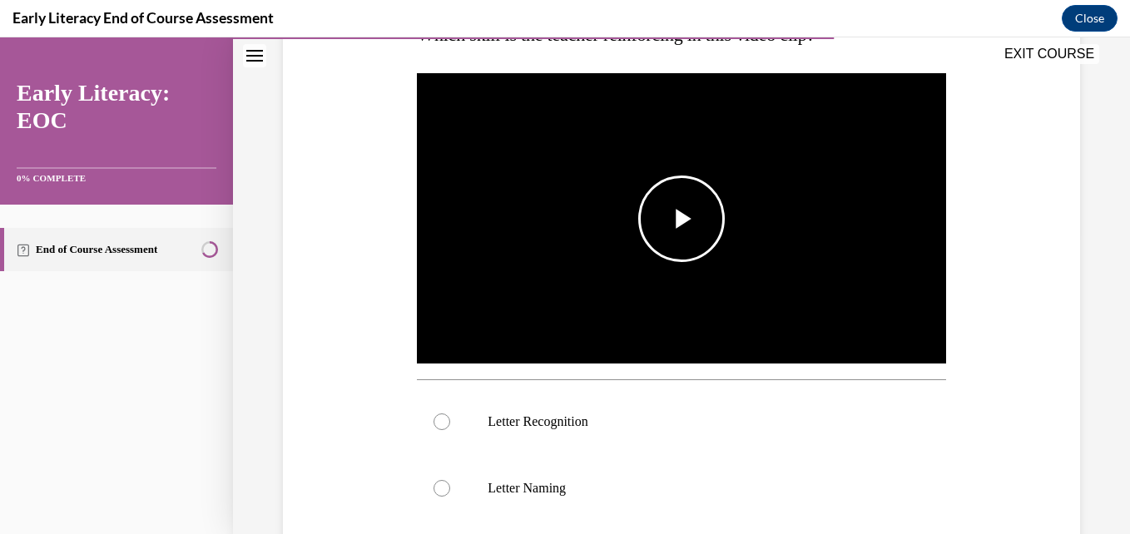
click at [682, 219] on span "Video player" at bounding box center [682, 219] width 0 height 0
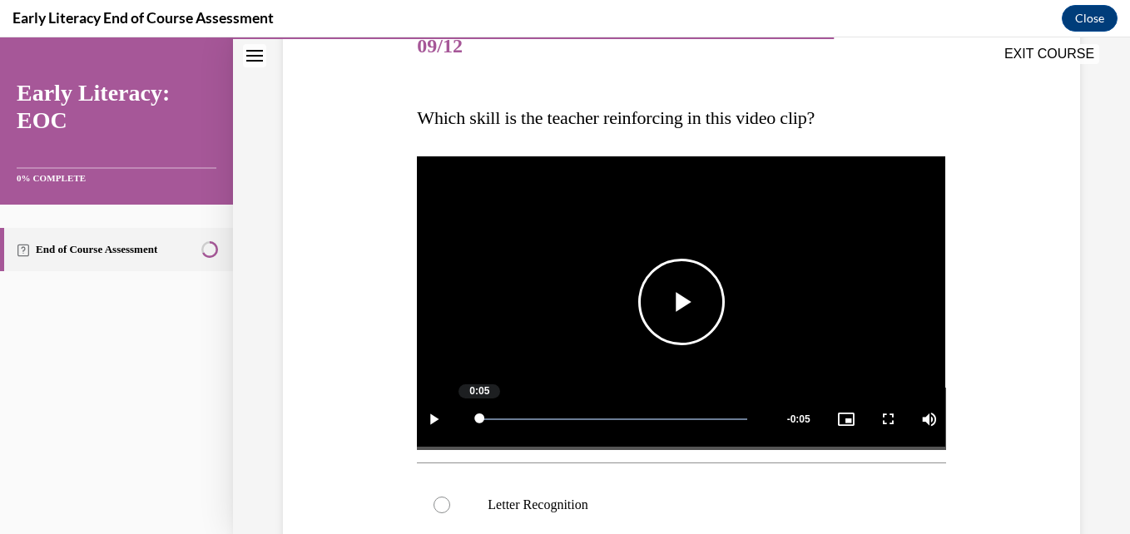
scroll to position [384, 0]
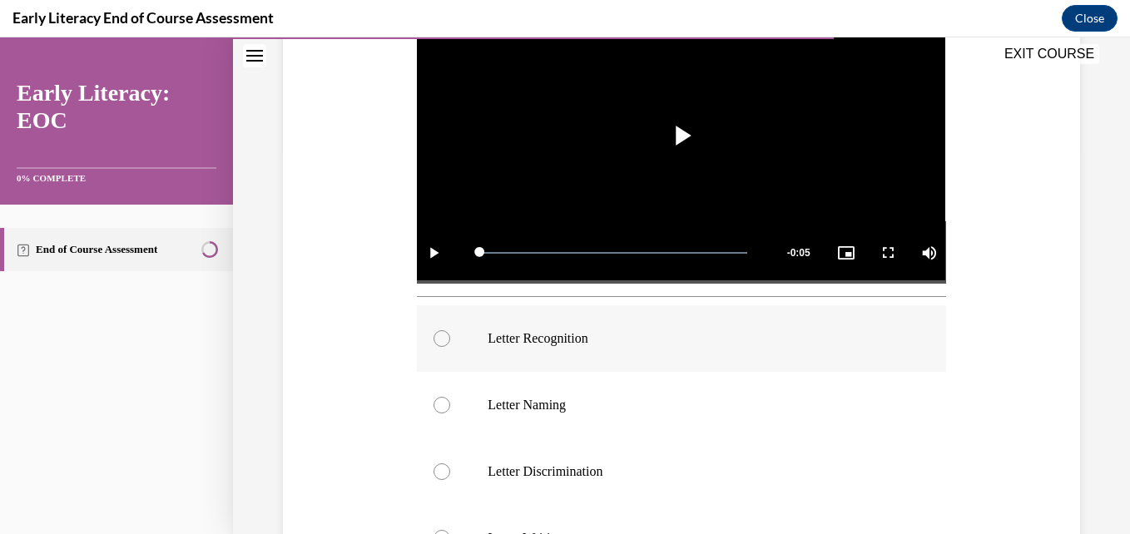
click at [435, 340] on div at bounding box center [442, 338] width 17 height 17
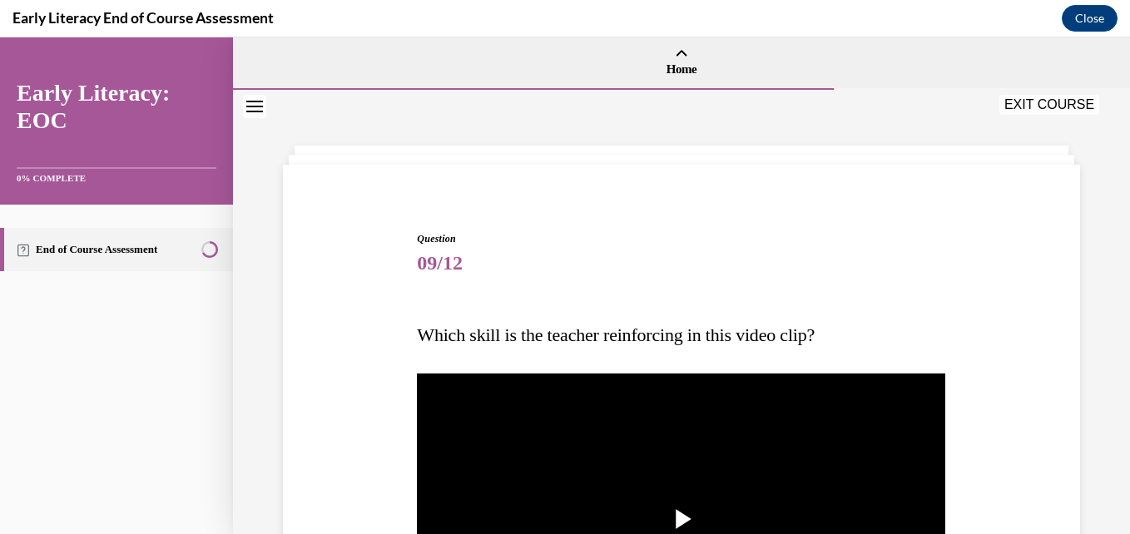
scroll to position [416, 0]
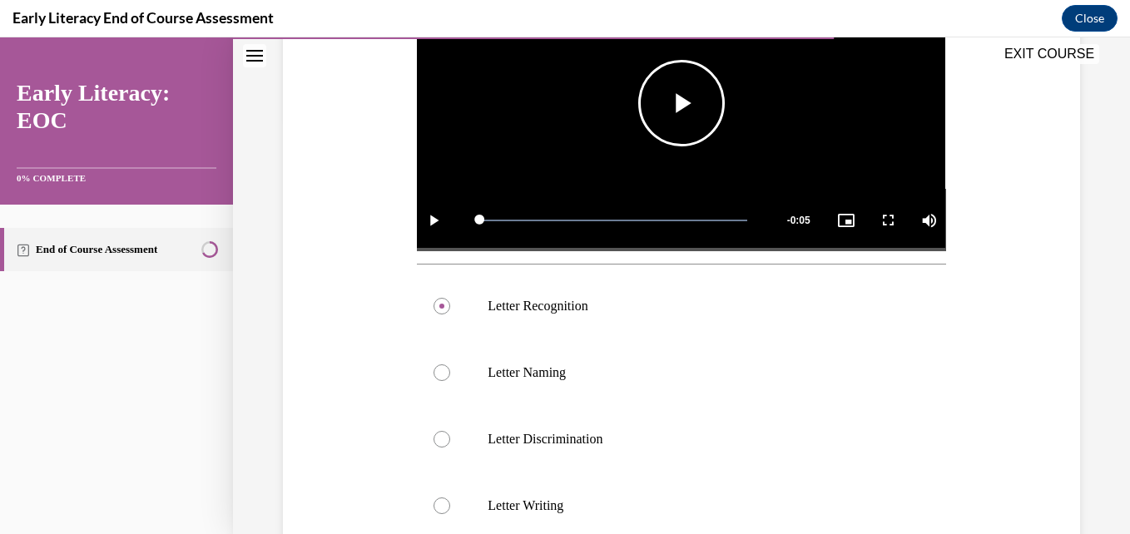
click at [682, 103] on span "Video player" at bounding box center [682, 103] width 0 height 0
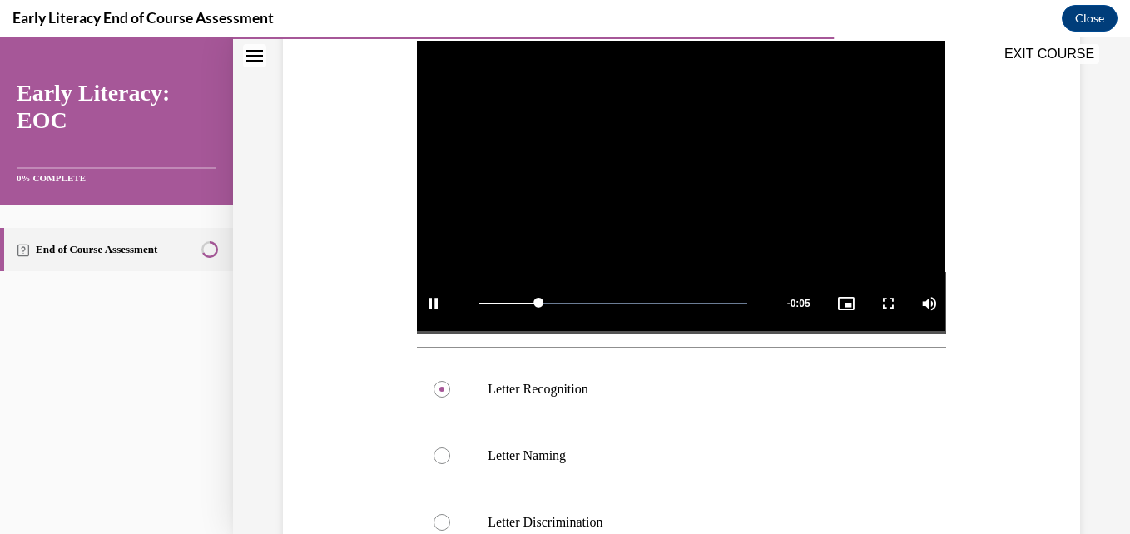
scroll to position [583, 0]
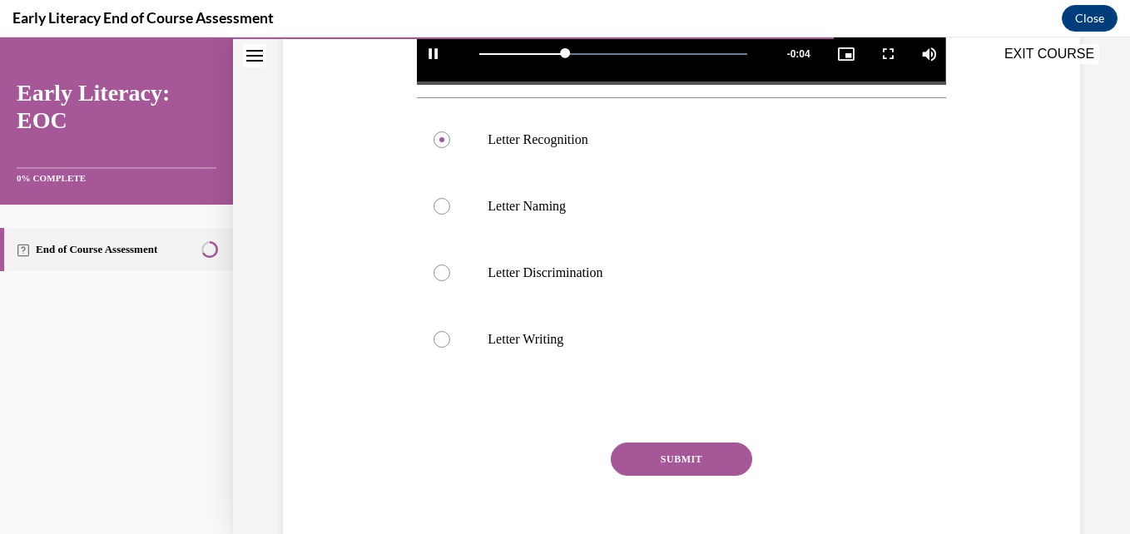
click at [675, 454] on button "SUBMIT" at bounding box center [681, 459] width 141 height 33
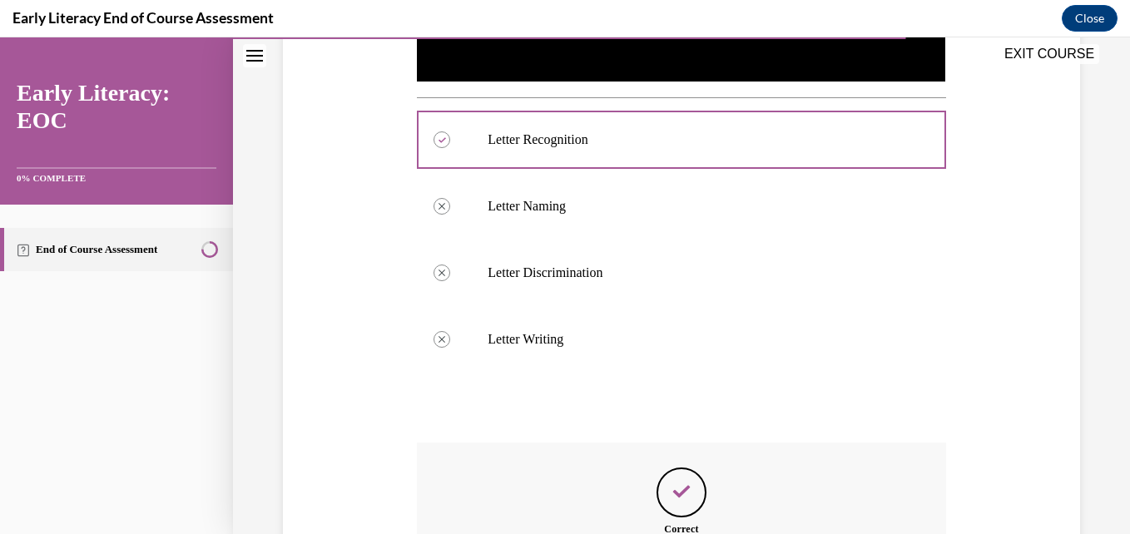
scroll to position [792, 0]
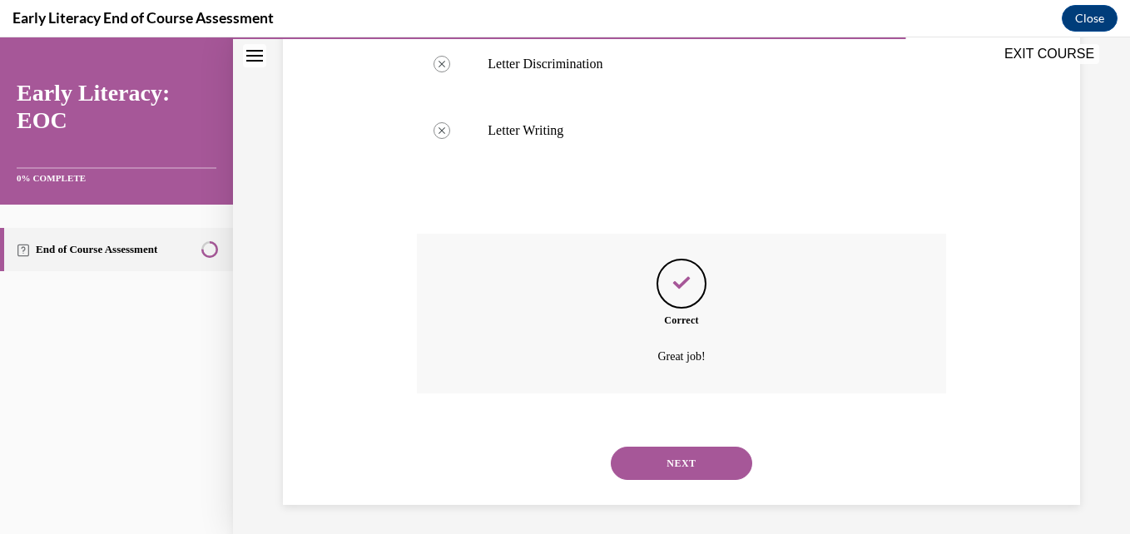
click at [677, 465] on button "NEXT" at bounding box center [681, 463] width 141 height 33
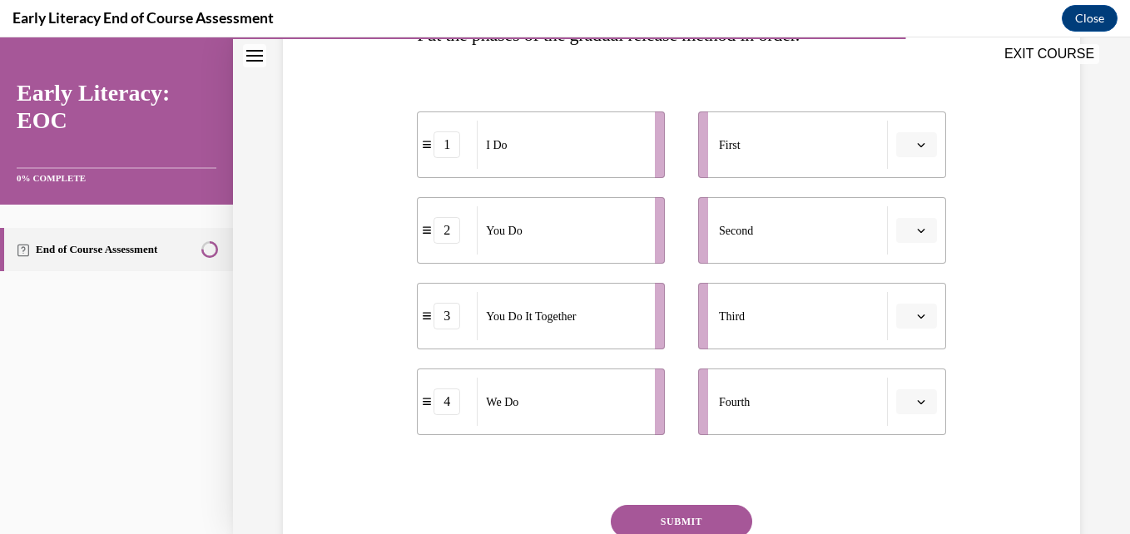
scroll to position [217, 0]
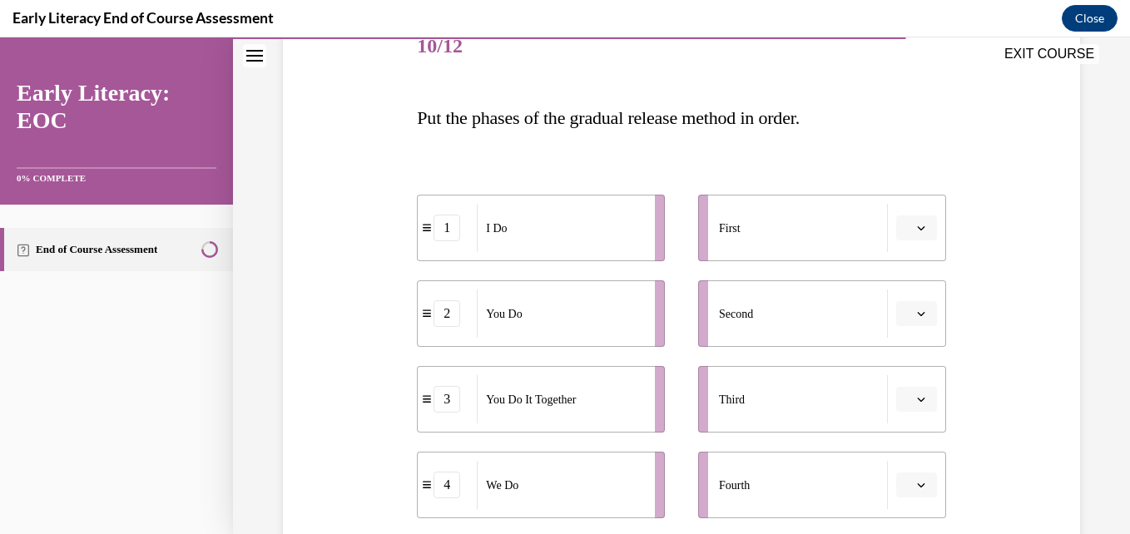
click at [904, 315] on button "button" at bounding box center [916, 313] width 41 height 25
click at [920, 225] on button "button" at bounding box center [916, 228] width 41 height 25
click at [912, 302] on div "1" at bounding box center [904, 298] width 42 height 33
click at [912, 306] on button "button" at bounding box center [916, 313] width 41 height 25
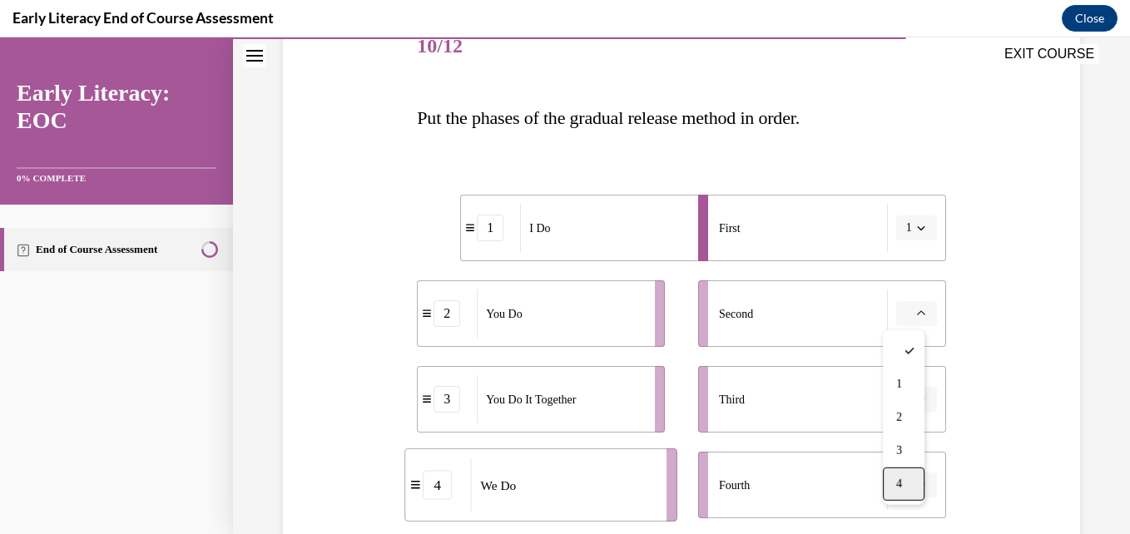
click at [913, 491] on div "4" at bounding box center [904, 484] width 42 height 33
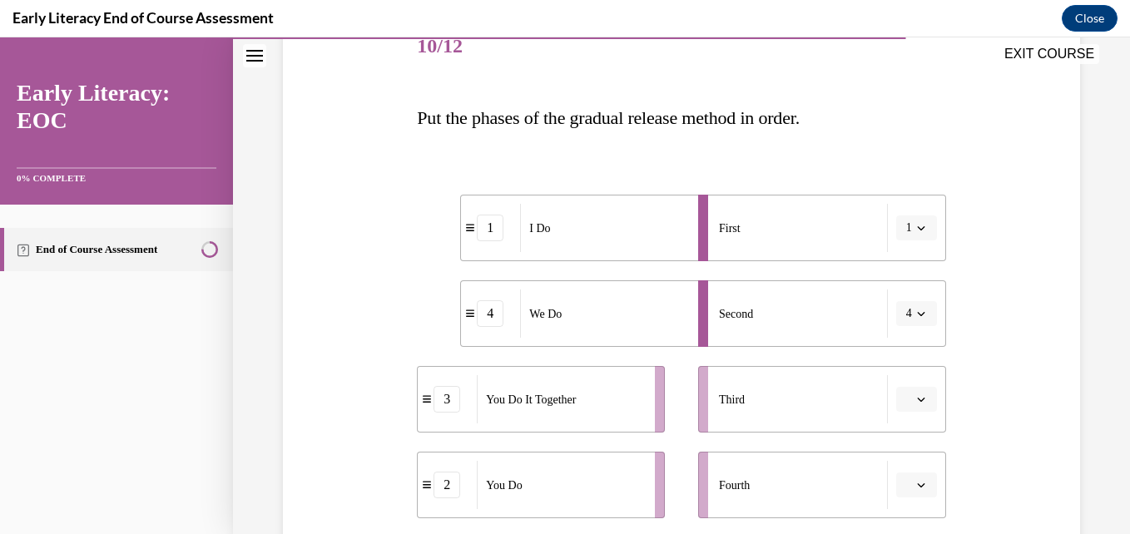
click at [917, 402] on icon "button" at bounding box center [921, 399] width 8 height 8
click at [898, 329] on span "3" at bounding box center [899, 328] width 6 height 13
click at [917, 490] on button "button" at bounding box center [916, 485] width 41 height 25
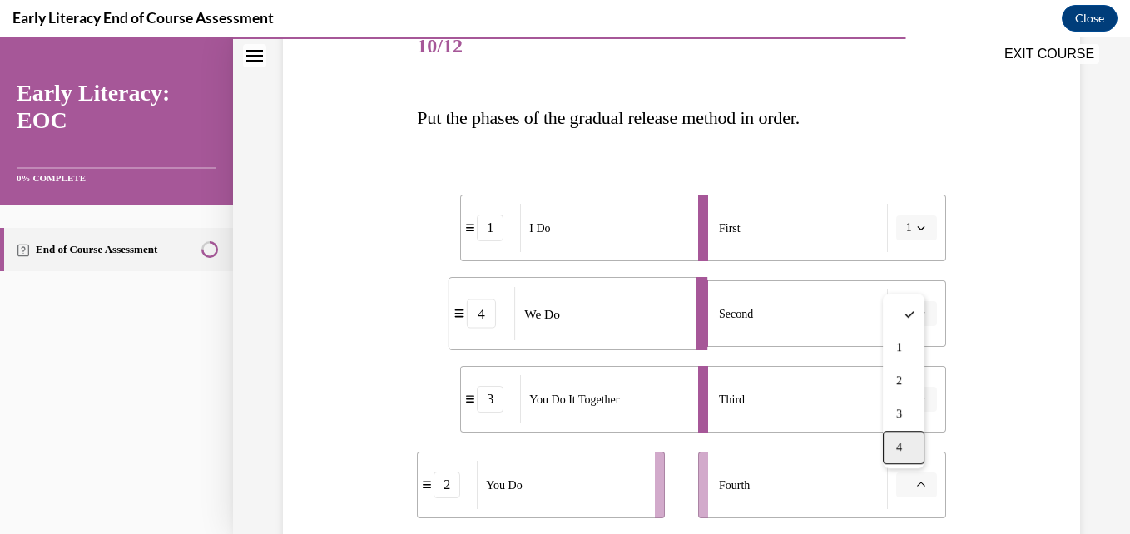
click at [906, 450] on div "4" at bounding box center [904, 447] width 42 height 33
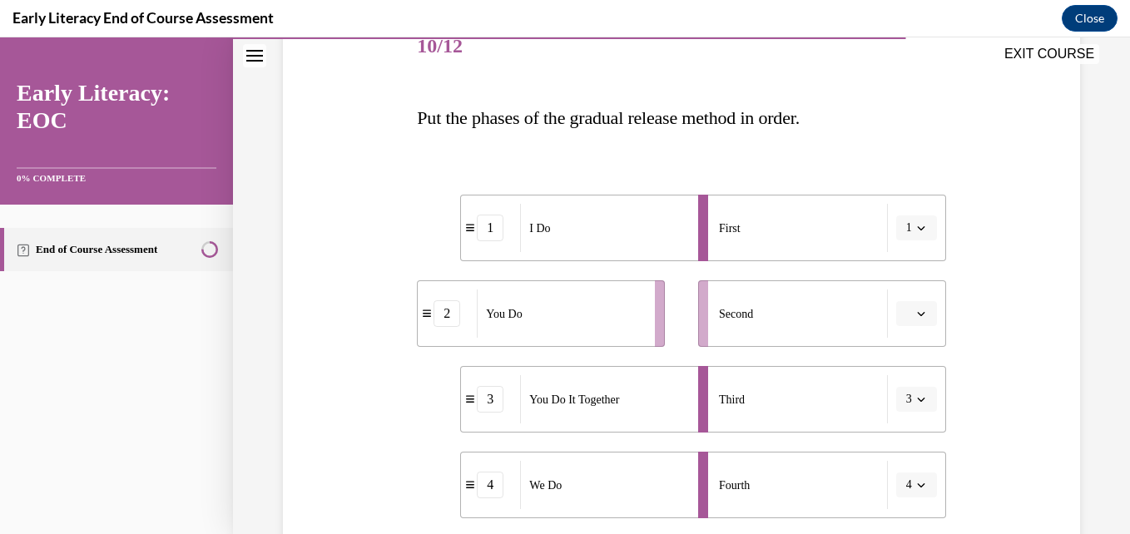
scroll to position [384, 0]
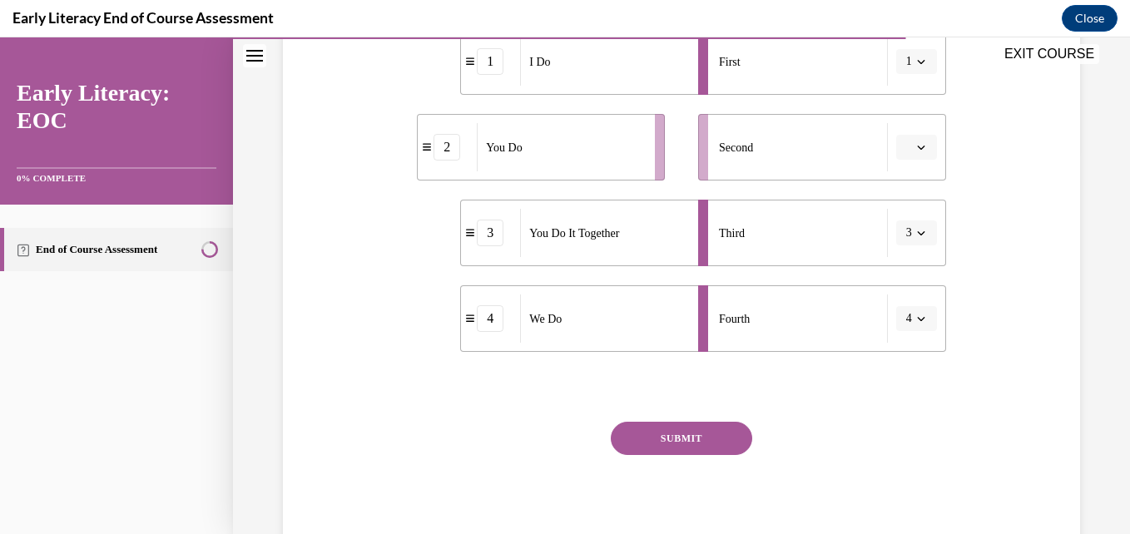
click at [923, 144] on button "button" at bounding box center [916, 147] width 41 height 25
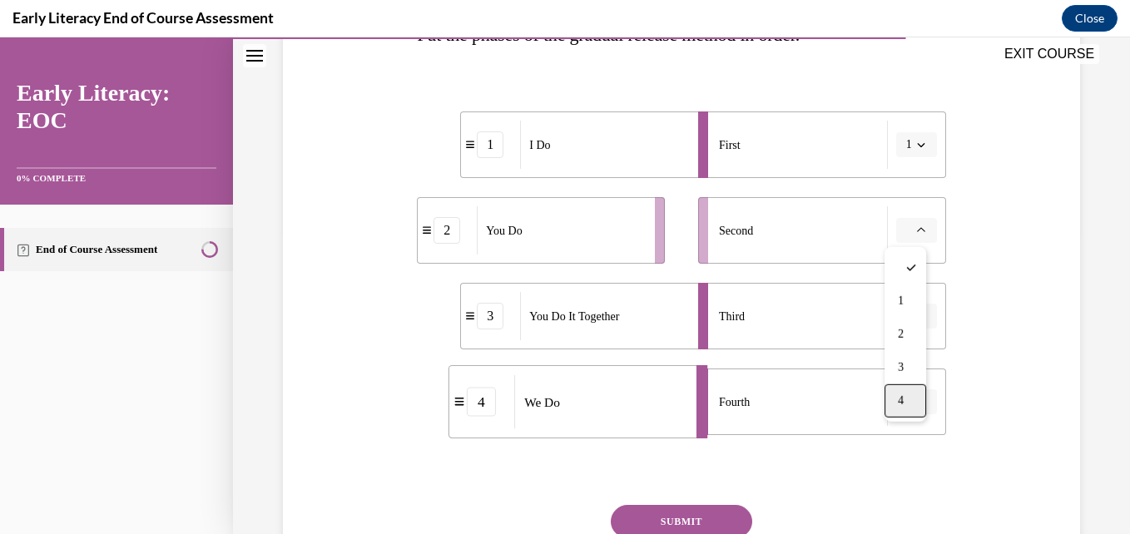
click at [903, 413] on div "4" at bounding box center [906, 401] width 42 height 33
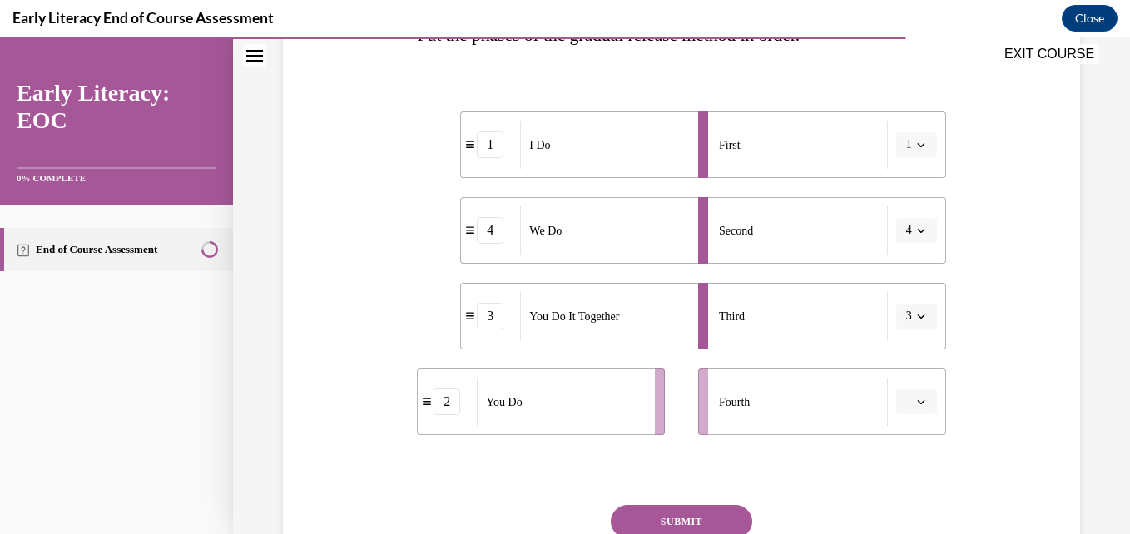
scroll to position [391, 0]
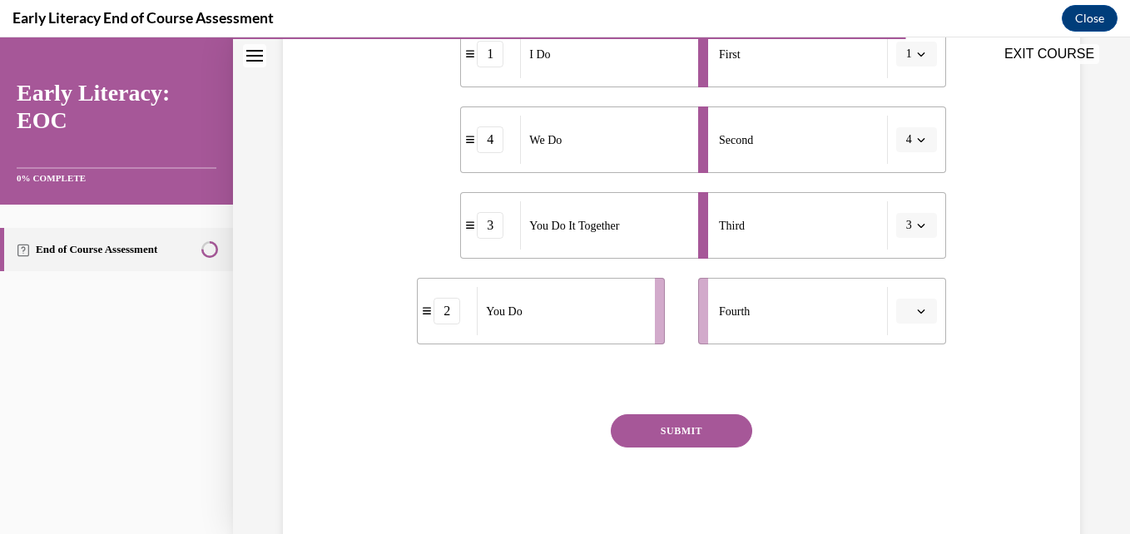
click at [917, 315] on icon "button" at bounding box center [921, 311] width 8 height 8
click at [901, 414] on span "2" at bounding box center [899, 415] width 6 height 13
click at [696, 432] on button "SUBMIT" at bounding box center [681, 430] width 141 height 33
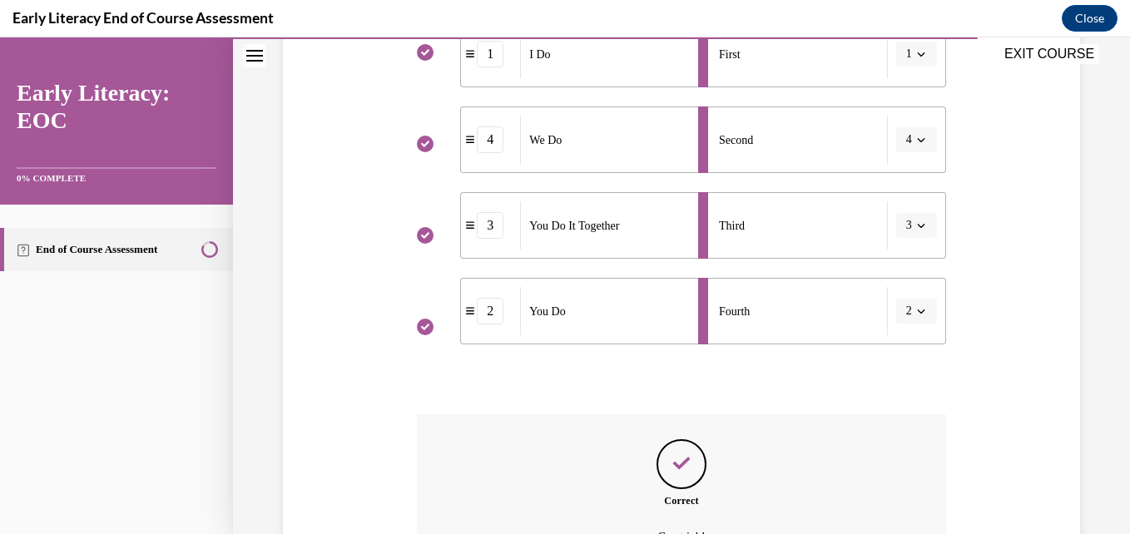
scroll to position [558, 0]
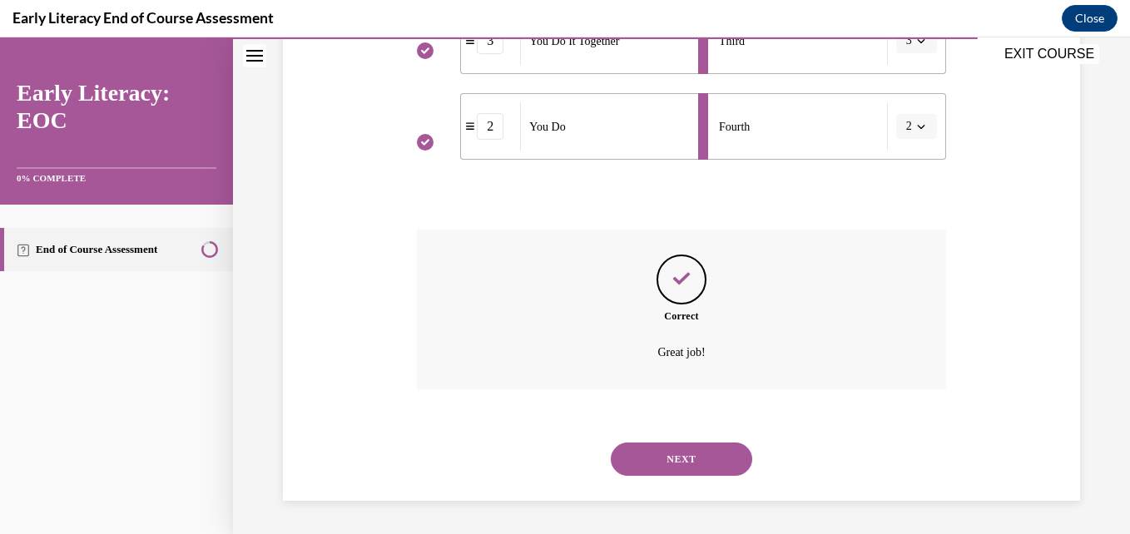
click at [687, 458] on button "NEXT" at bounding box center [681, 459] width 141 height 33
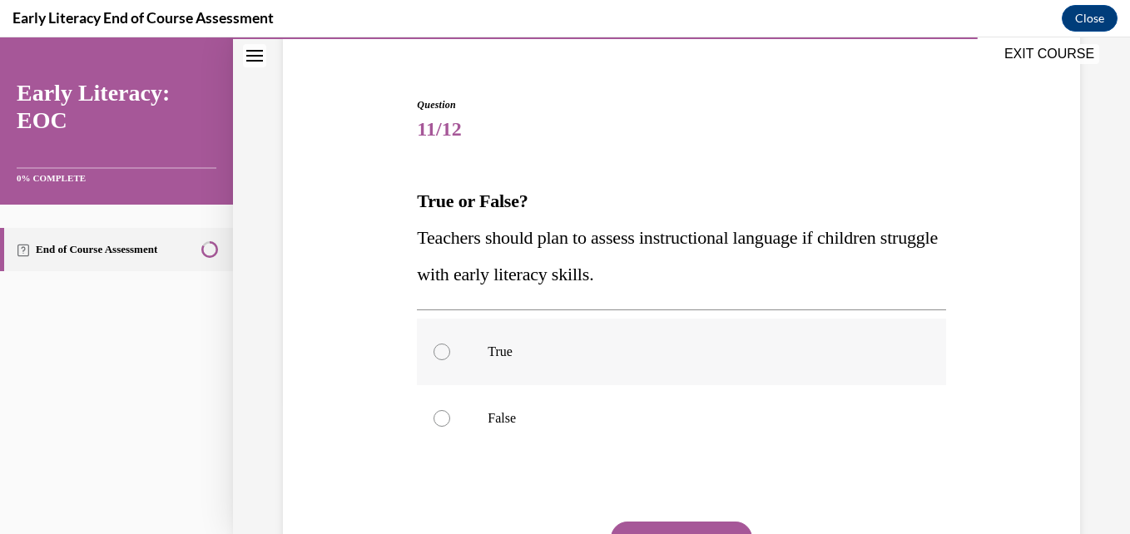
scroll to position [217, 0]
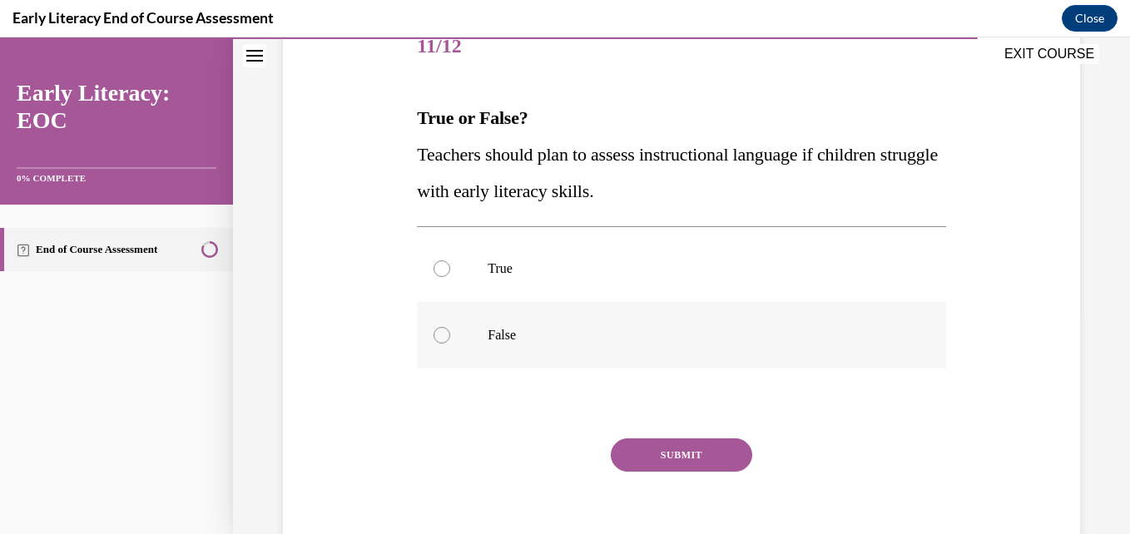
click at [450, 341] on div at bounding box center [681, 335] width 529 height 67
click at [697, 454] on button "SUBMIT" at bounding box center [681, 455] width 141 height 33
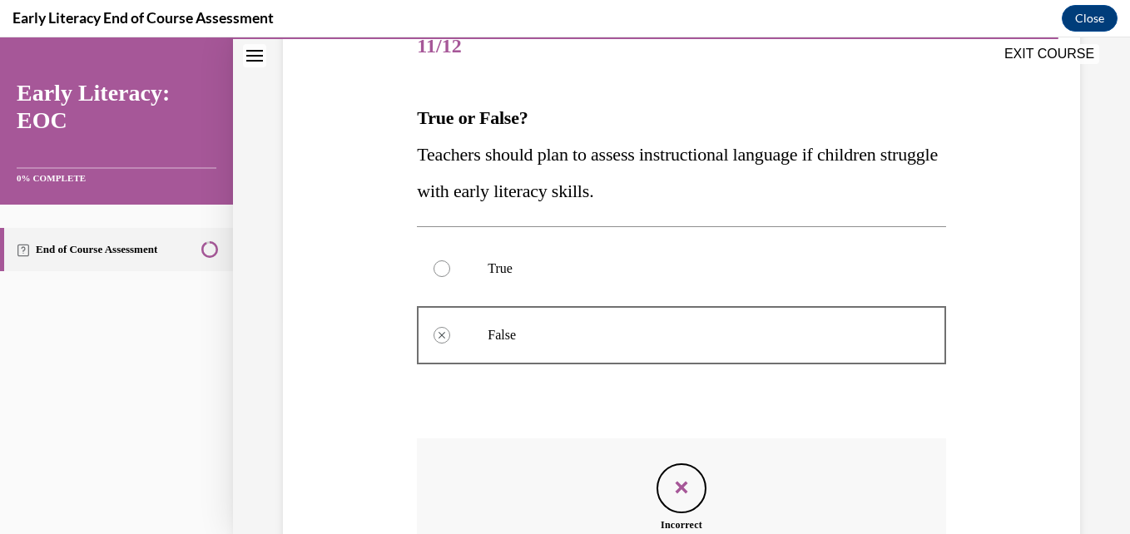
scroll to position [426, 0]
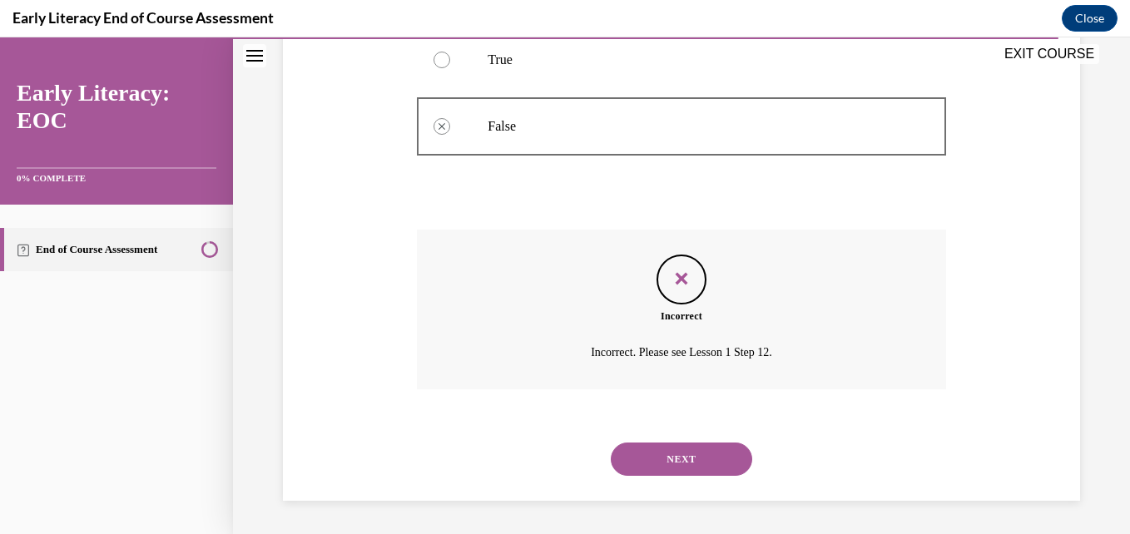
click at [681, 461] on button "NEXT" at bounding box center [681, 459] width 141 height 33
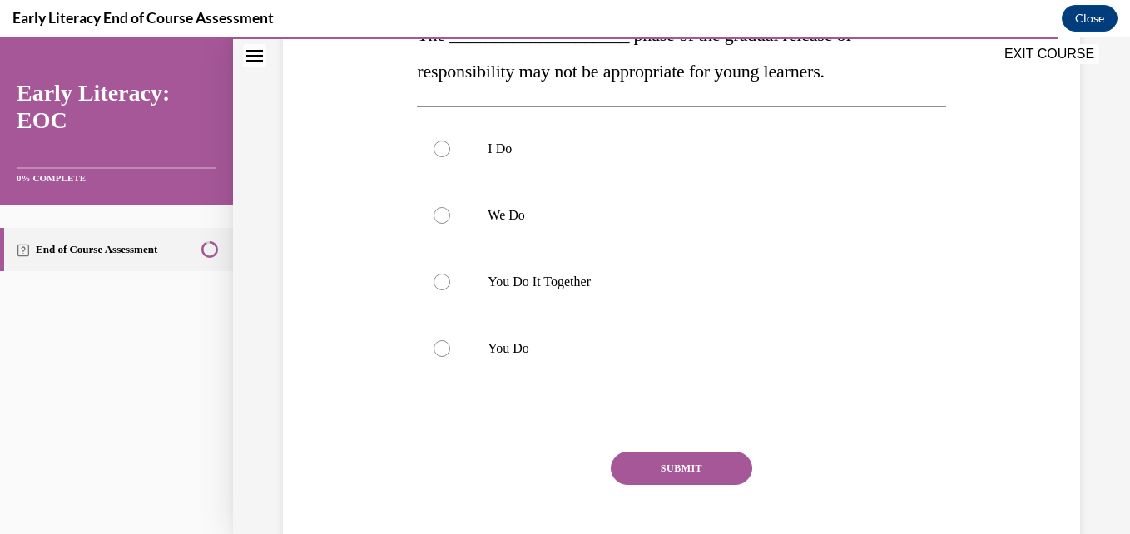
scroll to position [217, 0]
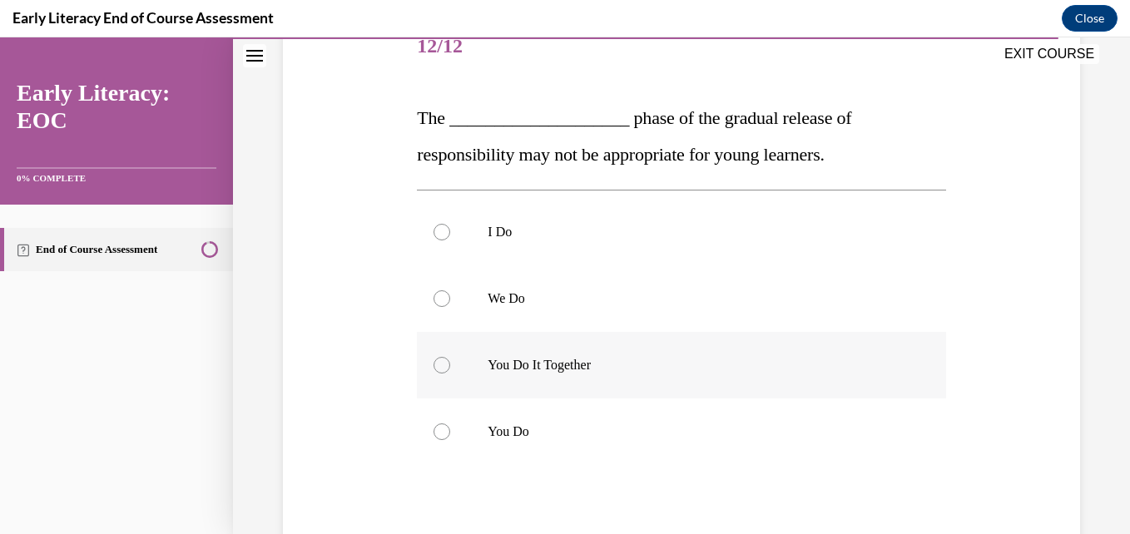
click at [444, 367] on div at bounding box center [442, 365] width 17 height 17
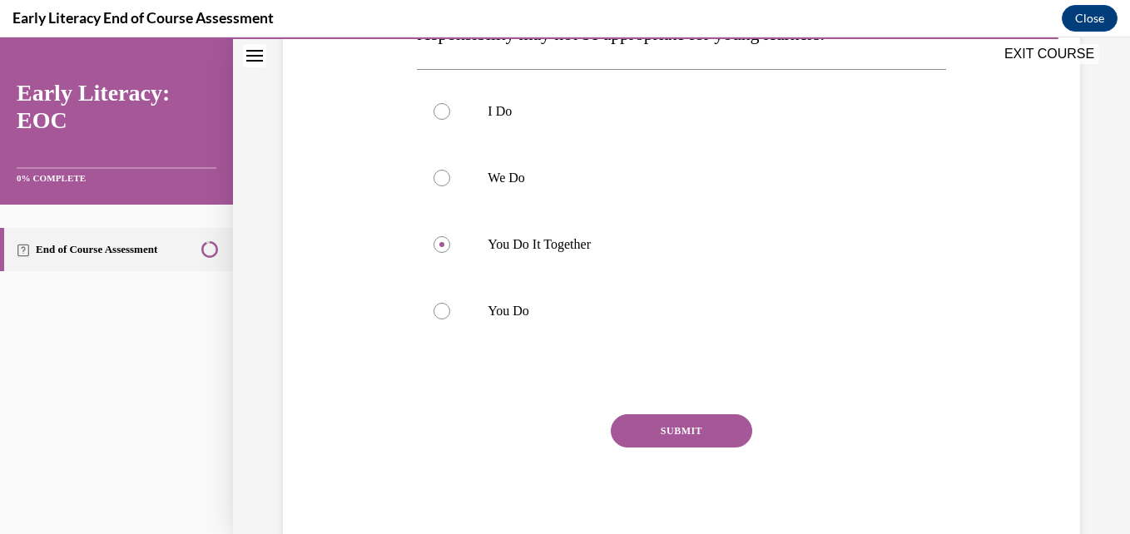
click at [698, 437] on button "SUBMIT" at bounding box center [681, 430] width 141 height 33
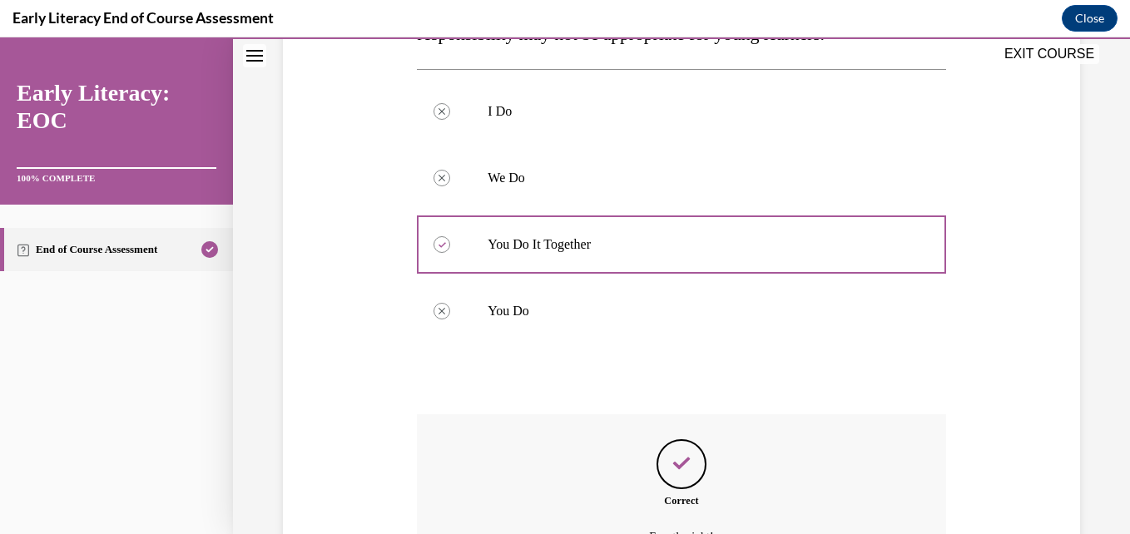
scroll to position [523, 0]
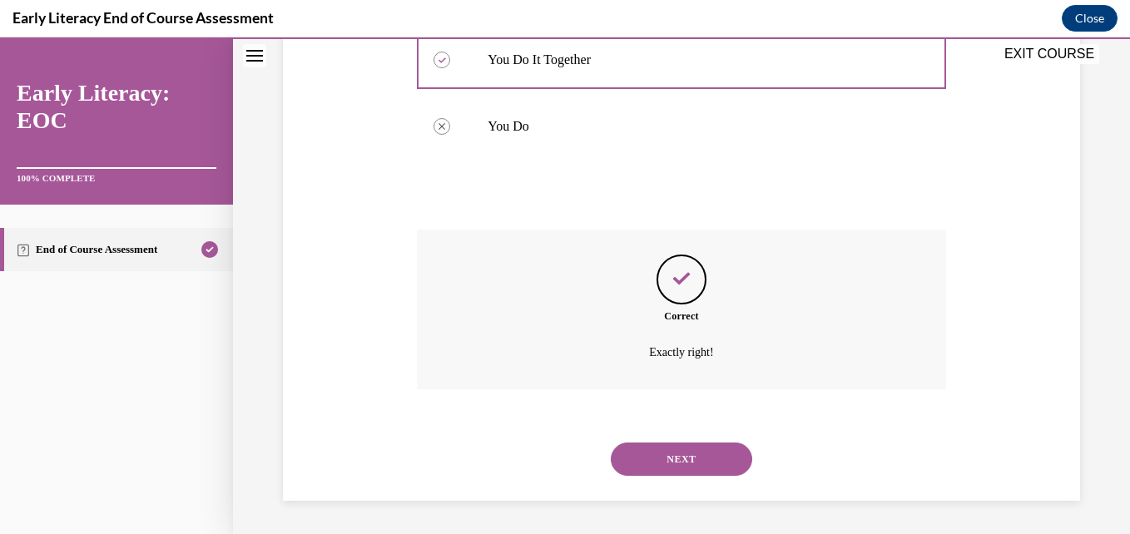
click at [685, 462] on button "NEXT" at bounding box center [681, 459] width 141 height 33
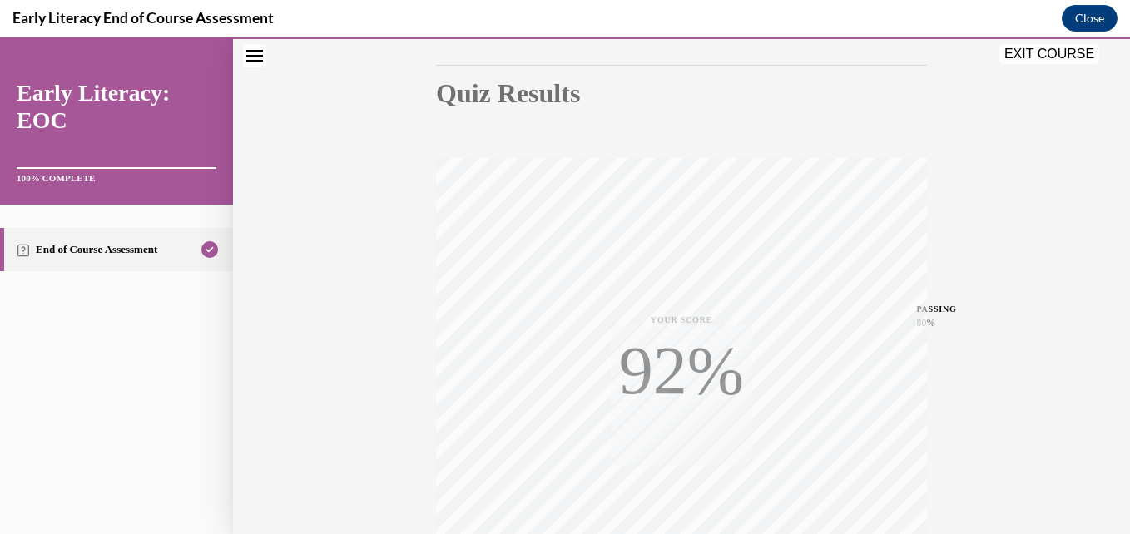
scroll to position [356, 0]
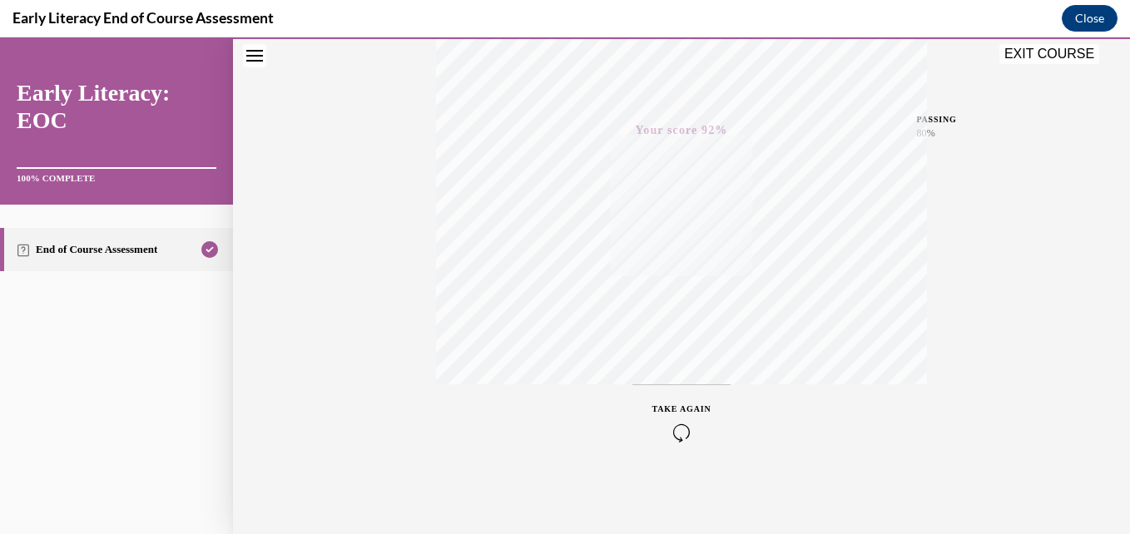
click at [1045, 60] on button "EXIT COURSE" at bounding box center [1050, 54] width 100 height 20
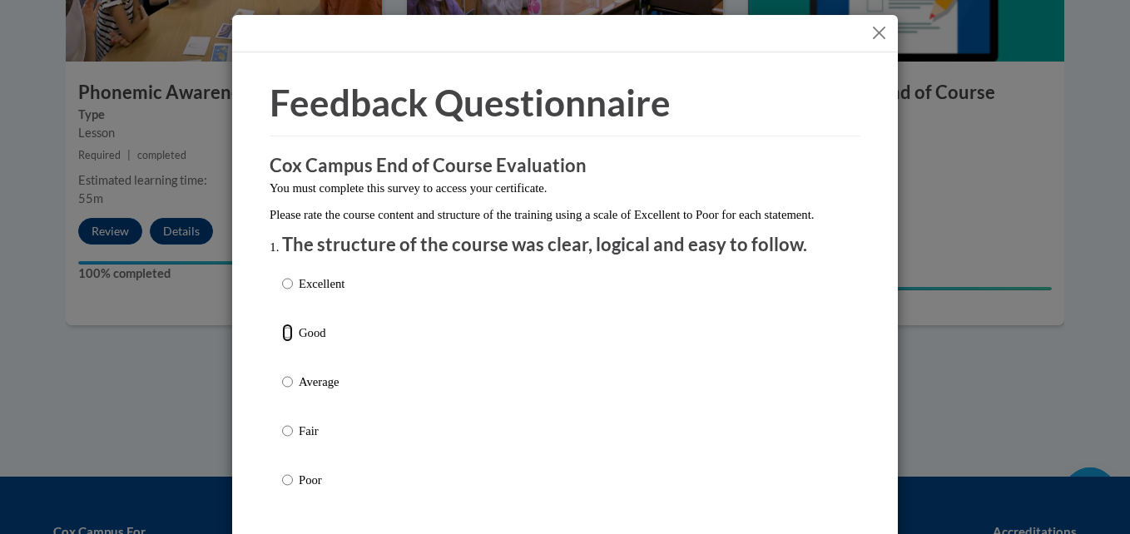
click at [285, 342] on input "Good" at bounding box center [287, 333] width 11 height 18
radio input "true"
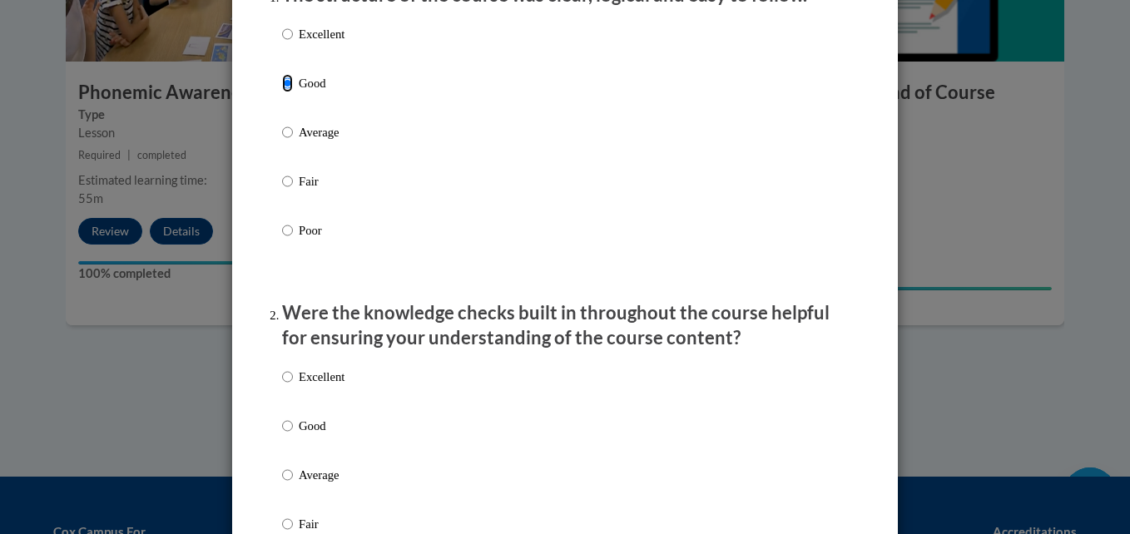
scroll to position [583, 0]
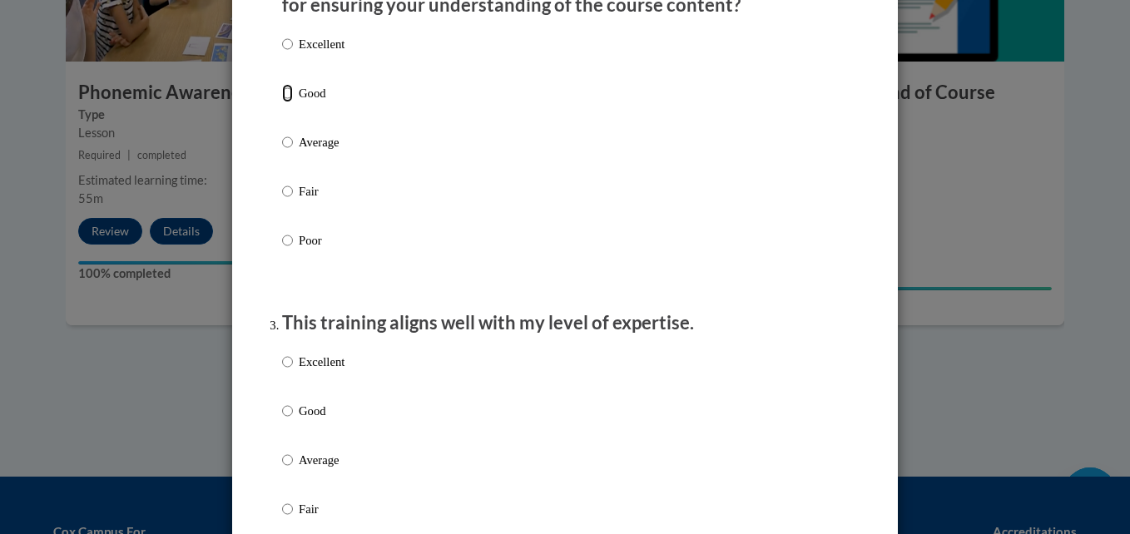
click at [282, 102] on input "Good" at bounding box center [287, 93] width 11 height 18
radio input "true"
click at [282, 420] on input "Good" at bounding box center [287, 411] width 11 height 18
radio input "true"
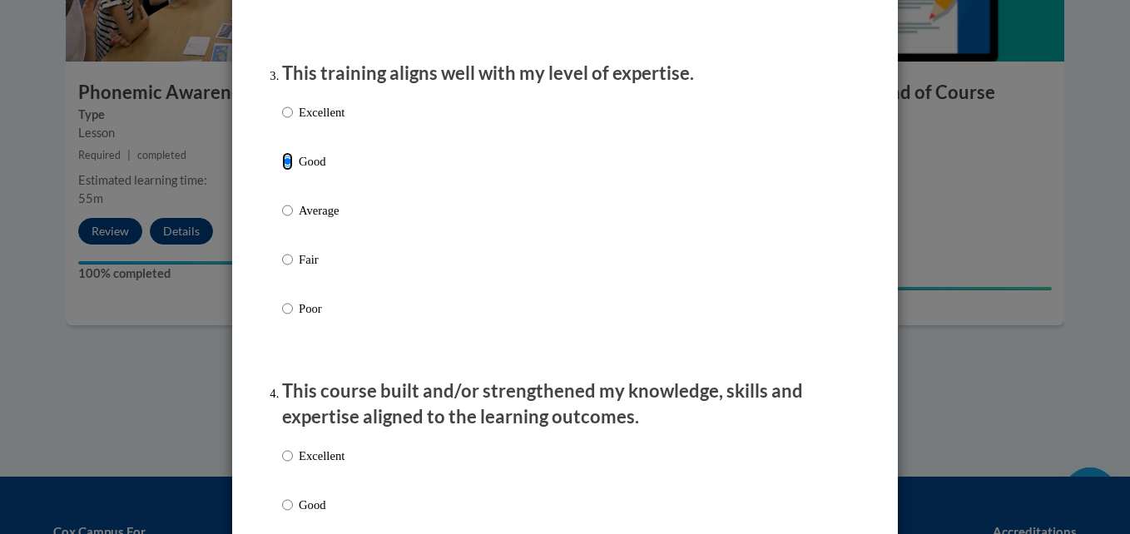
scroll to position [916, 0]
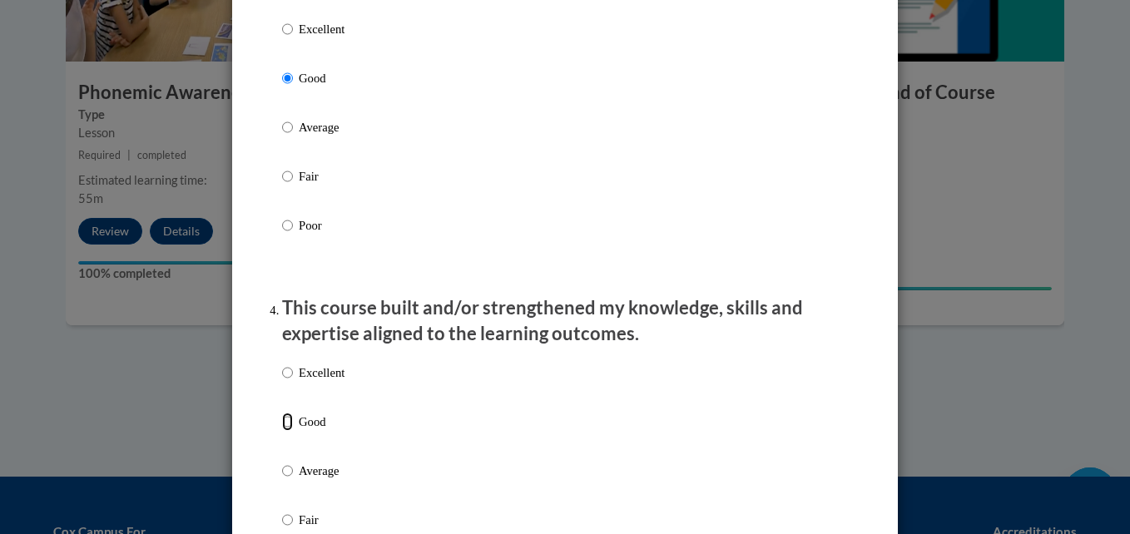
click at [282, 431] on input "Good" at bounding box center [287, 422] width 11 height 18
radio input "true"
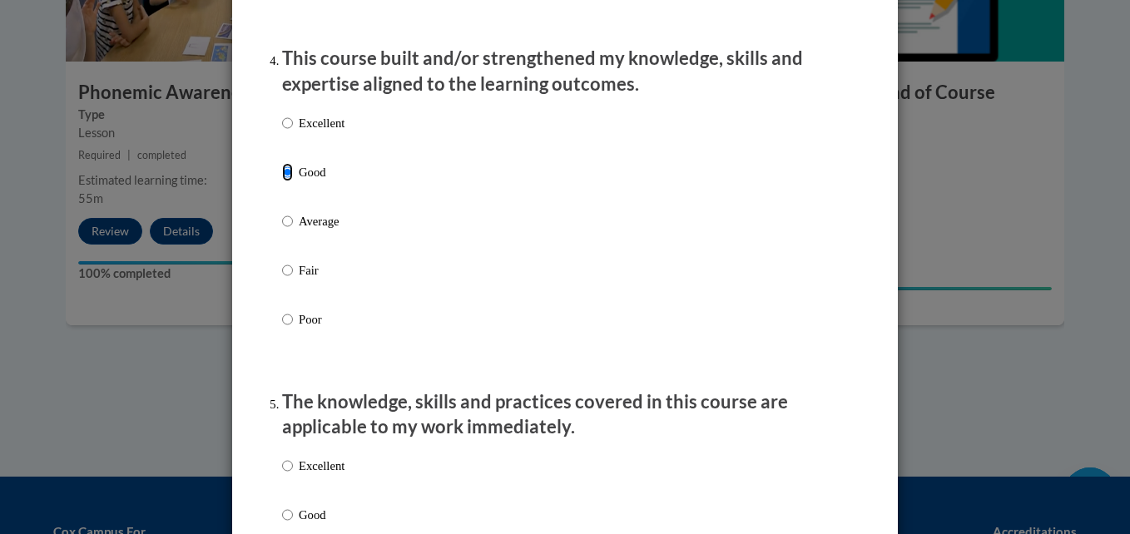
scroll to position [1415, 0]
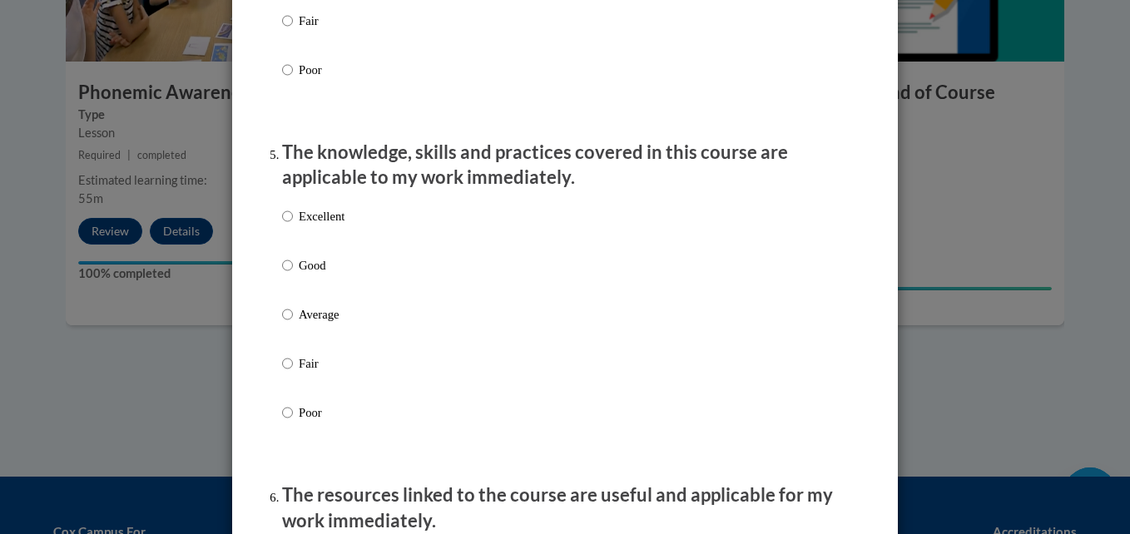
drag, startPoint x: 293, startPoint y: 282, endPoint x: 354, endPoint y: 278, distance: 60.9
click at [299, 275] on p "Good" at bounding box center [322, 265] width 46 height 18
click at [293, 275] on input "Good" at bounding box center [287, 265] width 11 height 18
radio input "true"
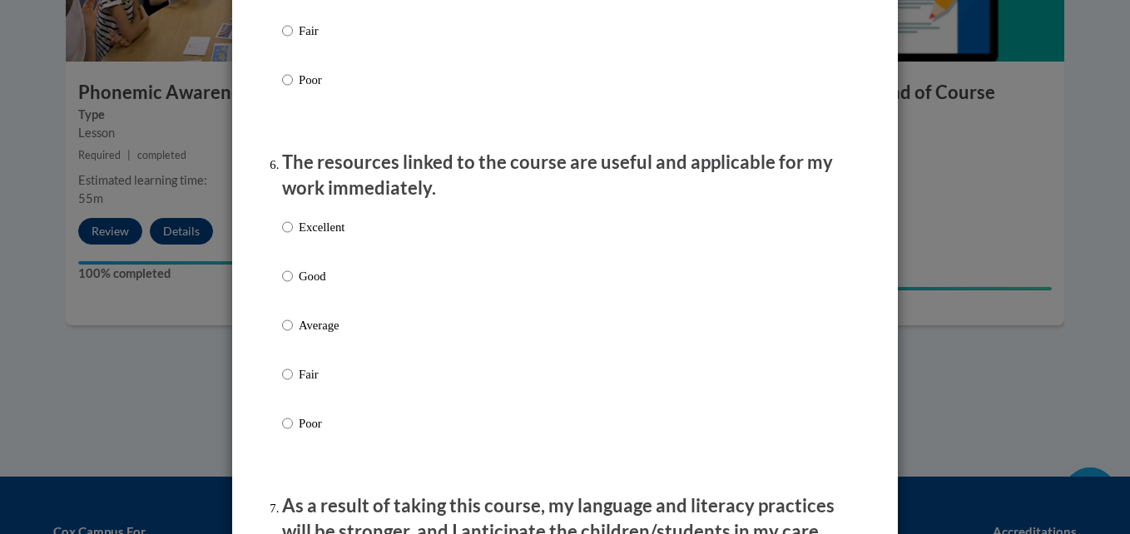
click at [274, 280] on ol "The structure of the course was clear, logical and easy to follow. Excellent Go…" at bounding box center [565, 66] width 591 height 3164
click at [285, 285] on input "Good" at bounding box center [287, 276] width 11 height 18
radio input "true"
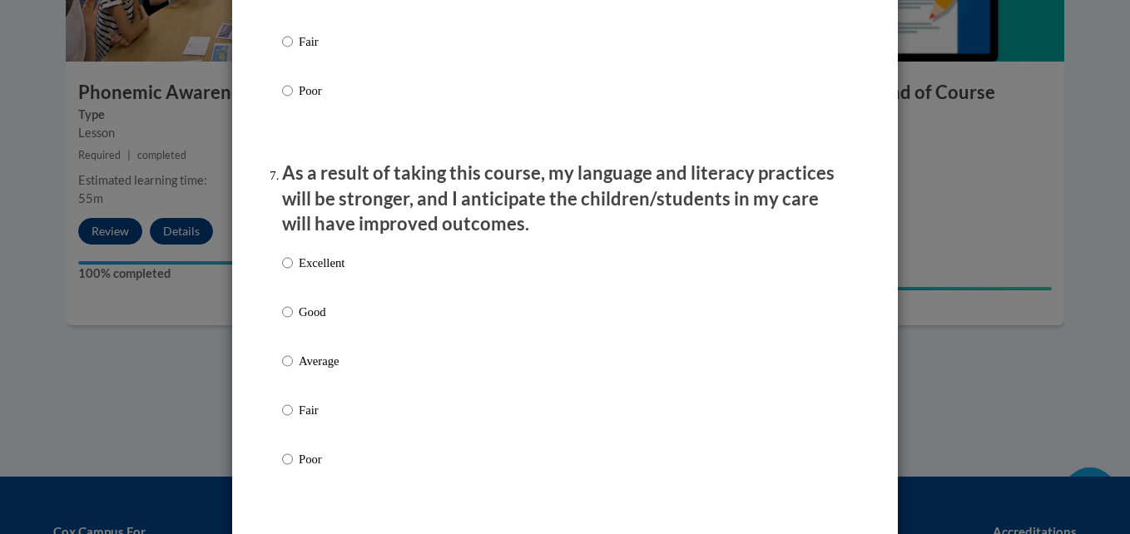
click at [299, 321] on p "Good" at bounding box center [322, 312] width 46 height 18
click at [292, 321] on input "Good" at bounding box center [287, 312] width 11 height 18
radio input "true"
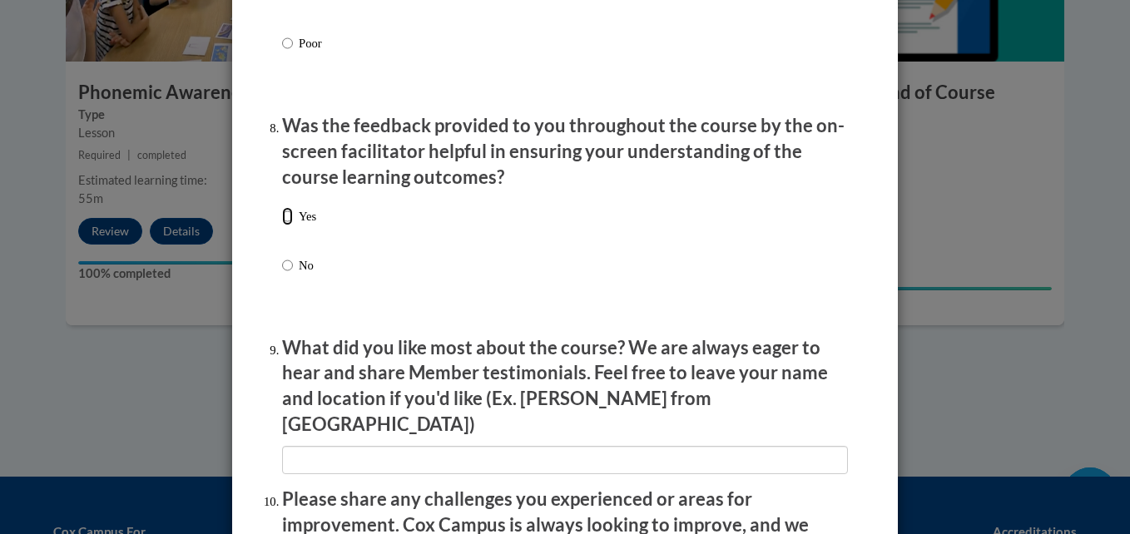
click at [283, 226] on input "Yes" at bounding box center [287, 216] width 11 height 18
radio input "true"
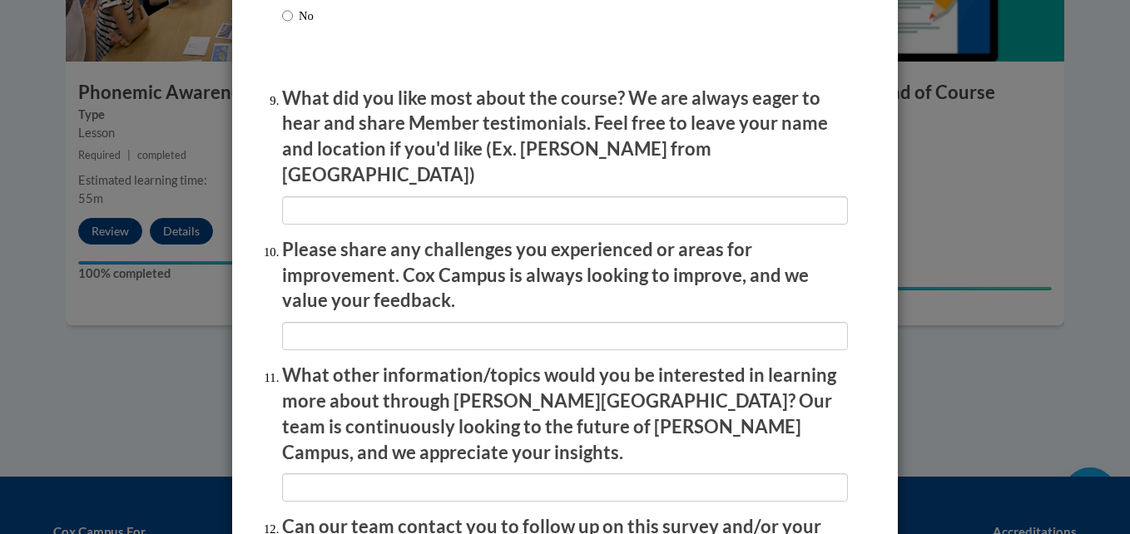
scroll to position [2924, 0]
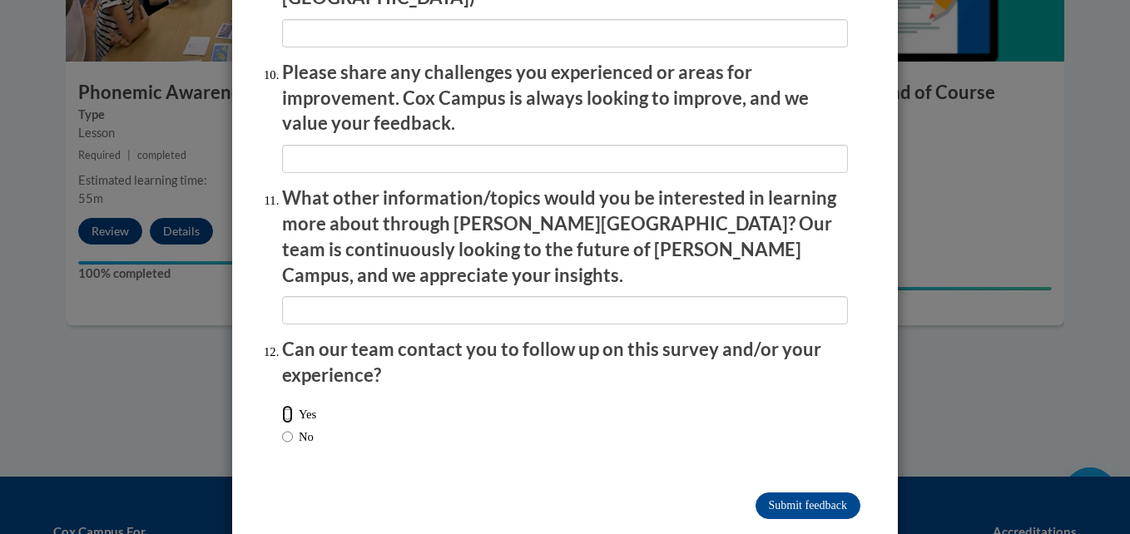
click at [282, 405] on input "Yes" at bounding box center [287, 414] width 11 height 18
radio input "true"
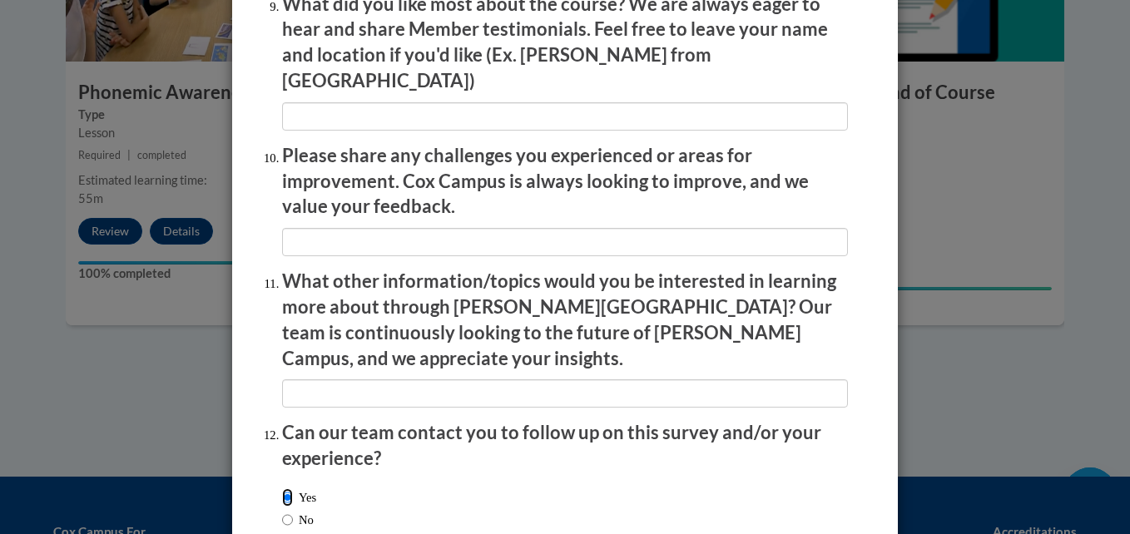
scroll to position [2757, 0]
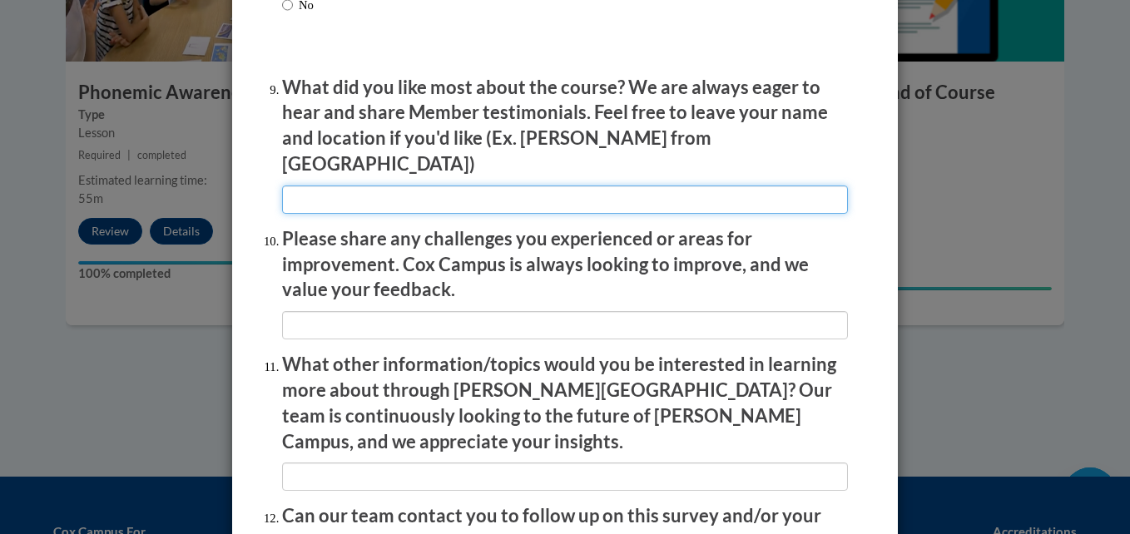
click at [315, 188] on input "textbox" at bounding box center [565, 200] width 566 height 28
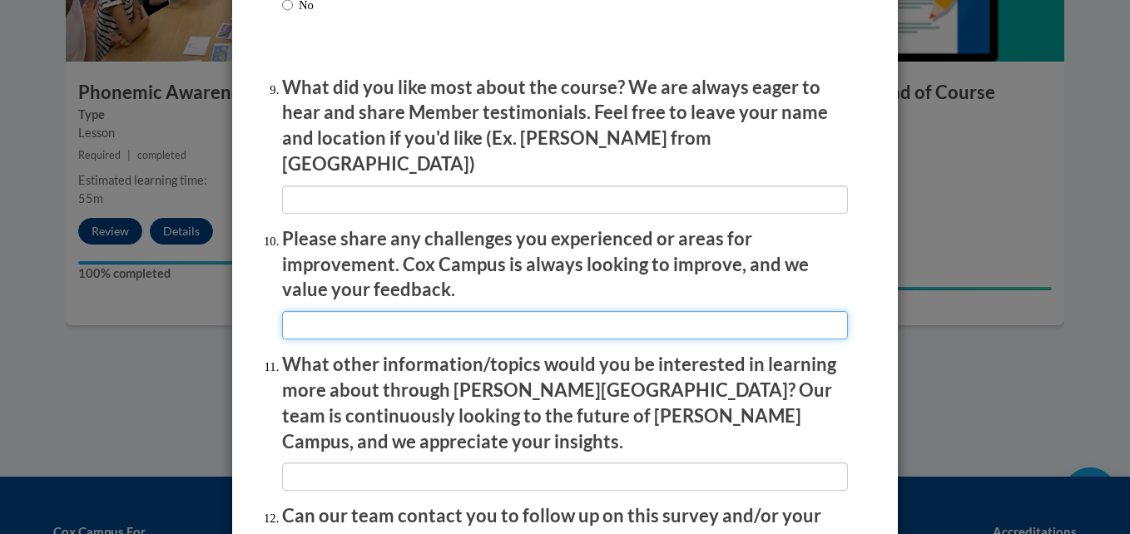
drag, startPoint x: 296, startPoint y: 307, endPoint x: 318, endPoint y: 288, distance: 28.9
click at [296, 311] on input "textbox" at bounding box center [565, 325] width 566 height 28
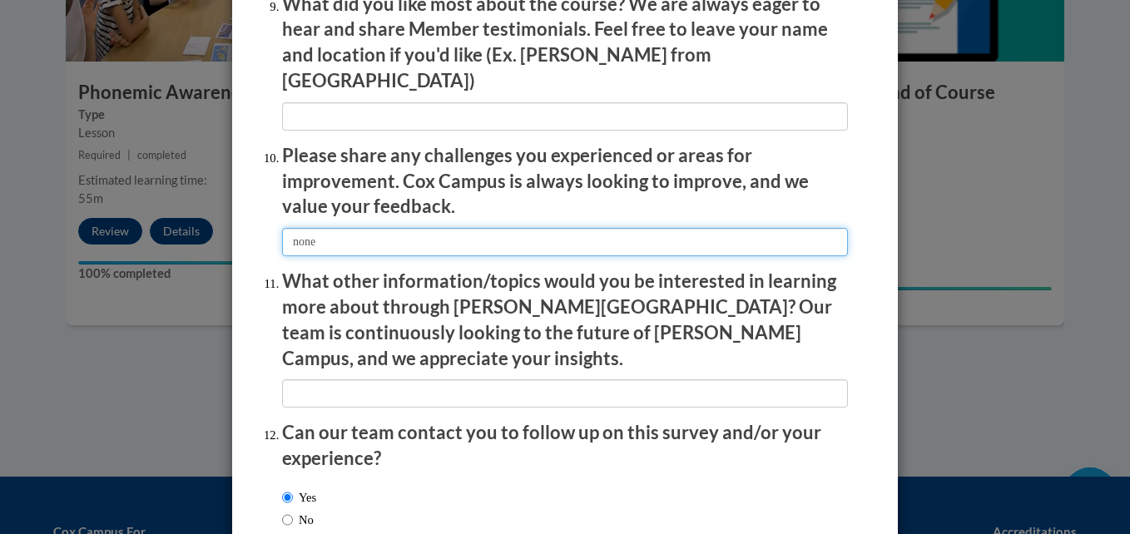
type input "none"
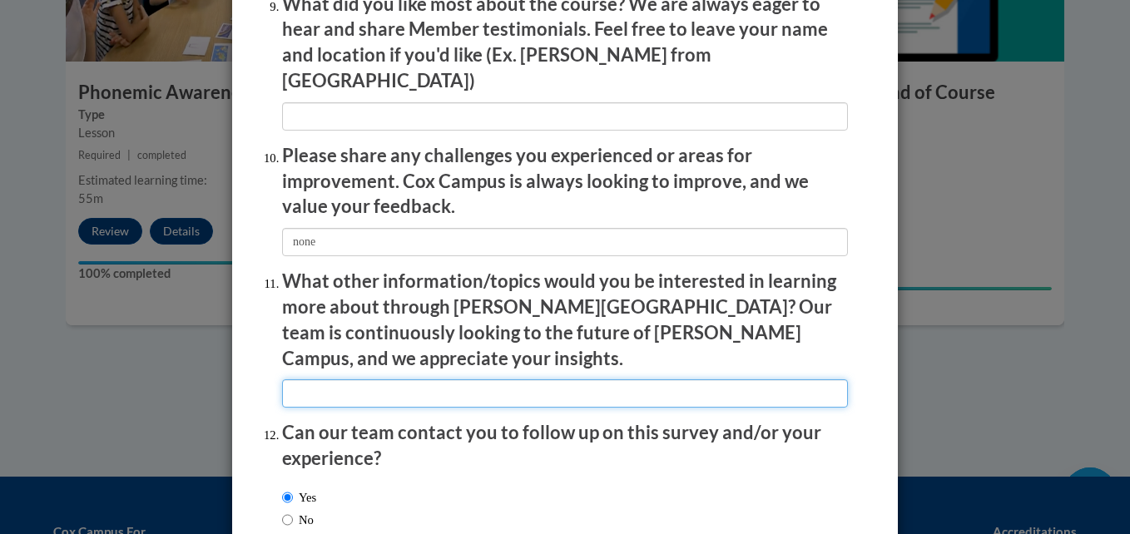
click at [325, 380] on input "textbox" at bounding box center [565, 394] width 566 height 28
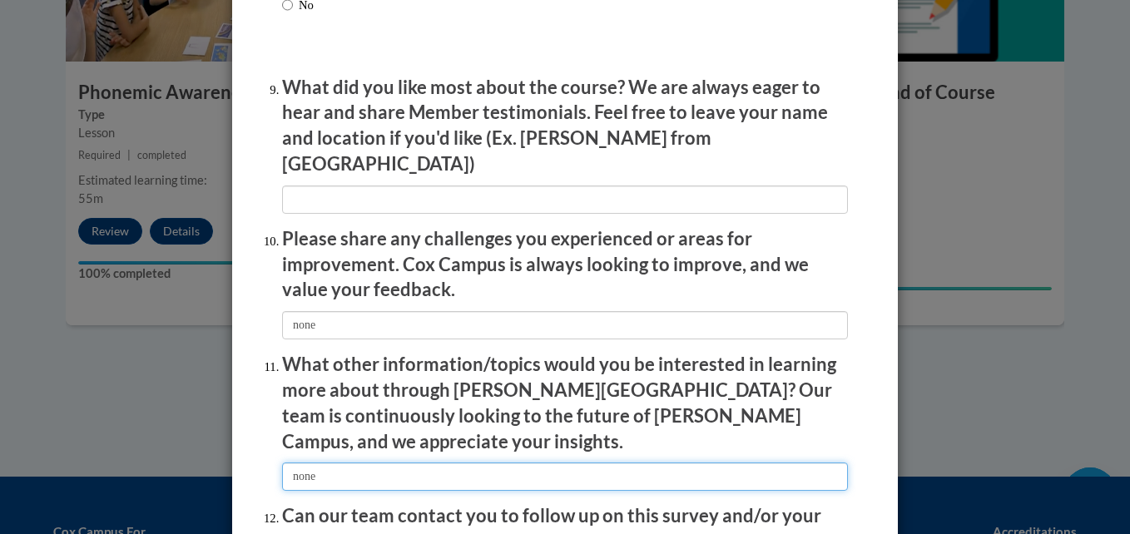
scroll to position [2924, 0]
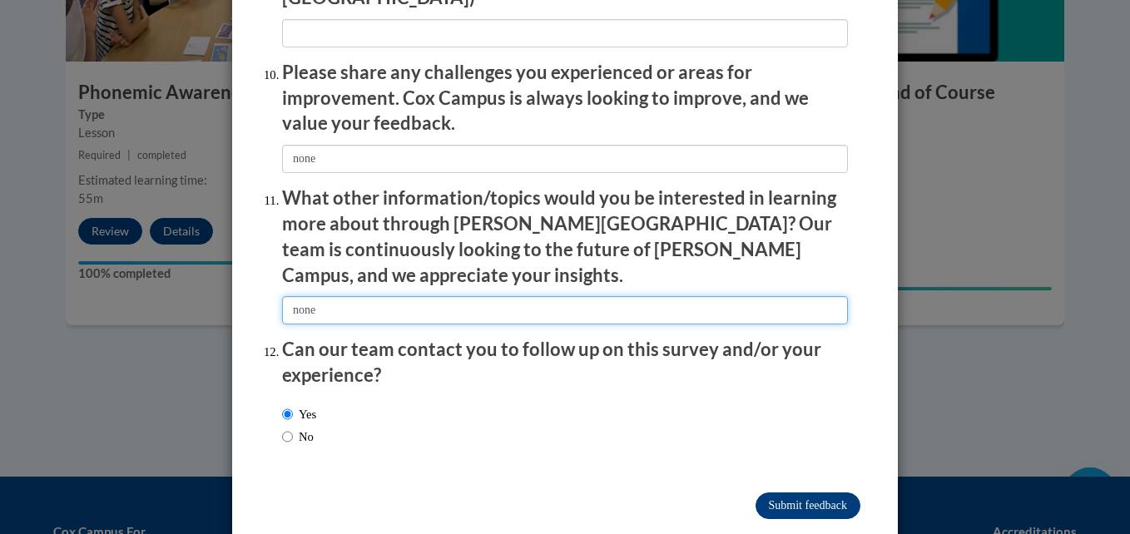
type input "none"
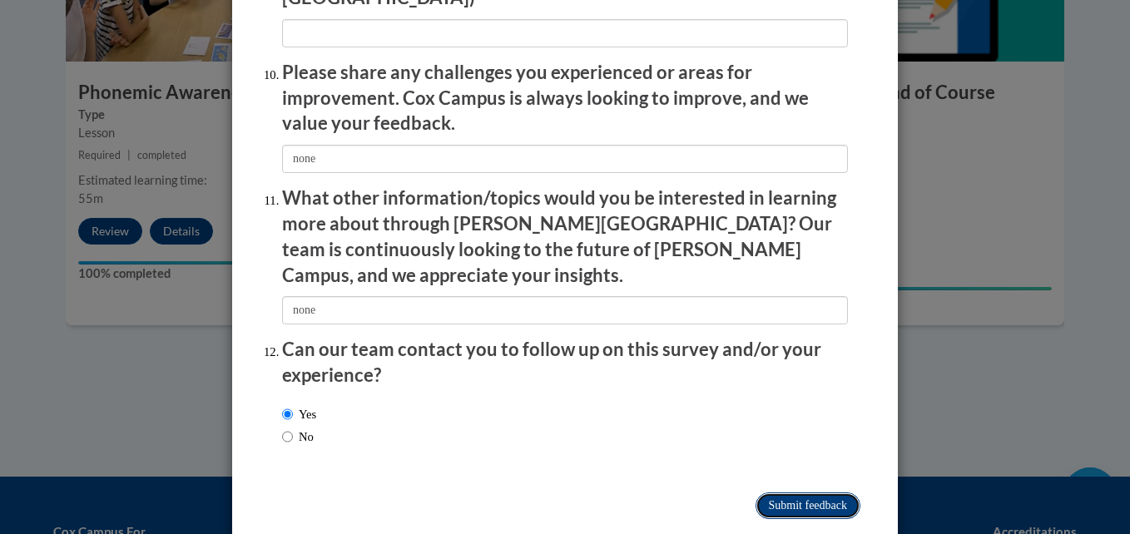
click at [821, 493] on input "Submit feedback" at bounding box center [808, 506] width 105 height 27
